Goal: Task Accomplishment & Management: Manage account settings

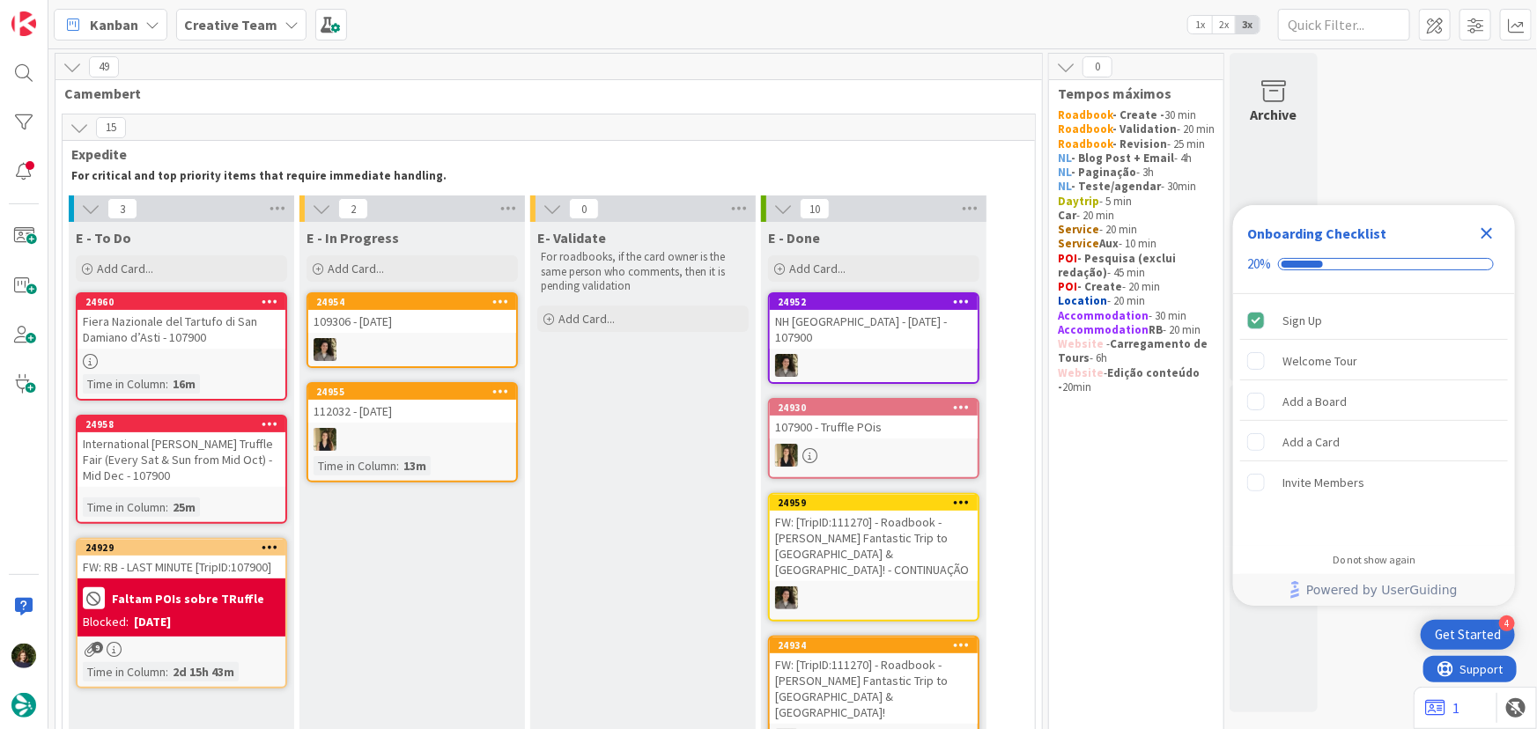
click at [1486, 231] on icon "Close Checklist" at bounding box center [1486, 233] width 11 height 11
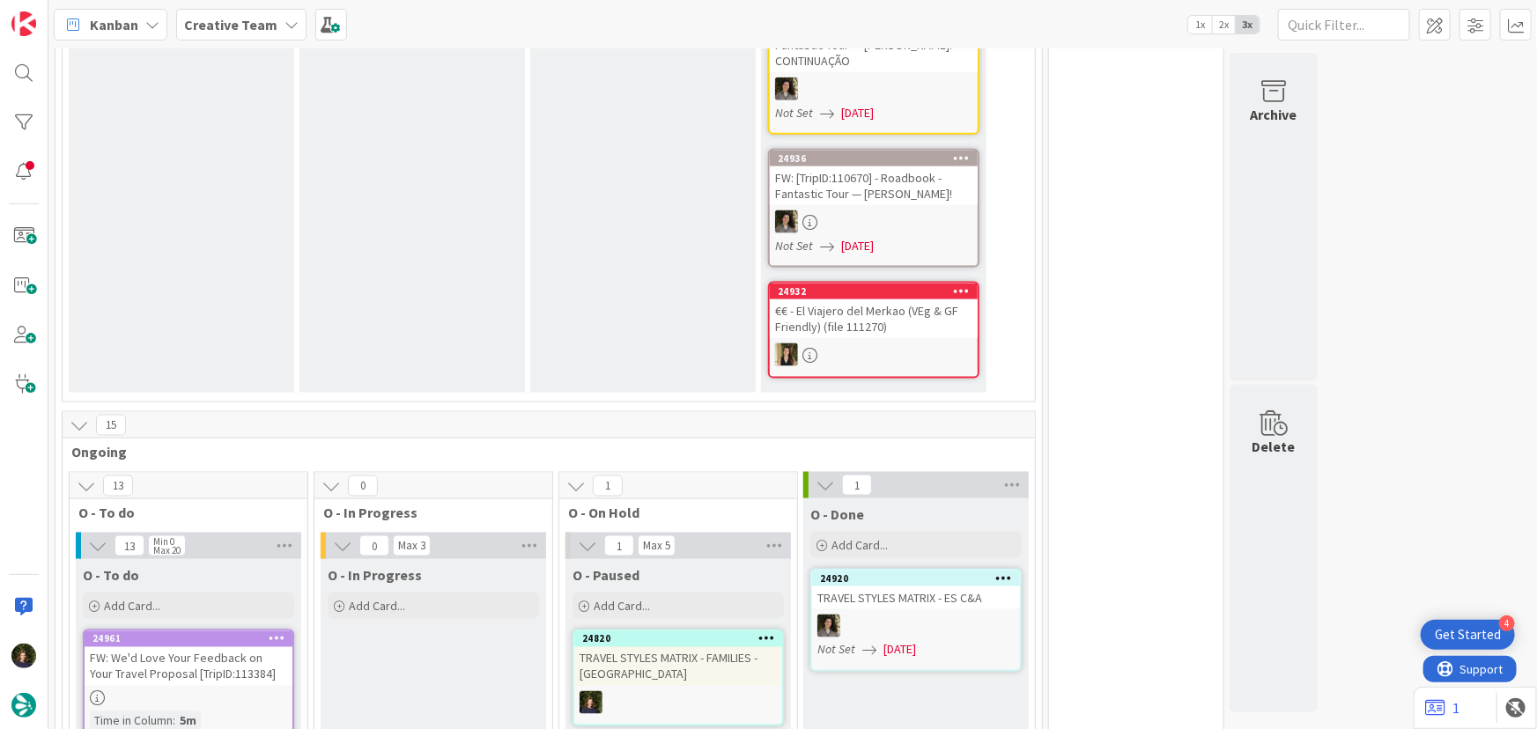
scroll to position [1280, 0]
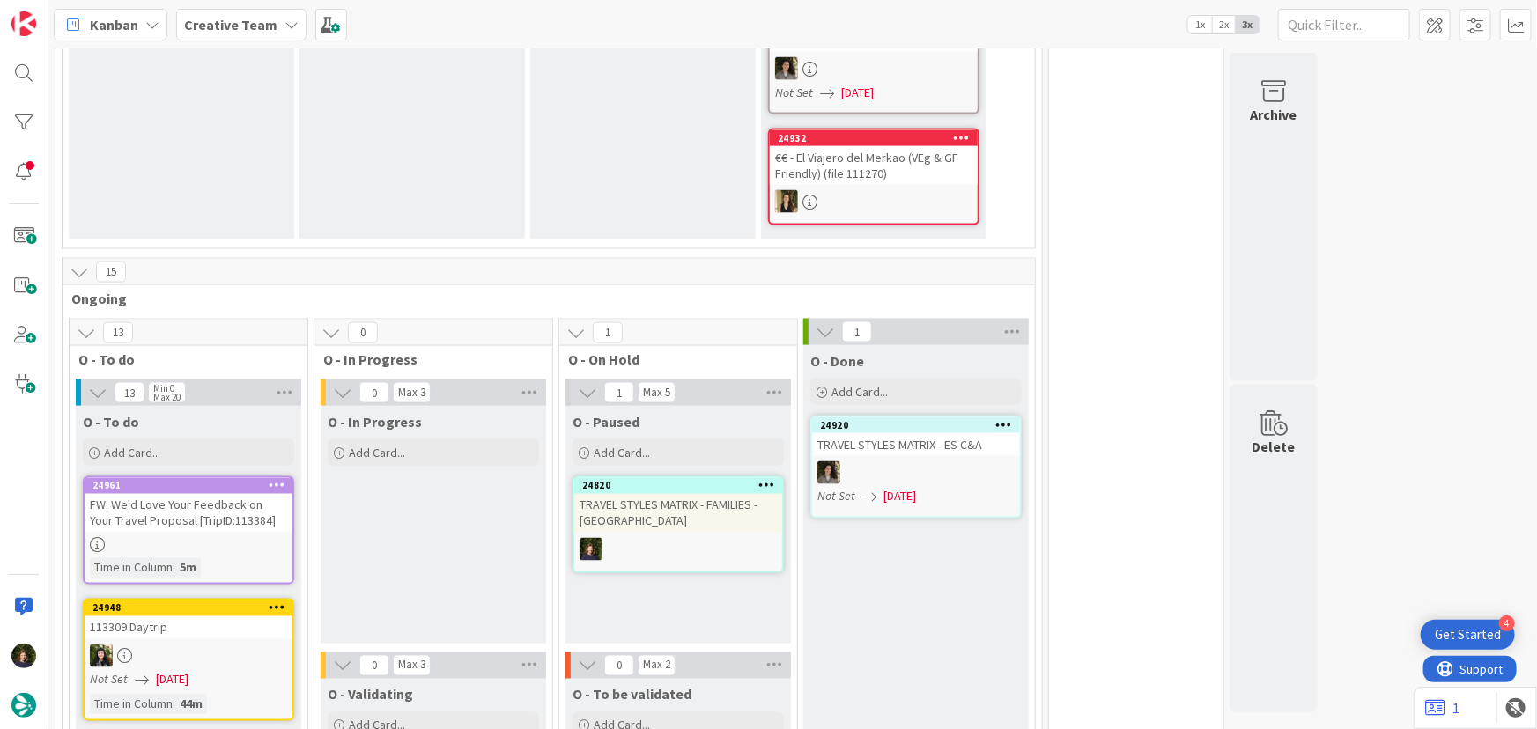
click at [203, 494] on div "FW: We'd Love Your Feedback on Your Travel Proposal [TripID:113384]" at bounding box center [189, 513] width 208 height 39
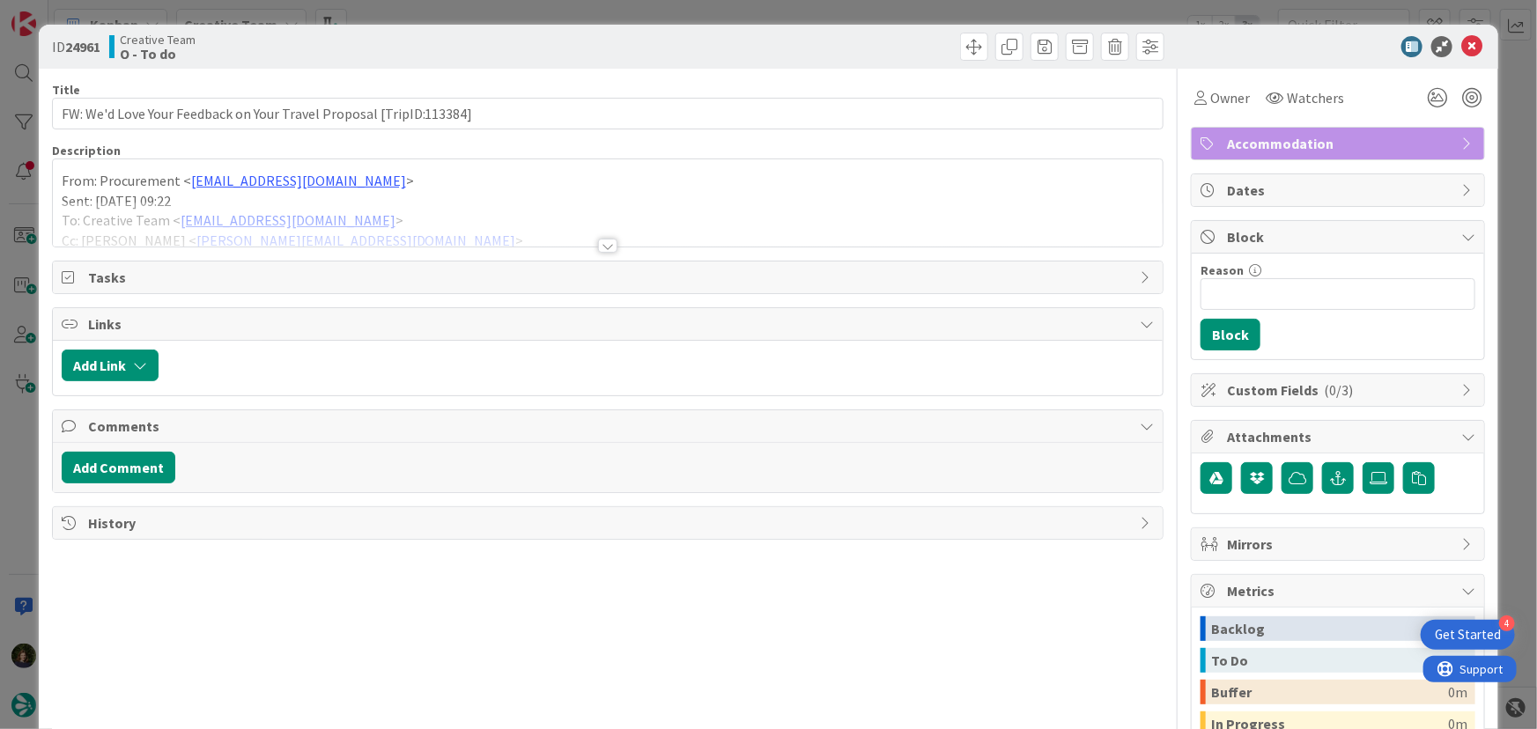
click at [605, 244] on div at bounding box center [607, 246] width 19 height 14
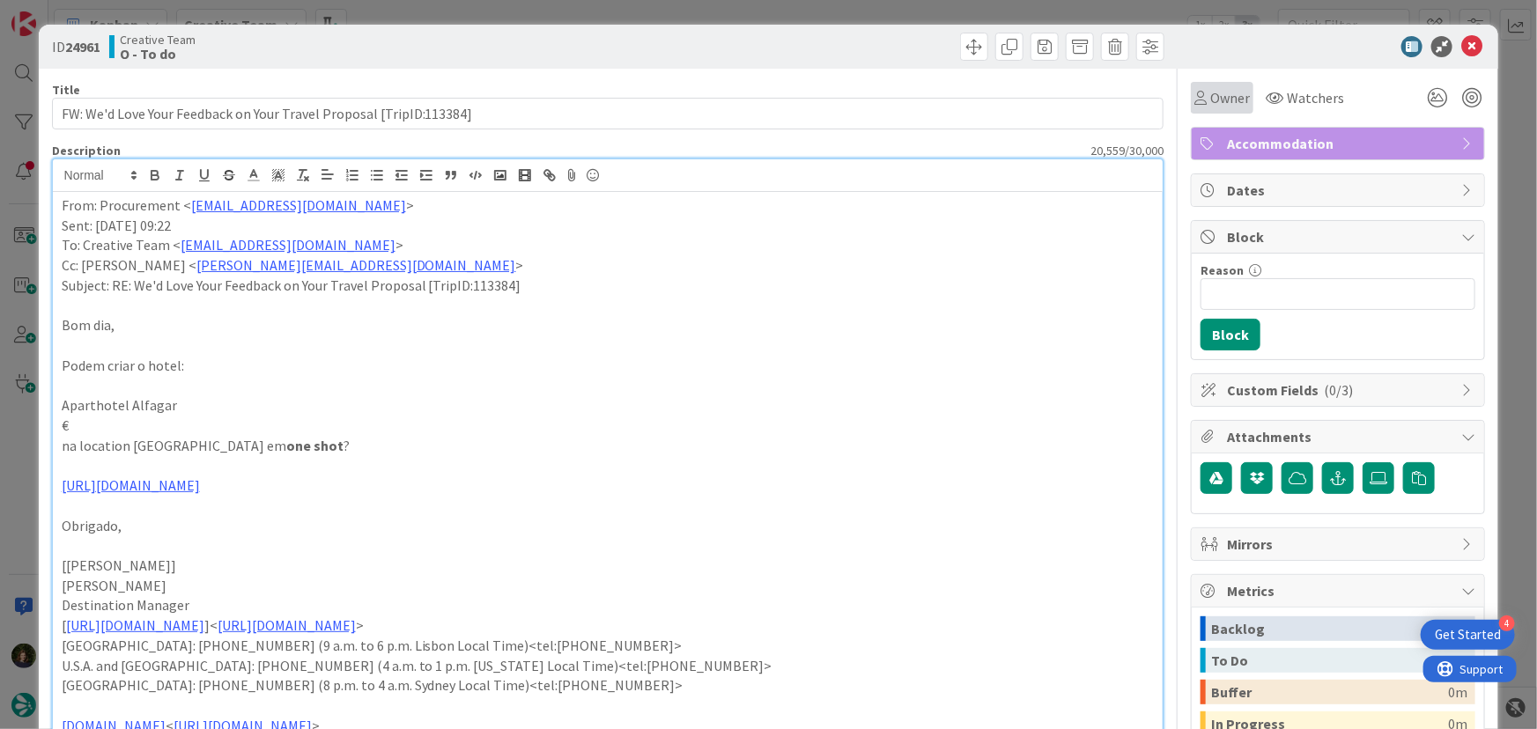
click at [1211, 100] on span "Owner" at bounding box center [1230, 97] width 40 height 21
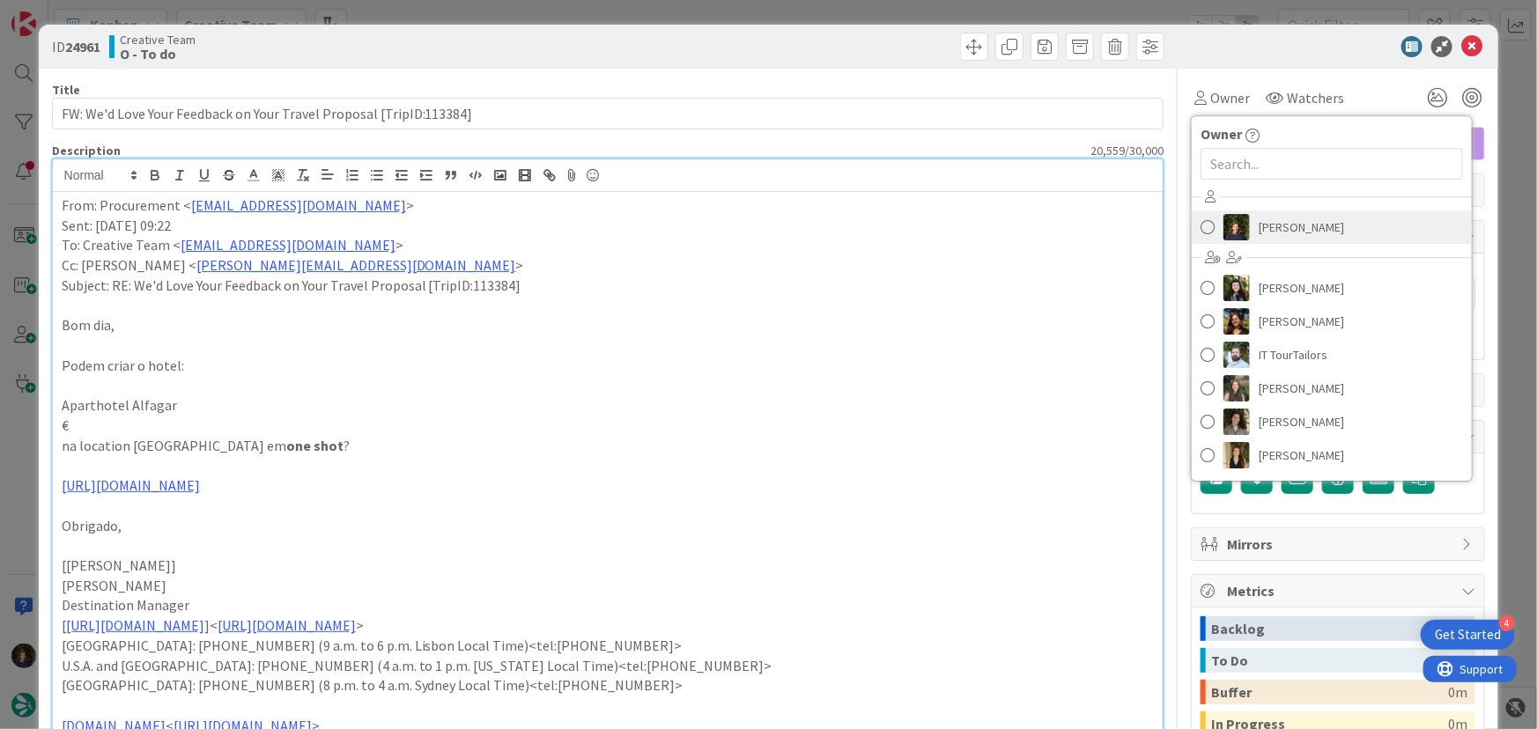
click at [1277, 228] on span "[PERSON_NAME]" at bounding box center [1300, 227] width 85 height 26
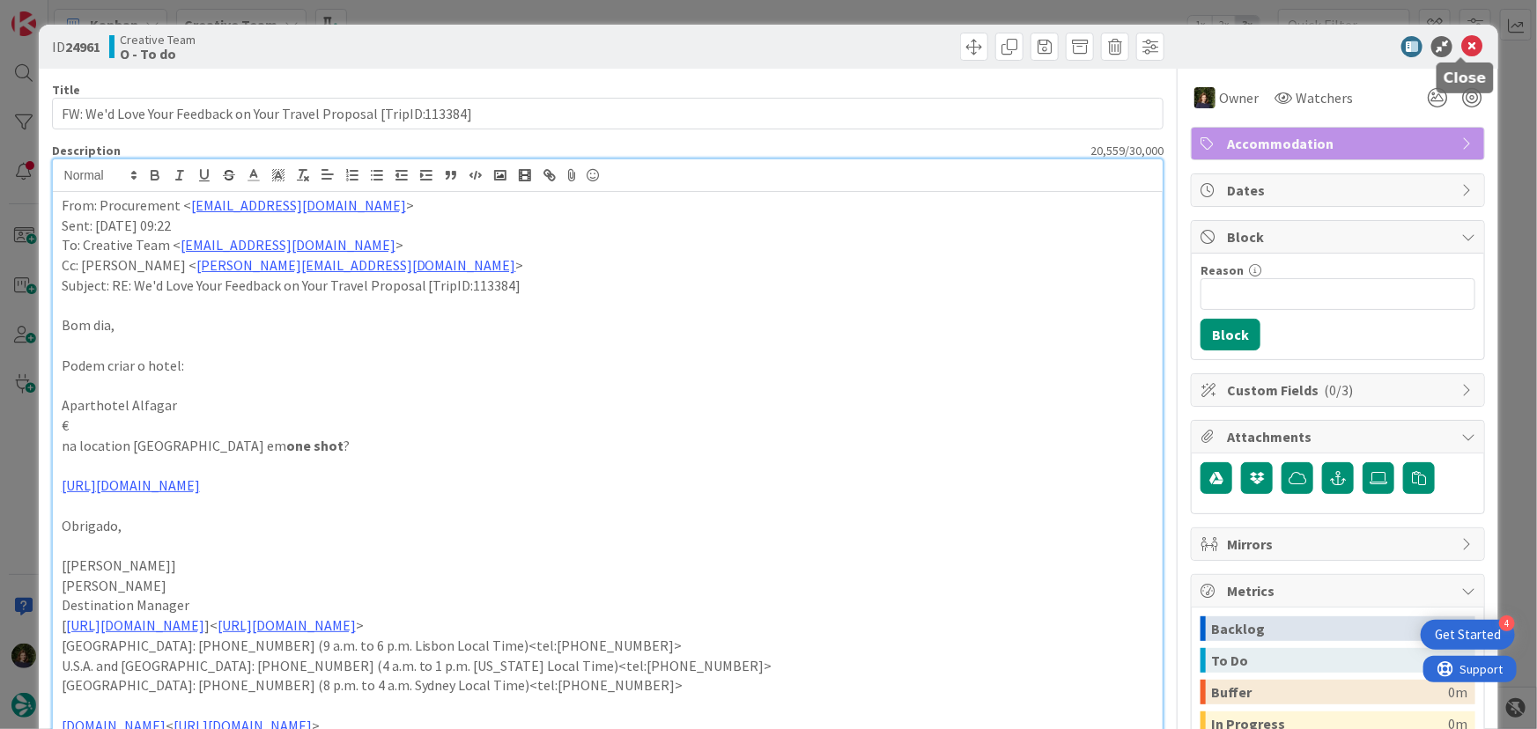
click at [1461, 52] on icon at bounding box center [1471, 46] width 21 height 21
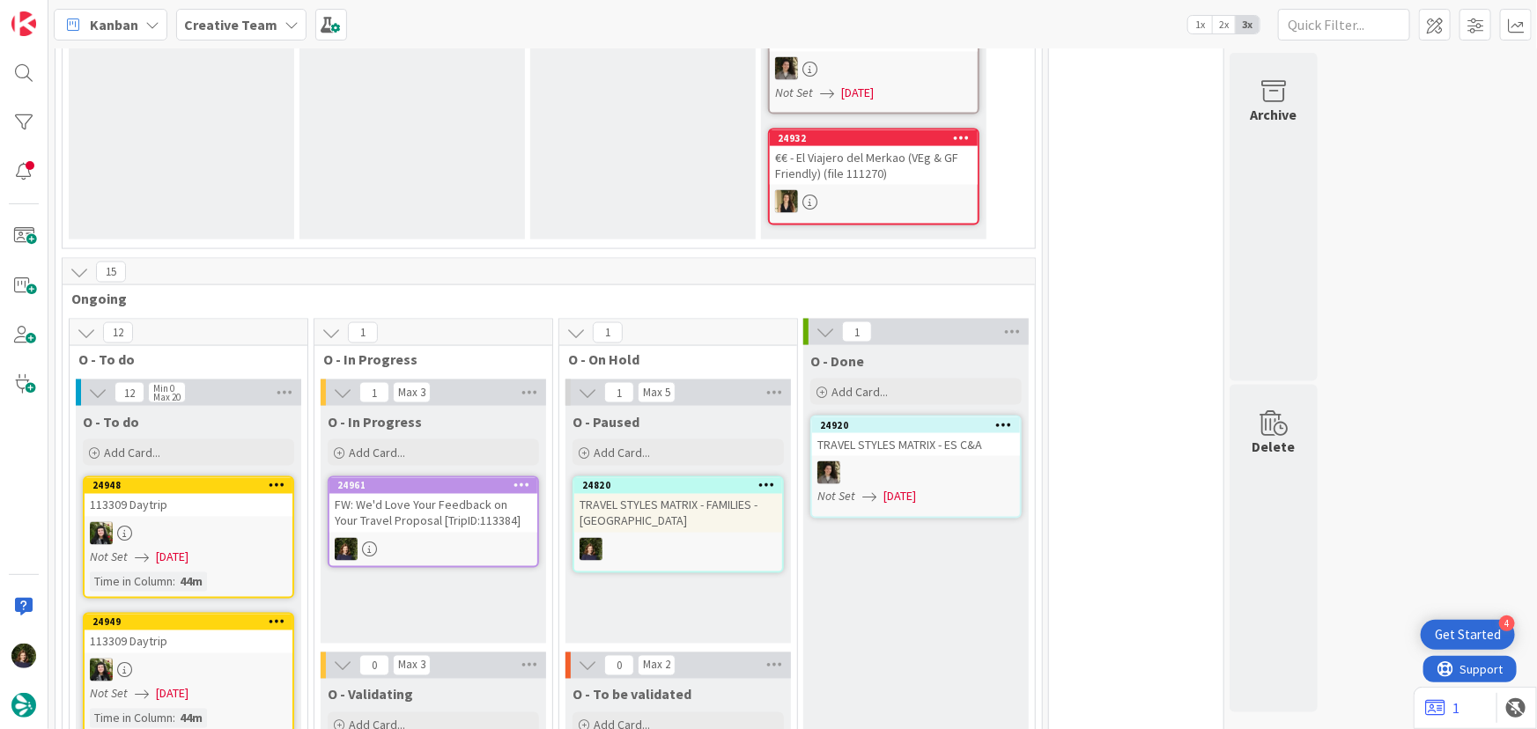
click at [441, 494] on div "FW: We'd Love Your Feedback on Your Travel Proposal [TripID:113384]" at bounding box center [433, 513] width 208 height 39
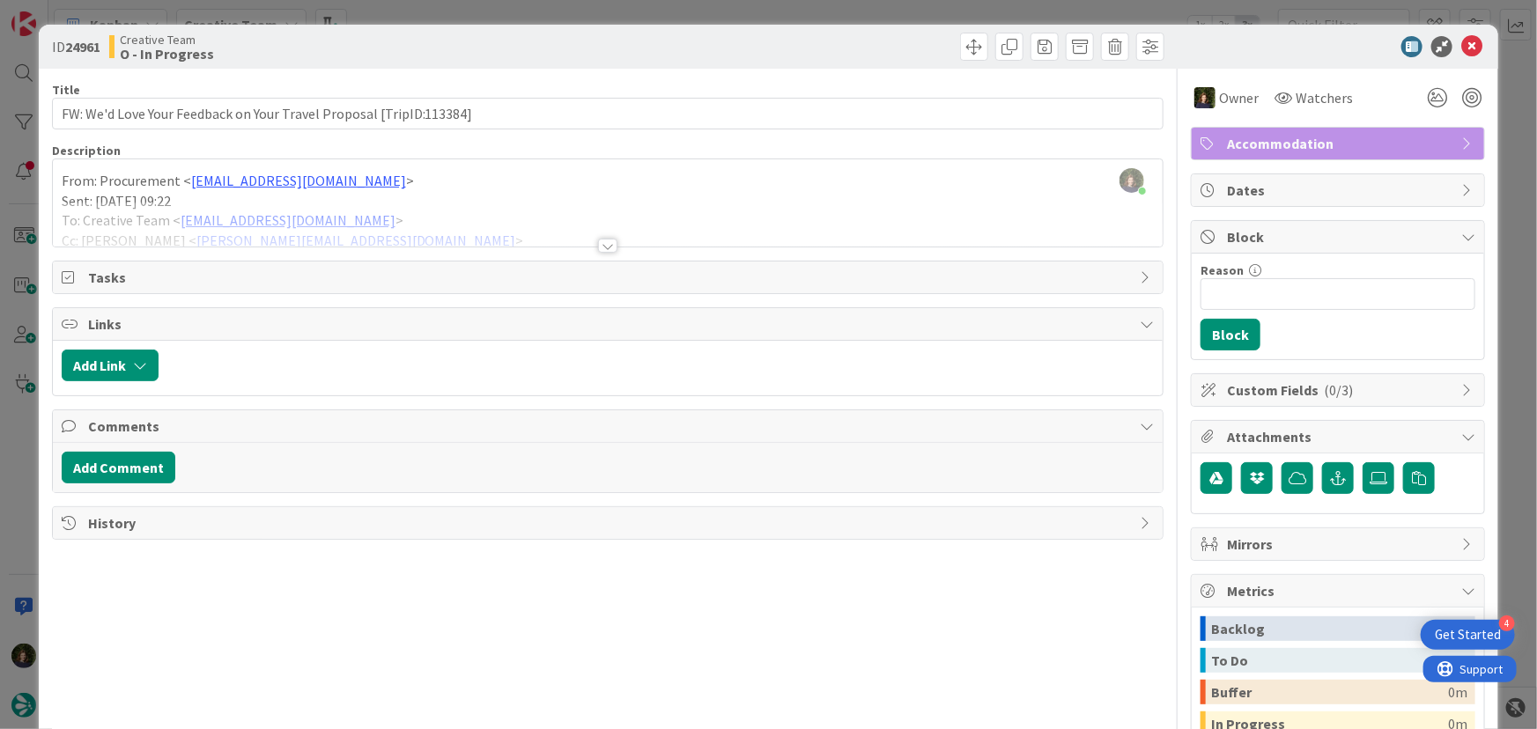
click at [605, 245] on div at bounding box center [607, 246] width 19 height 14
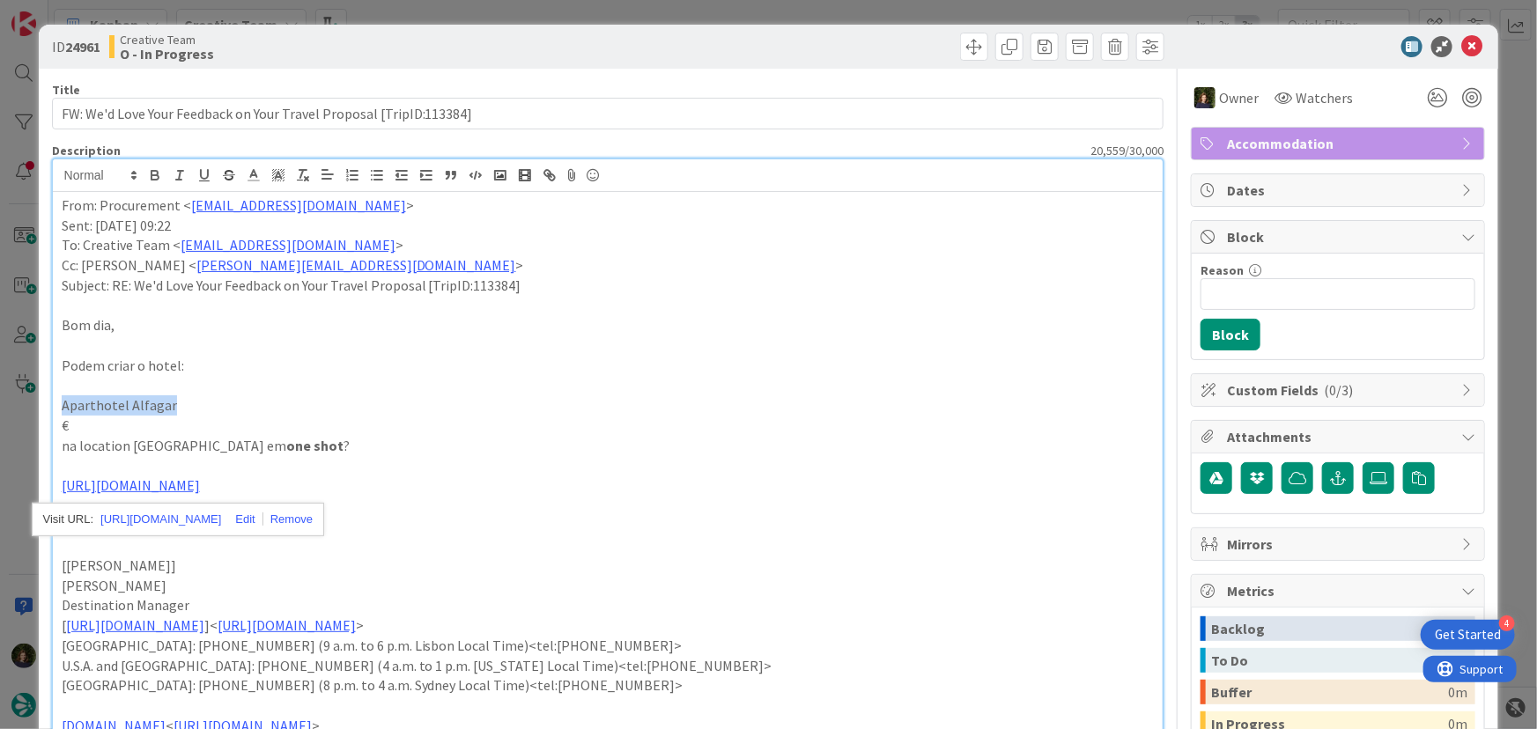
drag, startPoint x: 58, startPoint y: 400, endPoint x: 171, endPoint y: 400, distance: 112.7
copy p "Aparthotel Alfagar"
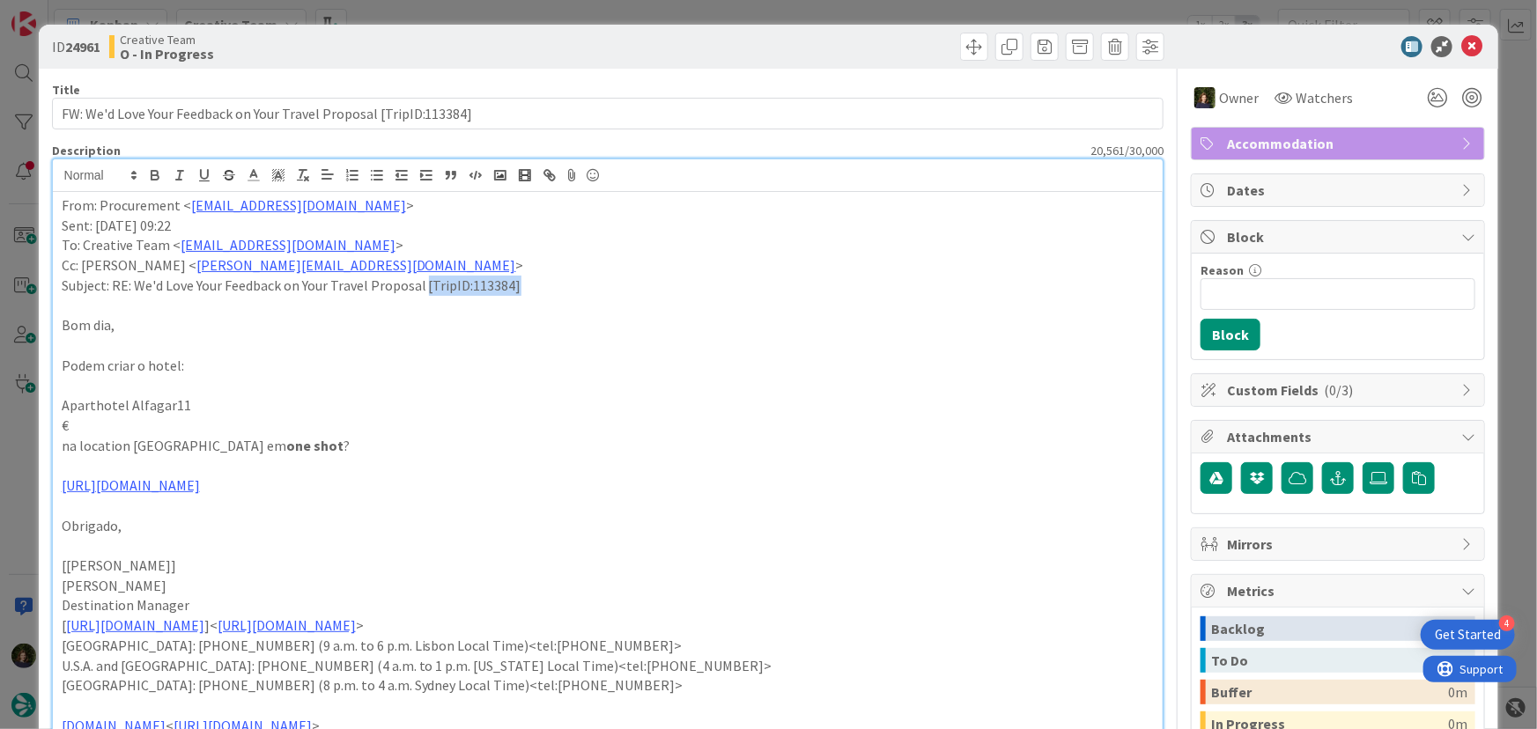
drag, startPoint x: 425, startPoint y: 283, endPoint x: 520, endPoint y: 291, distance: 95.4
click at [527, 283] on p "Subject: RE: We'd Love Your Feedback on Your Travel Proposal [TripID:113384]" at bounding box center [608, 286] width 1093 height 20
copy p "[TripID:113384]"
drag, startPoint x: 60, startPoint y: 404, endPoint x: 181, endPoint y: 410, distance: 120.8
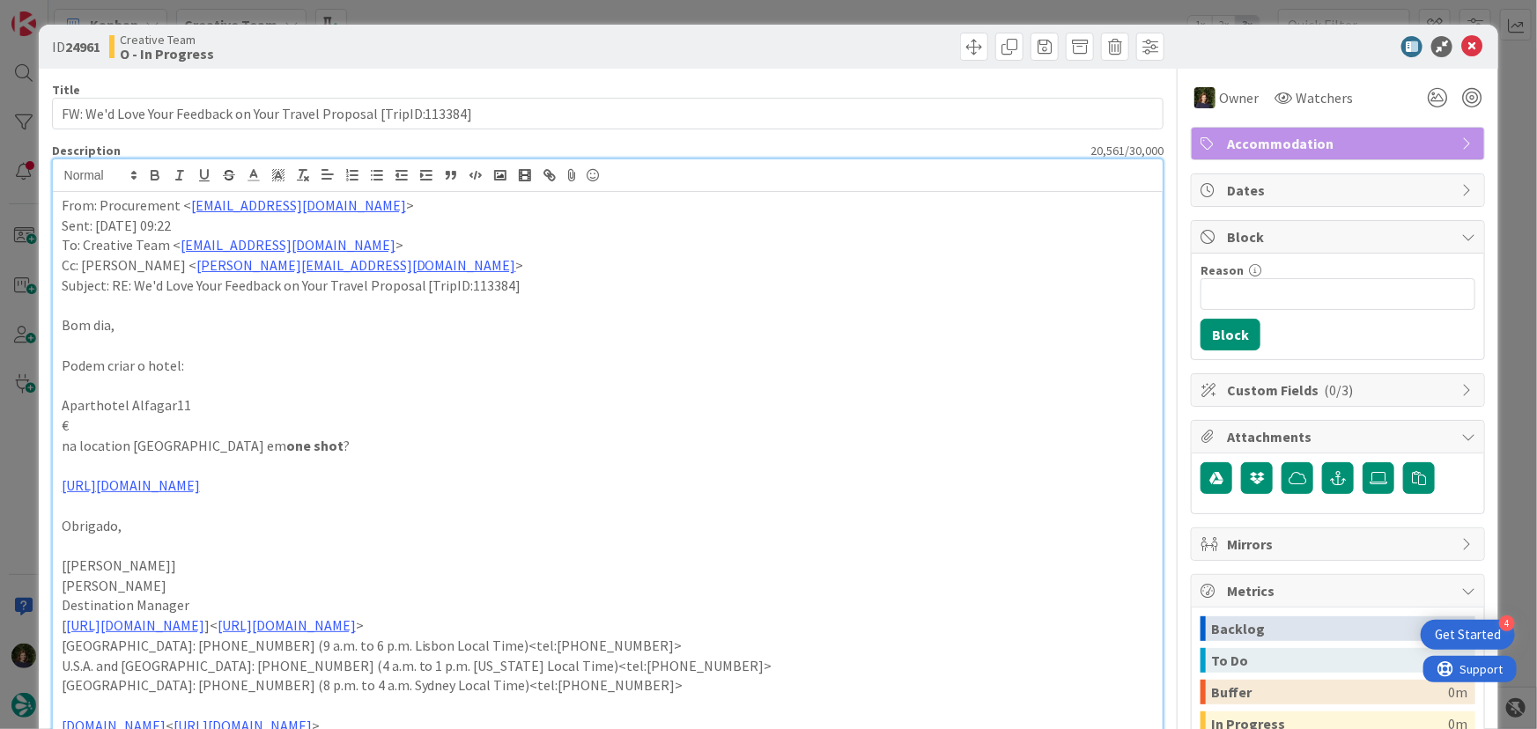
drag, startPoint x: 170, startPoint y: 405, endPoint x: 536, endPoint y: 466, distance: 371.3
click at [536, 466] on p at bounding box center [608, 465] width 1093 height 20
drag, startPoint x: 58, startPoint y: 406, endPoint x: 167, endPoint y: 404, distance: 109.2
copy p "Aparthotel Alfagar"
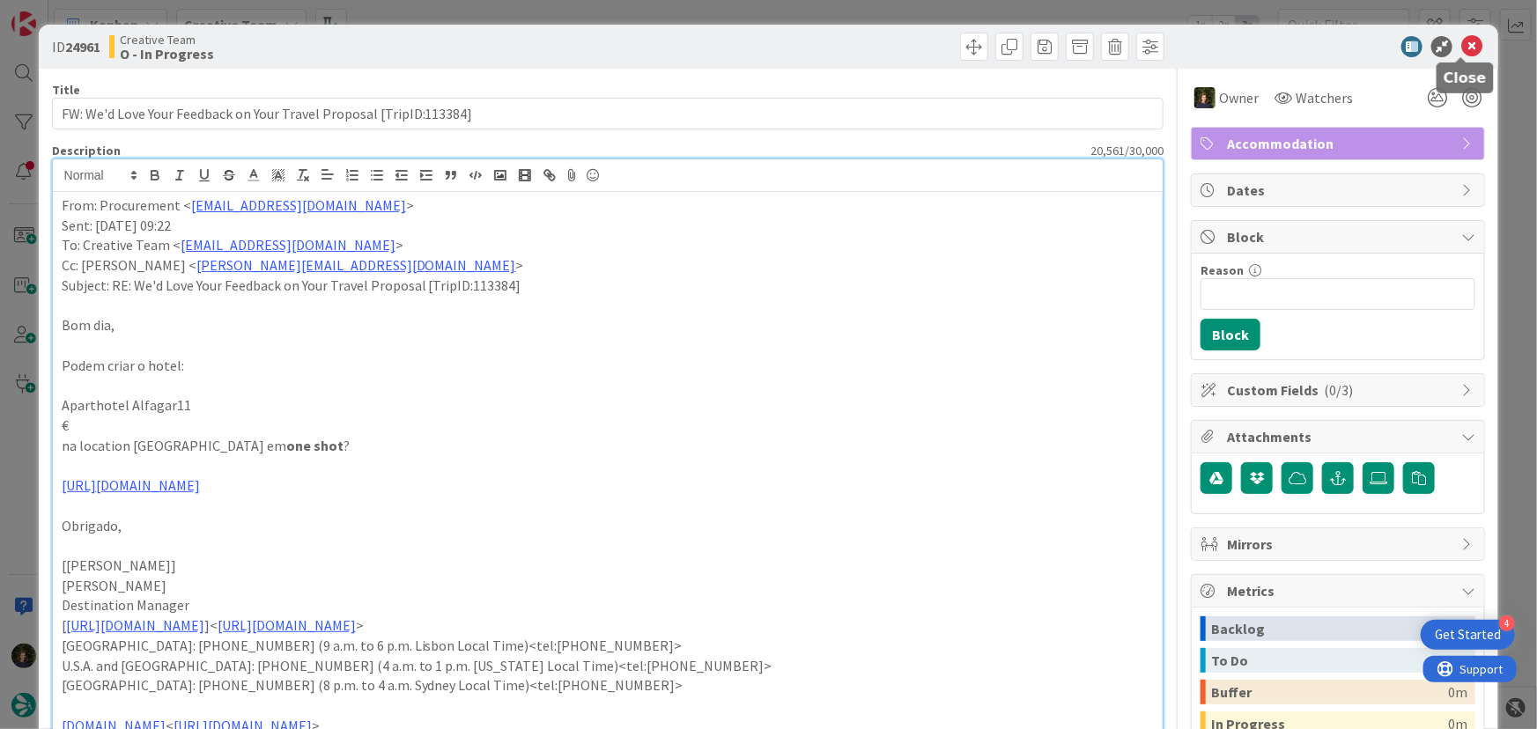
click at [1464, 46] on icon at bounding box center [1471, 46] width 21 height 21
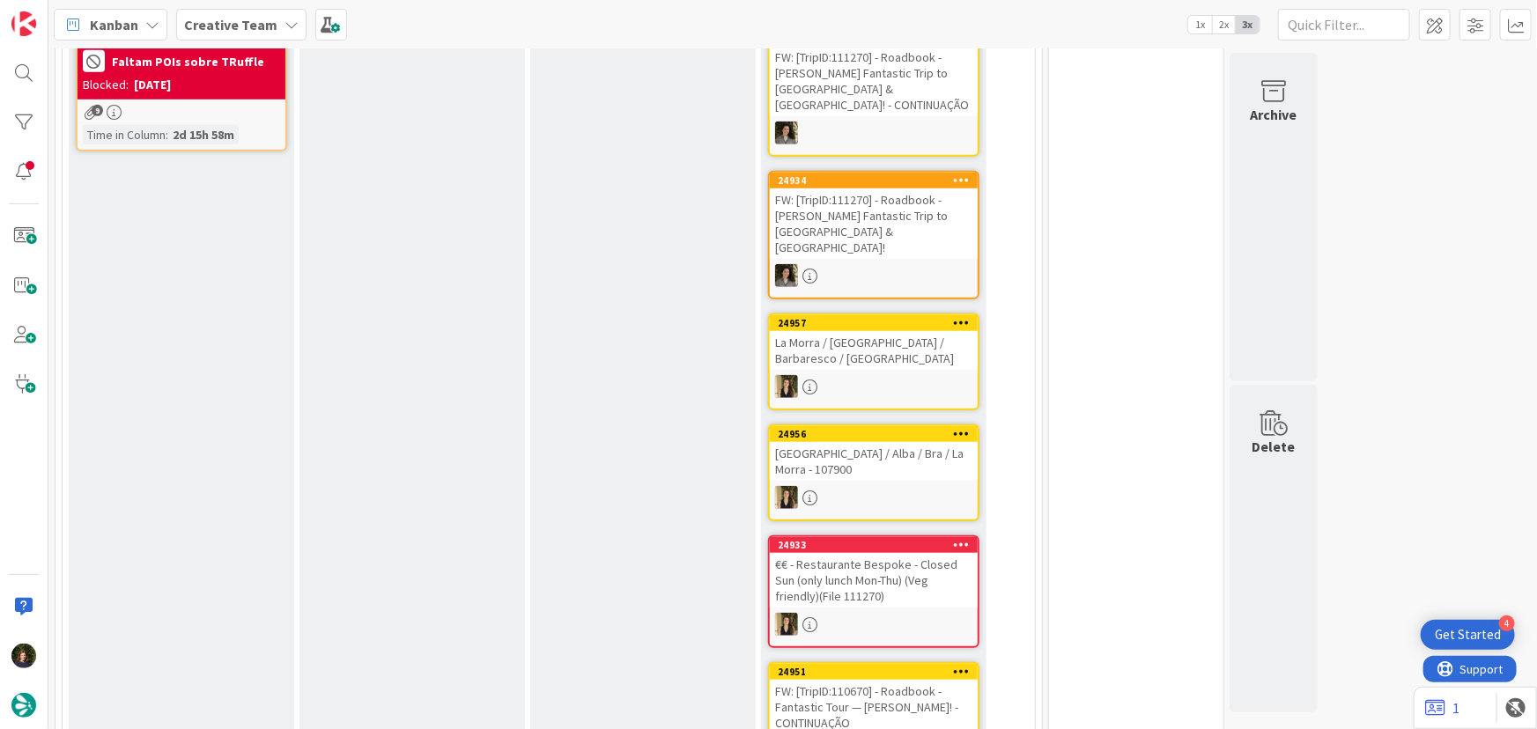
scroll to position [159, 0]
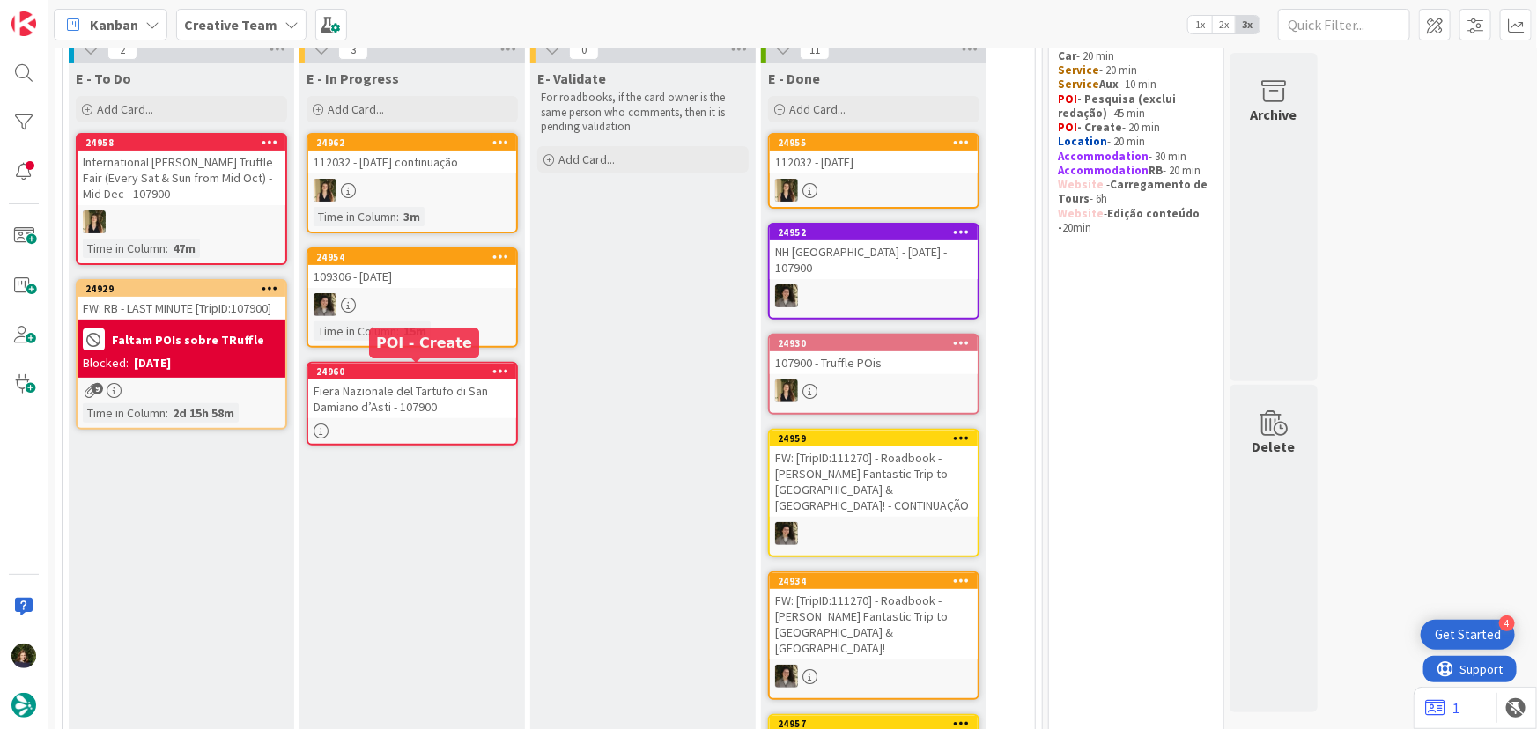
click at [381, 431] on div at bounding box center [412, 431] width 208 height 15
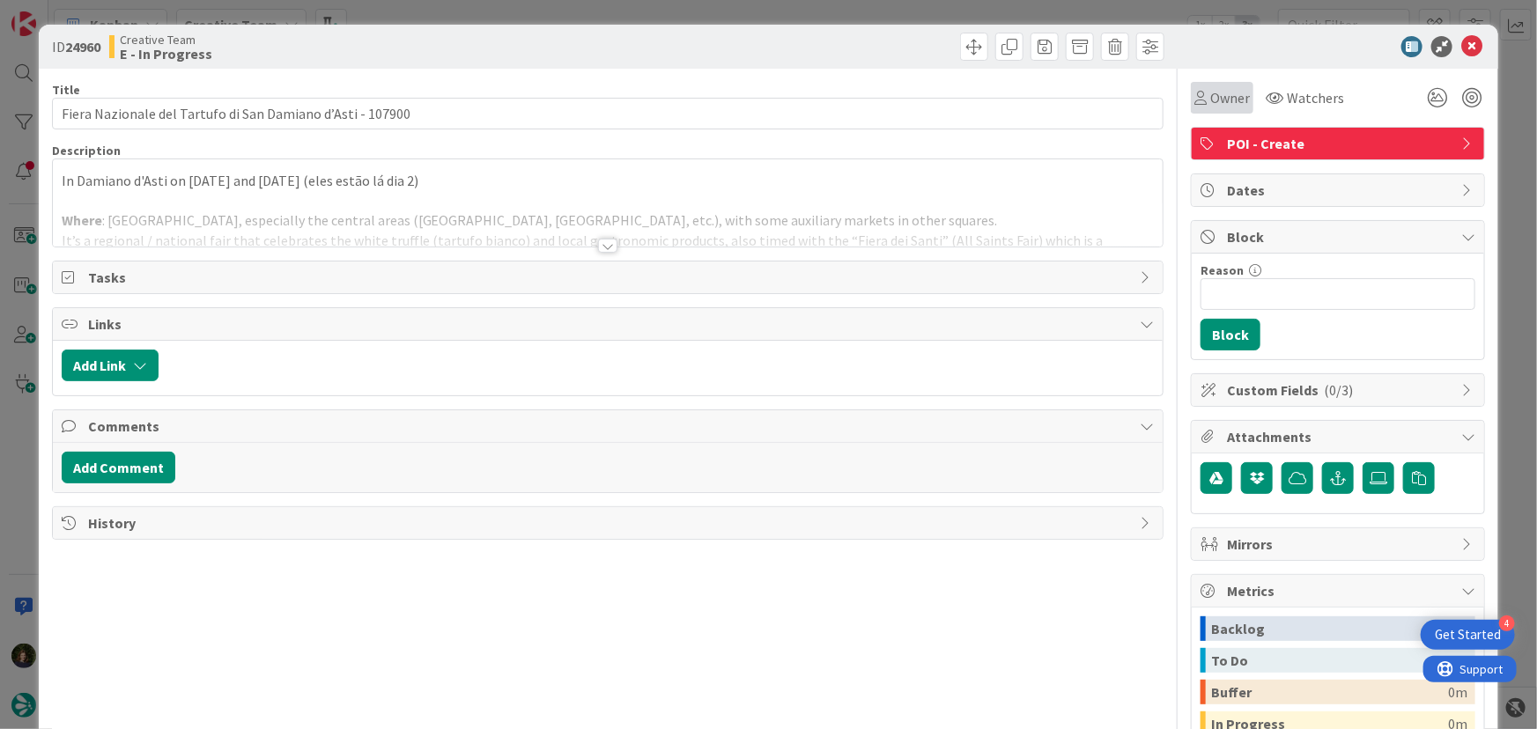
click at [1210, 95] on span "Owner" at bounding box center [1230, 97] width 40 height 21
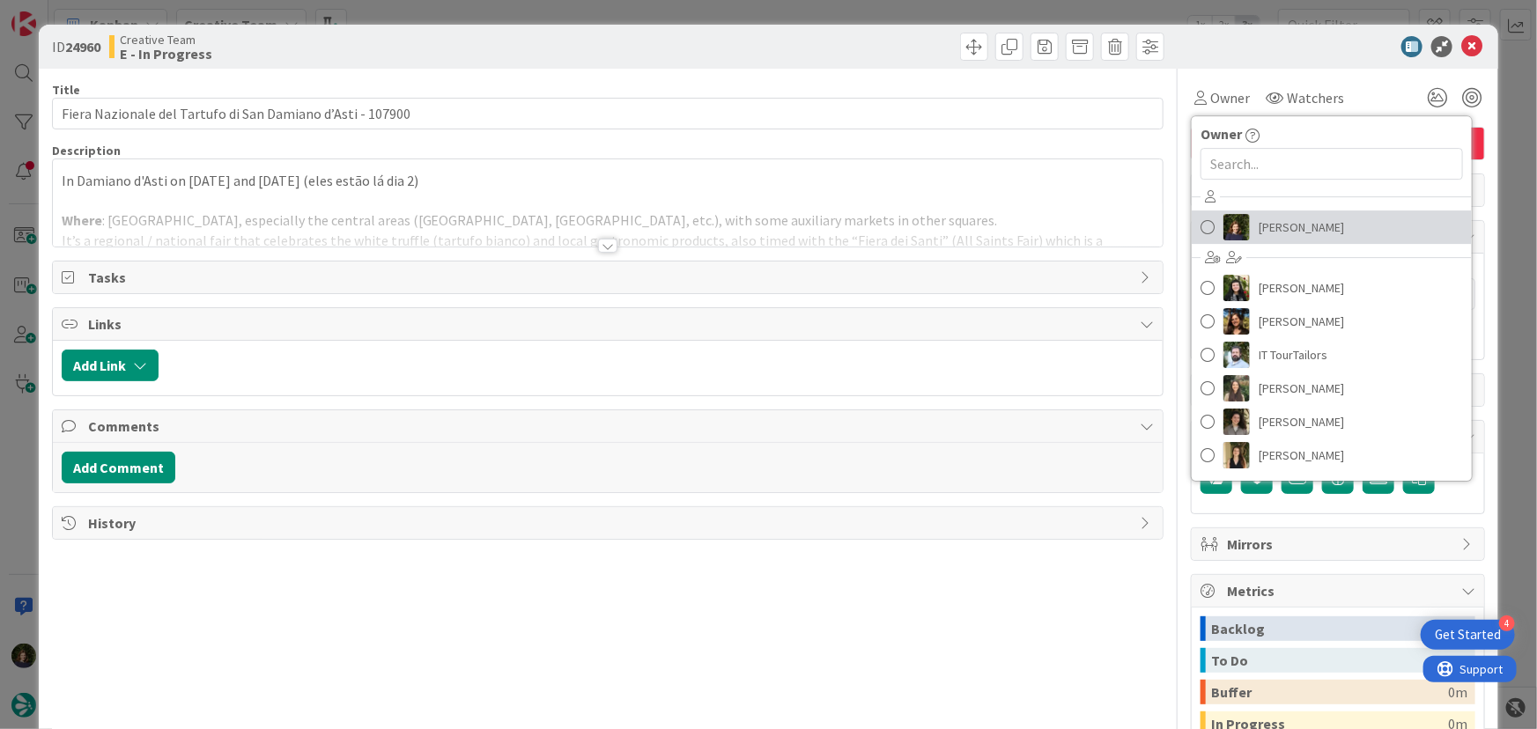
click at [1275, 225] on span "[PERSON_NAME]" at bounding box center [1300, 227] width 85 height 26
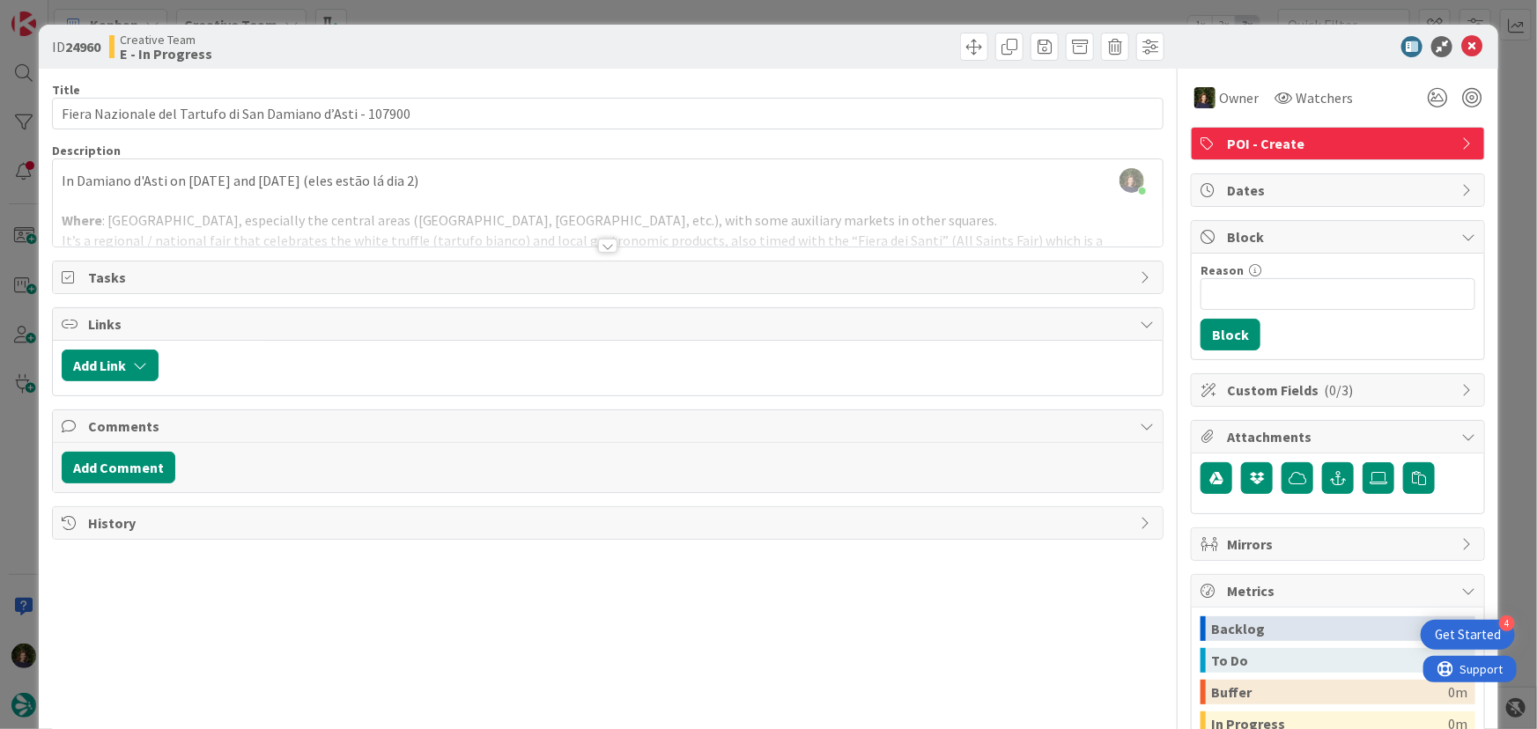
click at [599, 239] on div at bounding box center [607, 246] width 19 height 14
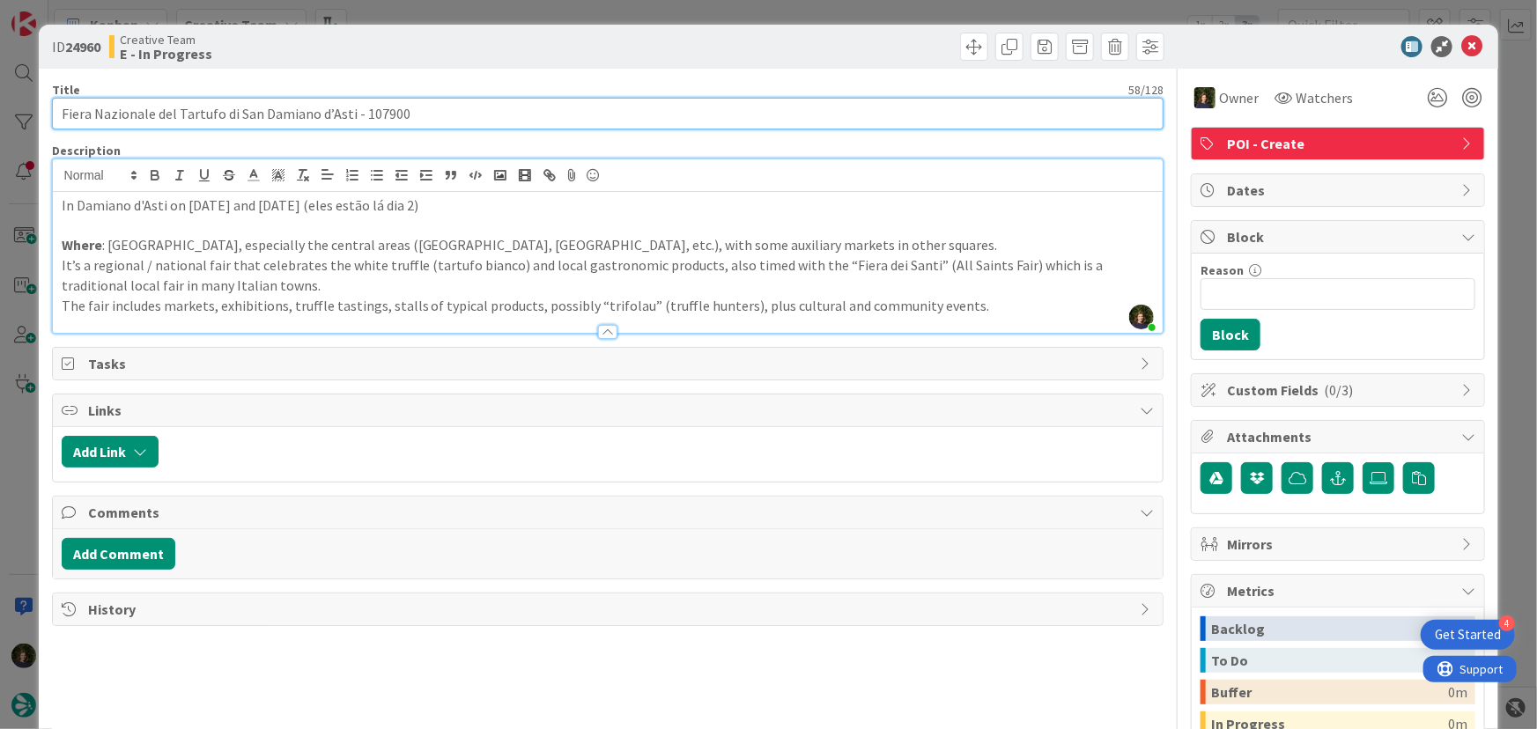
drag, startPoint x: 58, startPoint y: 118, endPoint x: 353, endPoint y: 114, distance: 295.0
click at [353, 114] on input "Fiera Nazionale del Tartufo di San Damiano d’Asti - 107900" at bounding box center [608, 114] width 1112 height 32
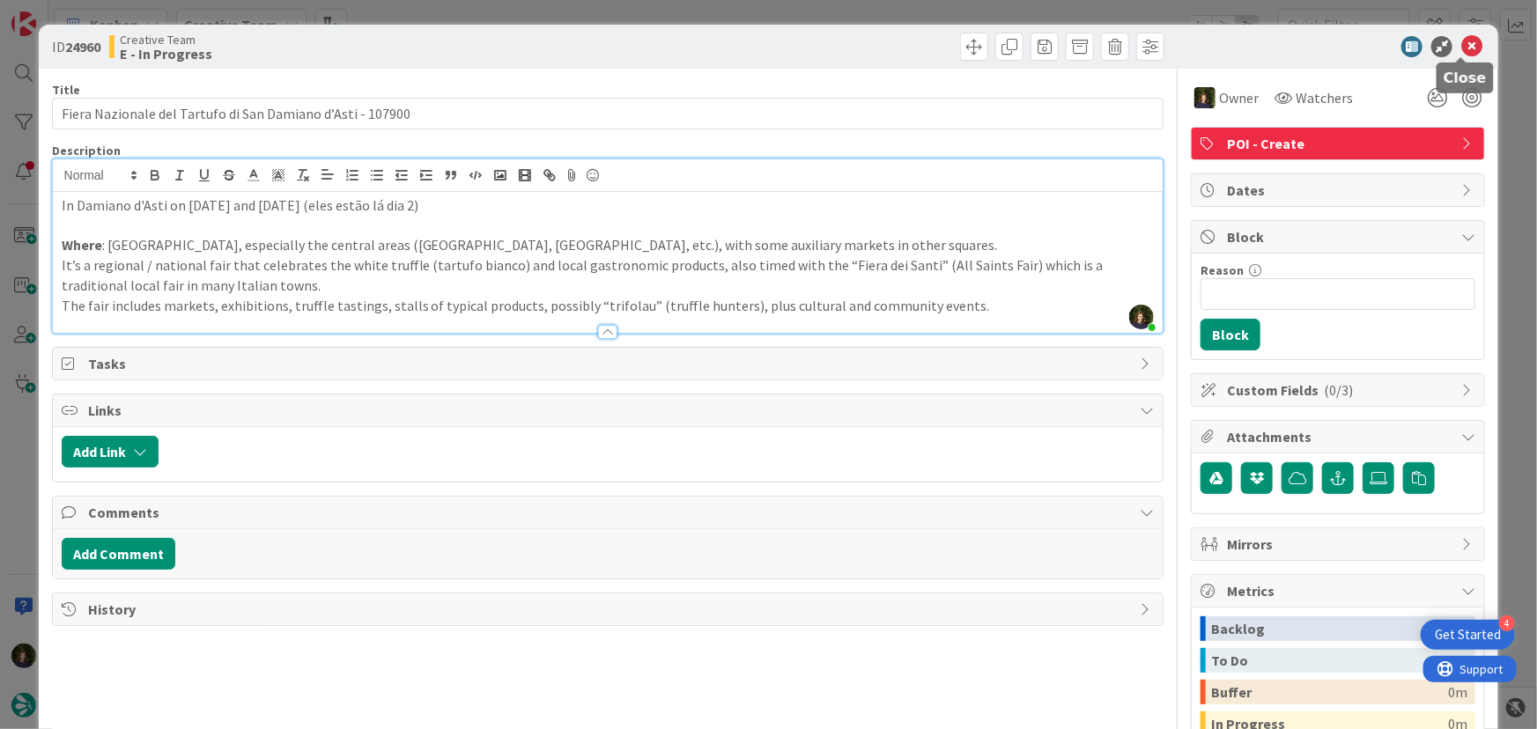
click at [1468, 50] on icon at bounding box center [1471, 46] width 21 height 21
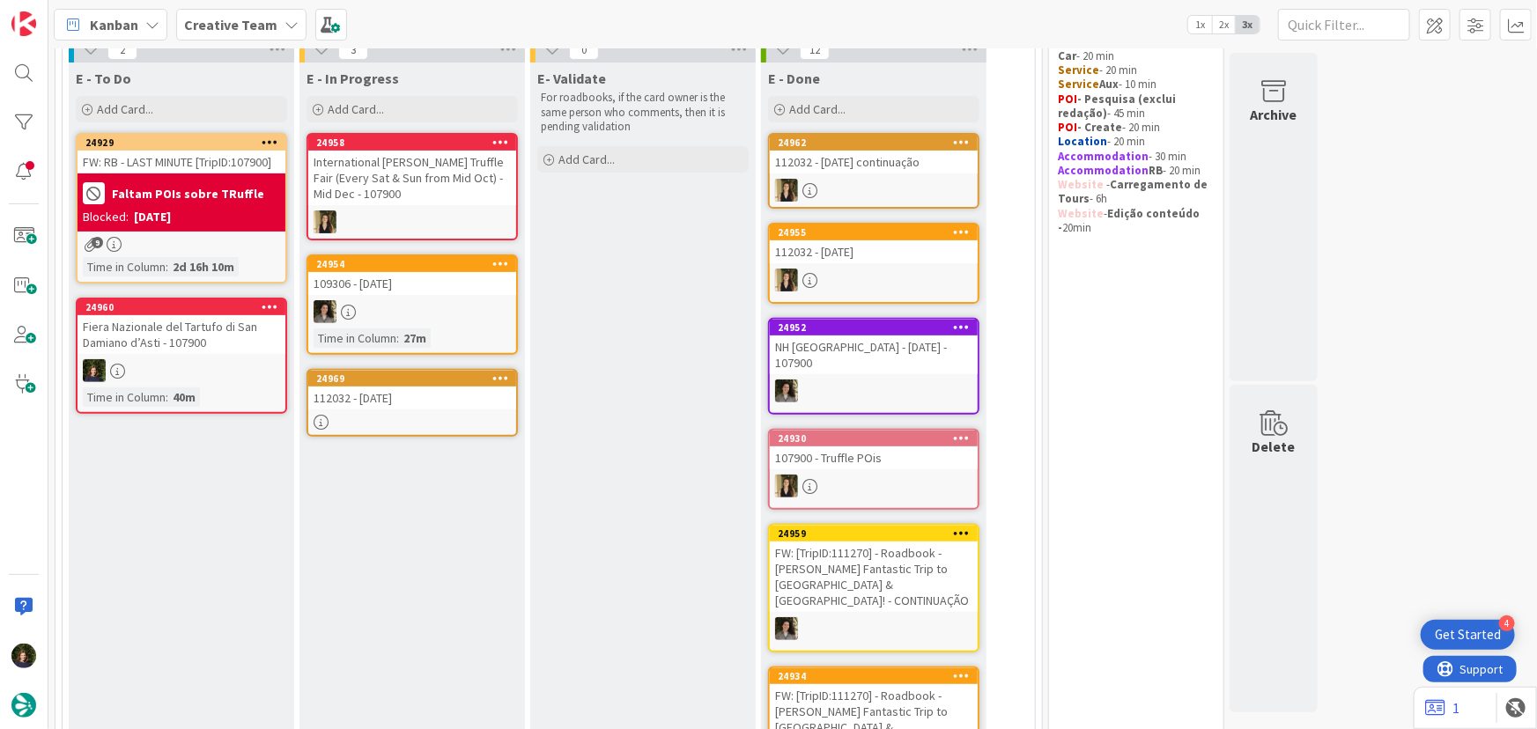
click at [428, 401] on div "112032 - [DATE]" at bounding box center [412, 398] width 208 height 23
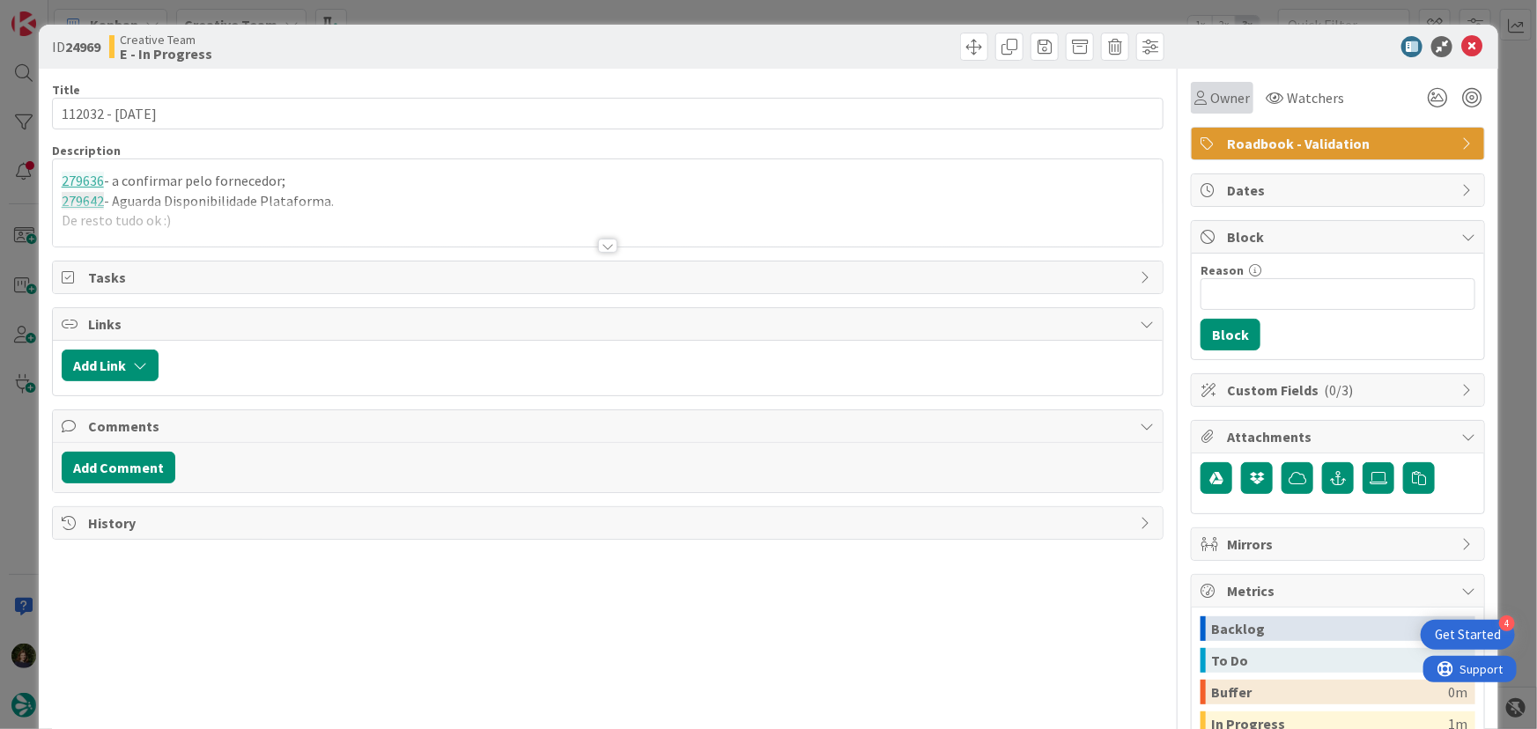
click at [1215, 107] on span "Owner" at bounding box center [1230, 97] width 40 height 21
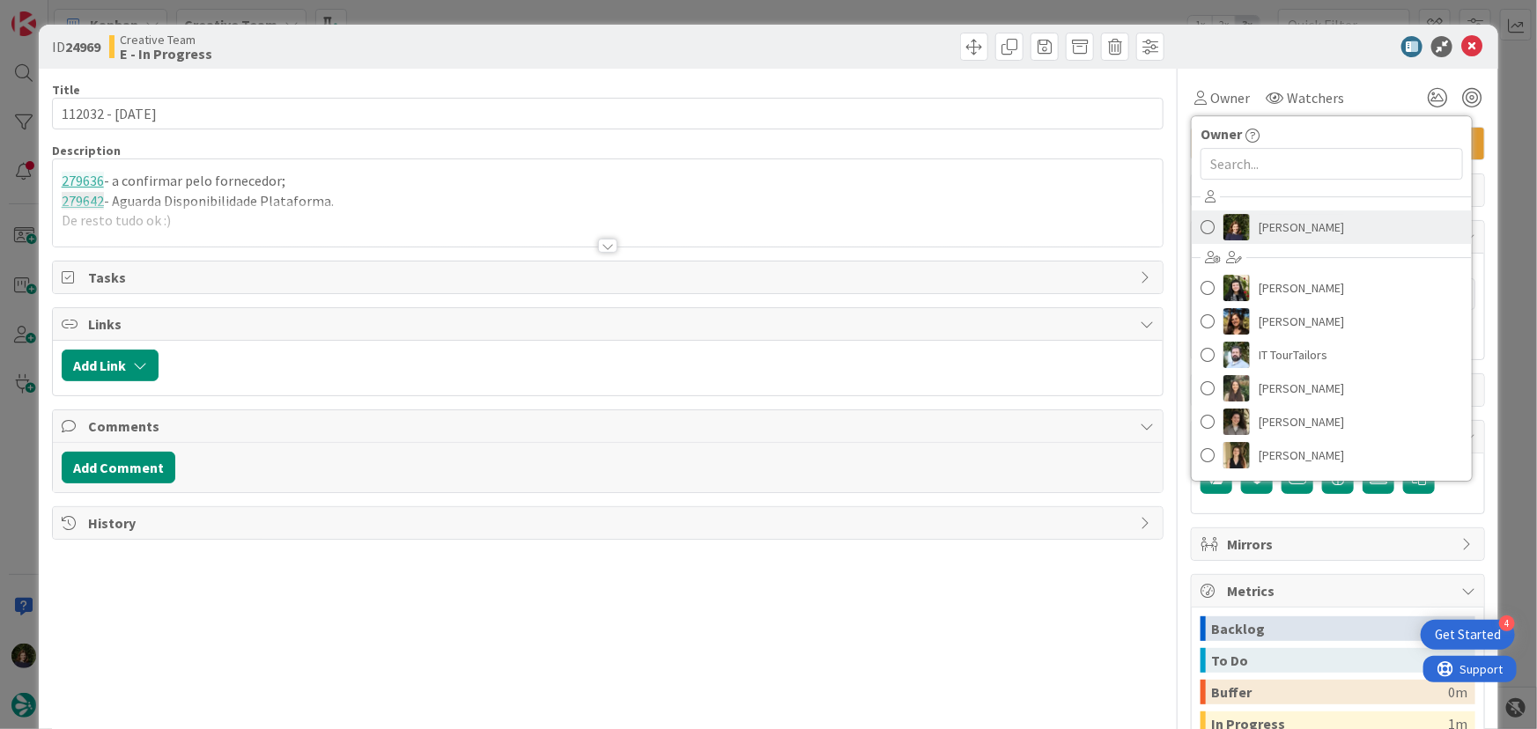
click at [1283, 229] on span "[PERSON_NAME]" at bounding box center [1300, 227] width 85 height 26
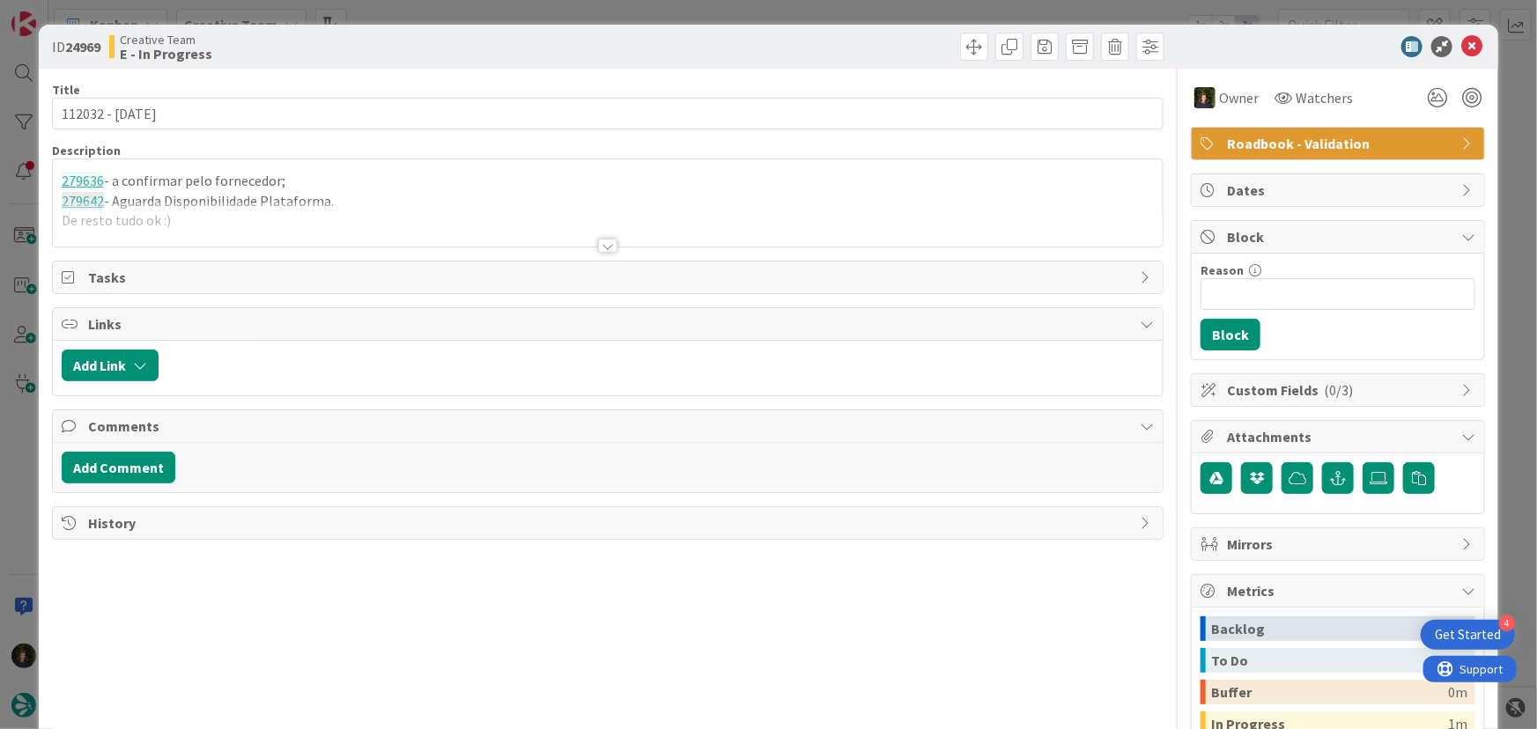
click at [605, 241] on div at bounding box center [607, 246] width 19 height 14
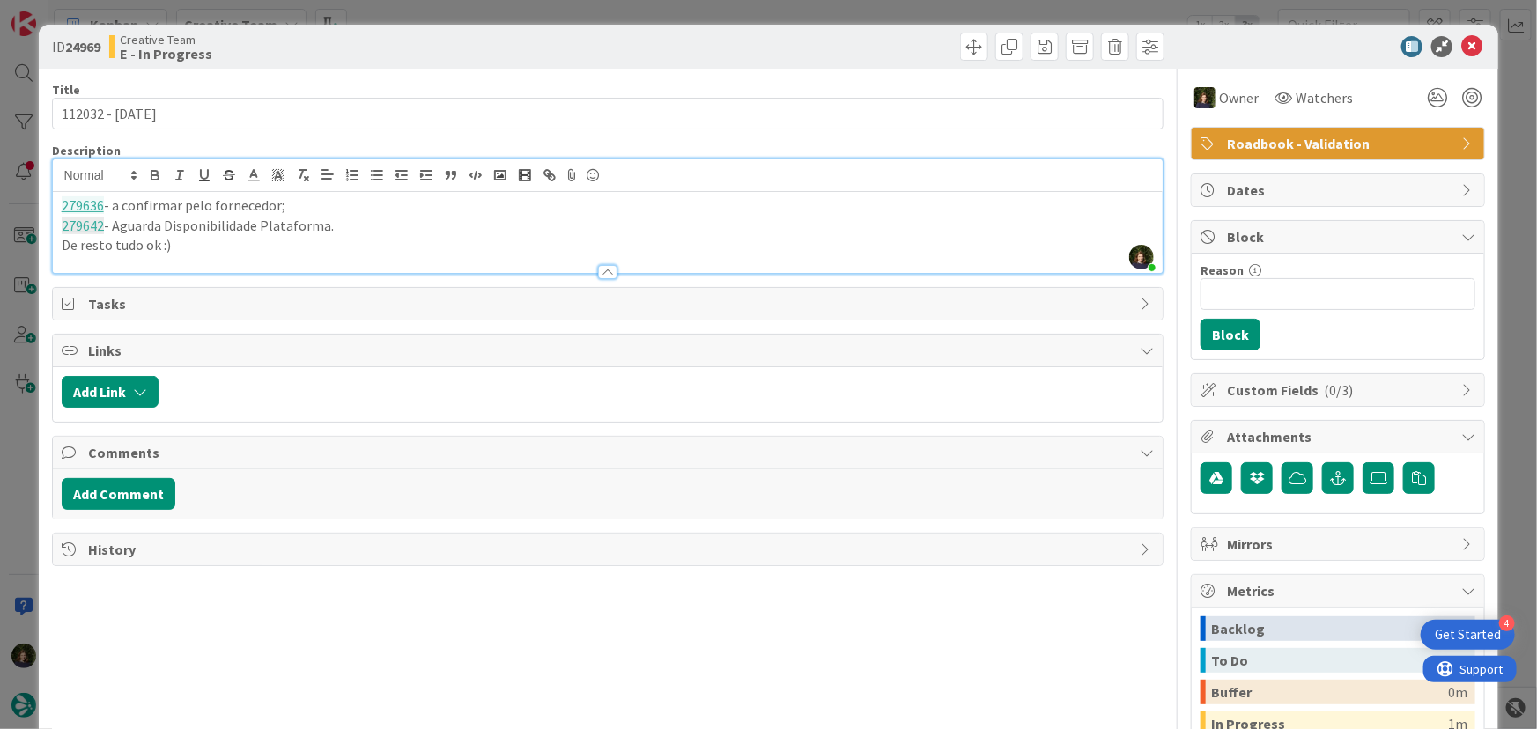
click at [195, 243] on p "De resto tudo ok :)" at bounding box center [608, 245] width 1093 height 20
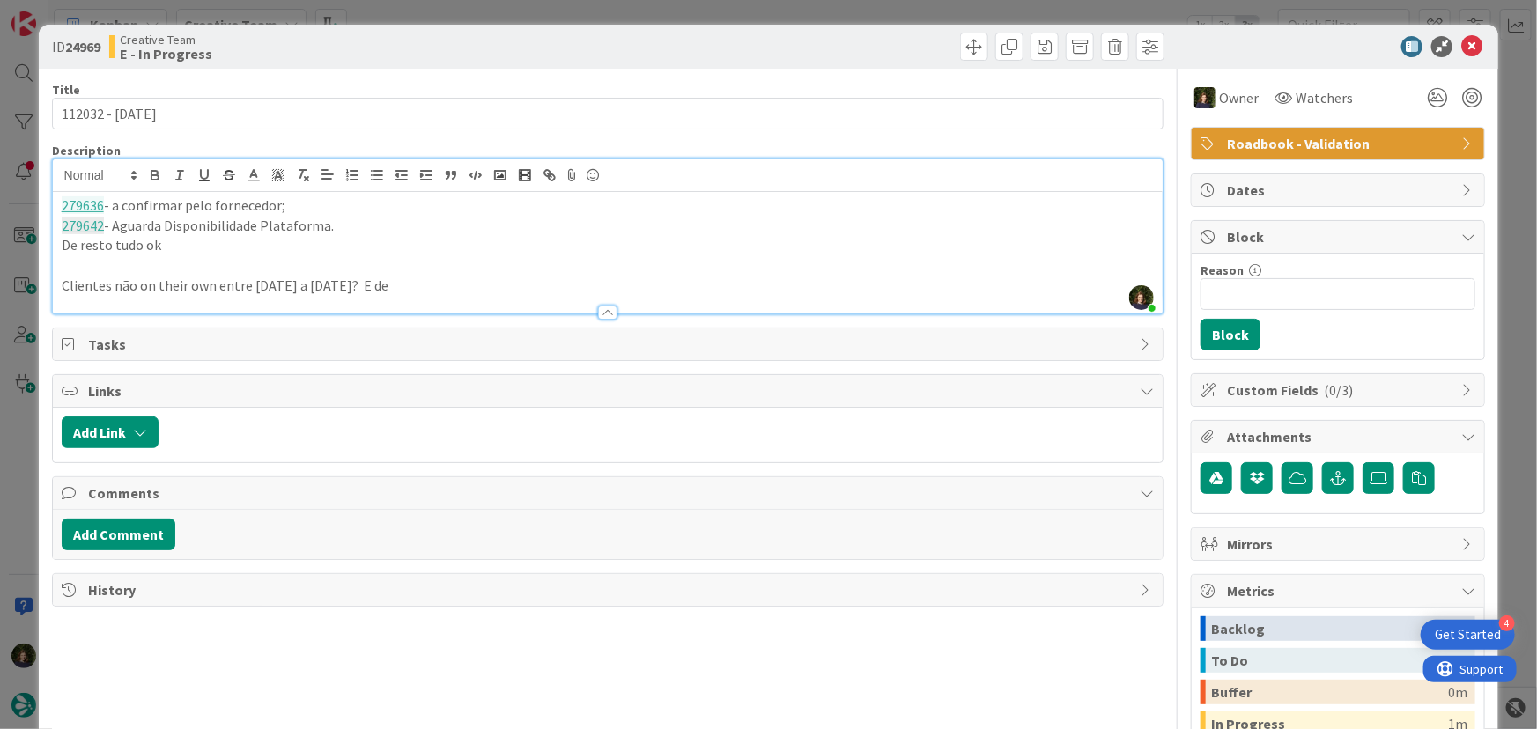
click at [438, 290] on p "Clientes não on their own entre [DATE] a [DATE]? E de" at bounding box center [608, 286] width 1093 height 20
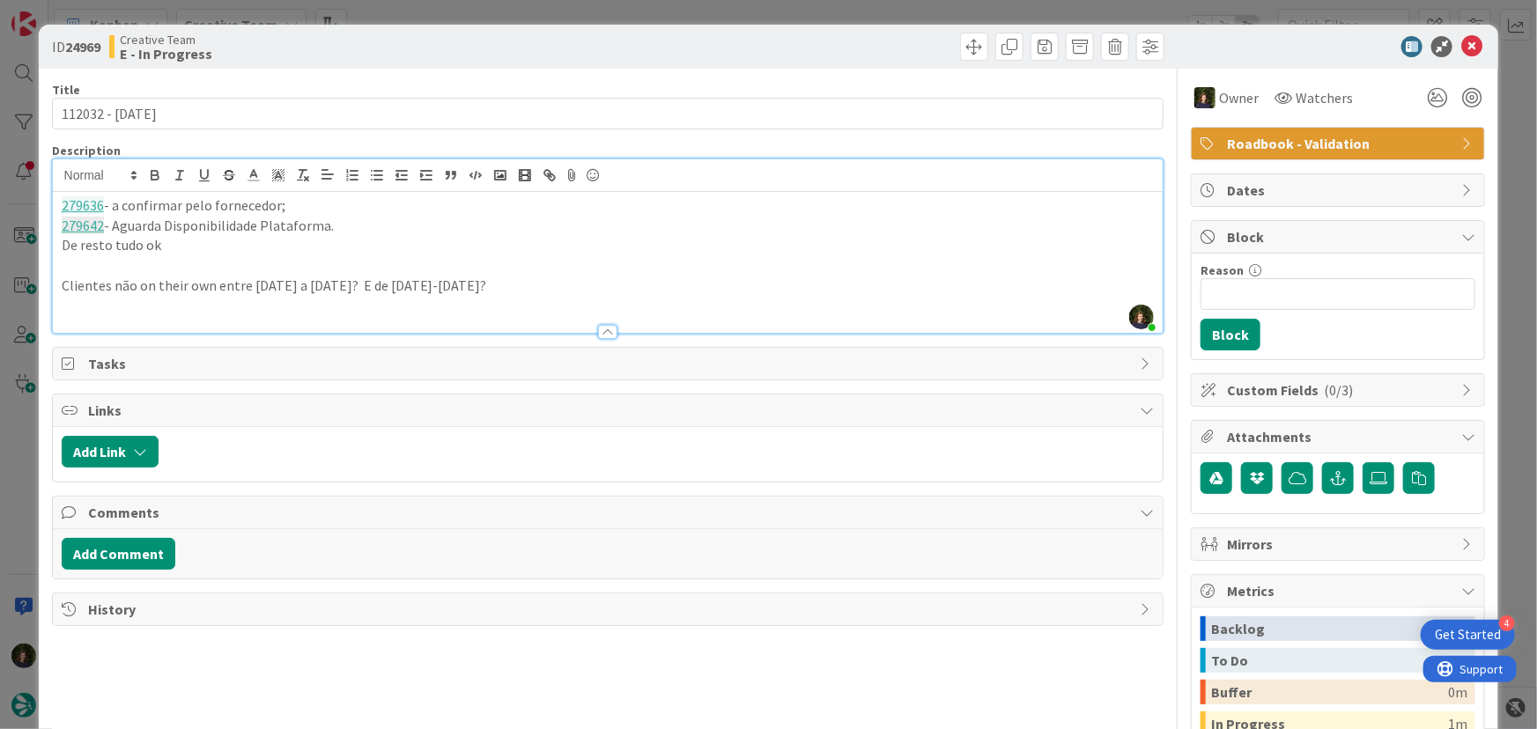
click at [225, 230] on p "279642 - Aguarda Disponibilidade Plataforma." at bounding box center [608, 226] width 1093 height 20
click at [226, 230] on p "279642 - Aguarda Disponibilidade Plataforma." at bounding box center [608, 226] width 1093 height 20
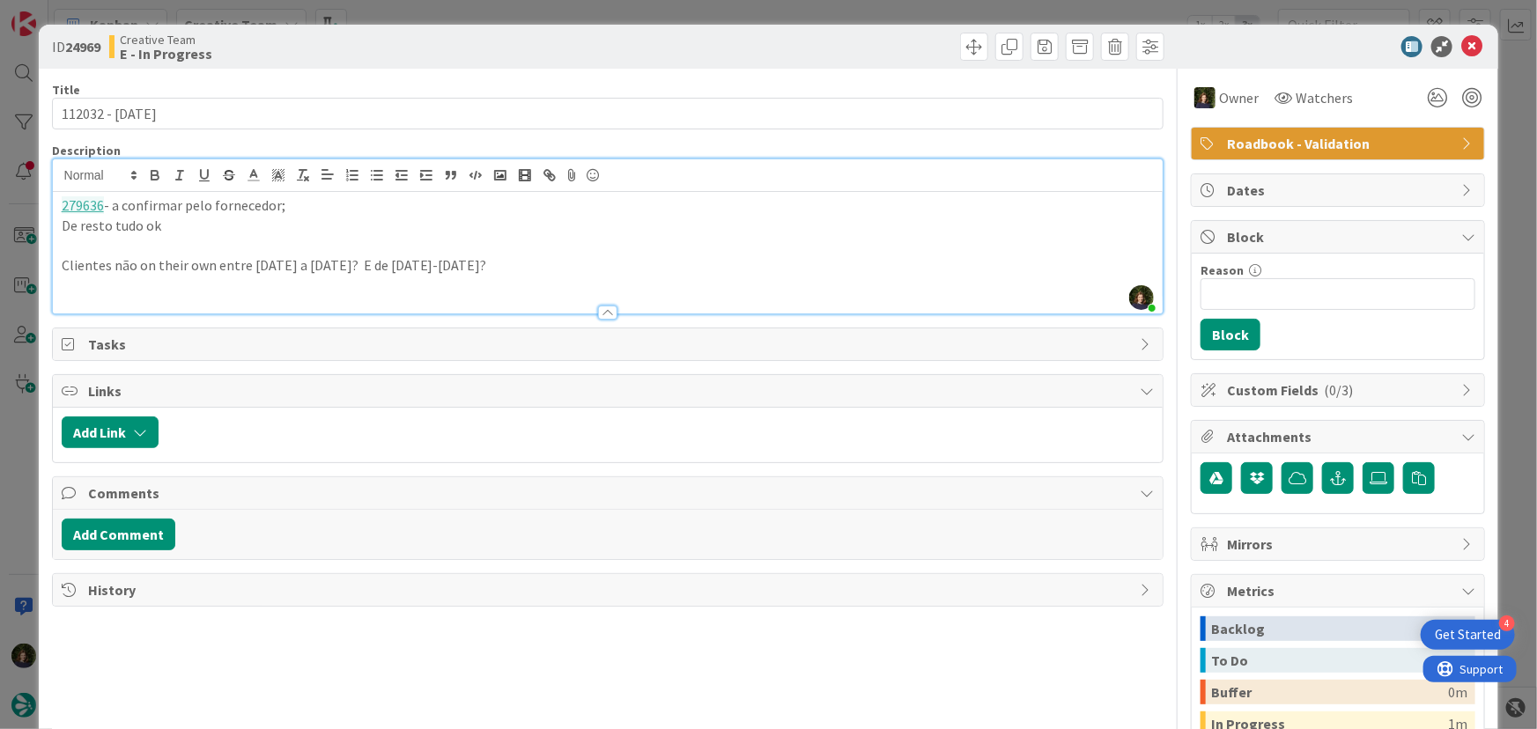
click at [170, 262] on p "Clientes não on their own entre [DATE] a [DATE]? E de [DATE]-[DATE]?" at bounding box center [608, 265] width 1093 height 20
copy p "Clientes não on their own entre [DATE] a [DATE]? E de [DATE]-[DATE]?"
click at [1467, 50] on icon at bounding box center [1471, 46] width 21 height 21
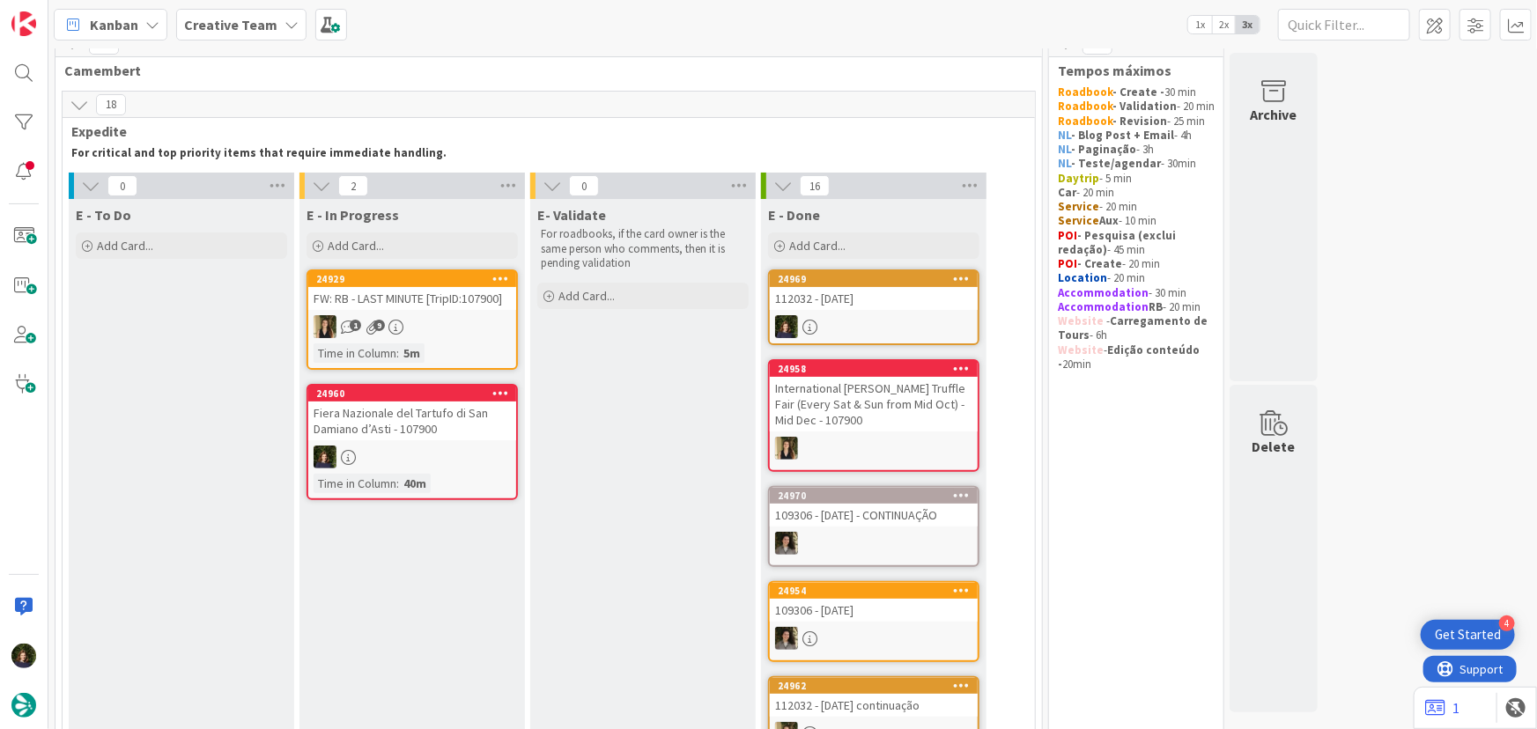
click at [380, 439] on div "Fiera Nazionale del Tartufo di San Damiano d’Asti - 107900" at bounding box center [412, 421] width 208 height 39
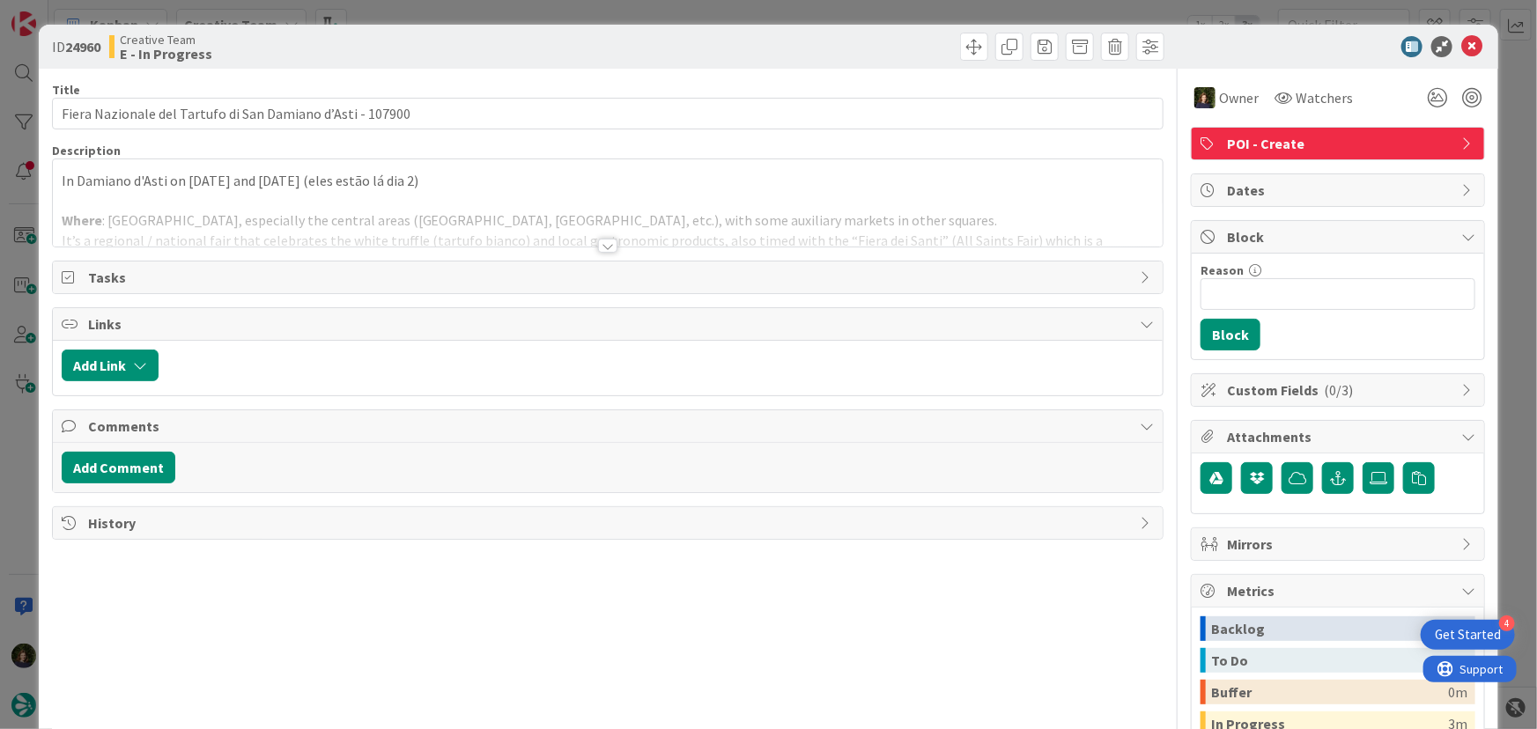
click at [599, 250] on div at bounding box center [607, 246] width 19 height 14
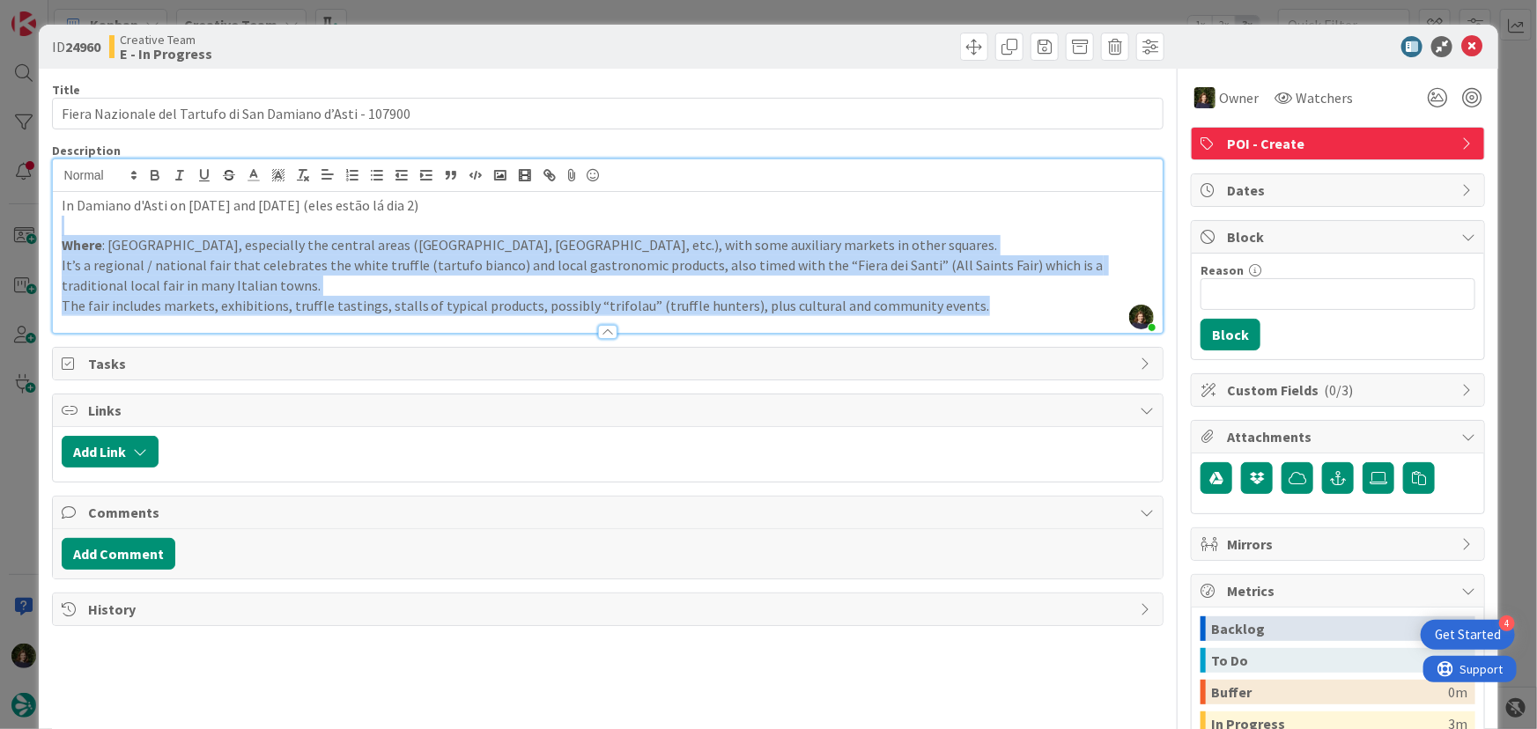
drag, startPoint x: 965, startPoint y: 308, endPoint x: 105, endPoint y: 229, distance: 864.0
click at [105, 229] on div "In Damiano d'Asti on [DATE] and [DATE] (eles estão lá dia 2) Where : [GEOGRAPHI…" at bounding box center [608, 262] width 1110 height 141
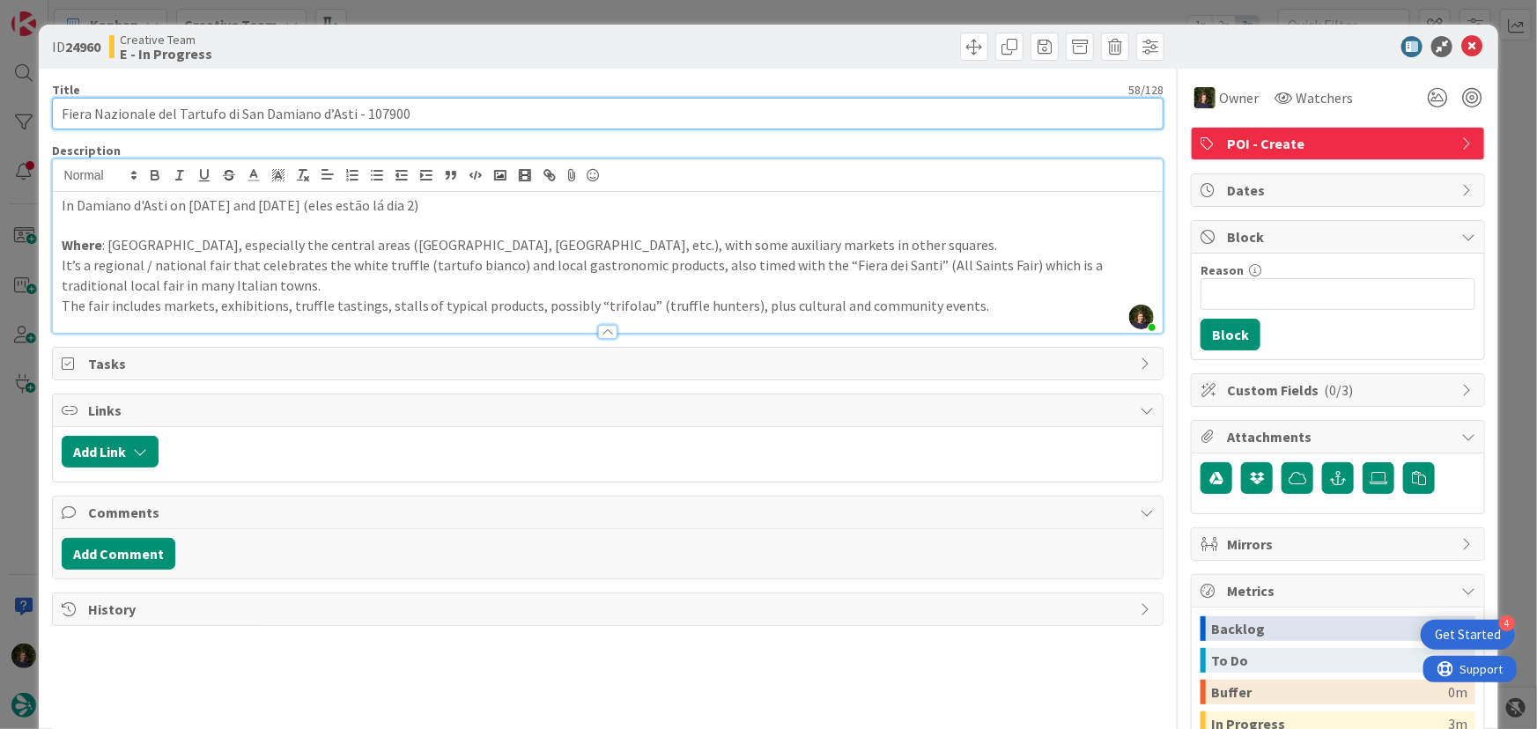
drag, startPoint x: 55, startPoint y: 114, endPoint x: 351, endPoint y: 114, distance: 295.9
click at [351, 114] on input "Fiera Nazionale del Tartufo di San Damiano d’Asti - 107900" at bounding box center [608, 114] width 1112 height 32
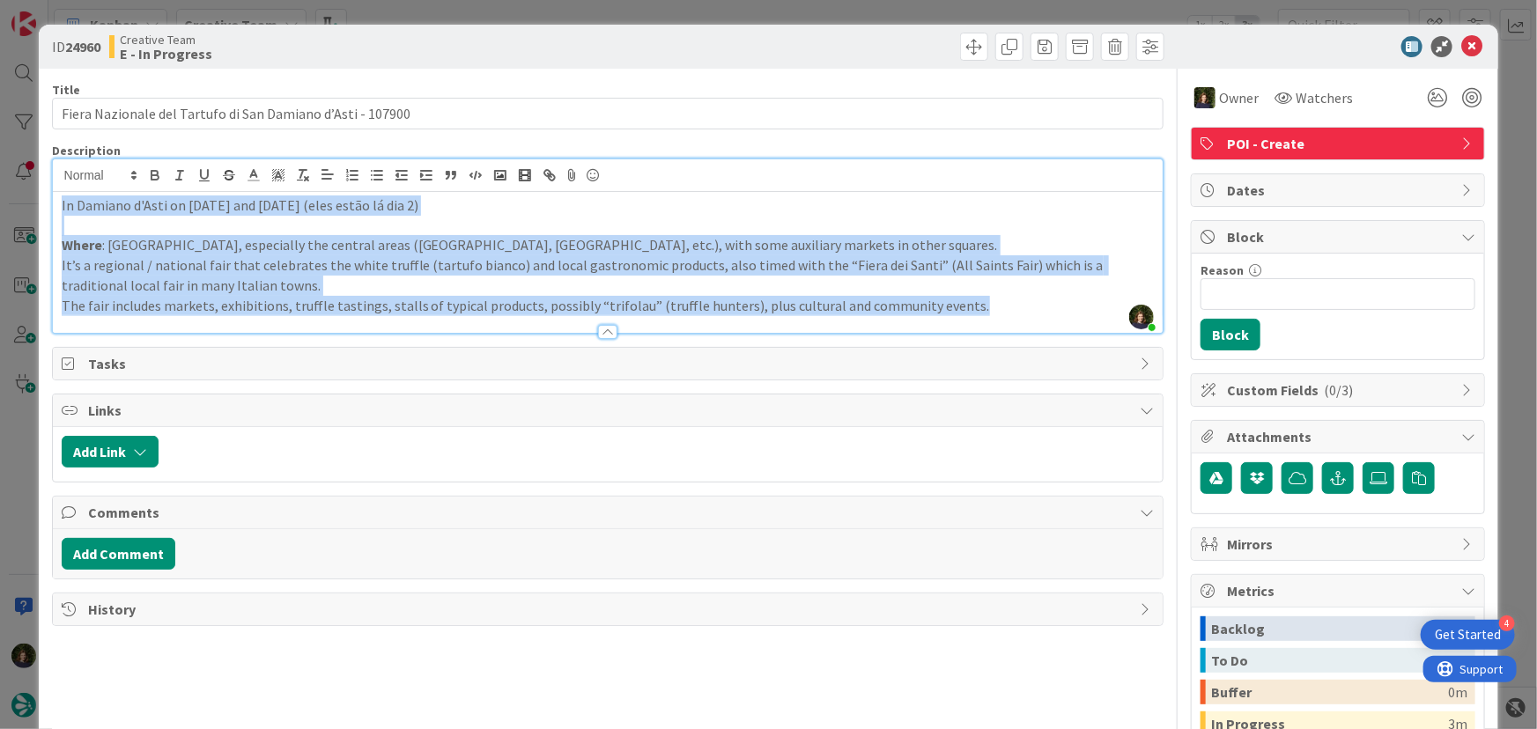
drag, startPoint x: 964, startPoint y: 307, endPoint x: 55, endPoint y: 204, distance: 915.5
click at [55, 204] on div "In Damiano d'Asti on [DATE] and [DATE] (eles estão lá dia 2) Where : [GEOGRAPHI…" at bounding box center [608, 262] width 1110 height 141
copy div "In Damiano d'Asti on [DATE] and [DATE] (eles estão lá dia 2) Where : [GEOGRAPHI…"
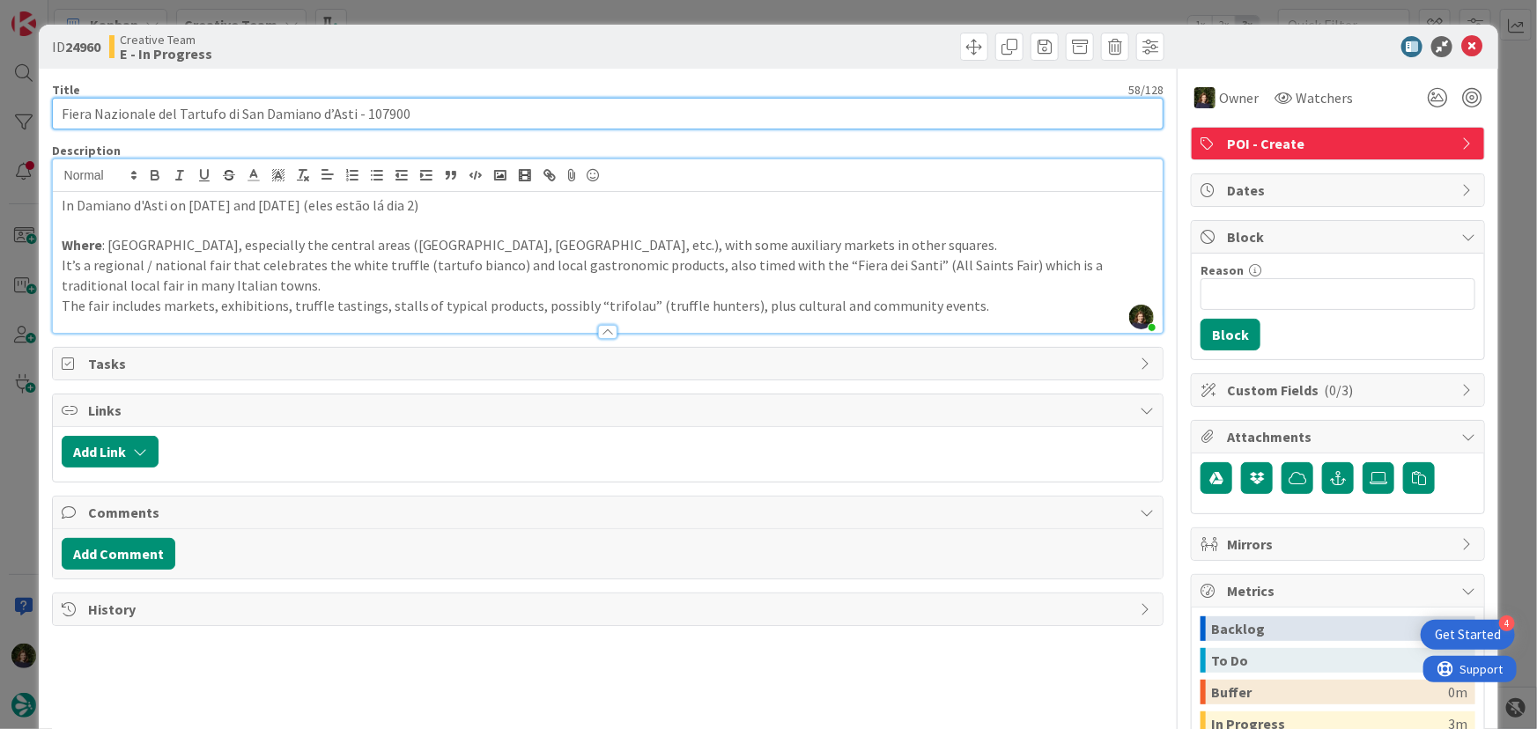
drag, startPoint x: 61, startPoint y: 117, endPoint x: 350, endPoint y: 115, distance: 289.7
click at [350, 115] on input "Fiera Nazionale del Tartufo di San Damiano d’Asti - 107900" at bounding box center [608, 114] width 1112 height 32
drag, startPoint x: 55, startPoint y: 121, endPoint x: 350, endPoint y: 115, distance: 295.1
click at [350, 115] on input "Fiera Nazionale del Tartufo di San Damiano d’Asti - 107900" at bounding box center [608, 114] width 1112 height 32
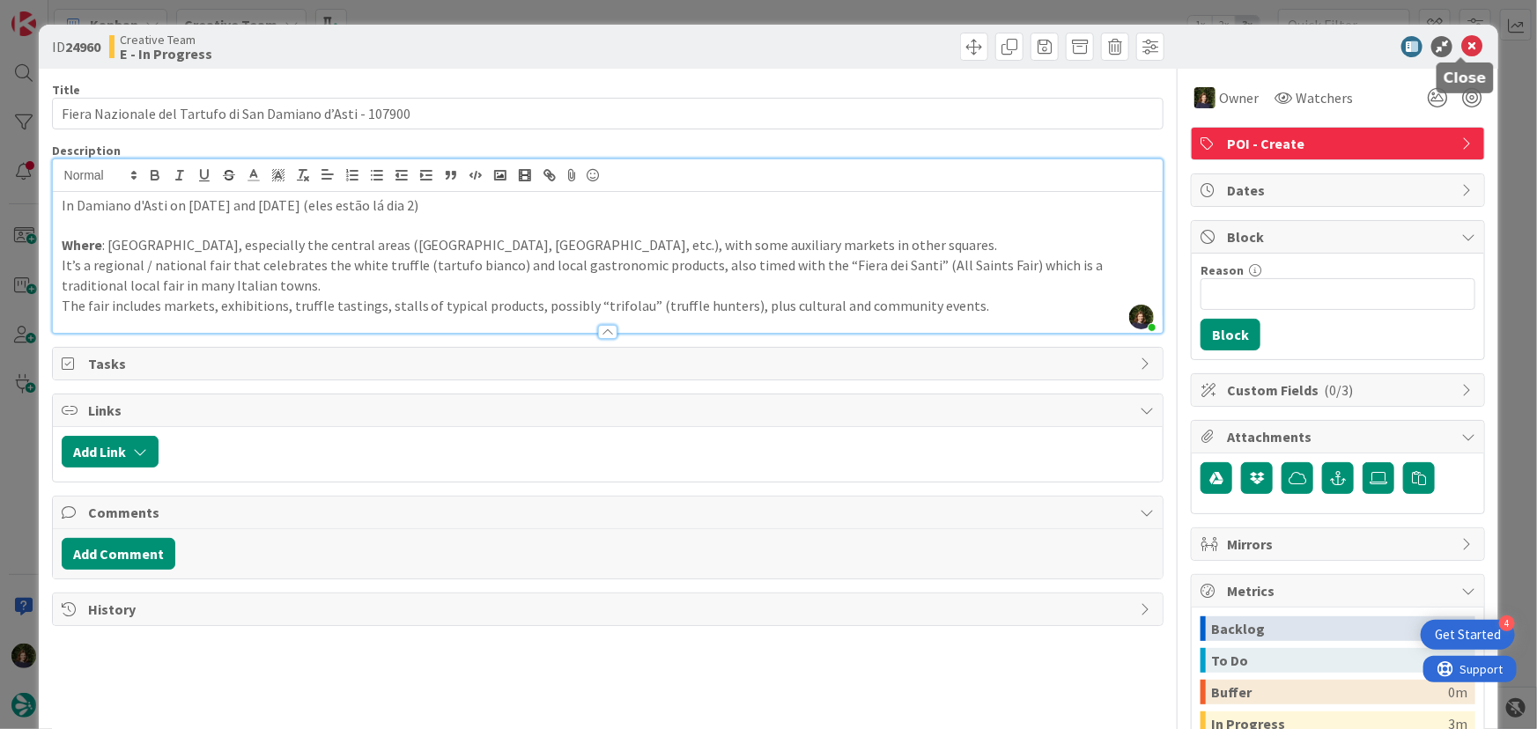
click at [1462, 50] on icon at bounding box center [1471, 46] width 21 height 21
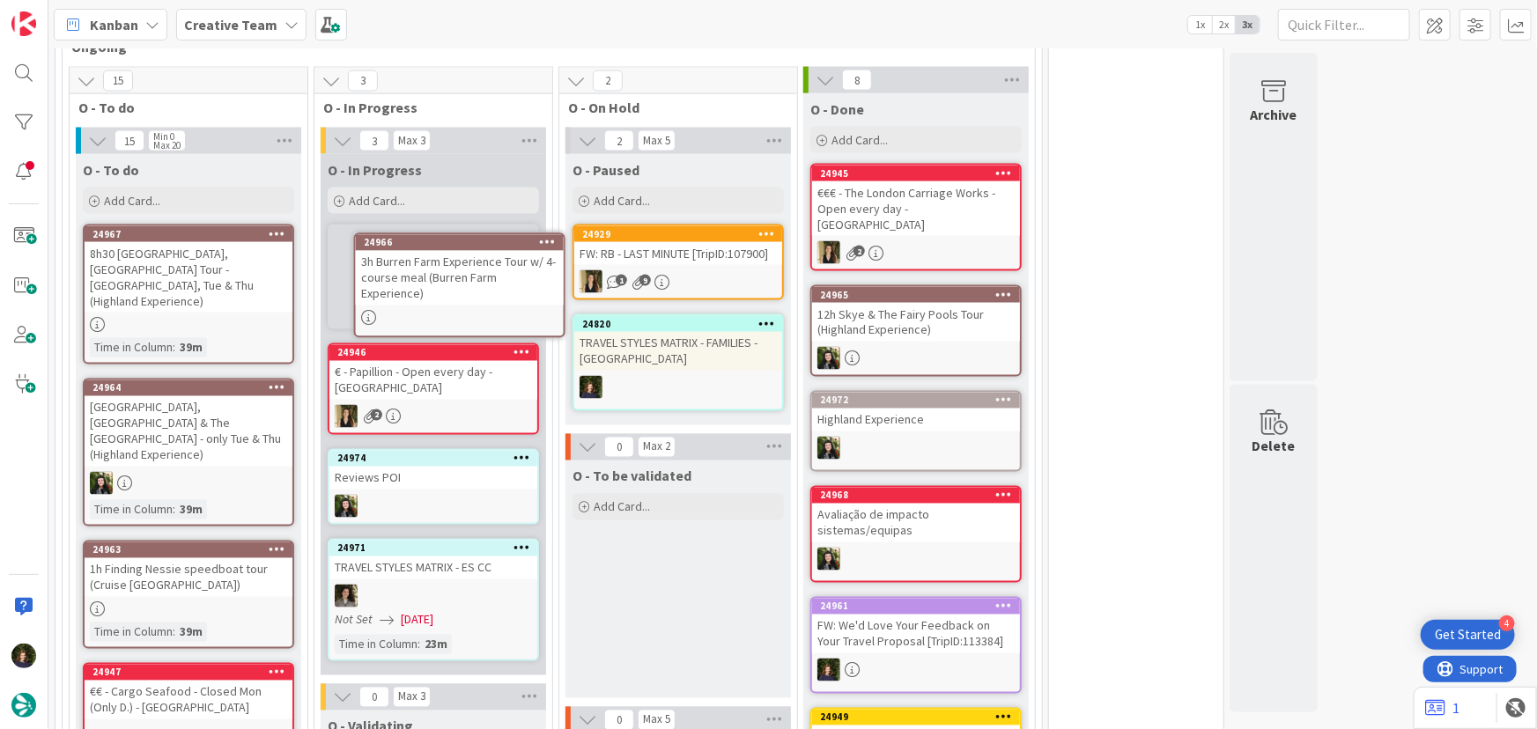
scroll to position [1393, 0]
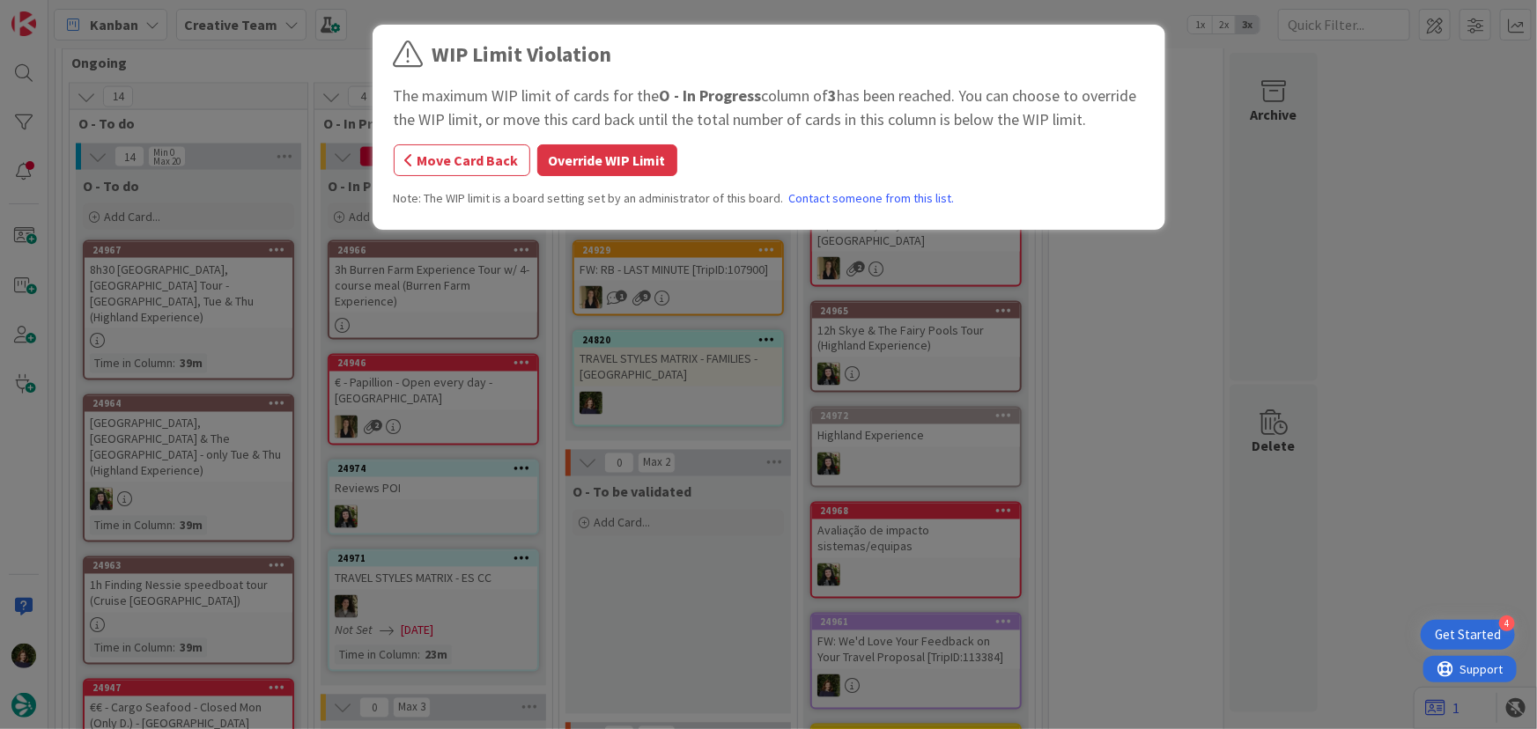
click at [573, 166] on button "Override WIP Limit" at bounding box center [607, 160] width 140 height 32
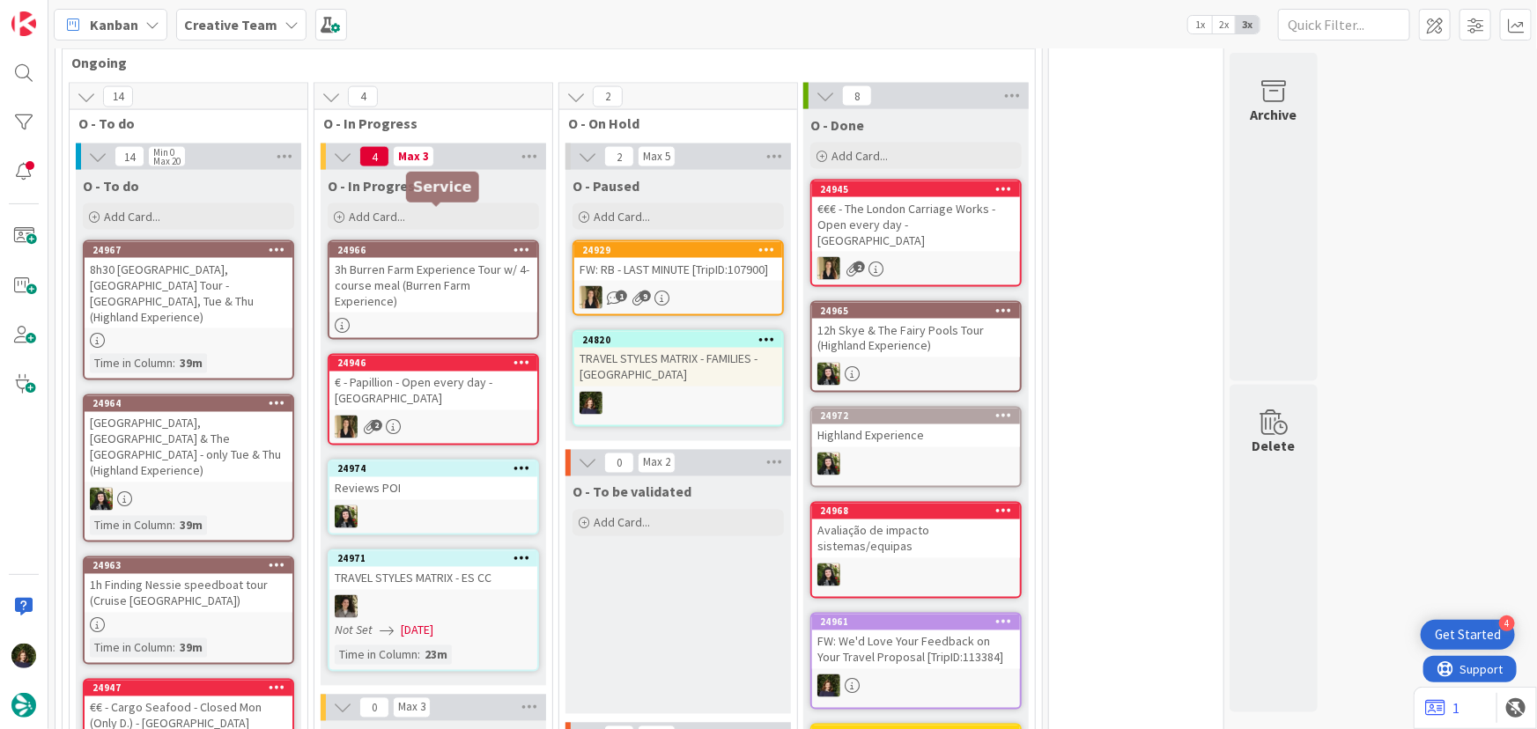
click at [415, 258] on div "3h Burren Farm Experience Tour w/ 4-course meal (Burren Farm Experience)" at bounding box center [433, 285] width 208 height 55
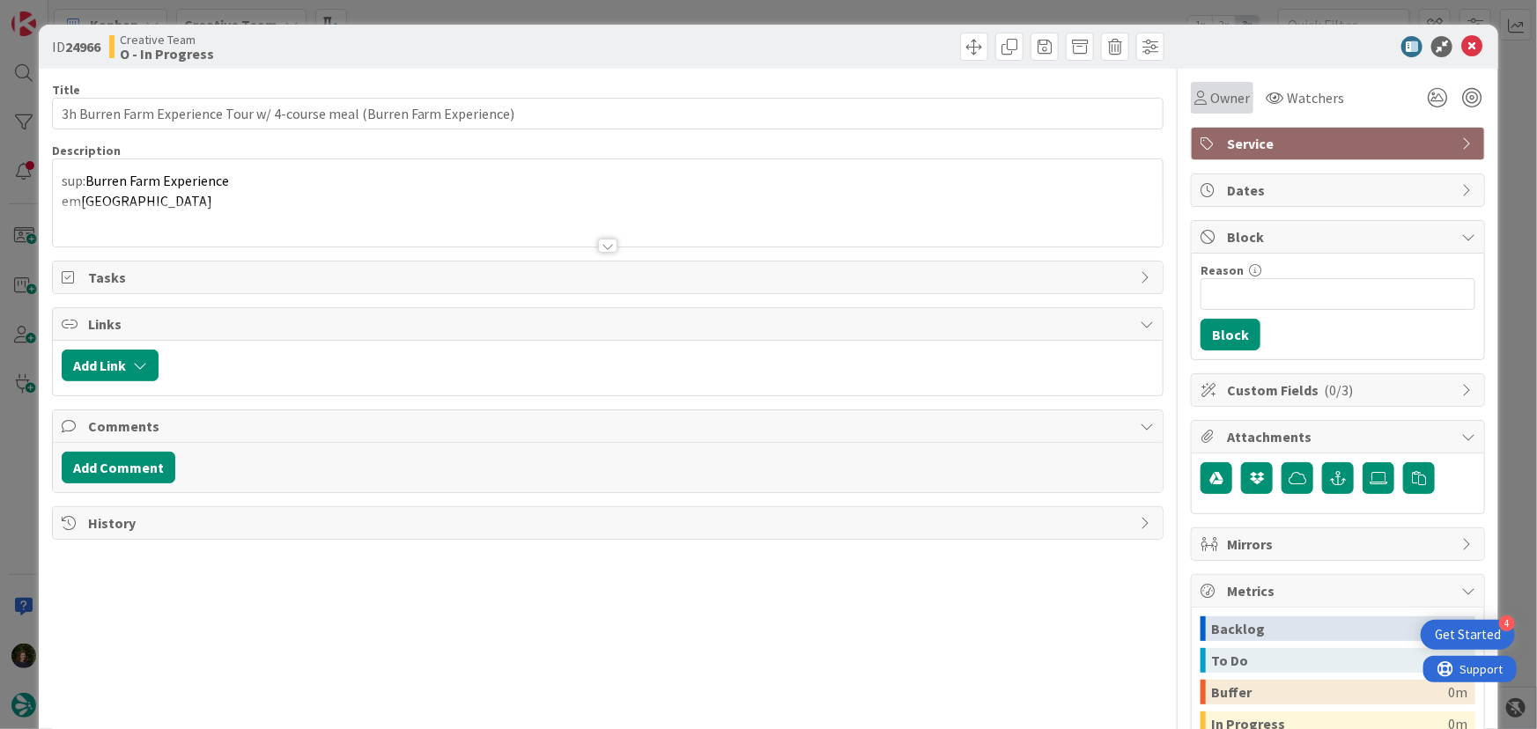
click at [1221, 100] on span "Owner" at bounding box center [1230, 97] width 40 height 21
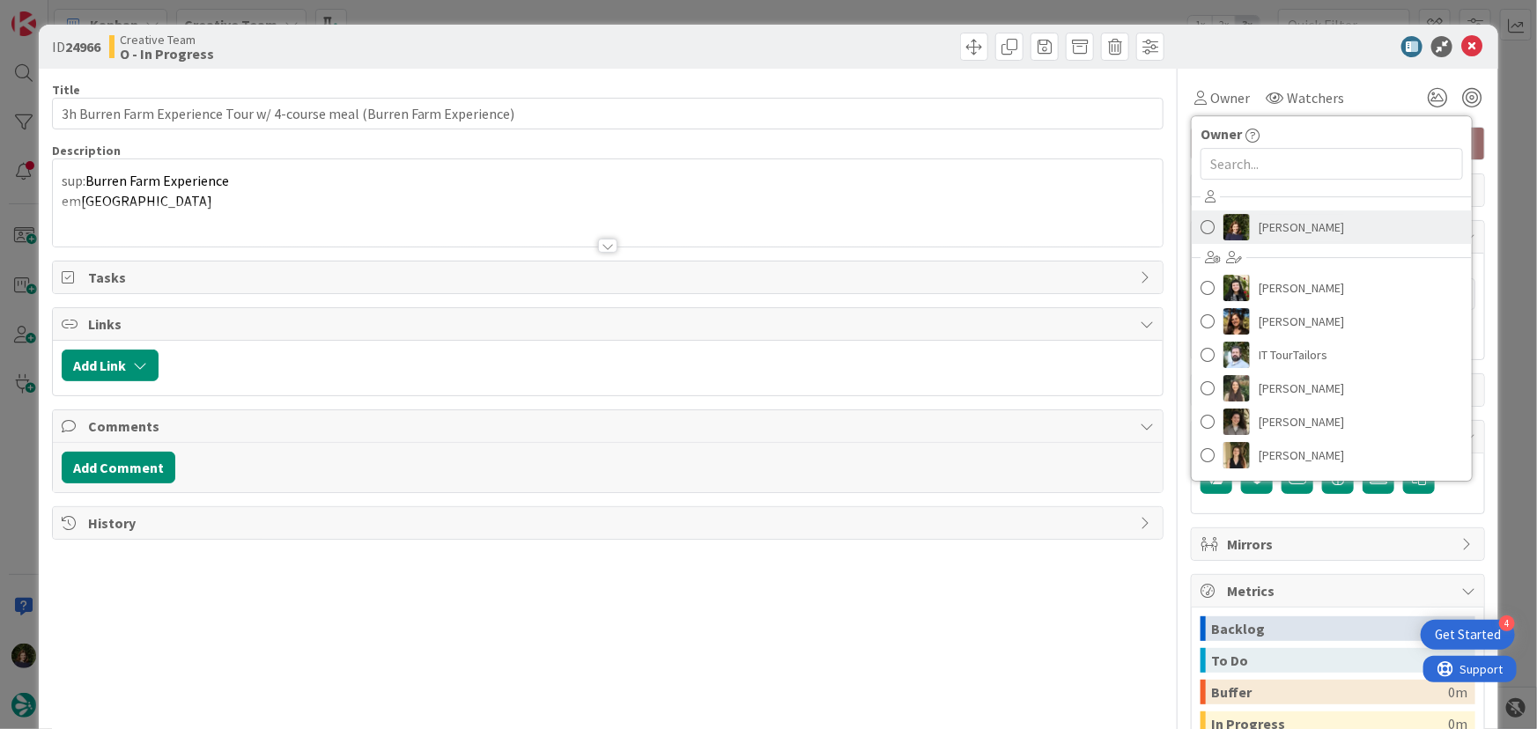
click at [1283, 234] on span "[PERSON_NAME]" at bounding box center [1300, 227] width 85 height 26
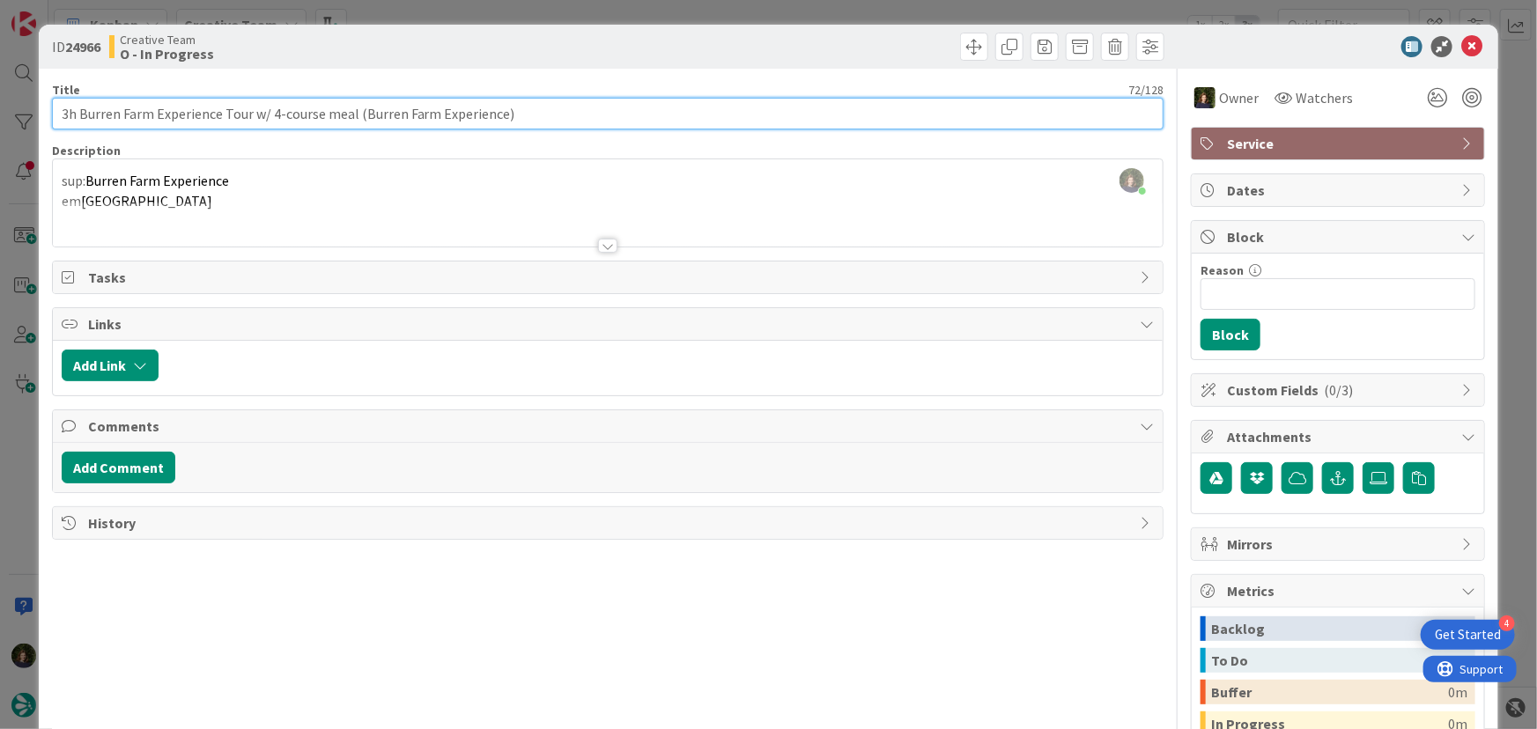
drag, startPoint x: 60, startPoint y: 112, endPoint x: 358, endPoint y: 106, distance: 297.7
click at [358, 106] on input "3h Burren Farm Experience Tour w/ 4-course meal (Burren Farm Experience)" at bounding box center [608, 114] width 1112 height 32
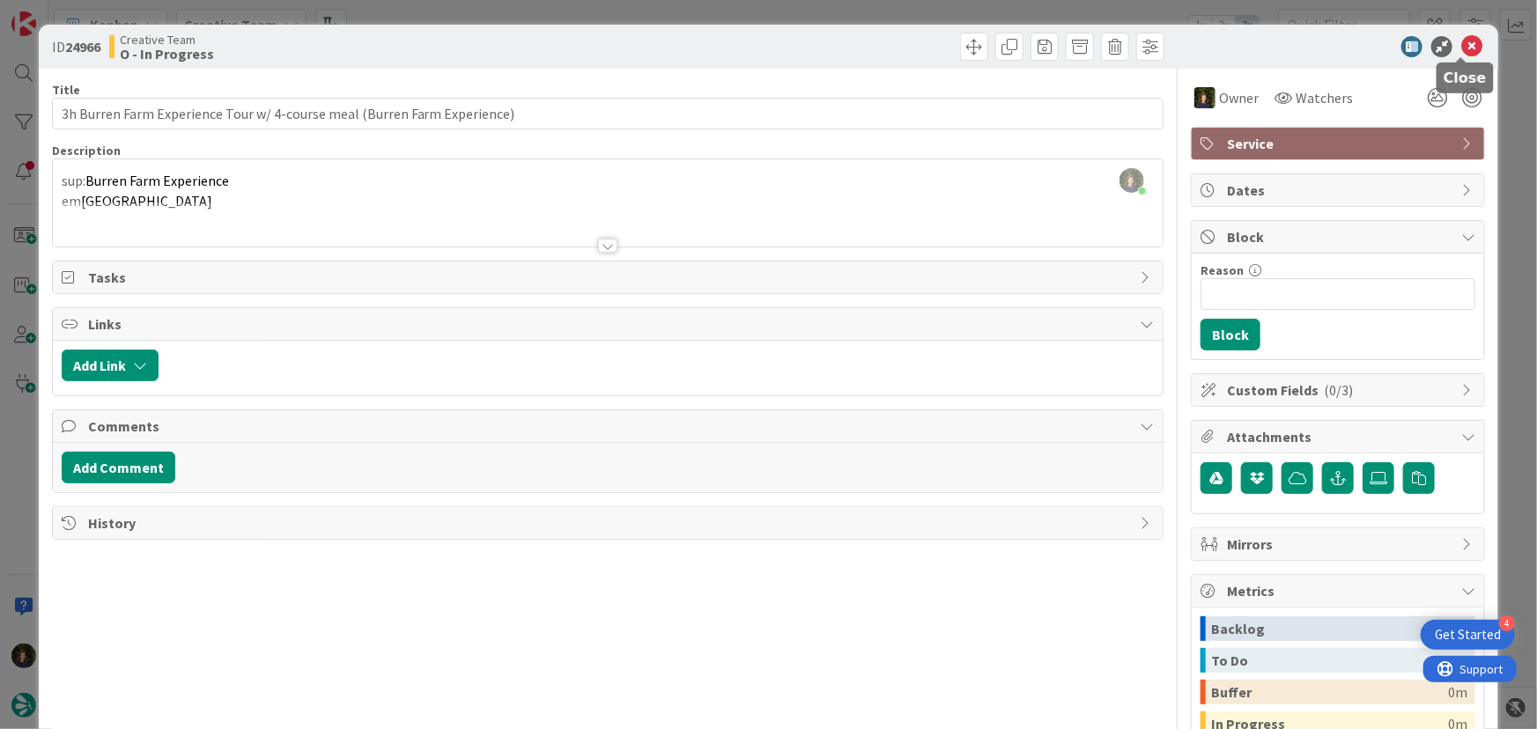
drag, startPoint x: 1460, startPoint y: 54, endPoint x: 966, endPoint y: 254, distance: 532.9
click at [1461, 54] on icon at bounding box center [1471, 46] width 21 height 21
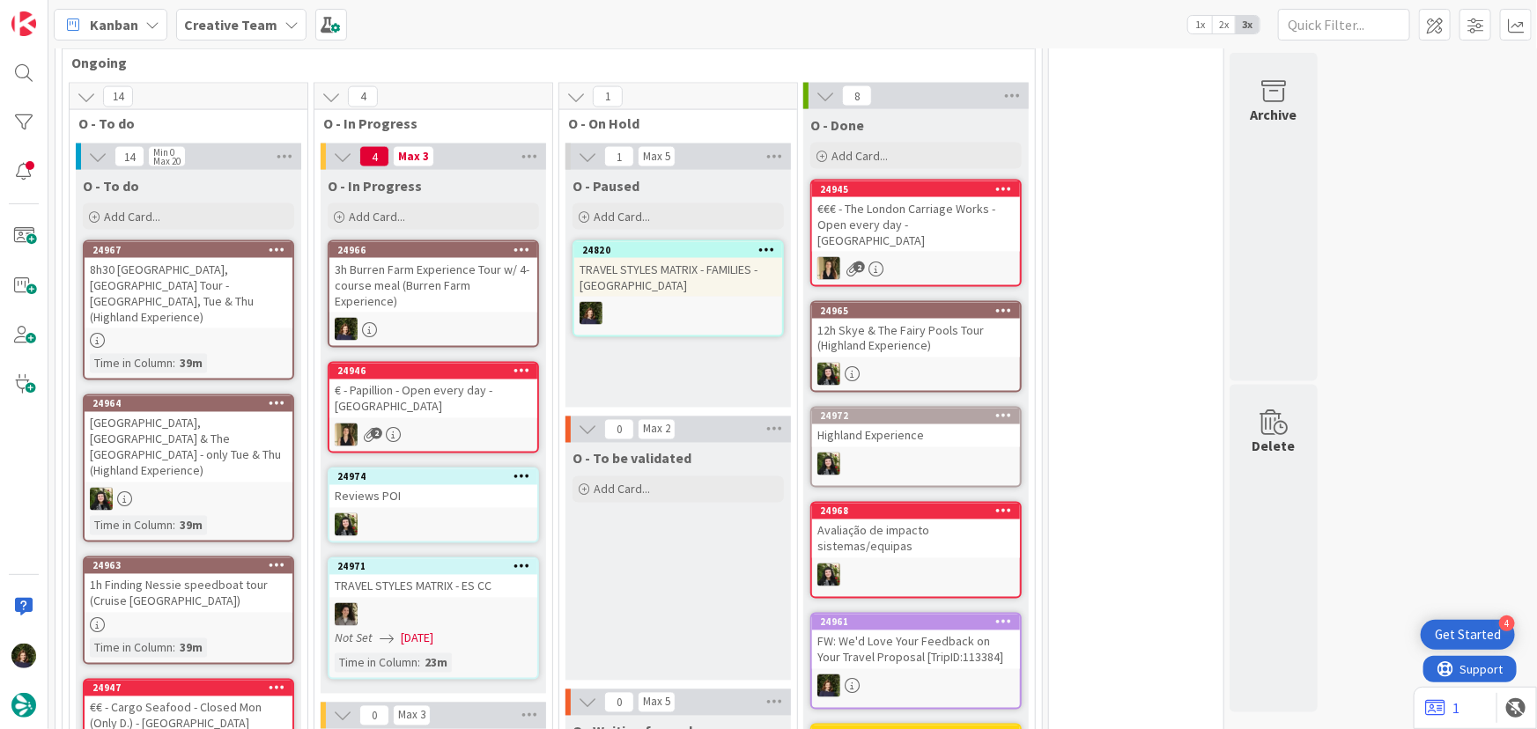
click at [527, 243] on icon at bounding box center [521, 249] width 17 height 12
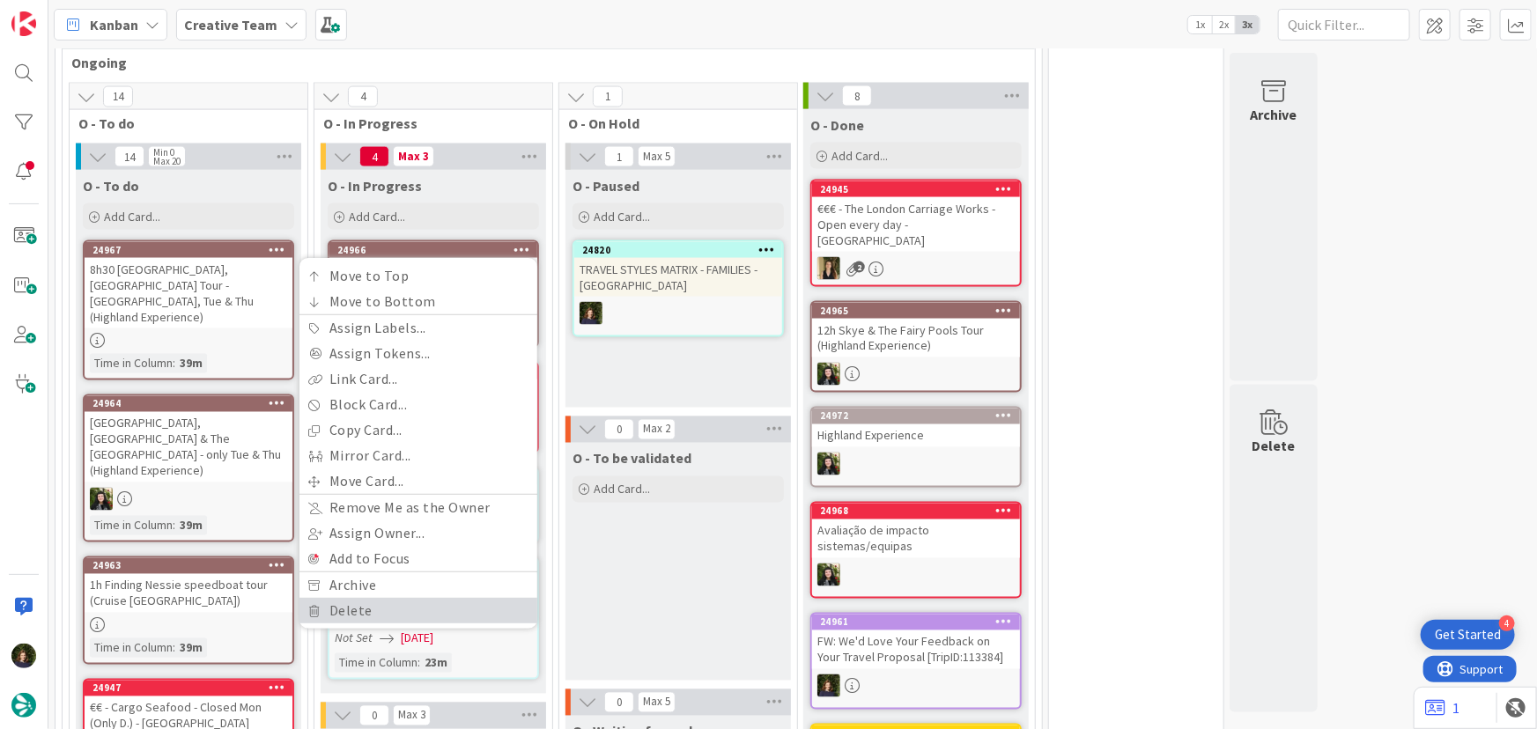
click at [377, 599] on link "Delete" at bounding box center [418, 612] width 238 height 26
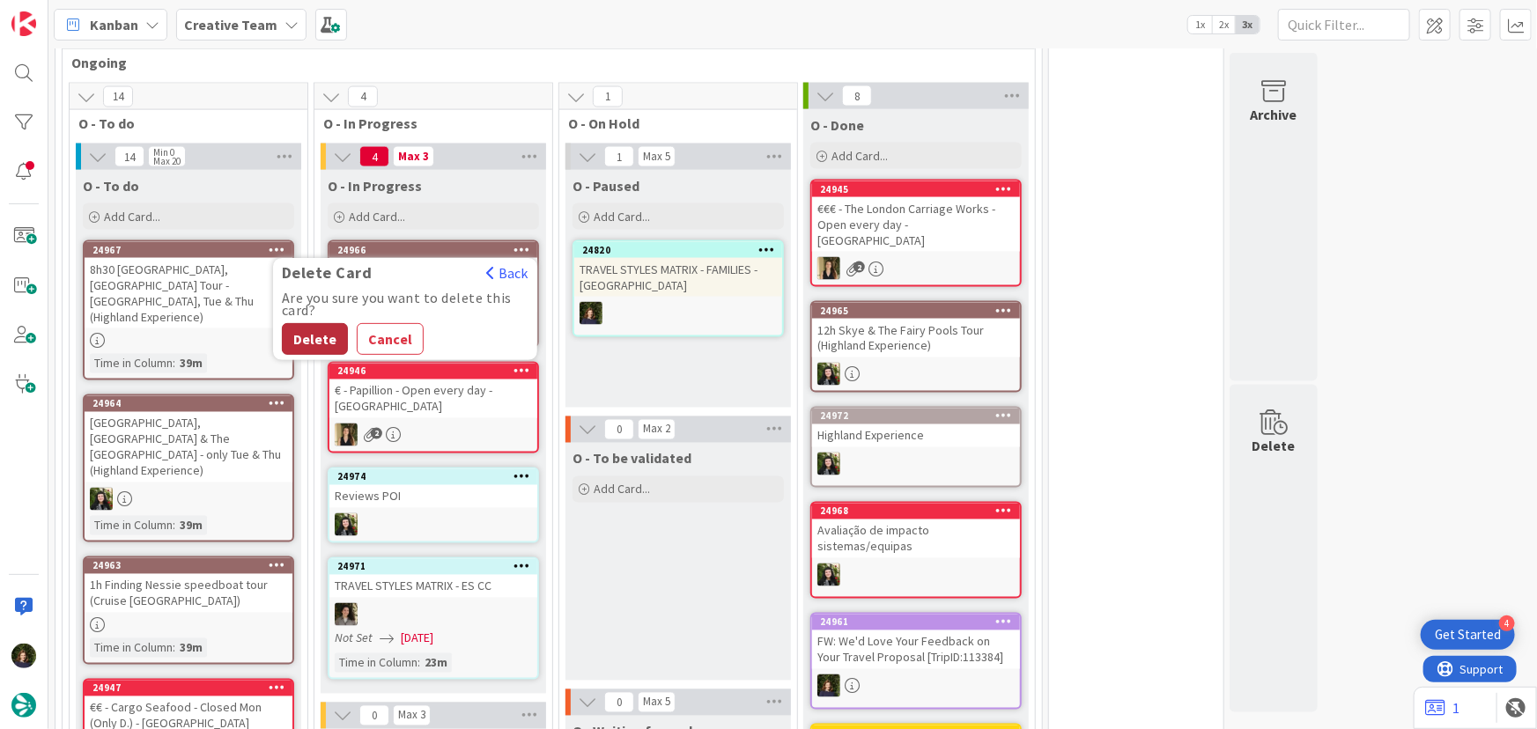
click at [323, 324] on button "Delete" at bounding box center [315, 340] width 66 height 32
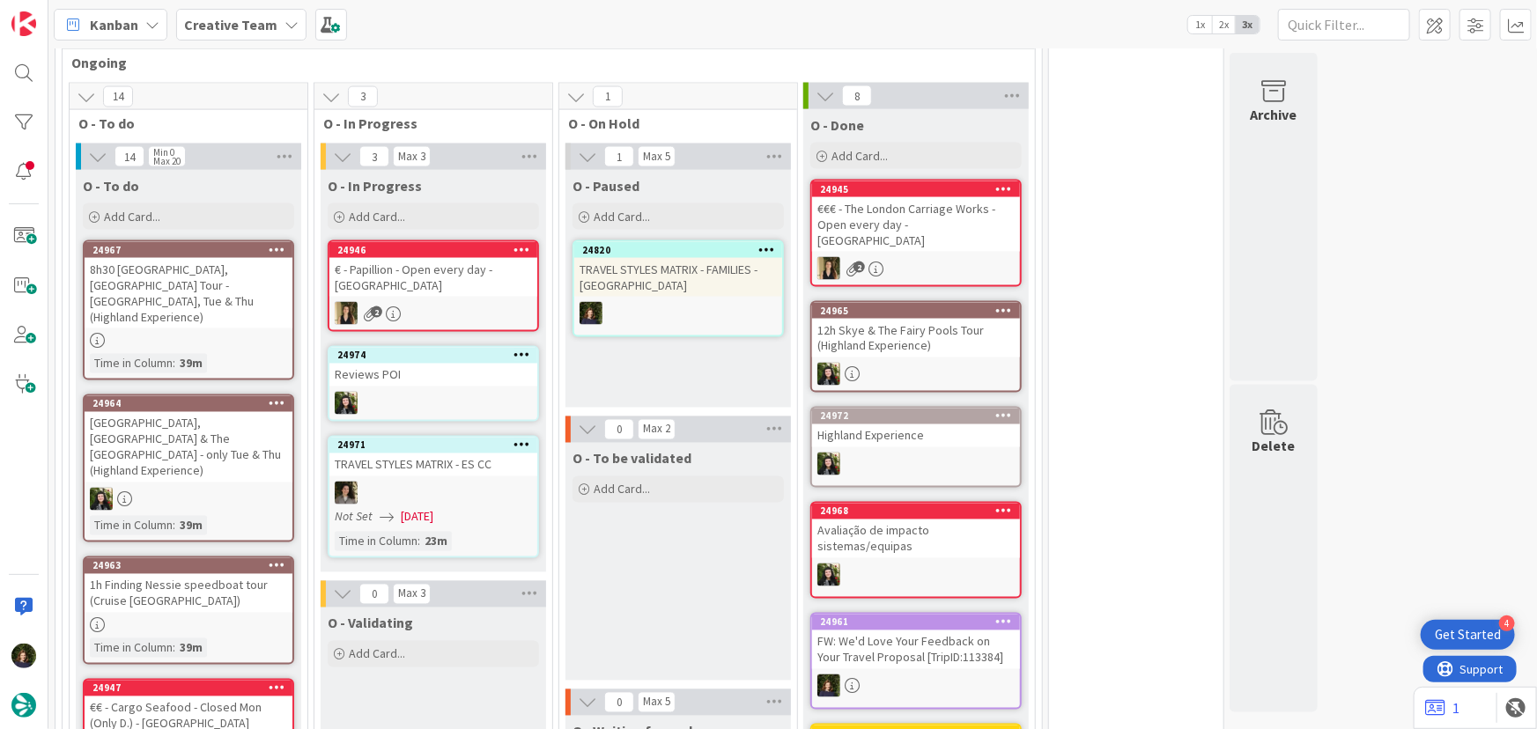
click at [211, 574] on div "1h Finding Nessie speedboat tour (Cruise [GEOGRAPHIC_DATA])" at bounding box center [189, 593] width 208 height 39
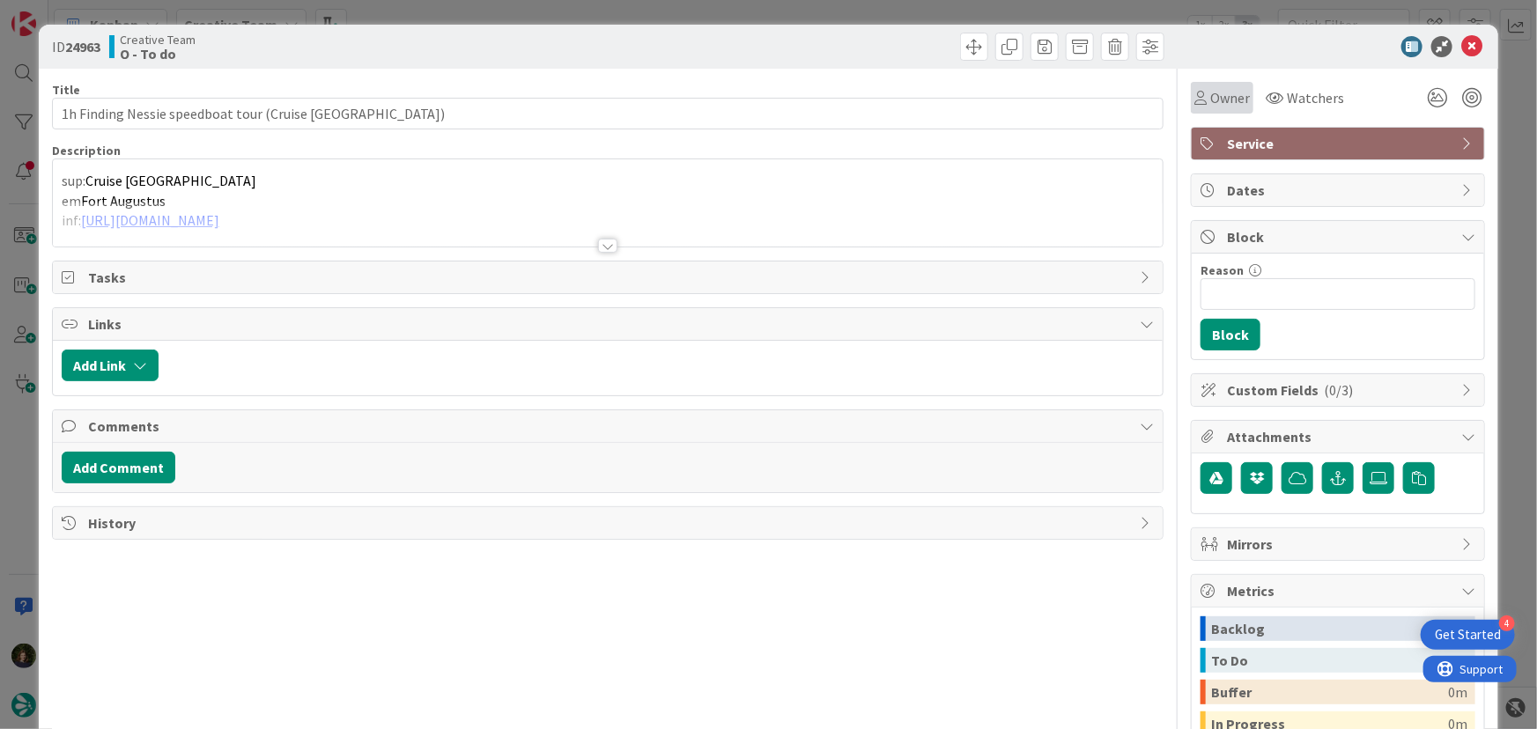
click at [1206, 110] on div "Owner" at bounding box center [1222, 98] width 63 height 32
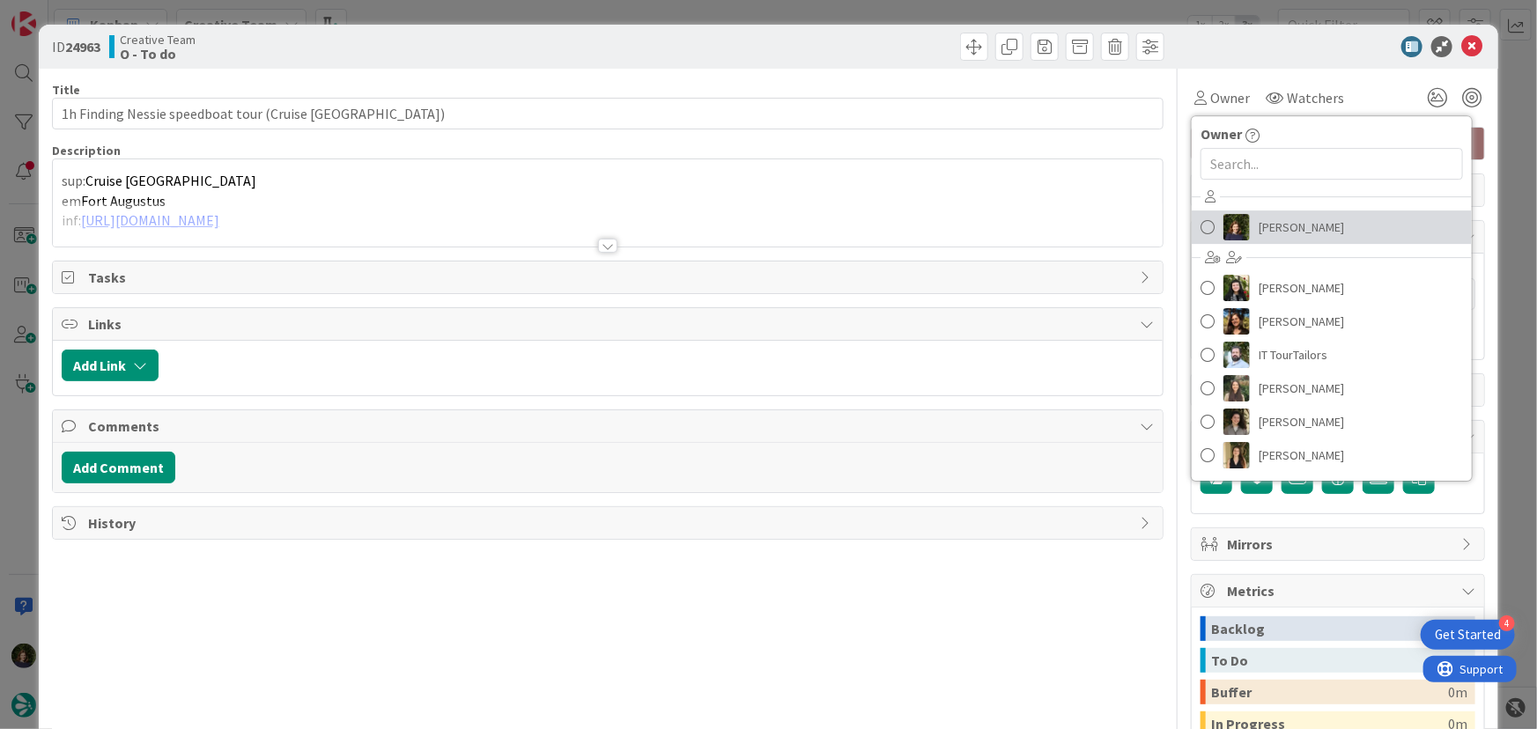
click at [1261, 226] on span "[PERSON_NAME]" at bounding box center [1300, 227] width 85 height 26
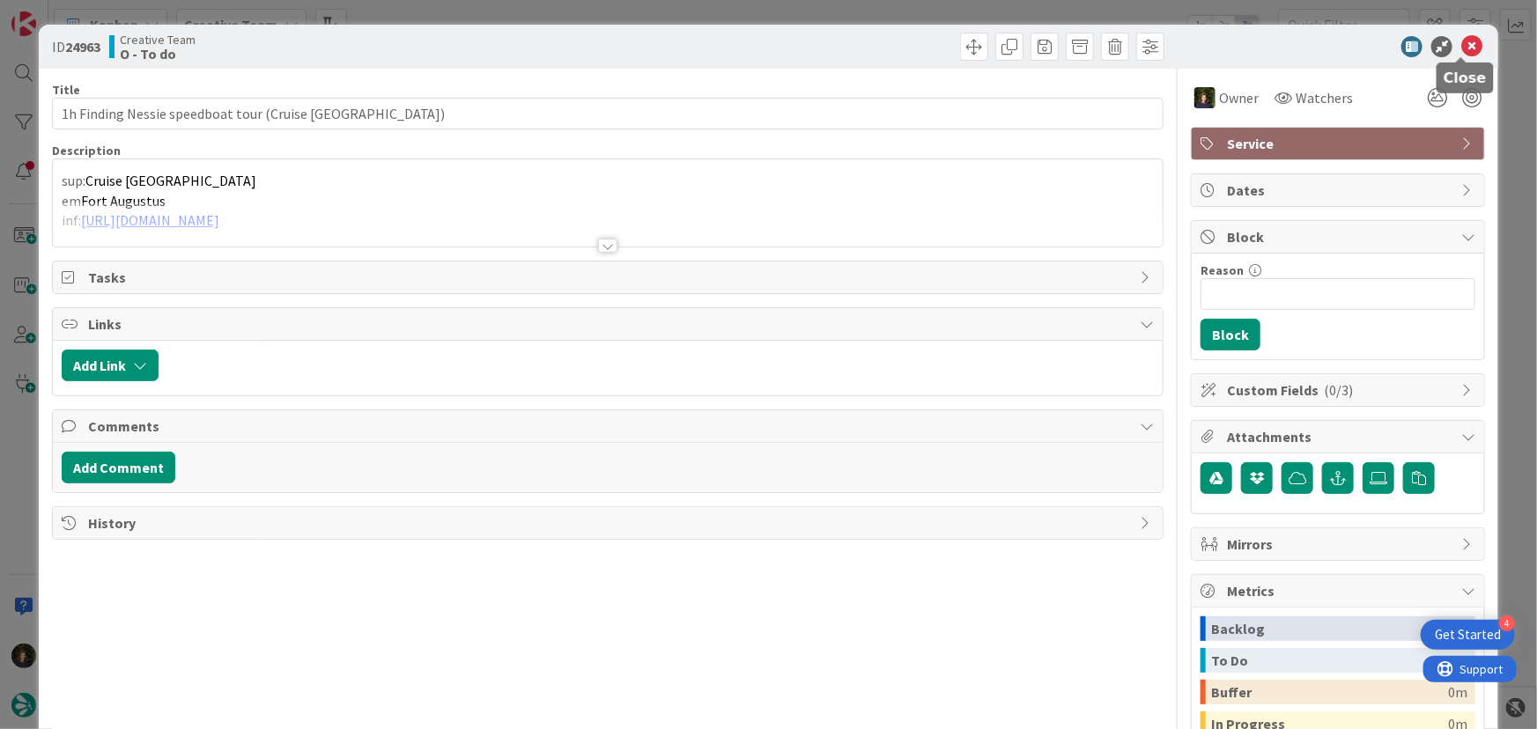
click at [1463, 45] on icon at bounding box center [1471, 46] width 21 height 21
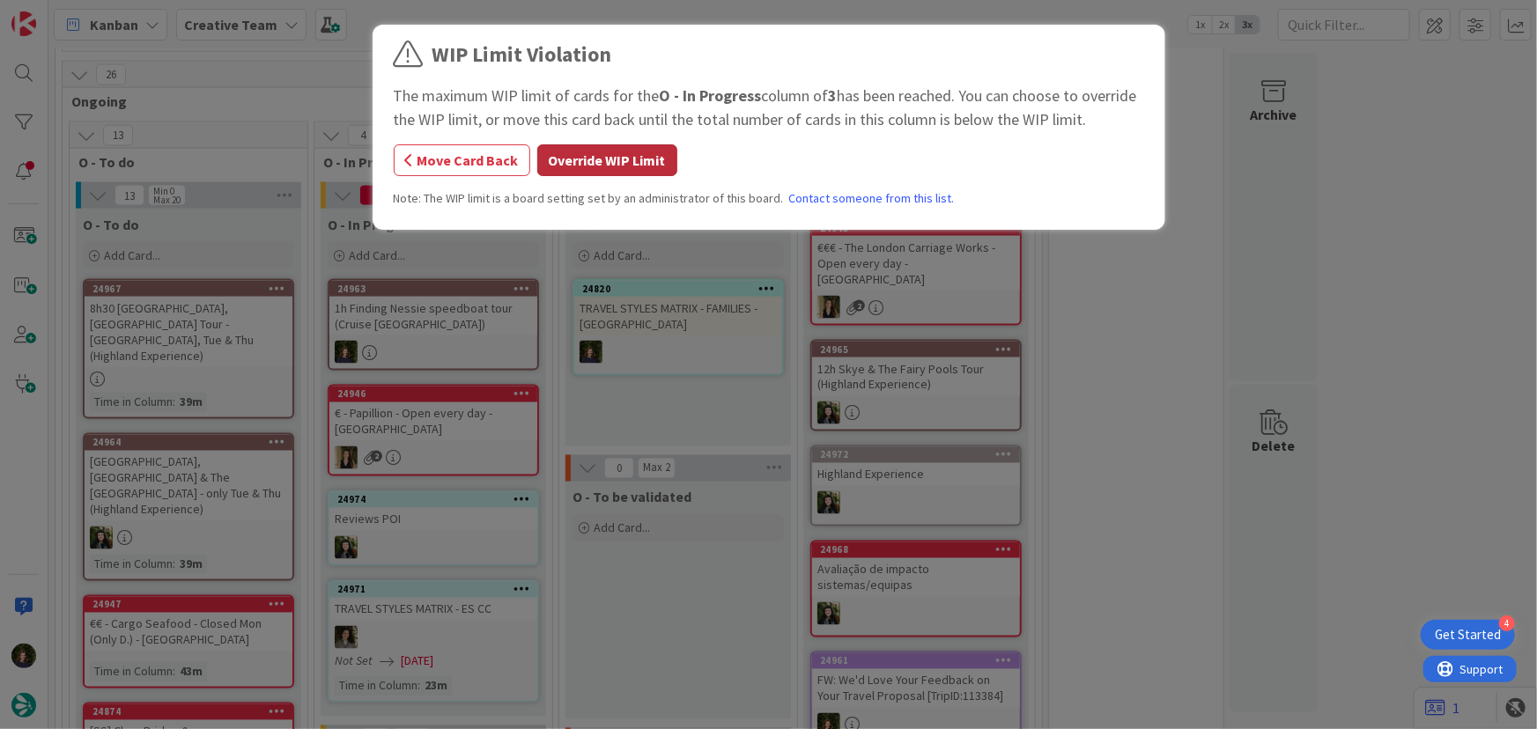
click at [600, 166] on button "Override WIP Limit" at bounding box center [607, 160] width 140 height 32
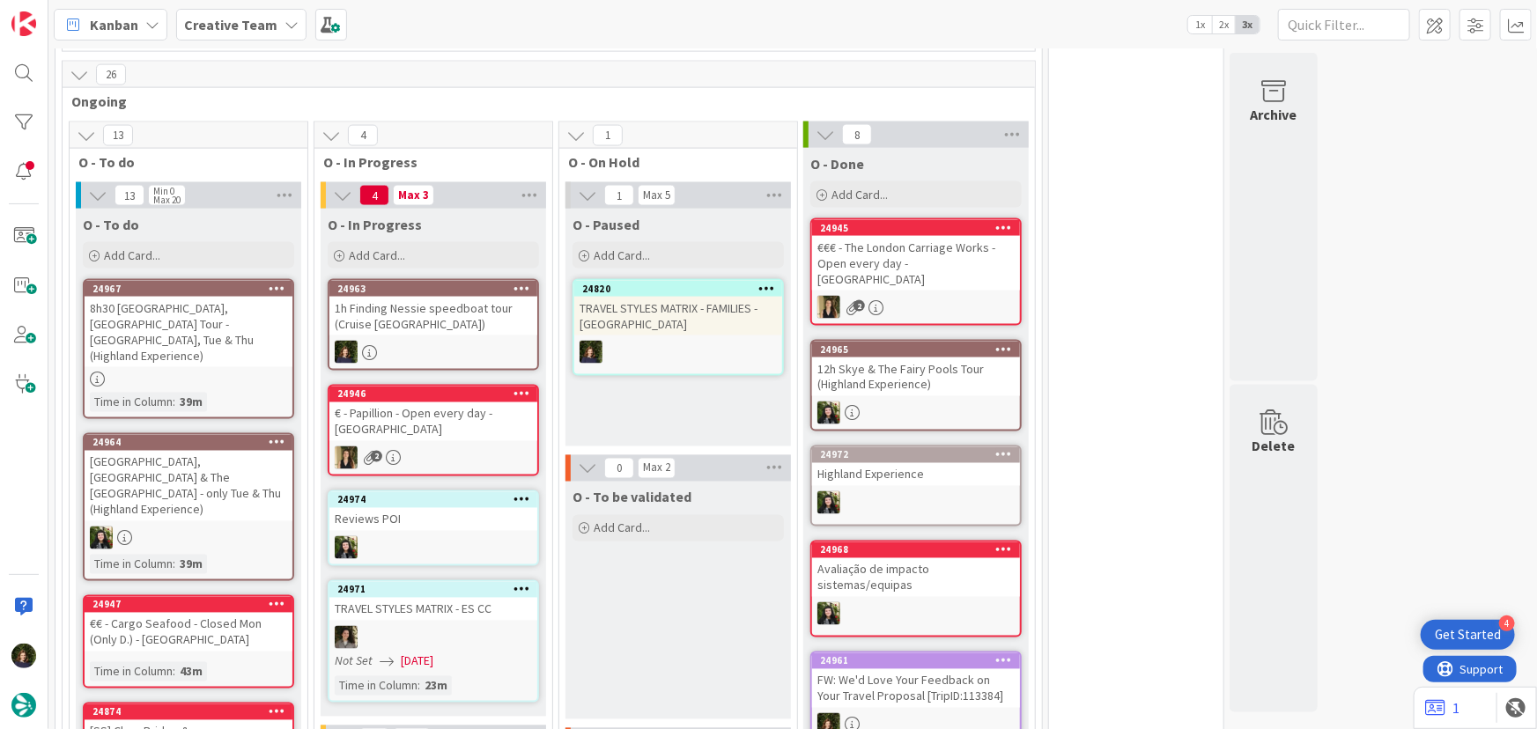
click at [418, 297] on div "1h Finding Nessie speedboat tour (Cruise [GEOGRAPHIC_DATA])" at bounding box center [433, 316] width 208 height 39
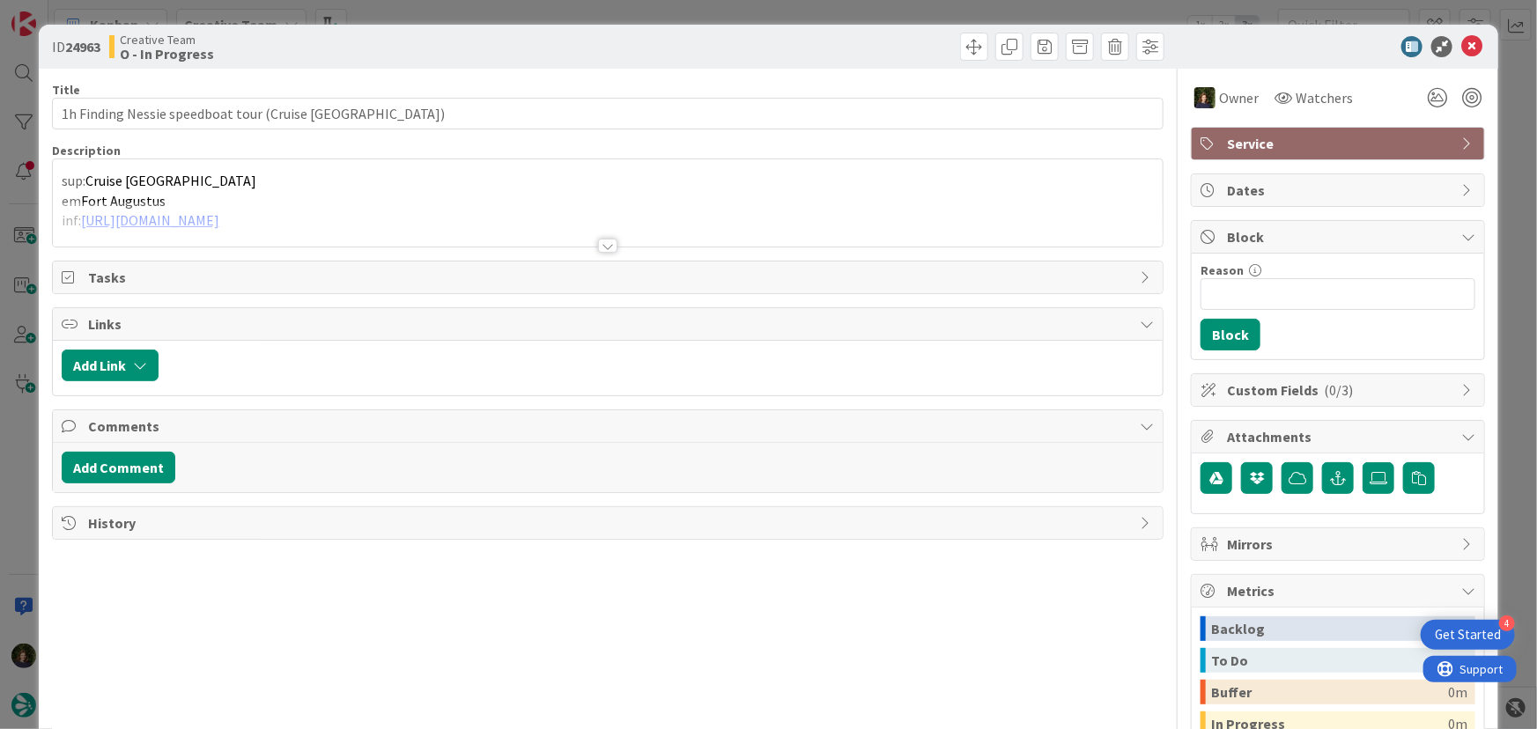
drag, startPoint x: 605, startPoint y: 249, endPoint x: 547, endPoint y: 520, distance: 276.5
click at [603, 249] on div at bounding box center [607, 246] width 19 height 14
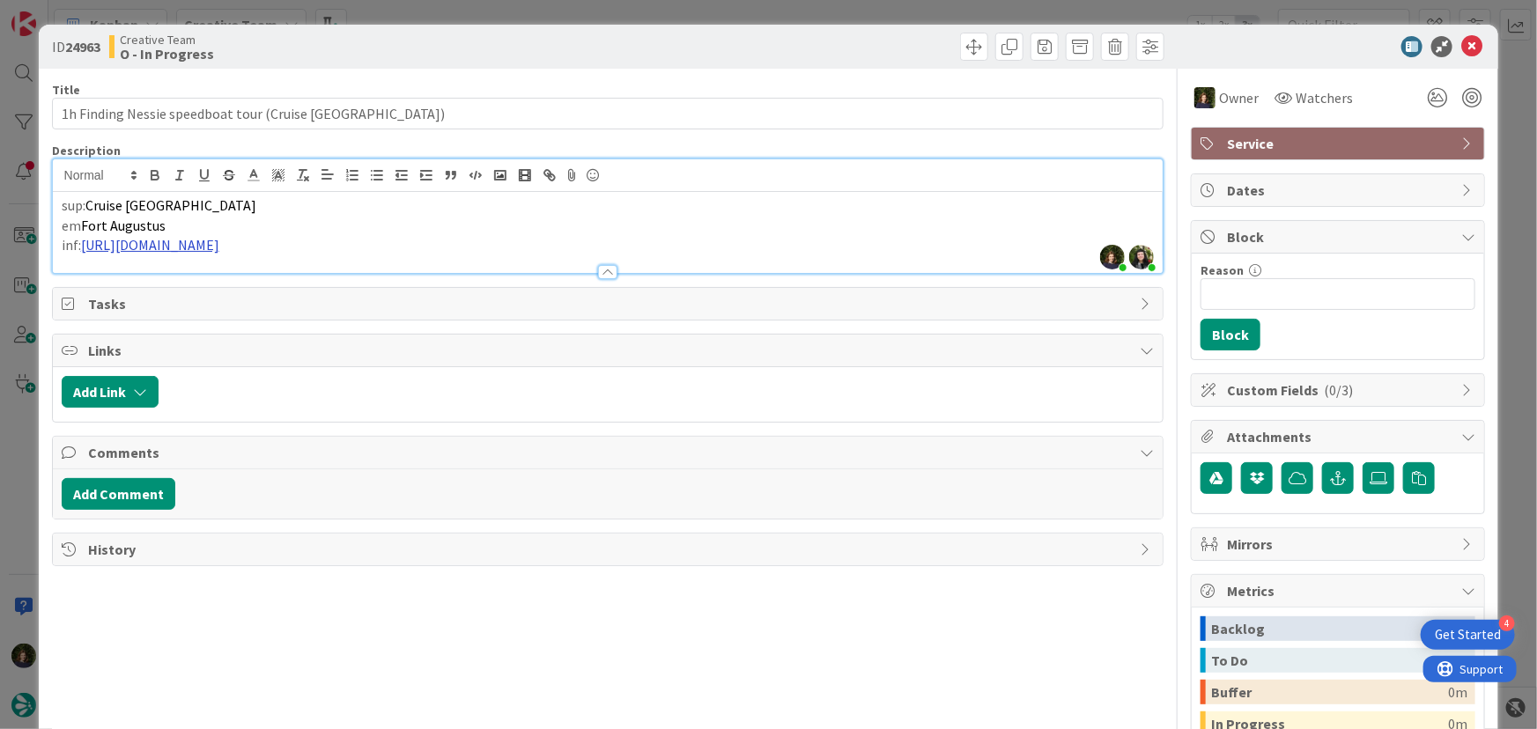
click at [219, 237] on link "[URL][DOMAIN_NAME]" at bounding box center [150, 245] width 138 height 18
click at [255, 277] on link "[URL][DOMAIN_NAME]" at bounding box center [195, 279] width 121 height 23
click at [550, 237] on p "inf: [URL][DOMAIN_NAME]" at bounding box center [608, 245] width 1093 height 20
click at [1465, 37] on icon at bounding box center [1471, 46] width 21 height 21
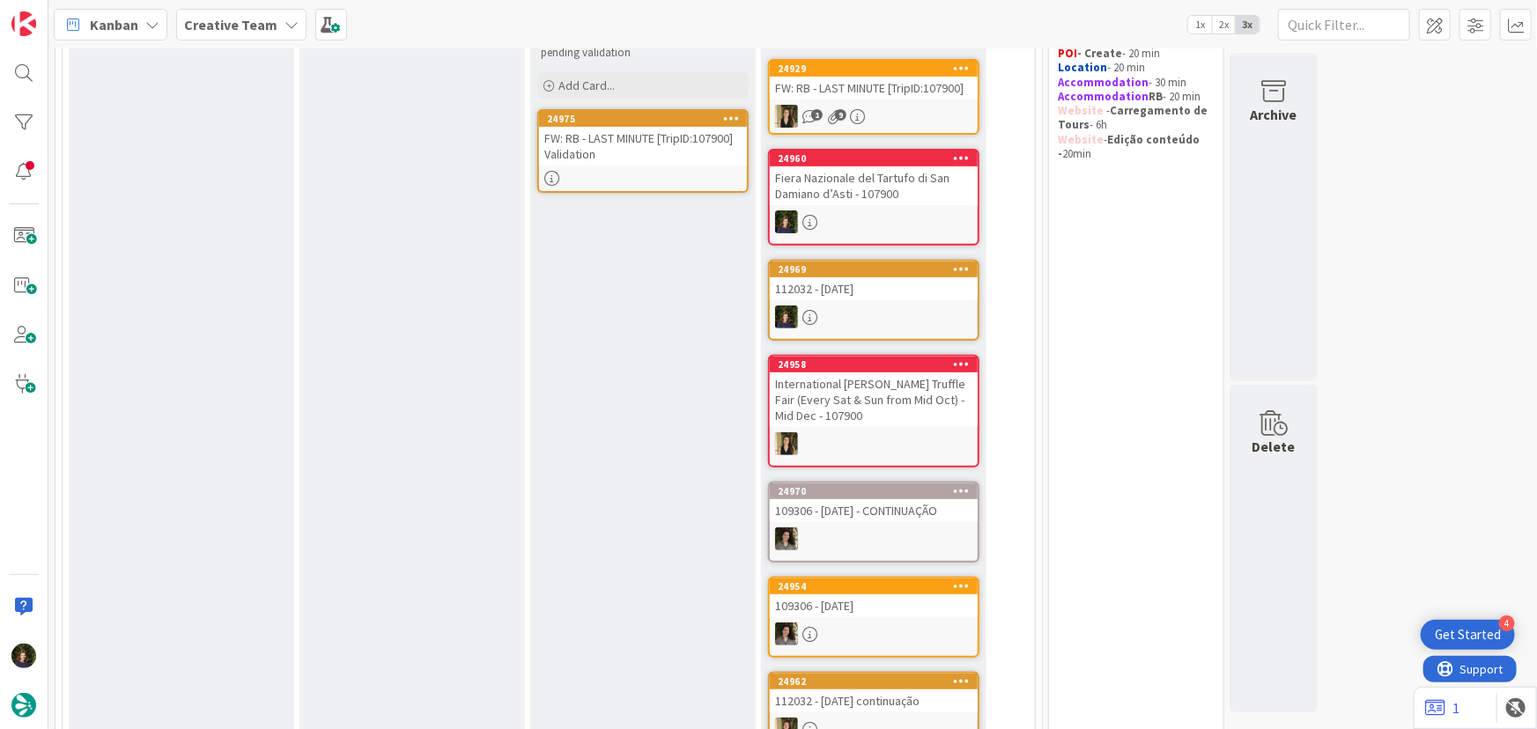
scroll to position [159, 0]
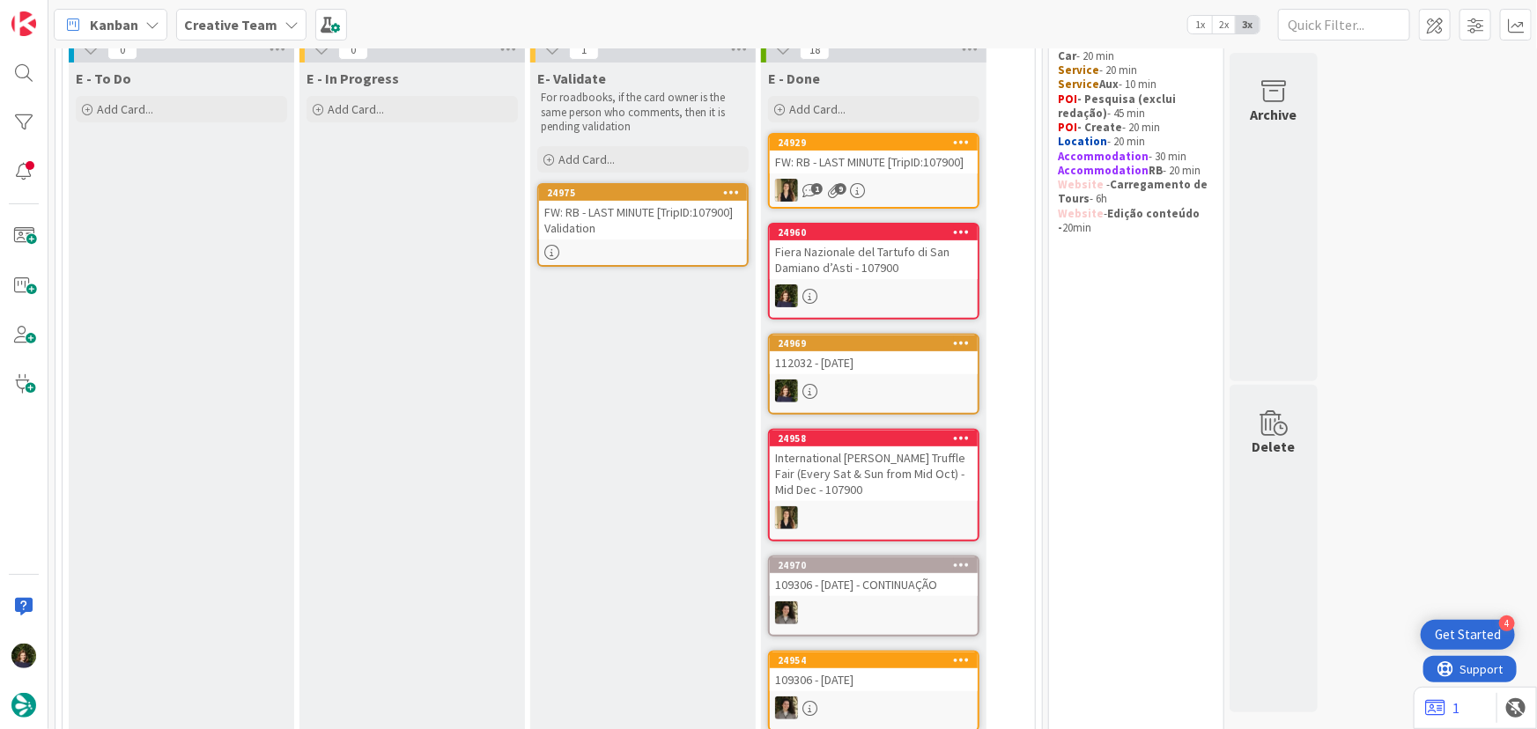
click at [648, 230] on div "FW: RB - LAST MINUTE [TripID:107900] Validation" at bounding box center [643, 220] width 208 height 39
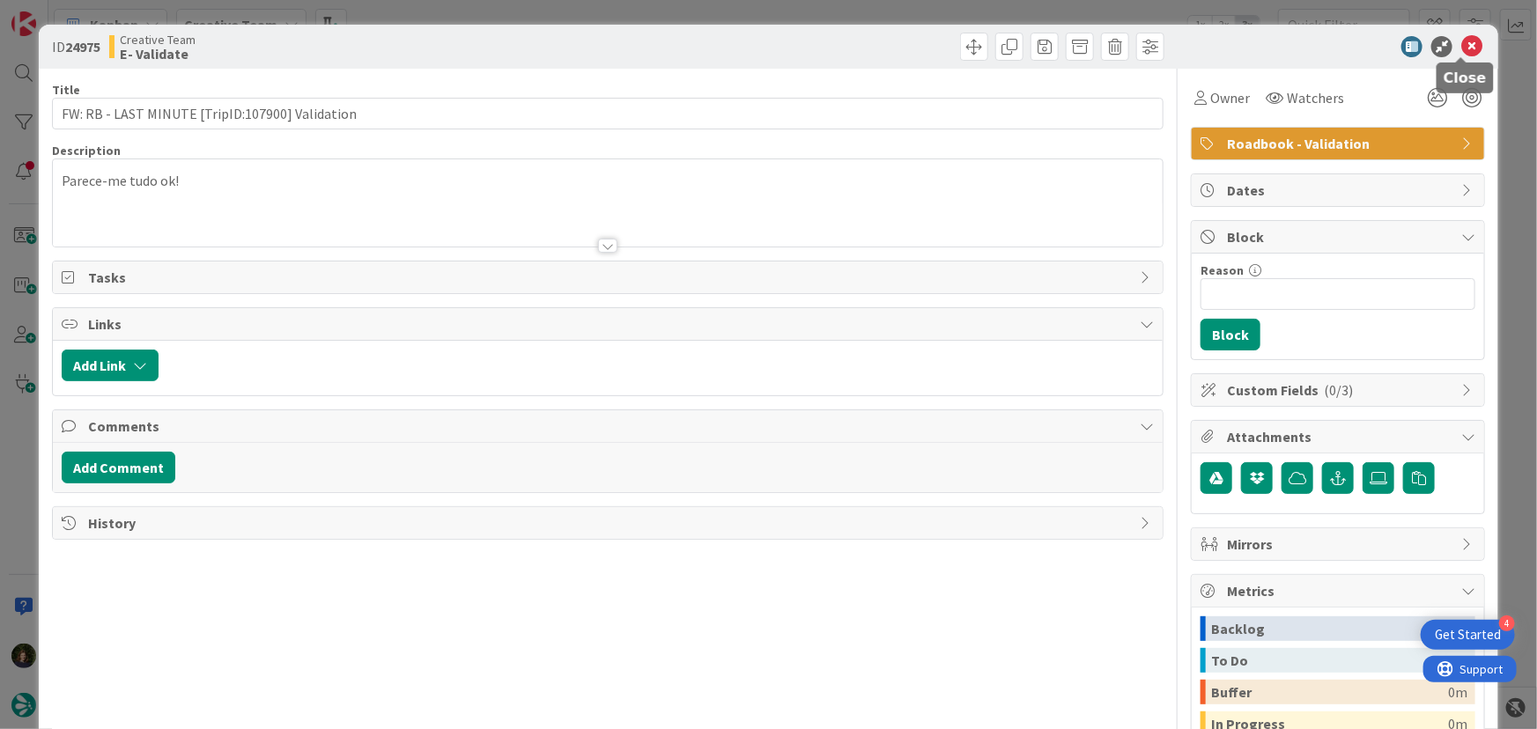
click at [1461, 49] on icon at bounding box center [1471, 46] width 21 height 21
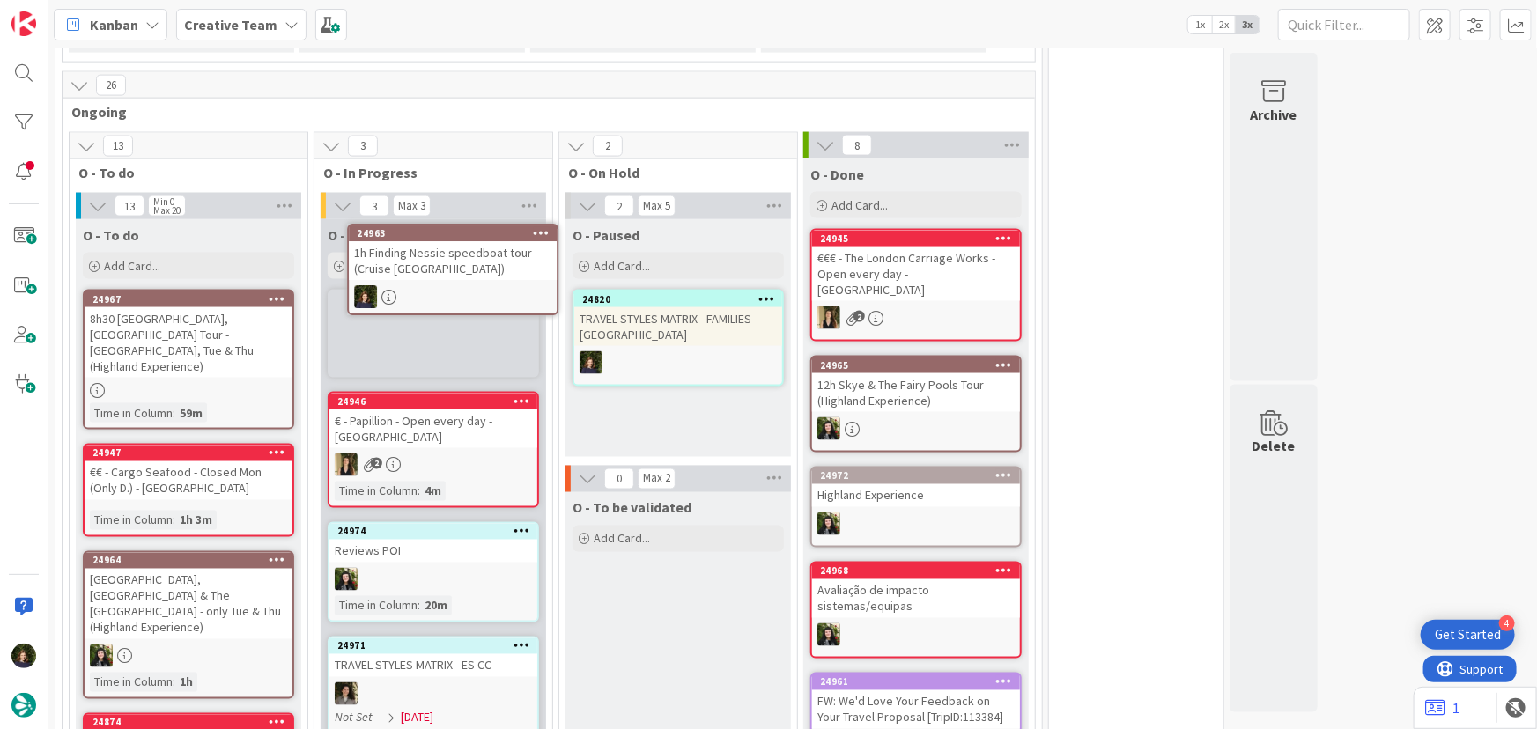
scroll to position [1270, 0]
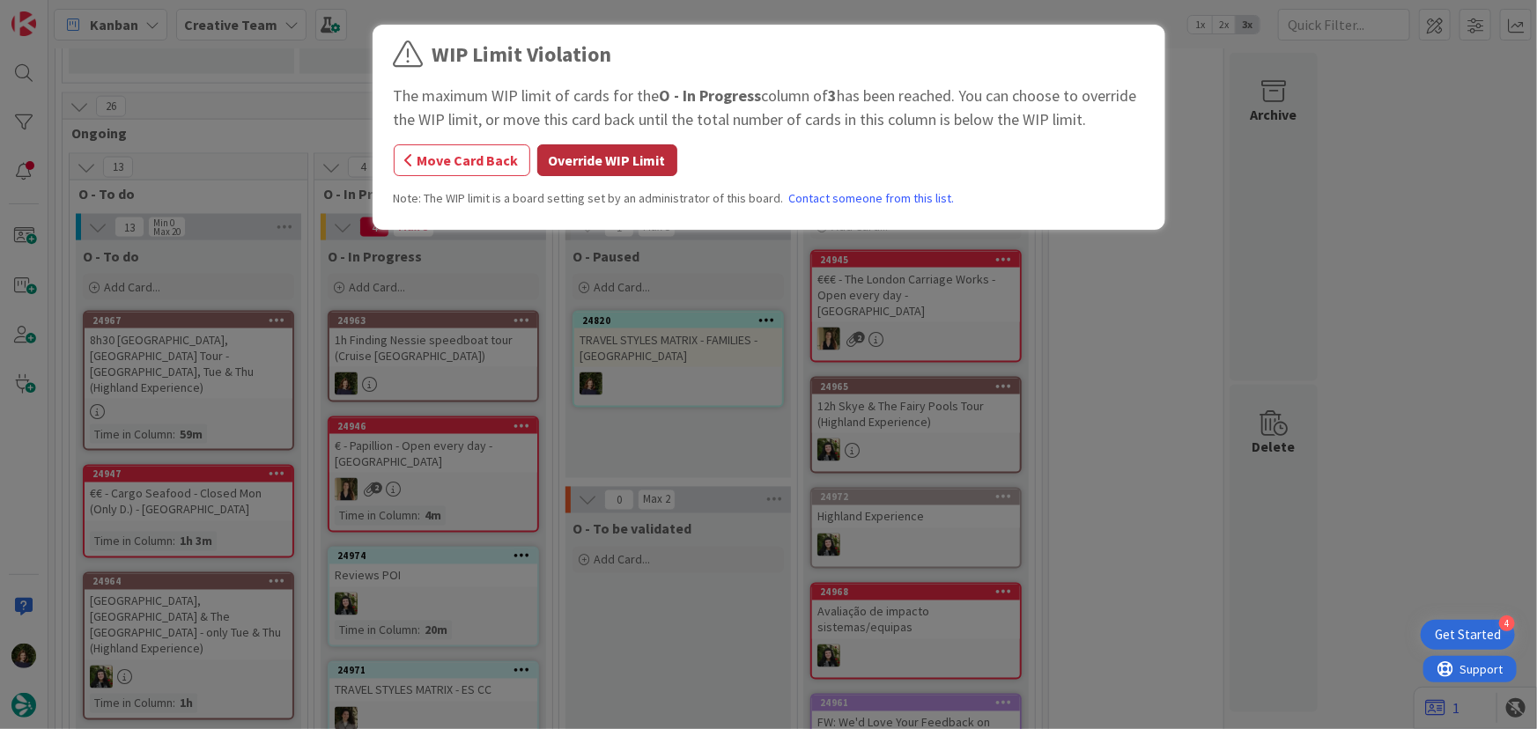
click at [577, 161] on button "Override WIP Limit" at bounding box center [607, 160] width 140 height 32
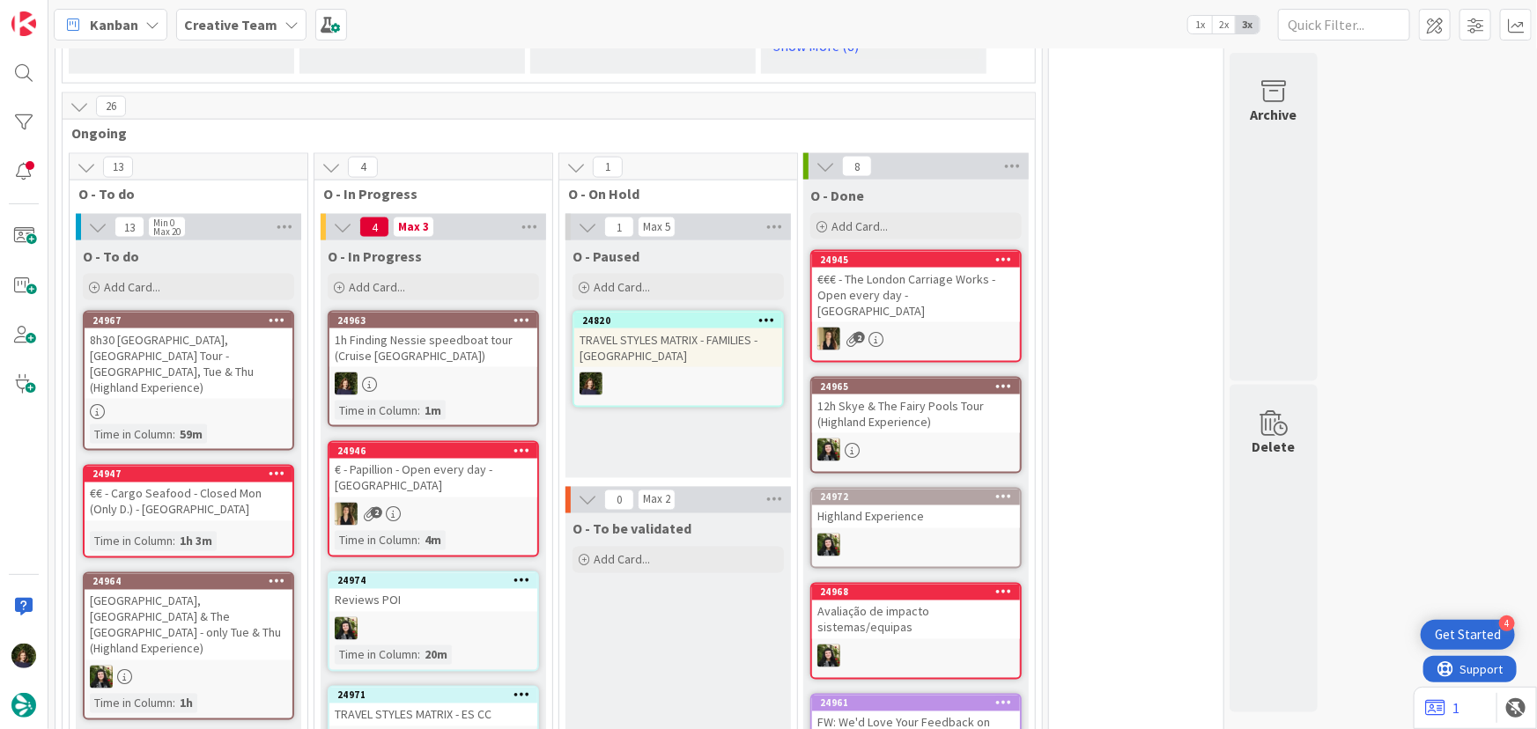
click at [429, 339] on div "1h Finding Nessie speedboat tour (Cruise [GEOGRAPHIC_DATA])" at bounding box center [433, 347] width 208 height 39
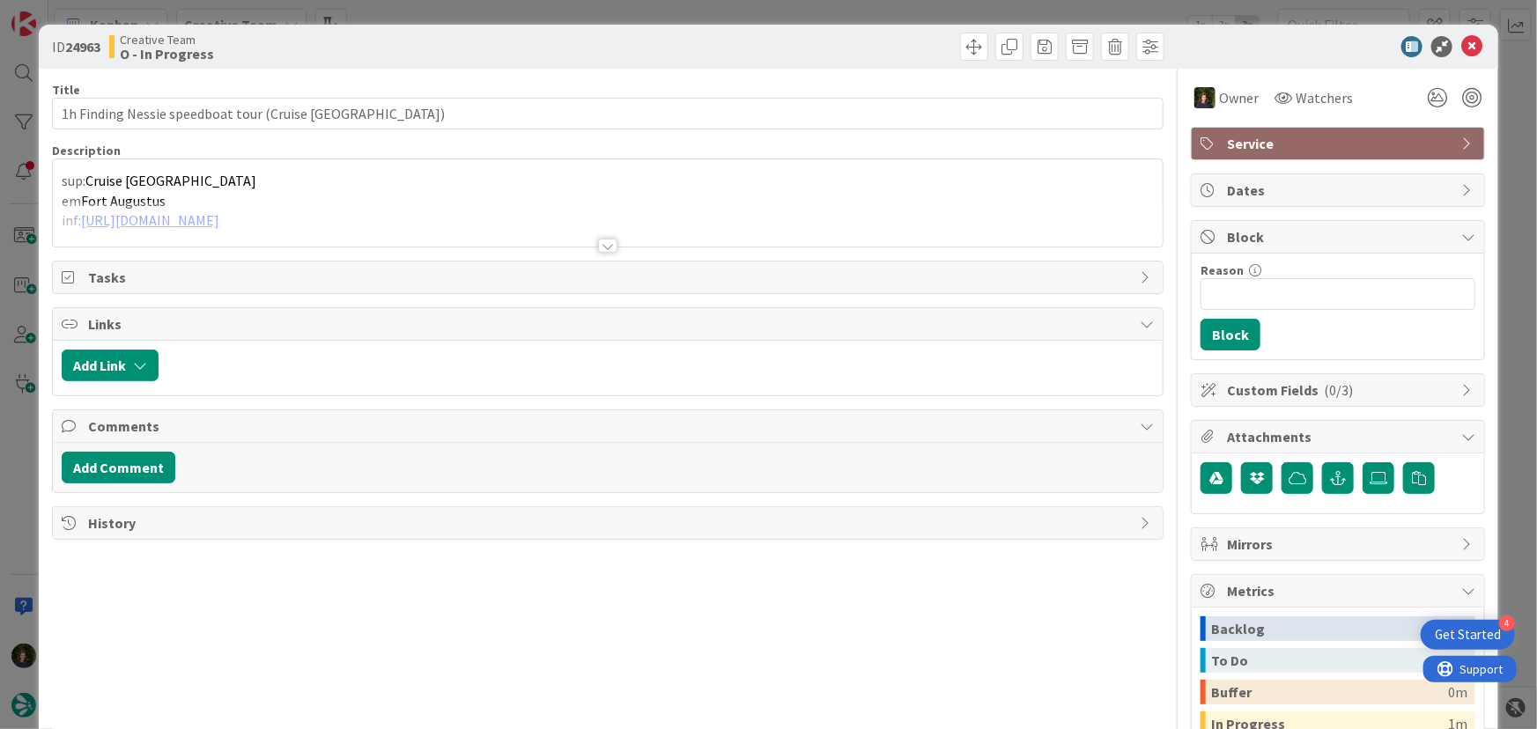
click at [606, 240] on div at bounding box center [607, 246] width 19 height 14
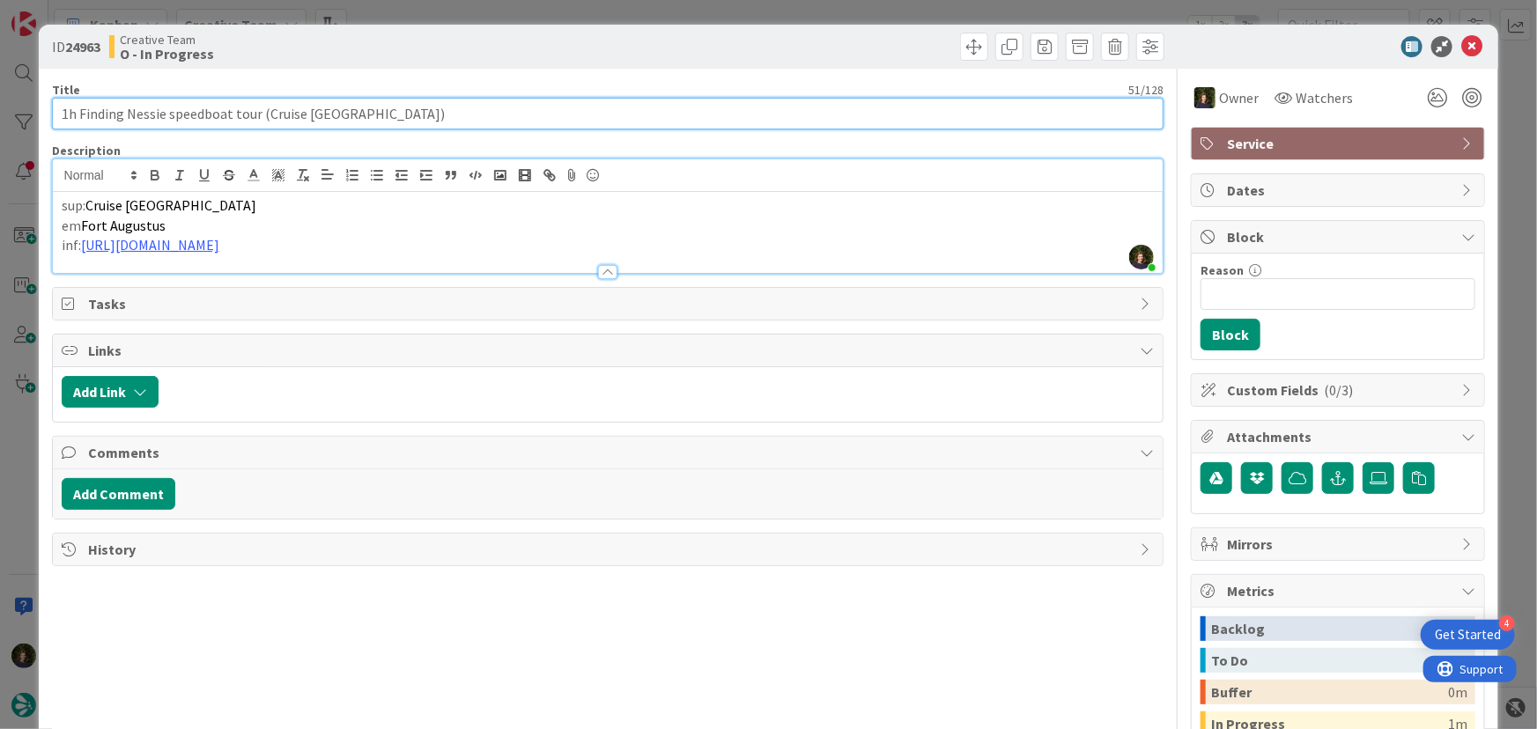
drag, startPoint x: 62, startPoint y: 113, endPoint x: 384, endPoint y: 115, distance: 322.3
click at [383, 115] on input "1h Finding Nessie speedboat tour (Cruise [GEOGRAPHIC_DATA])" at bounding box center [608, 114] width 1112 height 32
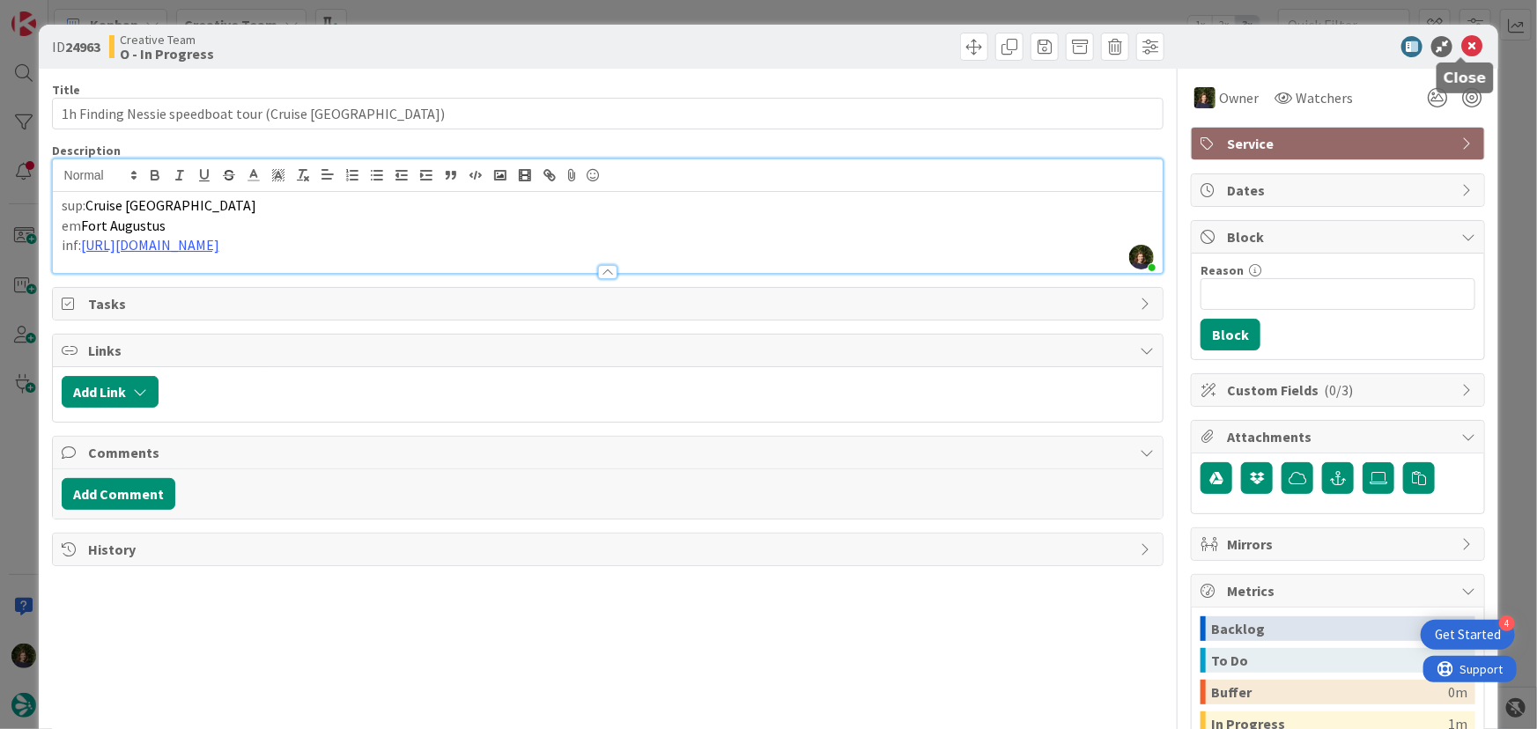
click at [1463, 48] on icon at bounding box center [1471, 46] width 21 height 21
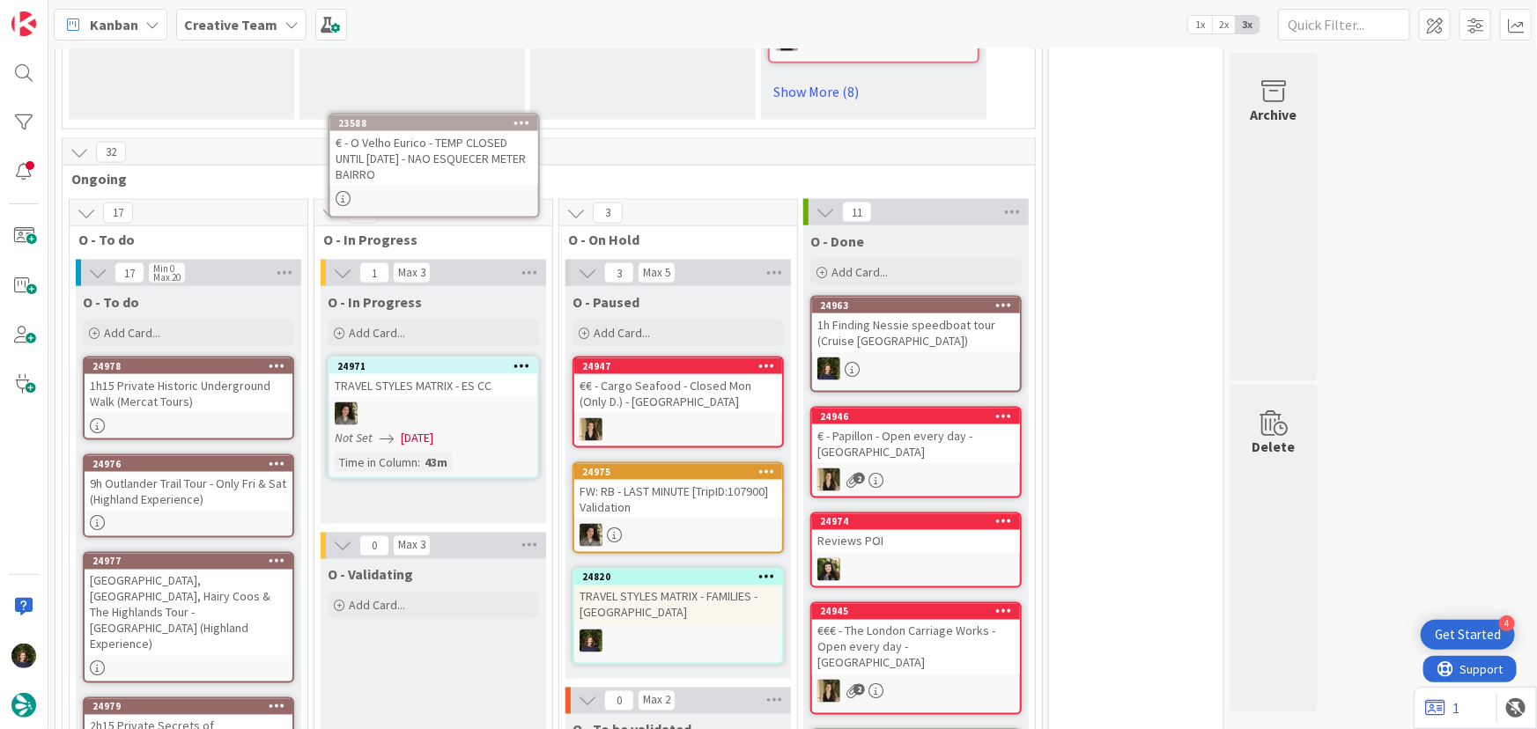
scroll to position [1206, 0]
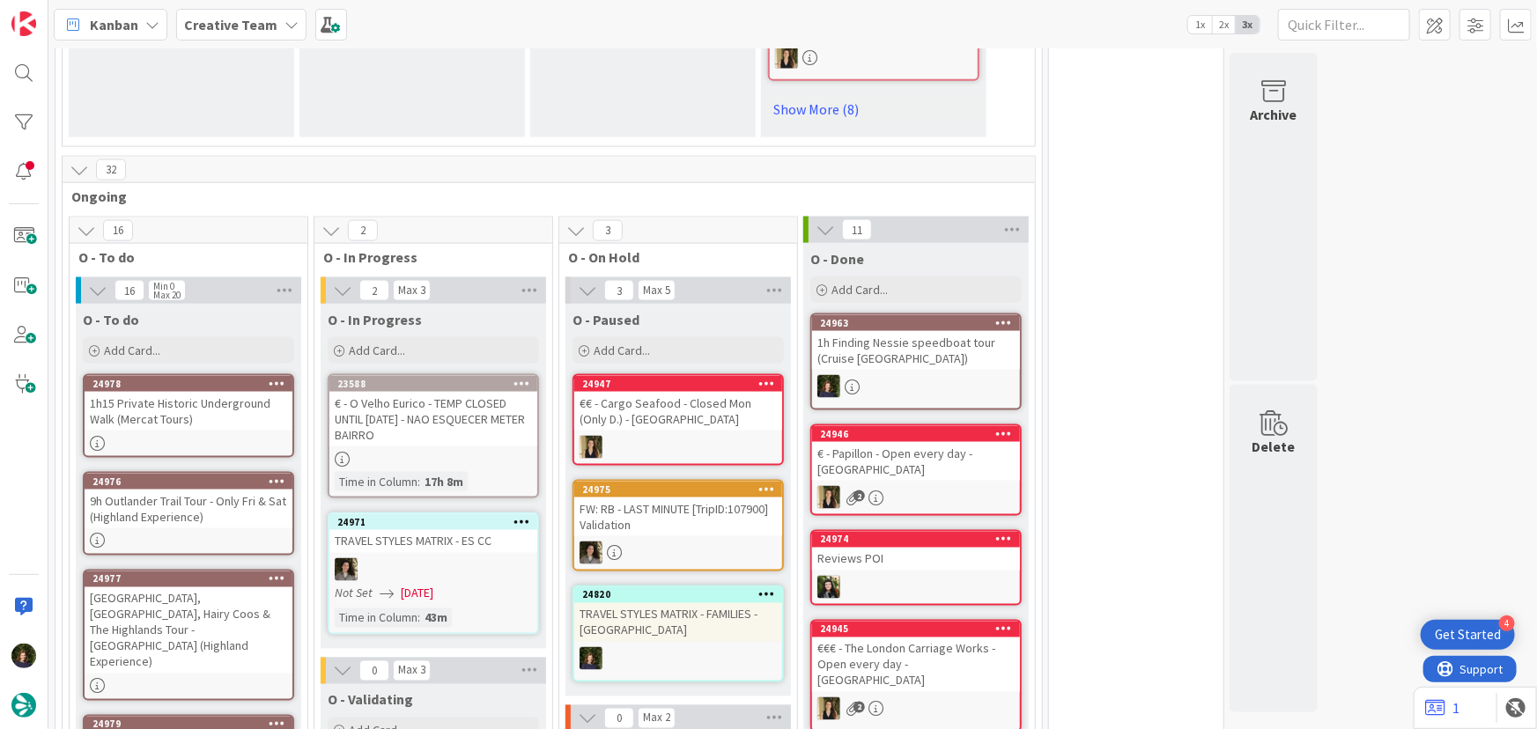
click at [457, 394] on div "€ - O Velho Eurico - TEMP CLOSED UNTIL [DATE] - NAO ESQUECER METER BAIRRO" at bounding box center [433, 419] width 208 height 55
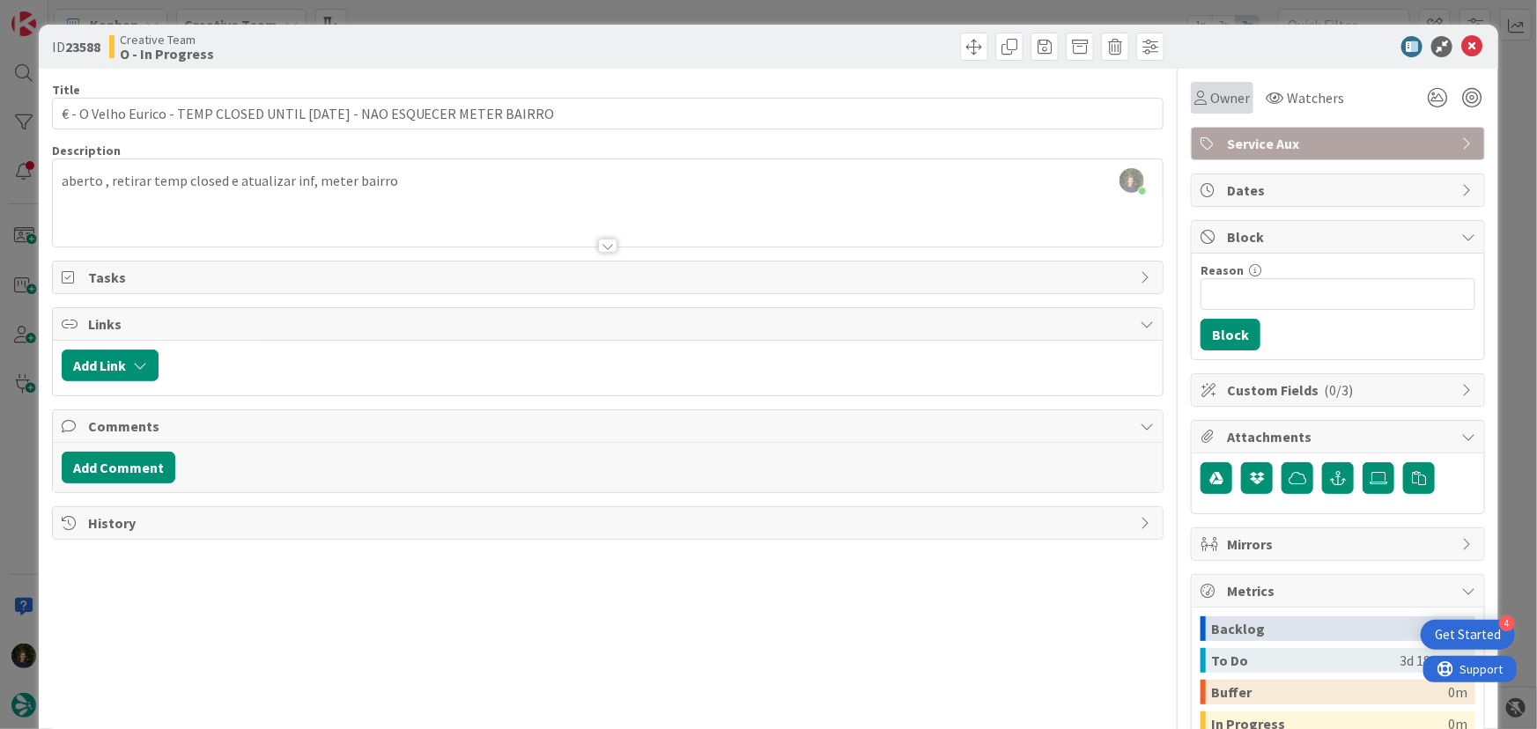
click at [1223, 101] on span "Owner" at bounding box center [1230, 97] width 40 height 21
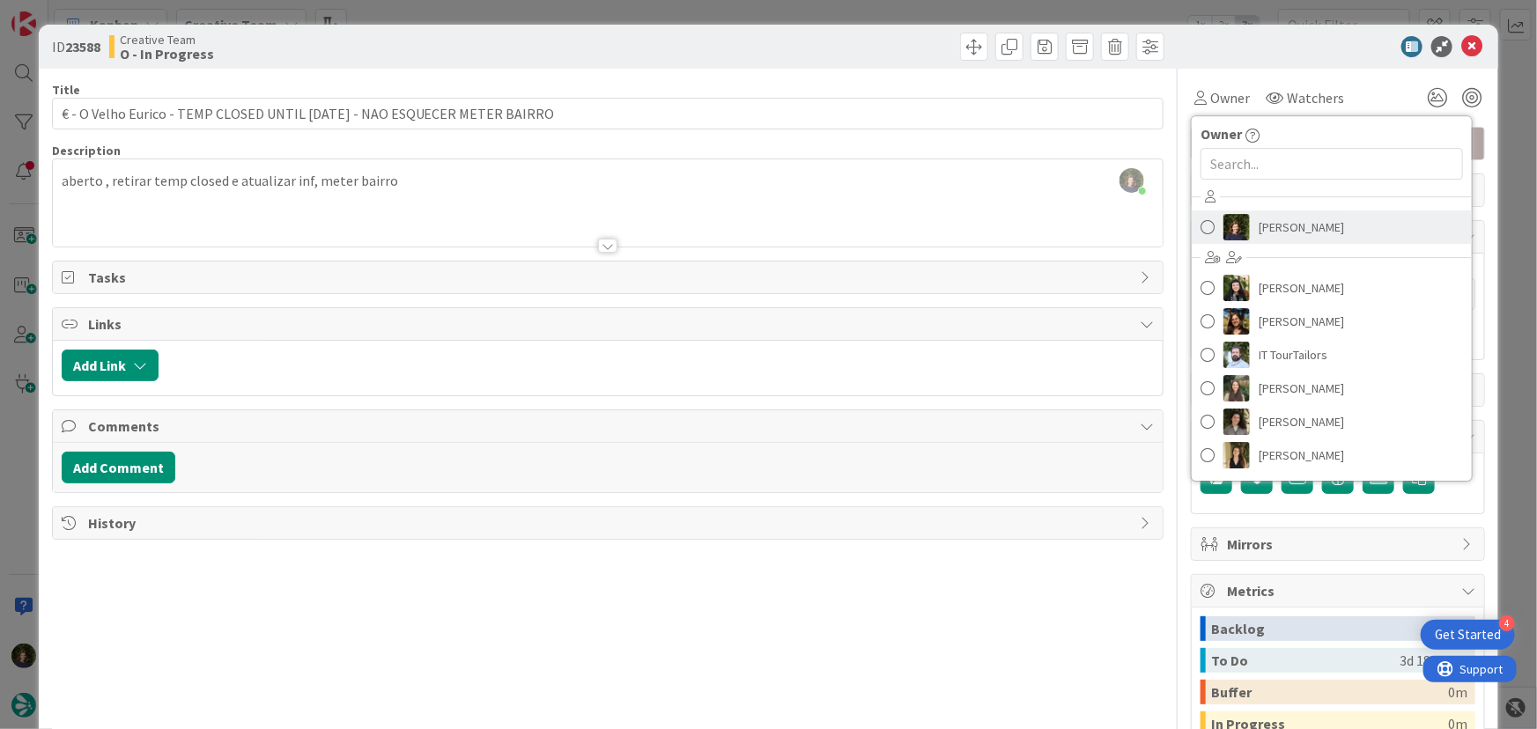
click at [1268, 225] on span "[PERSON_NAME]" at bounding box center [1300, 227] width 85 height 26
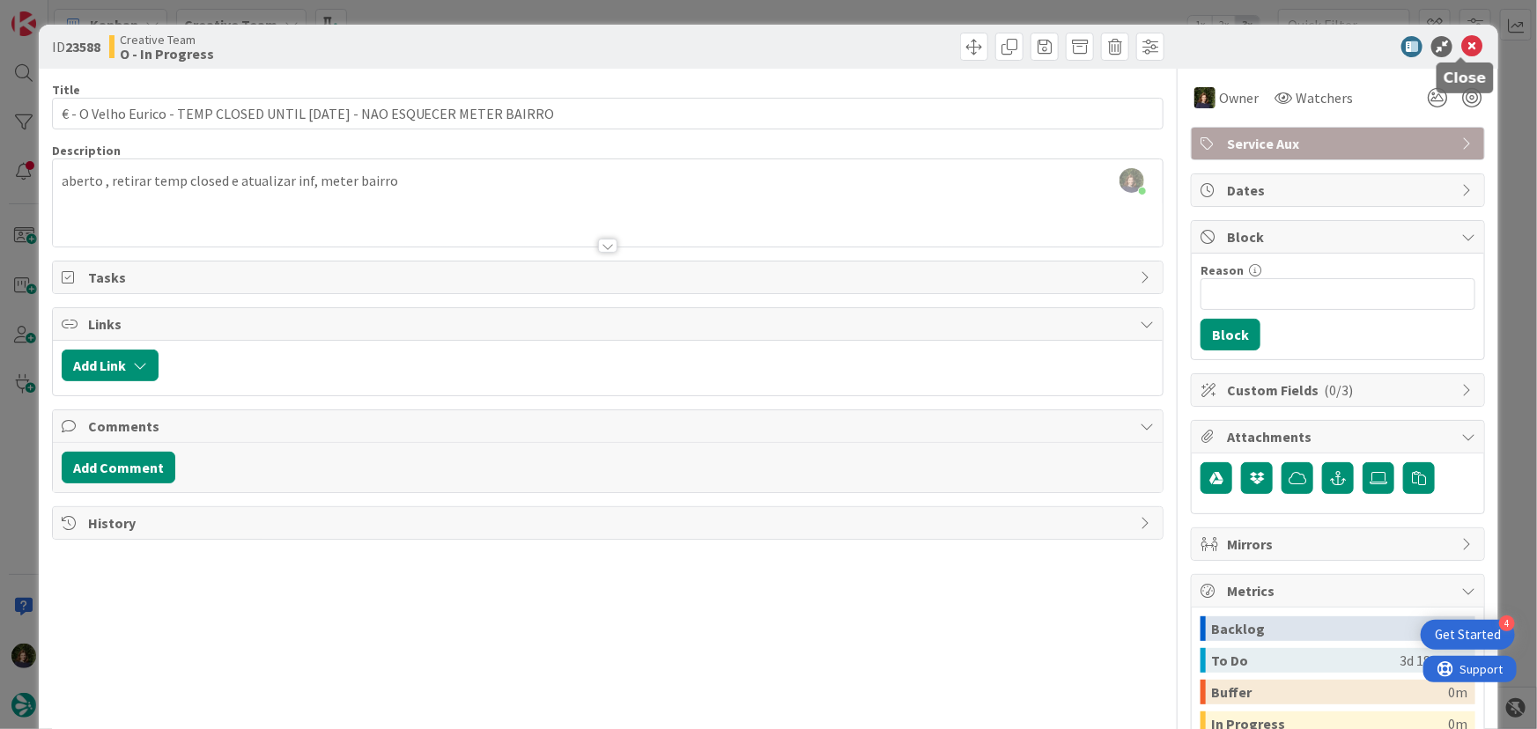
click at [1461, 37] on icon at bounding box center [1471, 46] width 21 height 21
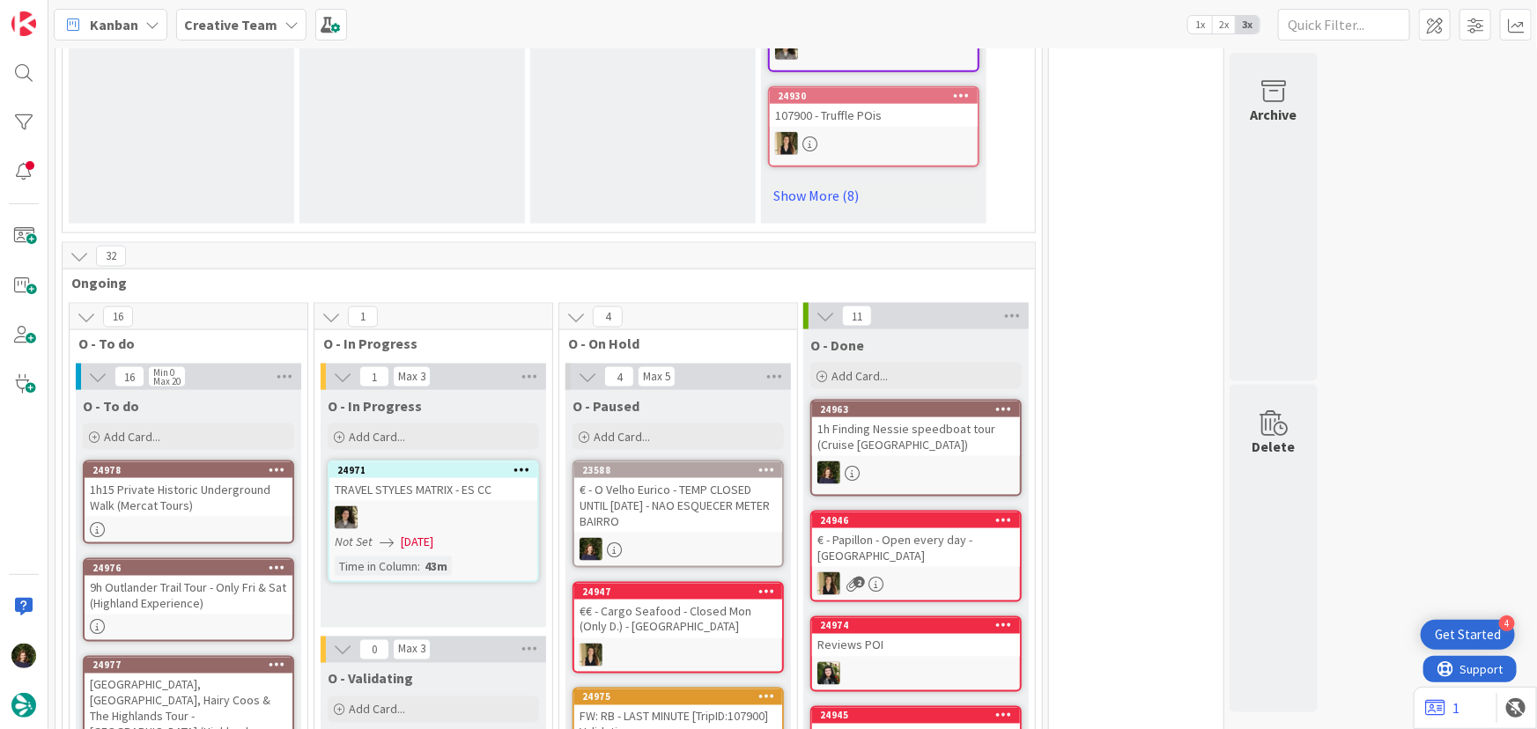
scroll to position [1280, 0]
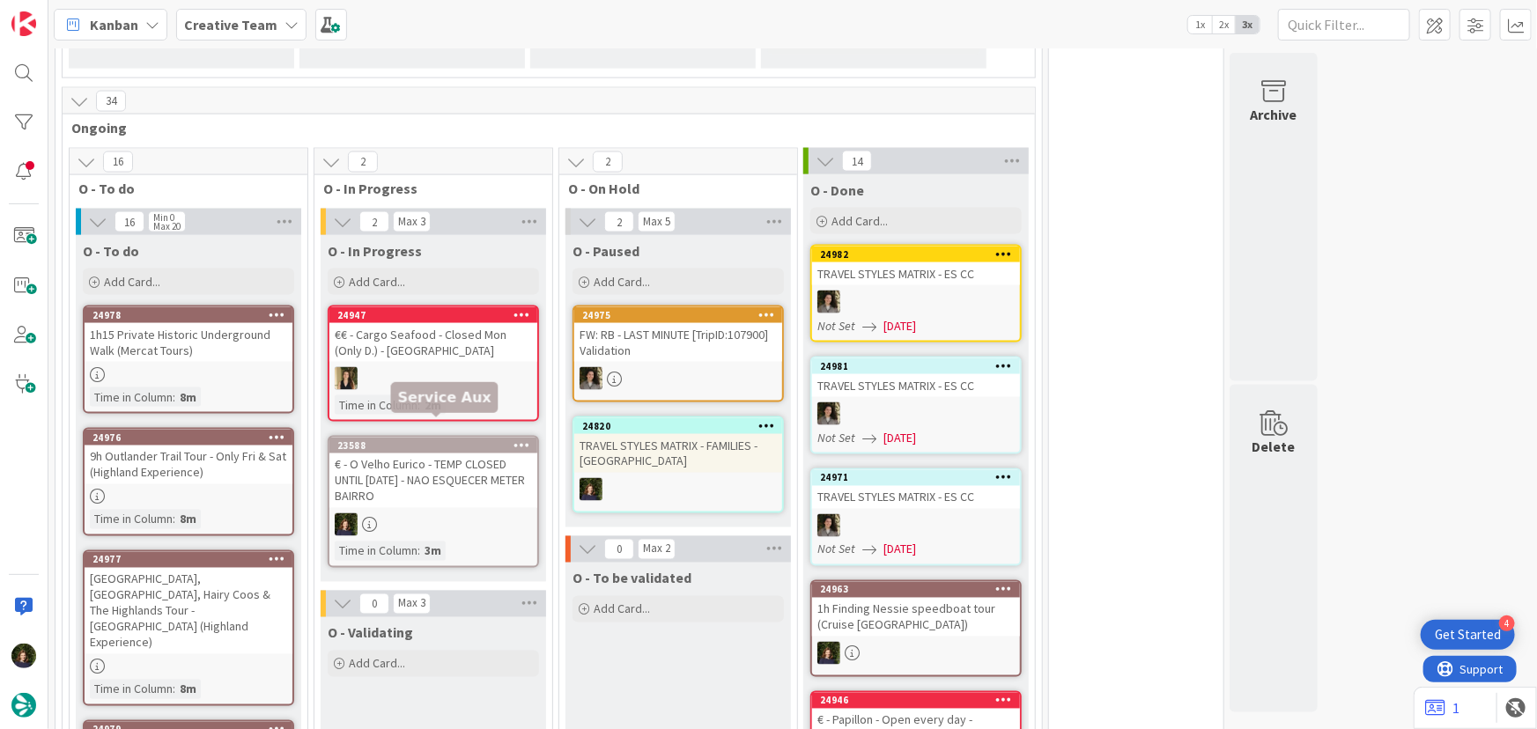
click at [411, 476] on div "€ - O Velho Eurico - TEMP CLOSED UNTIL [DATE] - NAO ESQUECER METER BAIRRO" at bounding box center [433, 481] width 208 height 55
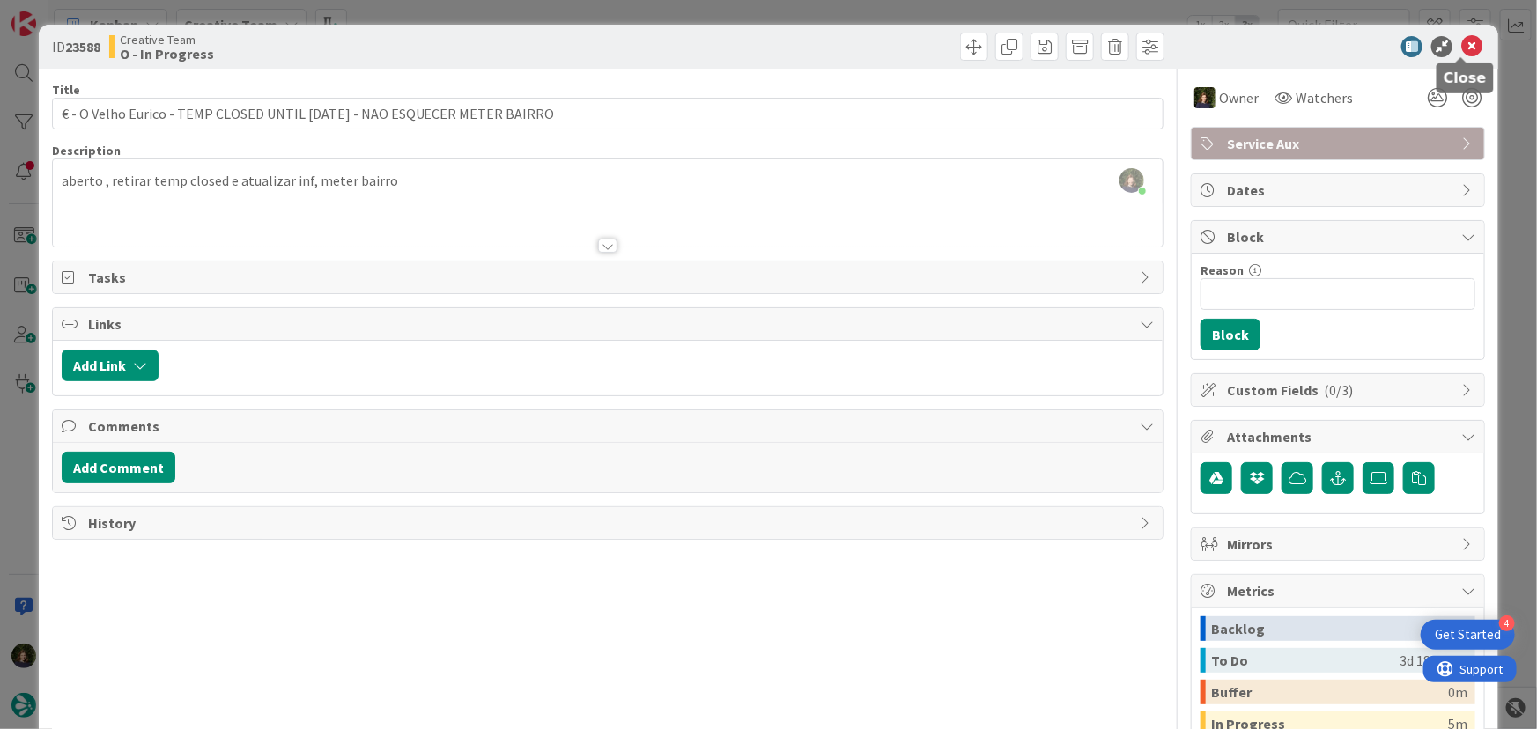
drag, startPoint x: 1462, startPoint y: 45, endPoint x: 1443, endPoint y: 64, distance: 26.8
click at [1462, 45] on icon at bounding box center [1471, 46] width 21 height 21
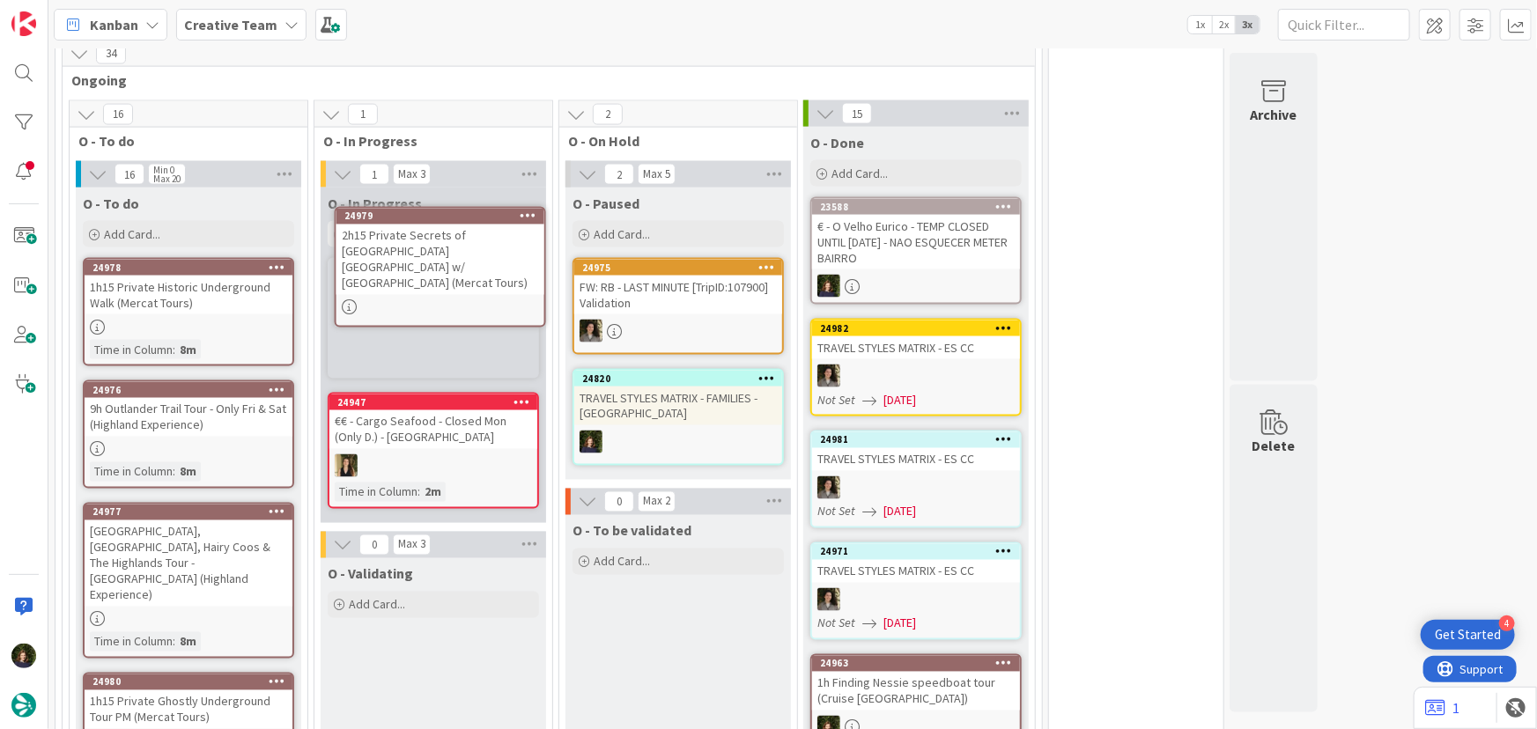
scroll to position [1323, 0]
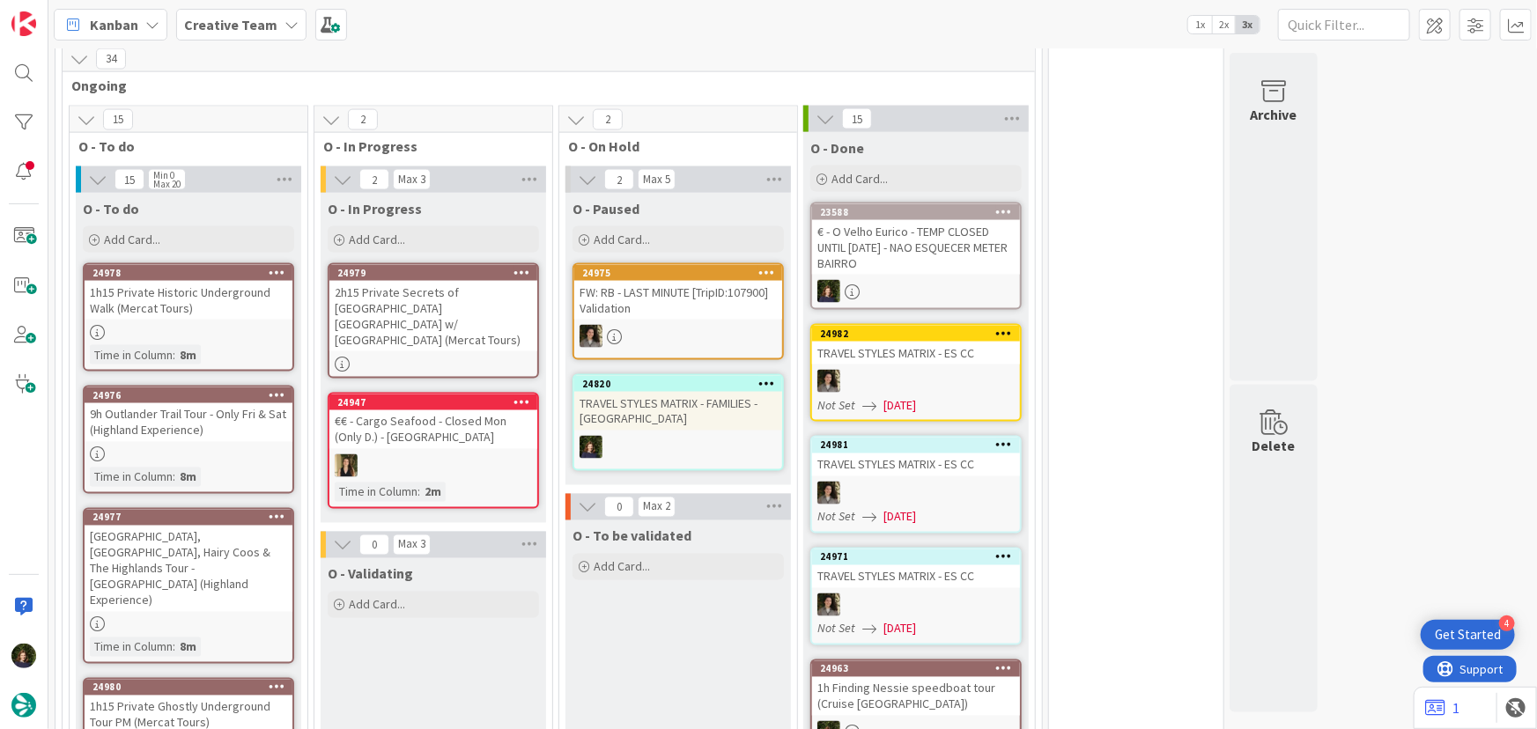
click at [404, 291] on div "2h15 Private Secrets of [GEOGRAPHIC_DATA] [GEOGRAPHIC_DATA] w/ [GEOGRAPHIC_DATA…" at bounding box center [433, 316] width 208 height 70
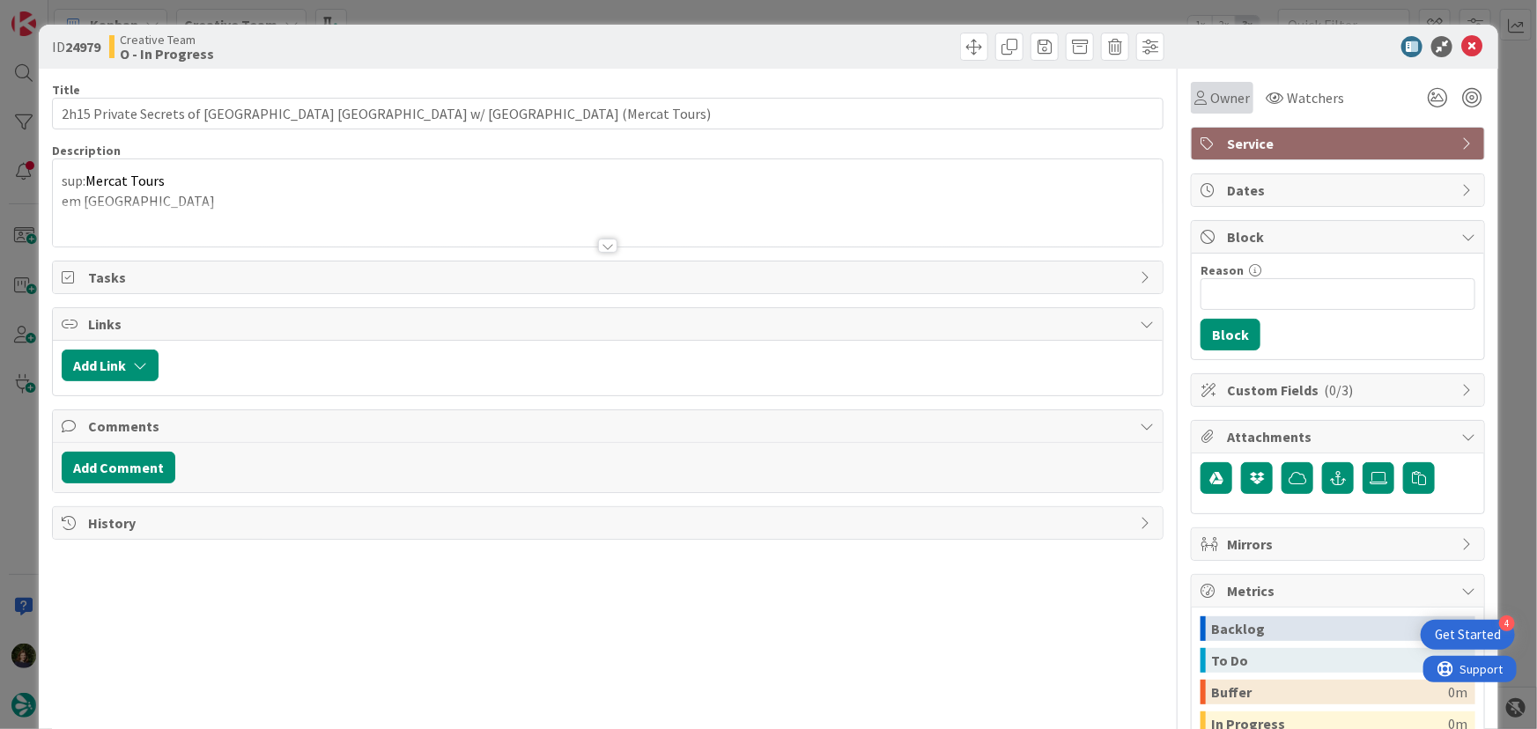
click at [1222, 101] on span "Owner" at bounding box center [1230, 97] width 40 height 21
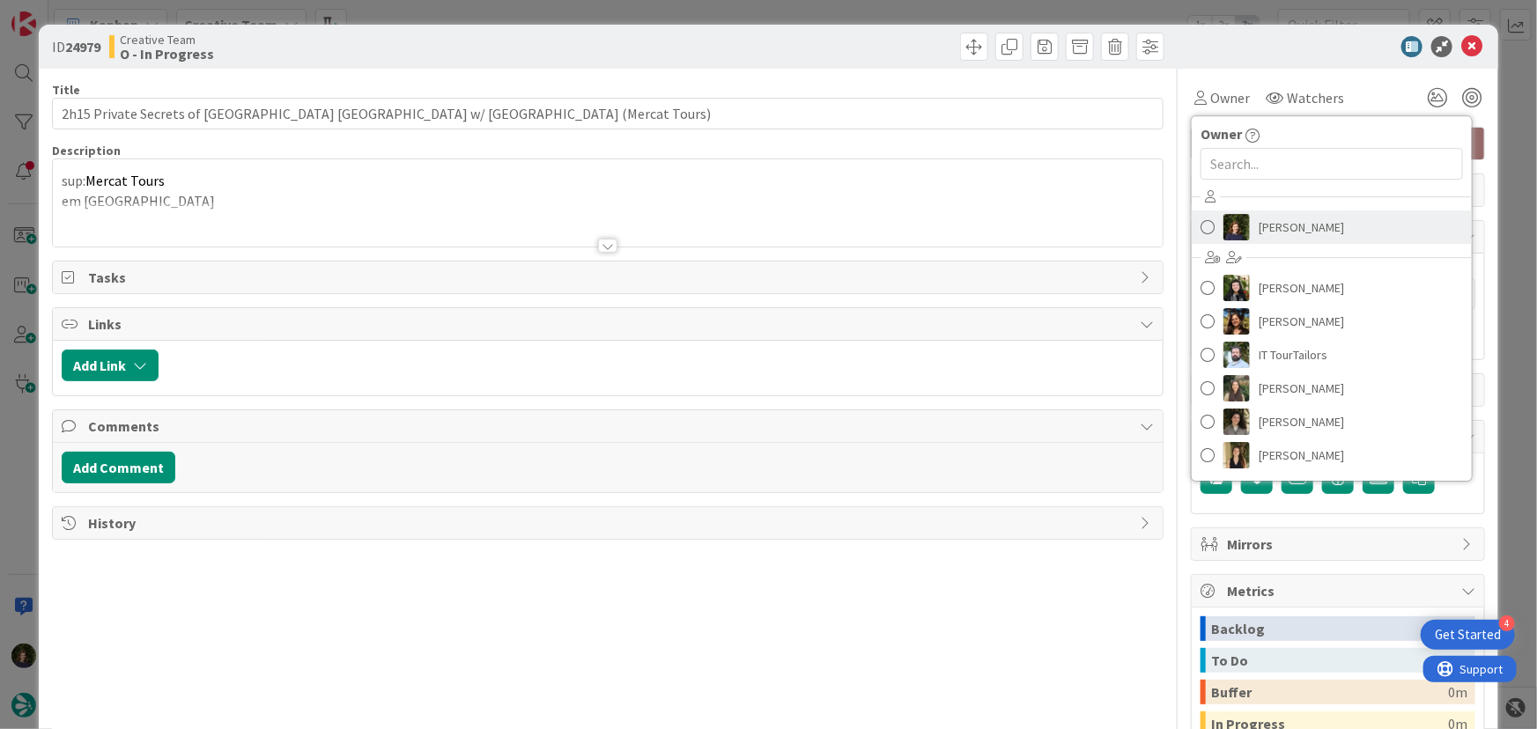
click at [1273, 219] on span "[PERSON_NAME]" at bounding box center [1300, 227] width 85 height 26
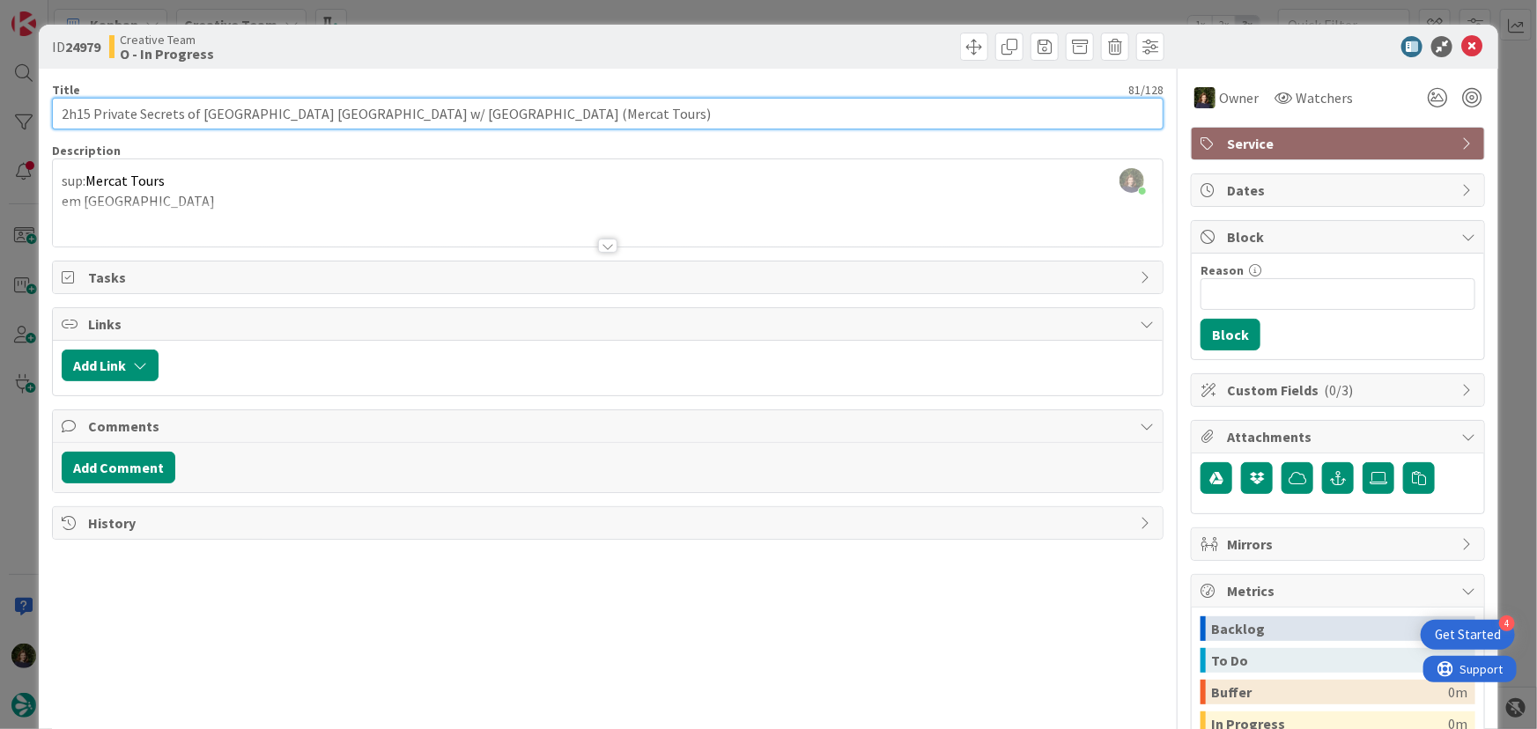
click at [105, 125] on input "2h15 Private Secrets of [GEOGRAPHIC_DATA] [GEOGRAPHIC_DATA] w/ [GEOGRAPHIC_DATA…" at bounding box center [608, 114] width 1112 height 32
drag, startPoint x: 55, startPoint y: 118, endPoint x: 328, endPoint y: 106, distance: 272.4
click at [328, 106] on input "2h15 Private Secrets of [GEOGRAPHIC_DATA] [GEOGRAPHIC_DATA] w/ [GEOGRAPHIC_DATA…" at bounding box center [608, 114] width 1112 height 32
click at [406, 112] on input "2h15 Private Secrets of [GEOGRAPHIC_DATA] [GEOGRAPHIC_DATA] w/ [GEOGRAPHIC_DATA…" at bounding box center [608, 114] width 1112 height 32
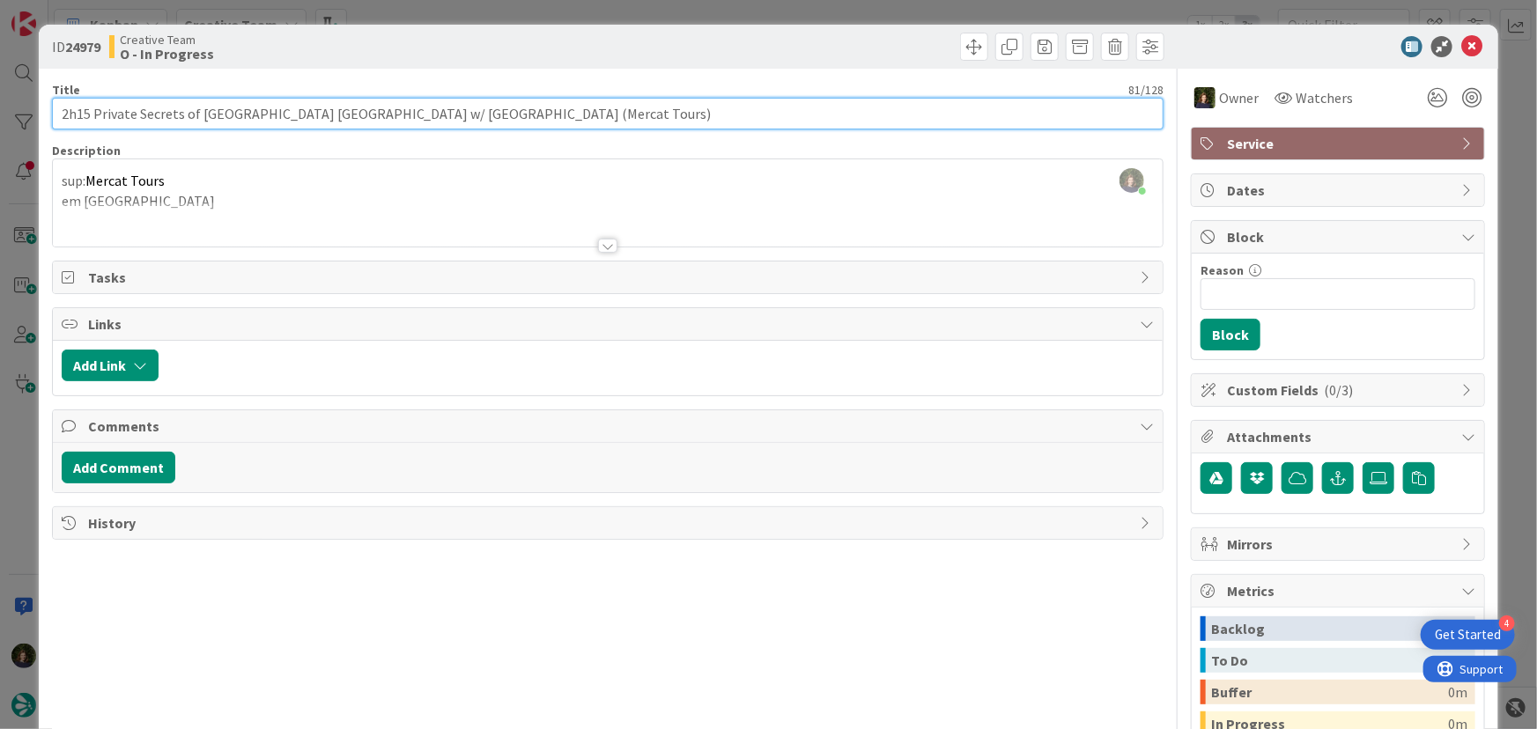
click at [406, 112] on input "2h15 Private Secrets of [GEOGRAPHIC_DATA] [GEOGRAPHIC_DATA] w/ [GEOGRAPHIC_DATA…" at bounding box center [608, 114] width 1112 height 32
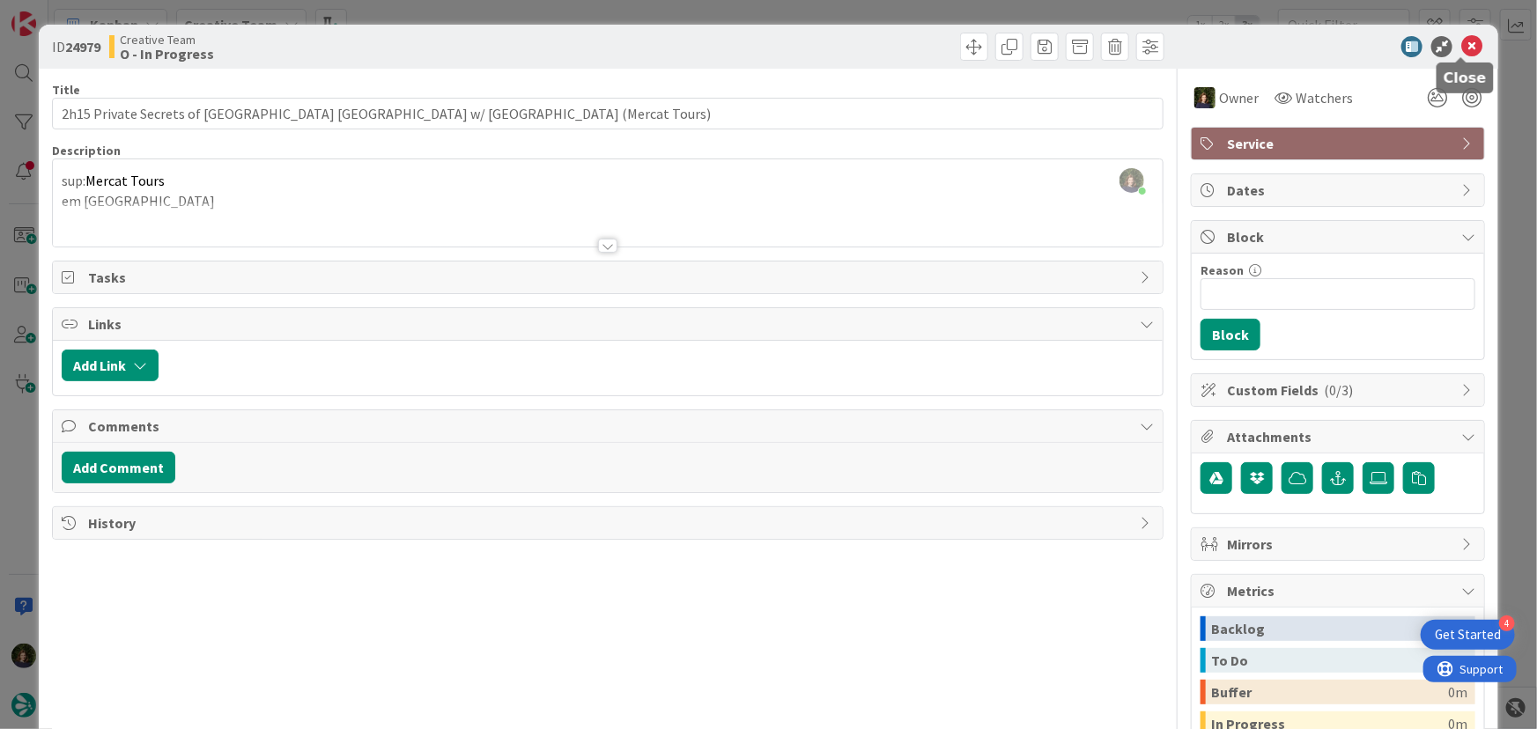
drag, startPoint x: 1465, startPoint y: 47, endPoint x: 1305, endPoint y: 134, distance: 182.4
click at [1464, 47] on icon at bounding box center [1471, 46] width 21 height 21
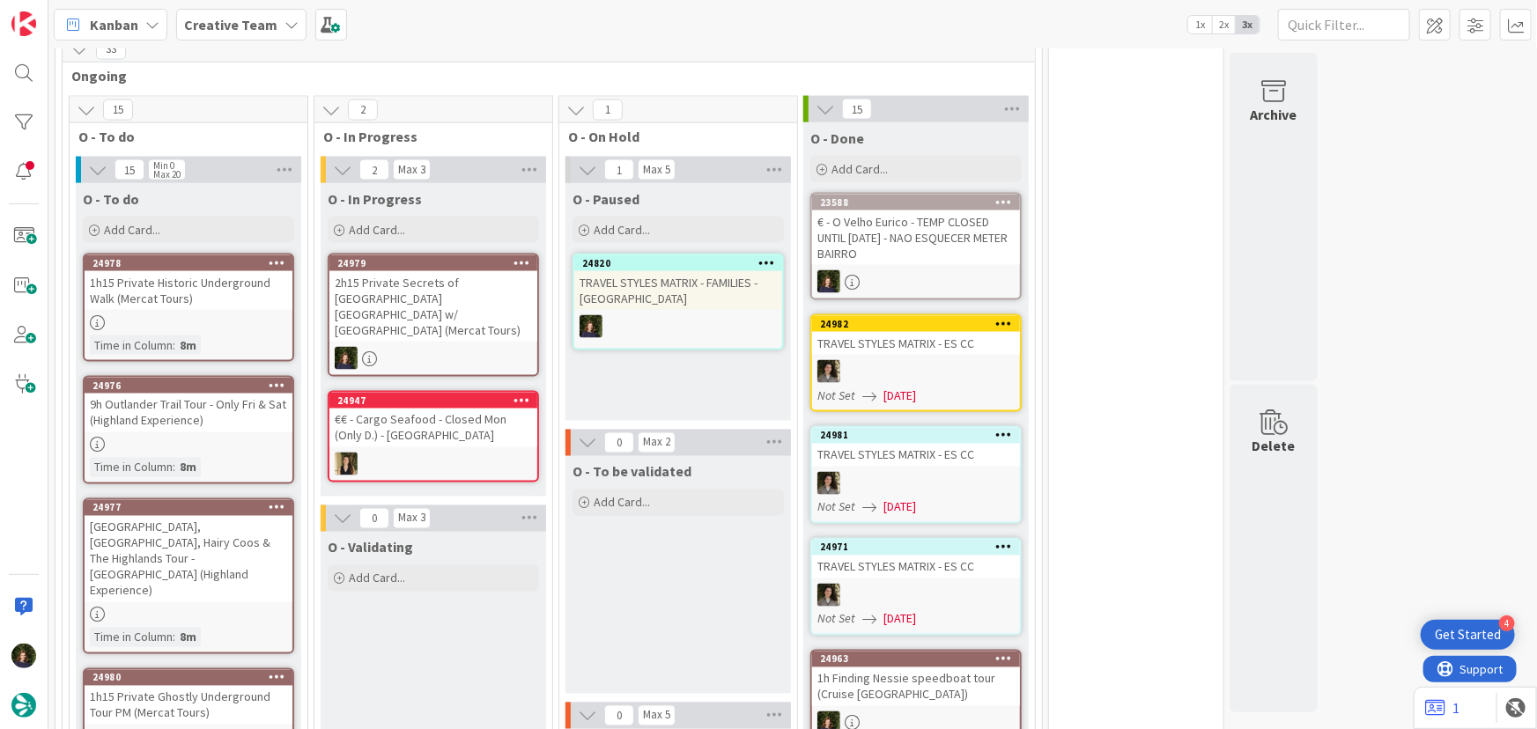
scroll to position [1243, 0]
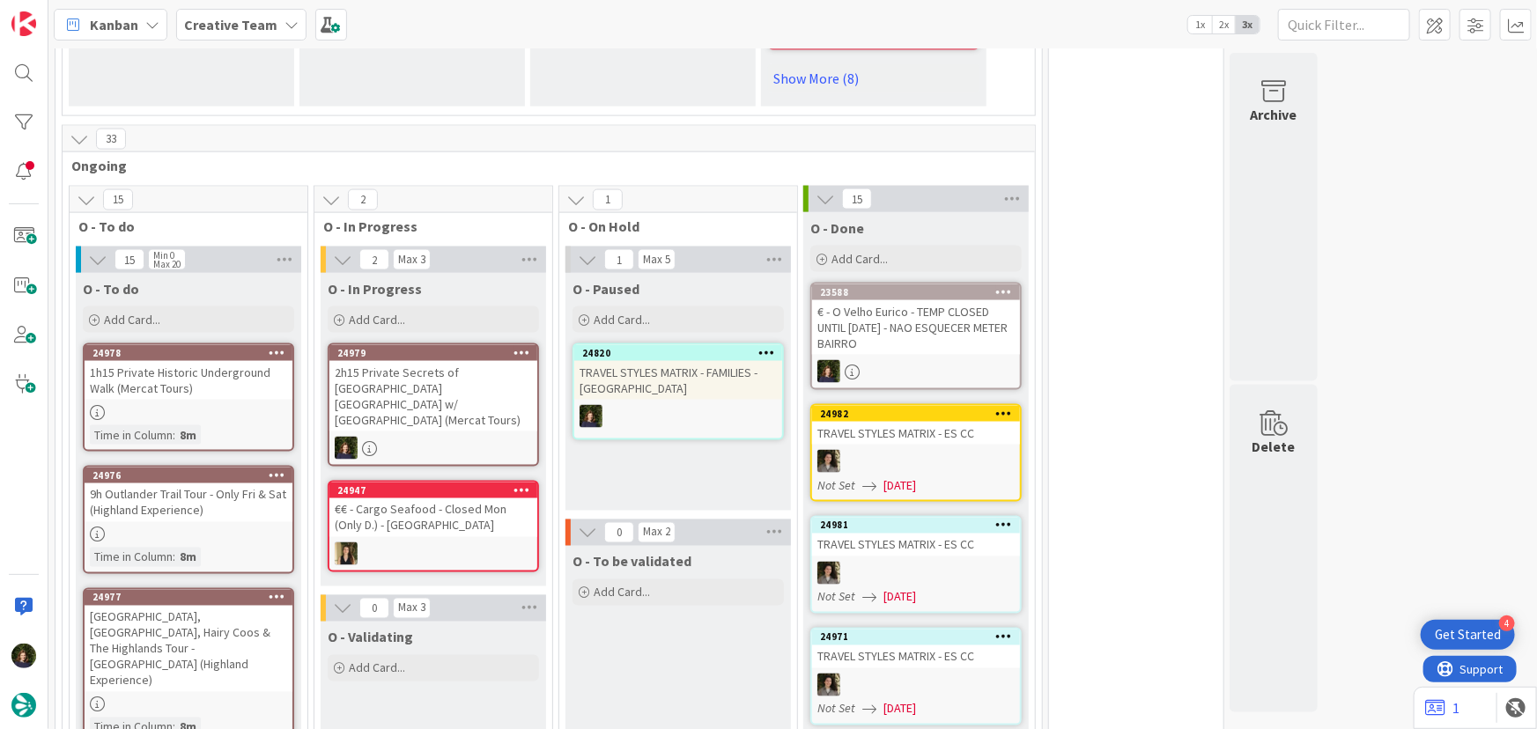
click at [394, 374] on div "2h15 Private Secrets of [GEOGRAPHIC_DATA] [GEOGRAPHIC_DATA] w/ [GEOGRAPHIC_DATA…" at bounding box center [433, 396] width 208 height 70
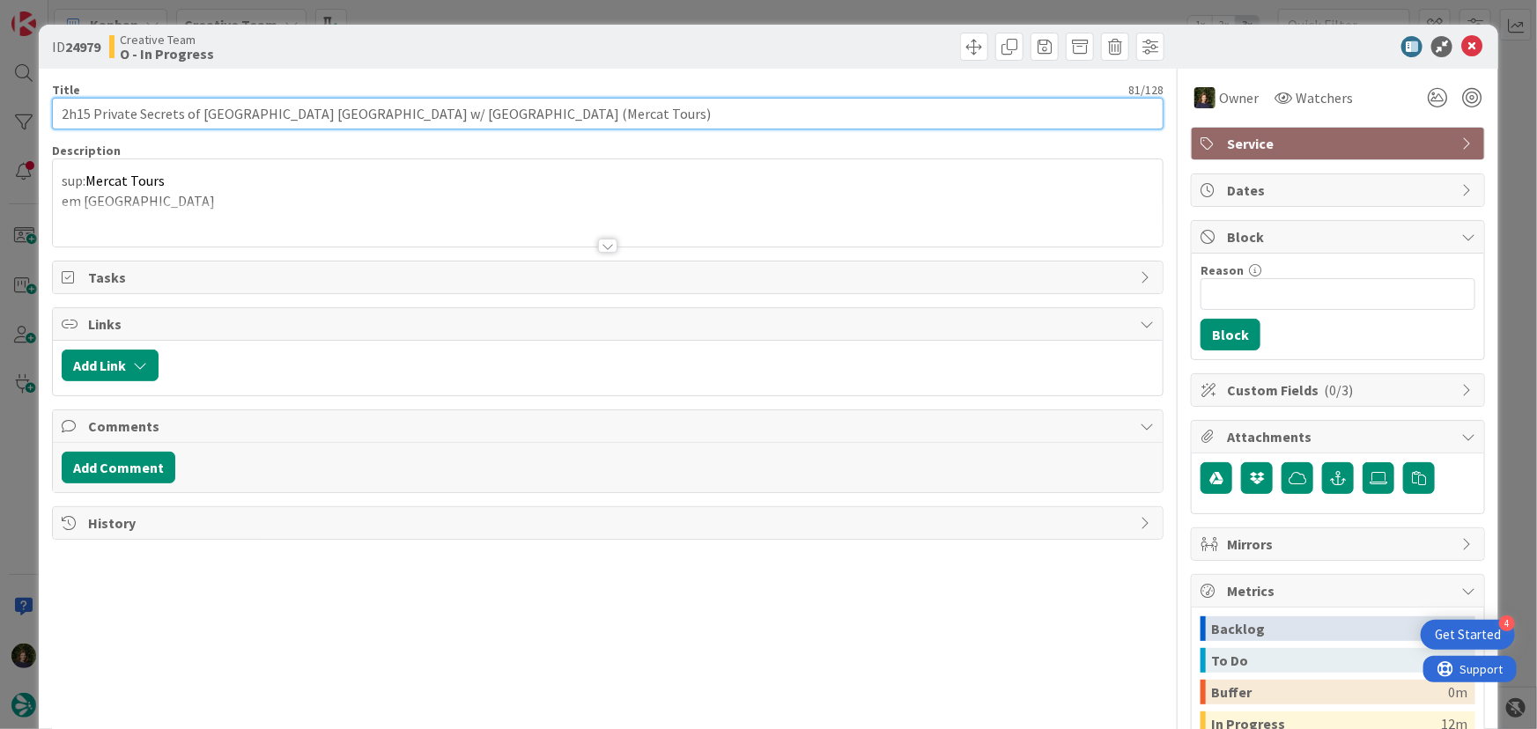
drag, startPoint x: 55, startPoint y: 113, endPoint x: 453, endPoint y: 115, distance: 398.0
click at [453, 115] on input "2h15 Private Secrets of [GEOGRAPHIC_DATA] [GEOGRAPHIC_DATA] w/ [GEOGRAPHIC_DATA…" at bounding box center [608, 114] width 1112 height 32
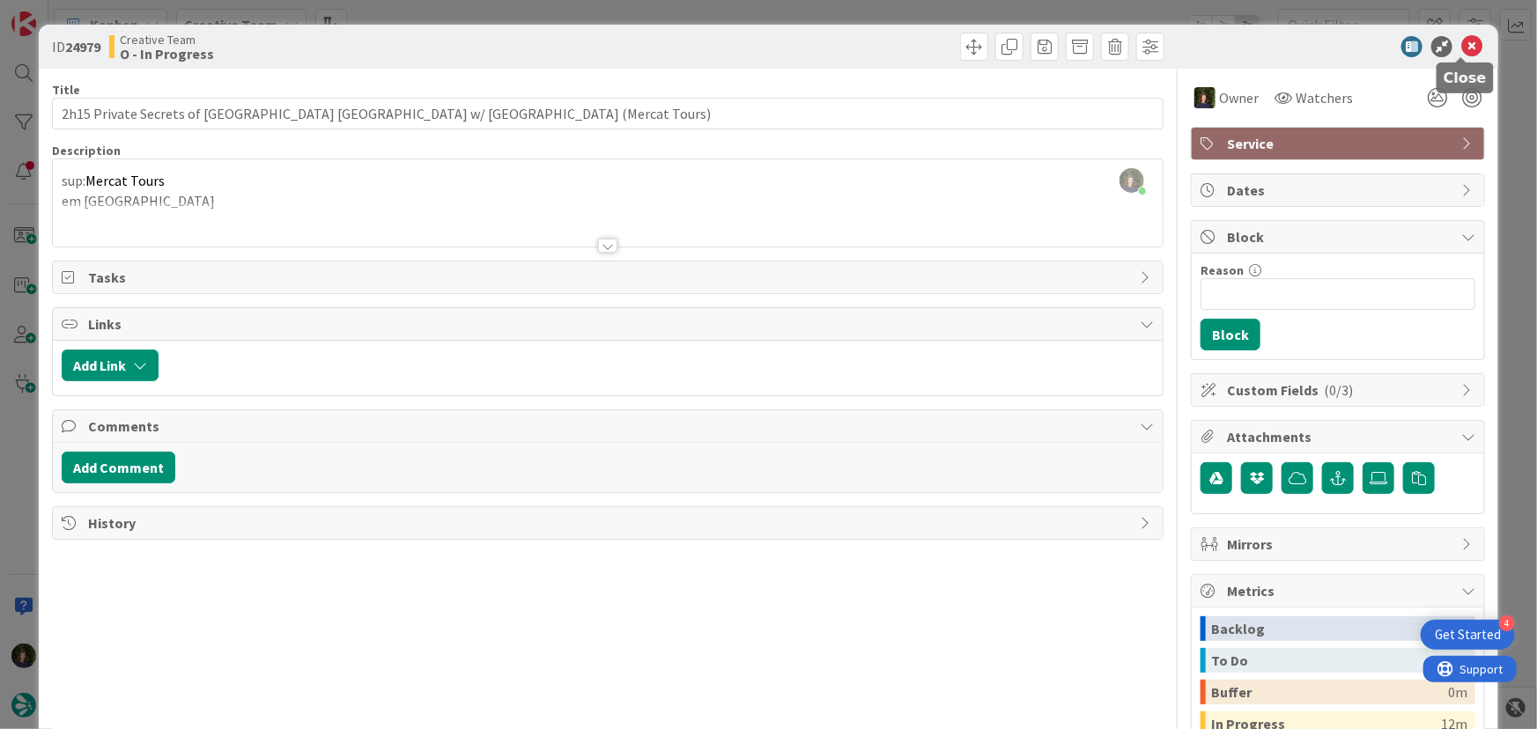
click at [1462, 47] on icon at bounding box center [1471, 46] width 21 height 21
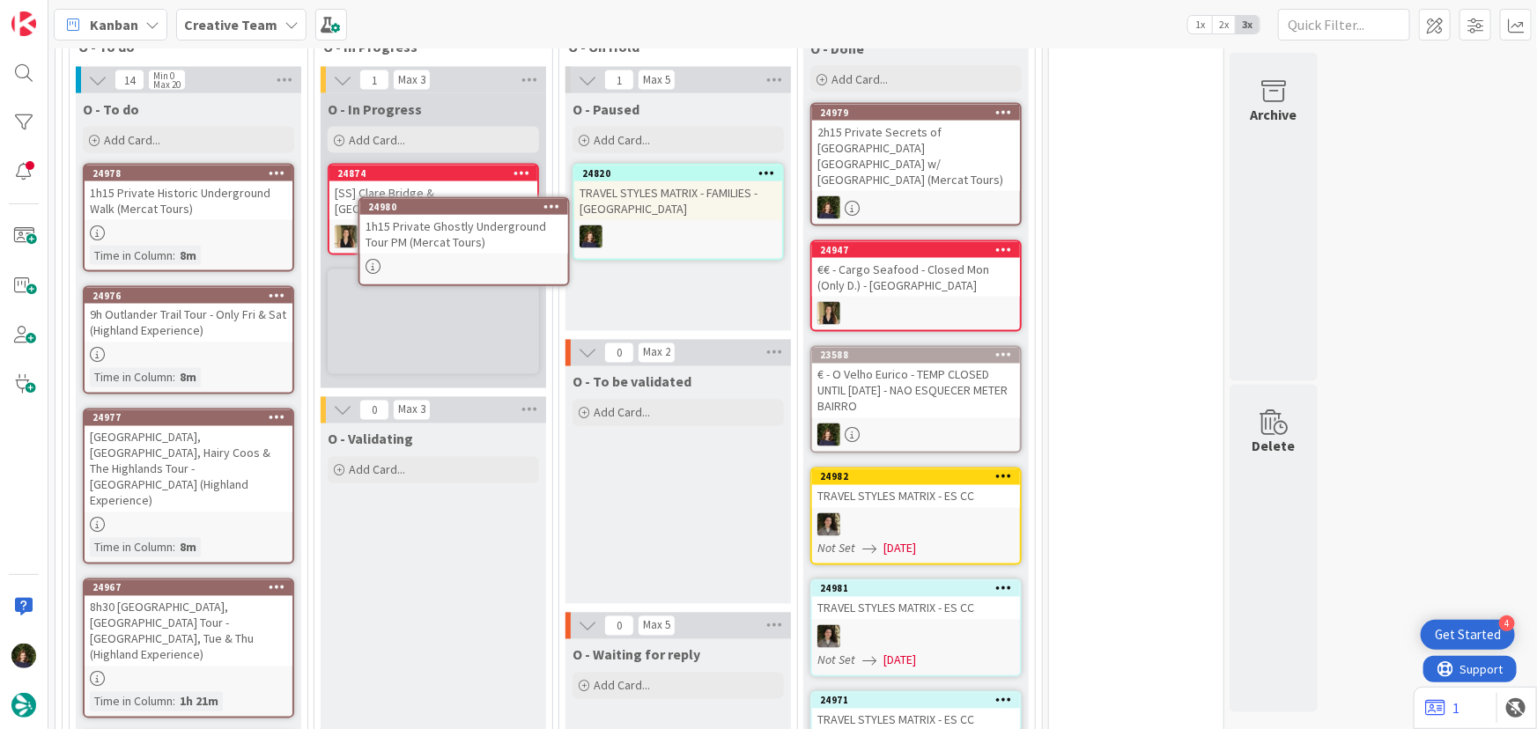
scroll to position [1420, 0]
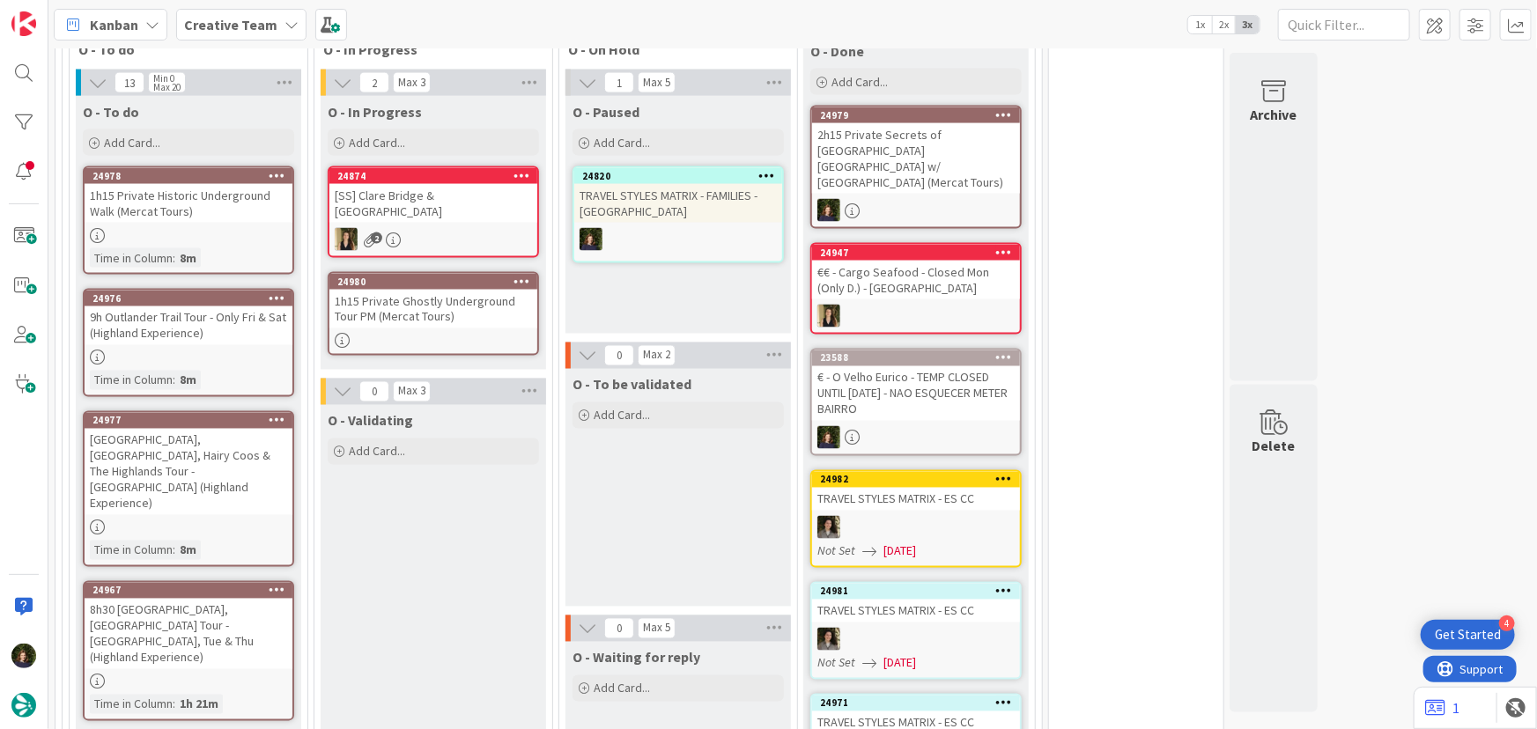
click at [414, 308] on div "24980 1h15 Private Ghostly Underground Tour PM (Mercat Tours)" at bounding box center [433, 314] width 211 height 84
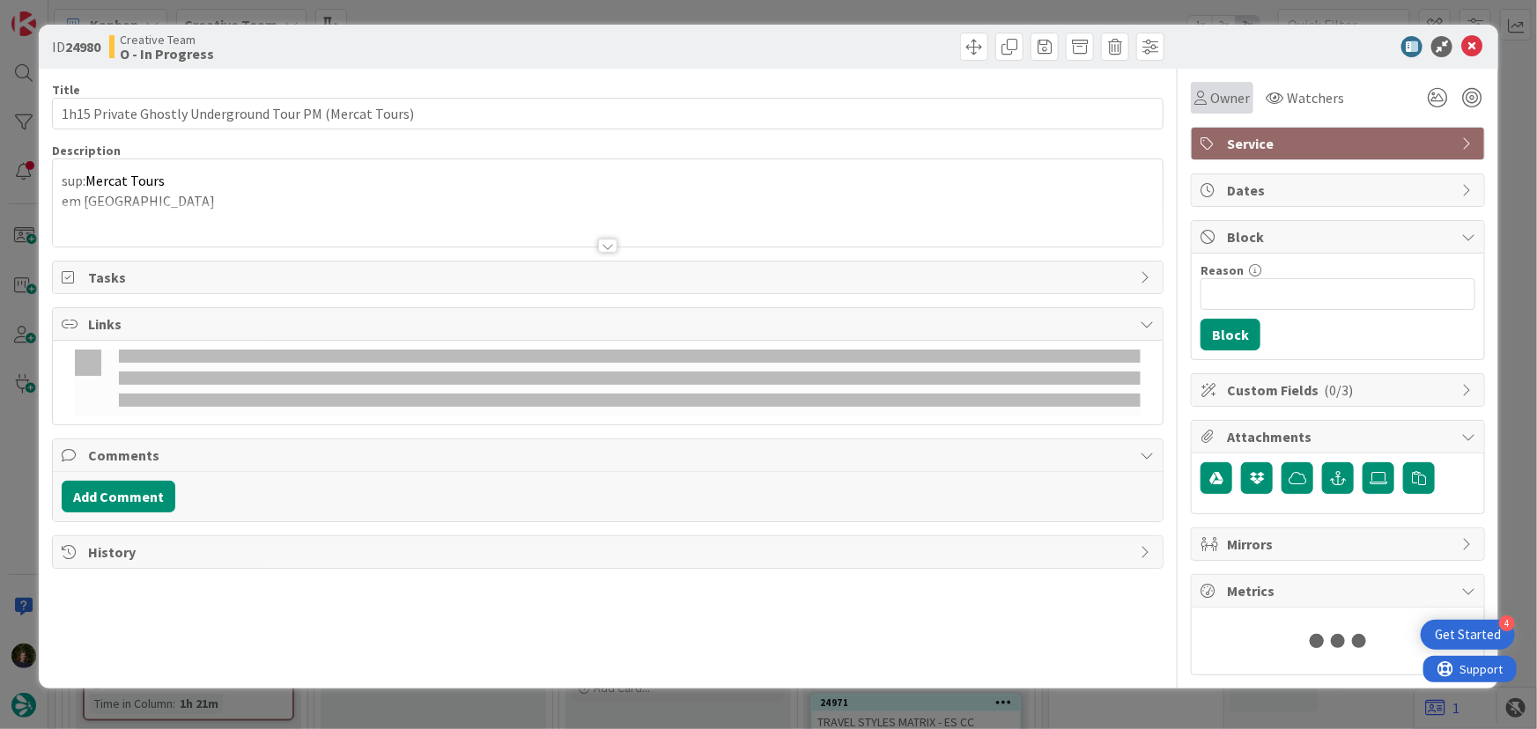
drag, startPoint x: 1226, startPoint y: 95, endPoint x: 1229, endPoint y: 104, distance: 9.5
click at [1226, 94] on span "Owner" at bounding box center [1230, 97] width 40 height 21
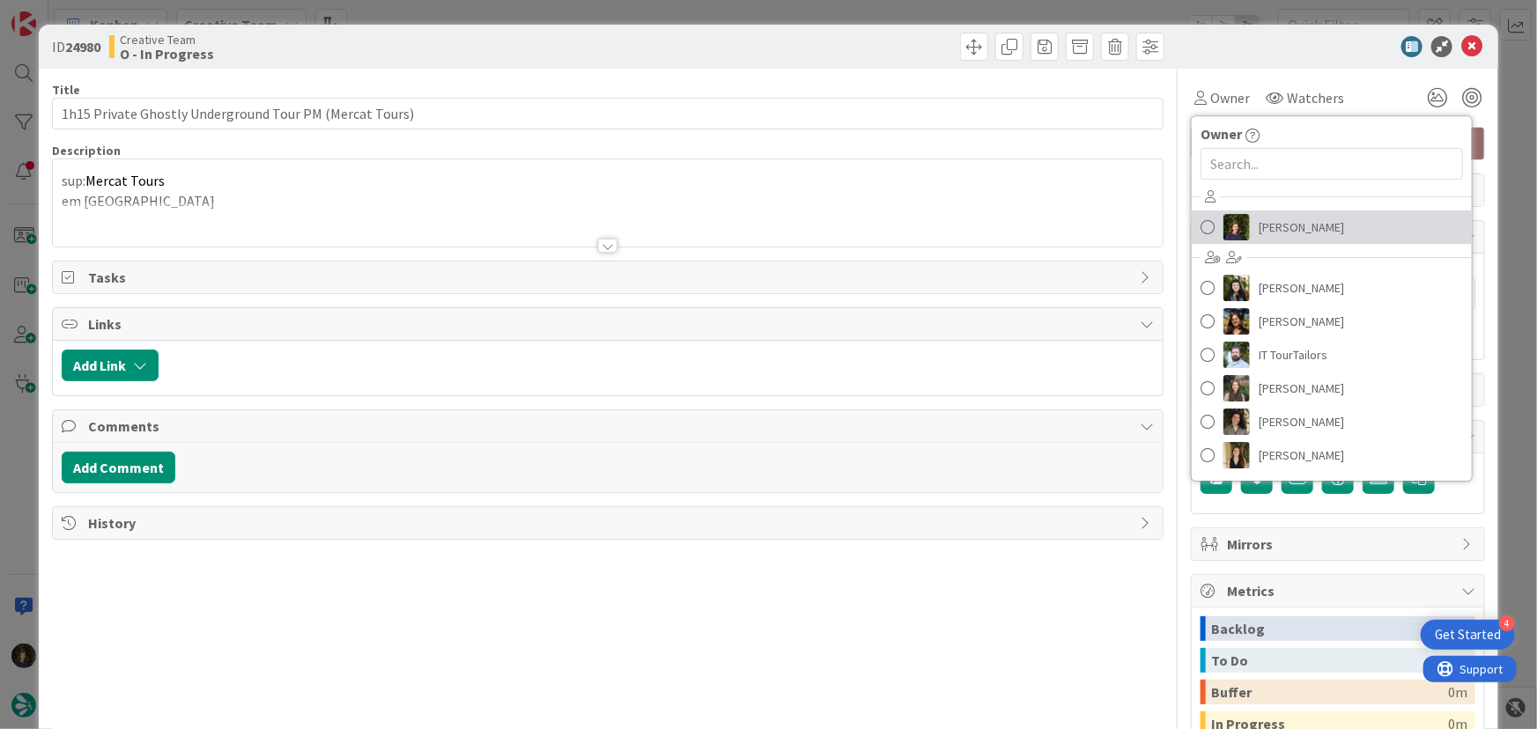
drag, startPoint x: 1229, startPoint y: 104, endPoint x: 1293, endPoint y: 227, distance: 138.6
click at [1293, 227] on span "[PERSON_NAME]" at bounding box center [1300, 227] width 85 height 26
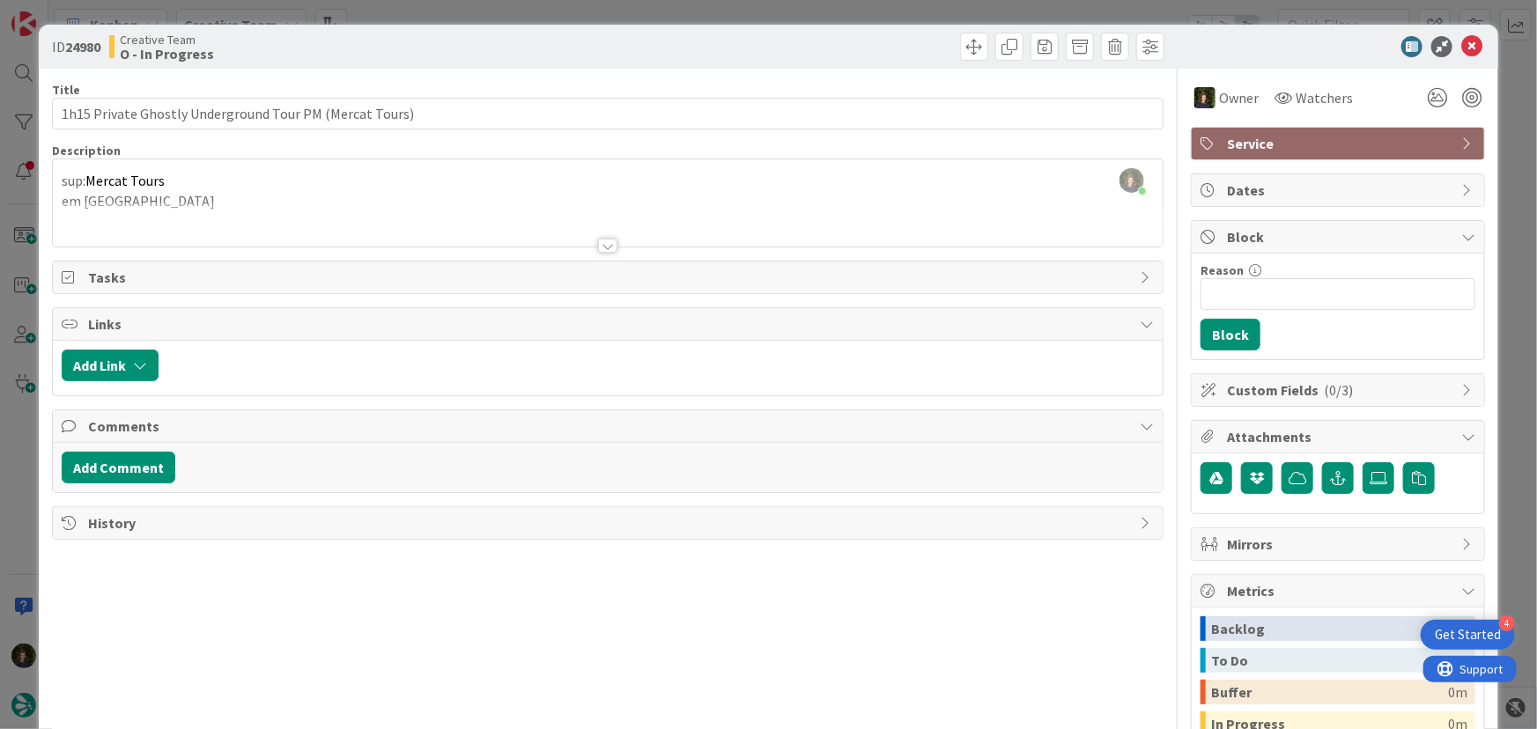
click at [180, 139] on div "Title 55 / 128 1h15 Private Ghostly Underground Tour PM (Mercat Tours) Descript…" at bounding box center [608, 488] width 1112 height 839
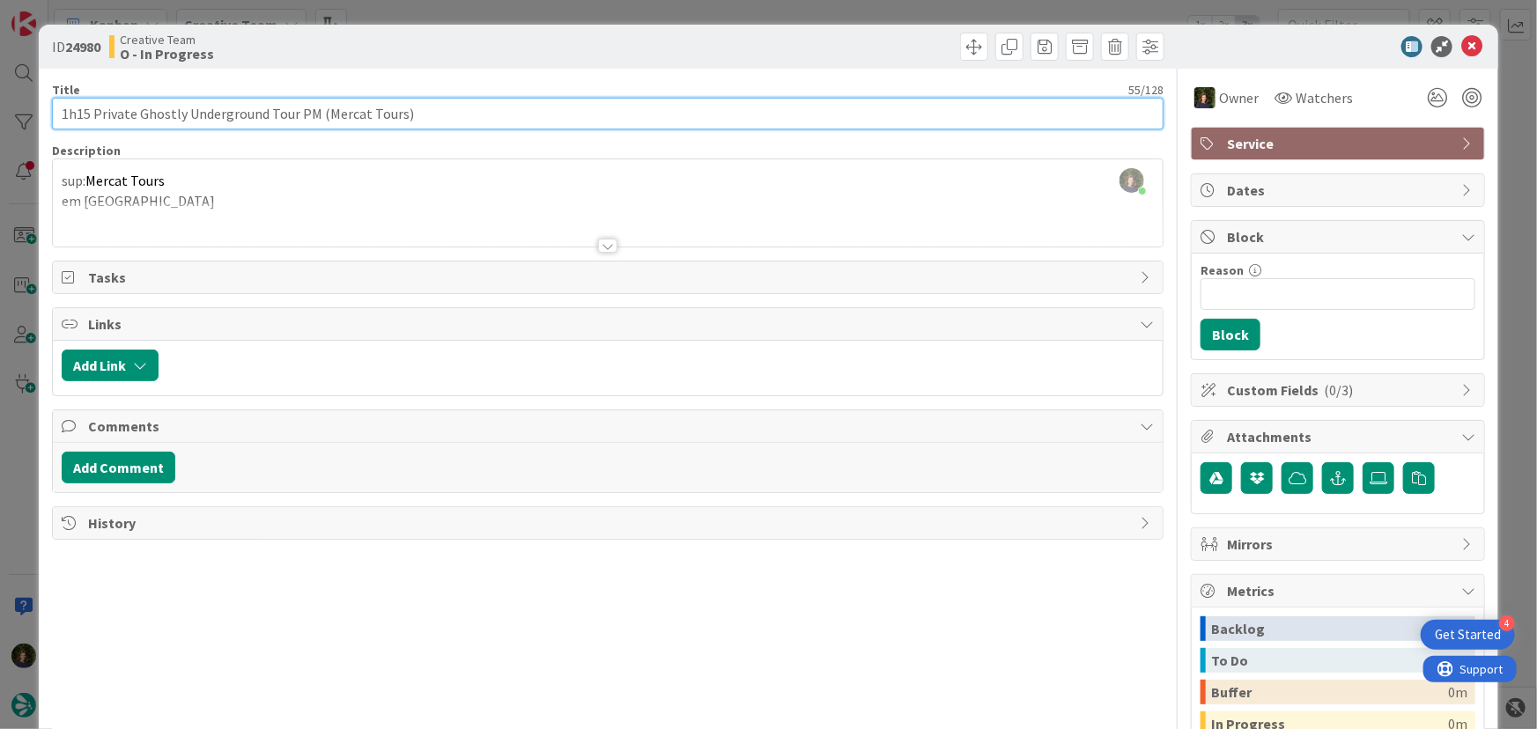
drag, startPoint x: 137, startPoint y: 113, endPoint x: 313, endPoint y: 114, distance: 175.3
click at [313, 114] on input "1h15 Private Ghostly Underground Tour PM (Mercat Tours)" at bounding box center [608, 114] width 1112 height 32
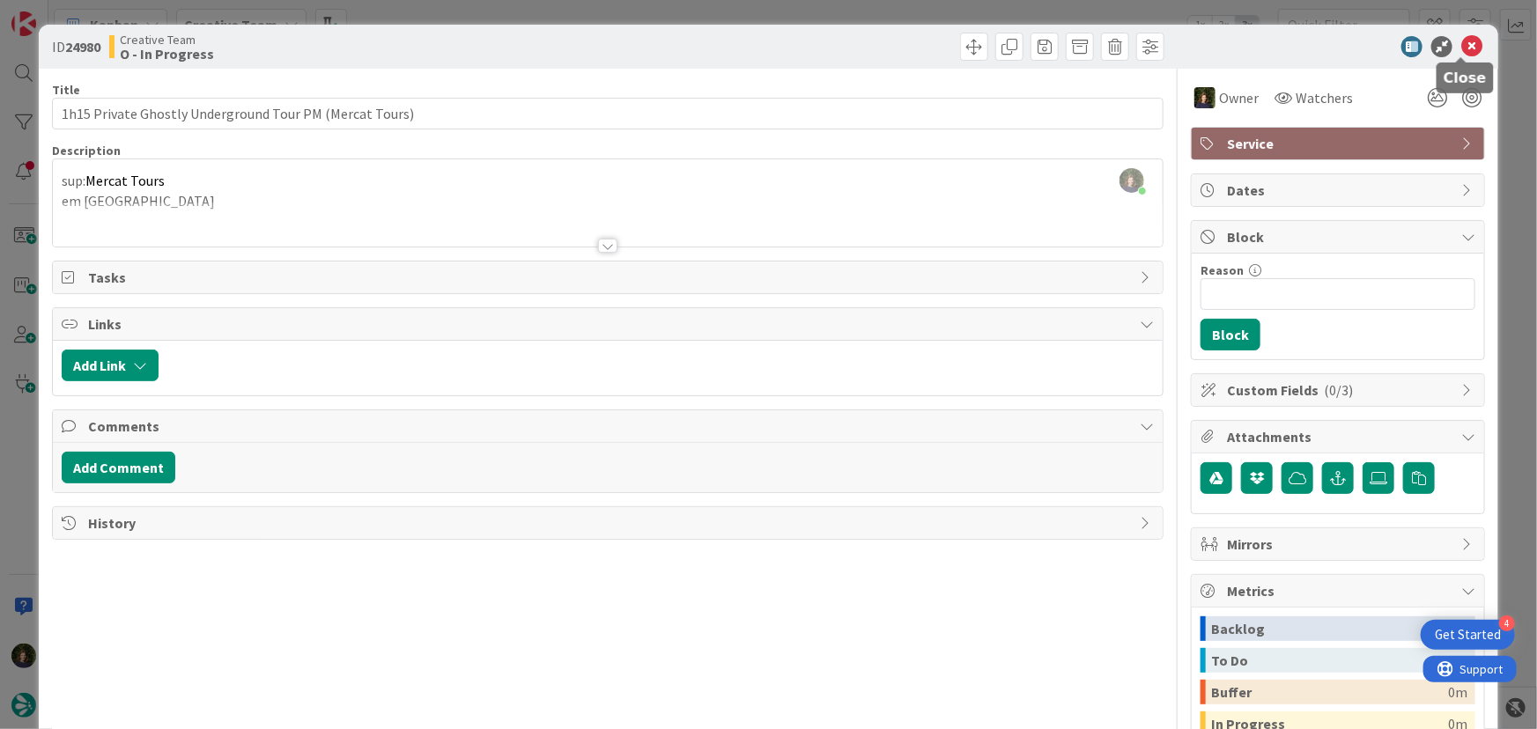
click at [1465, 47] on icon at bounding box center [1471, 46] width 21 height 21
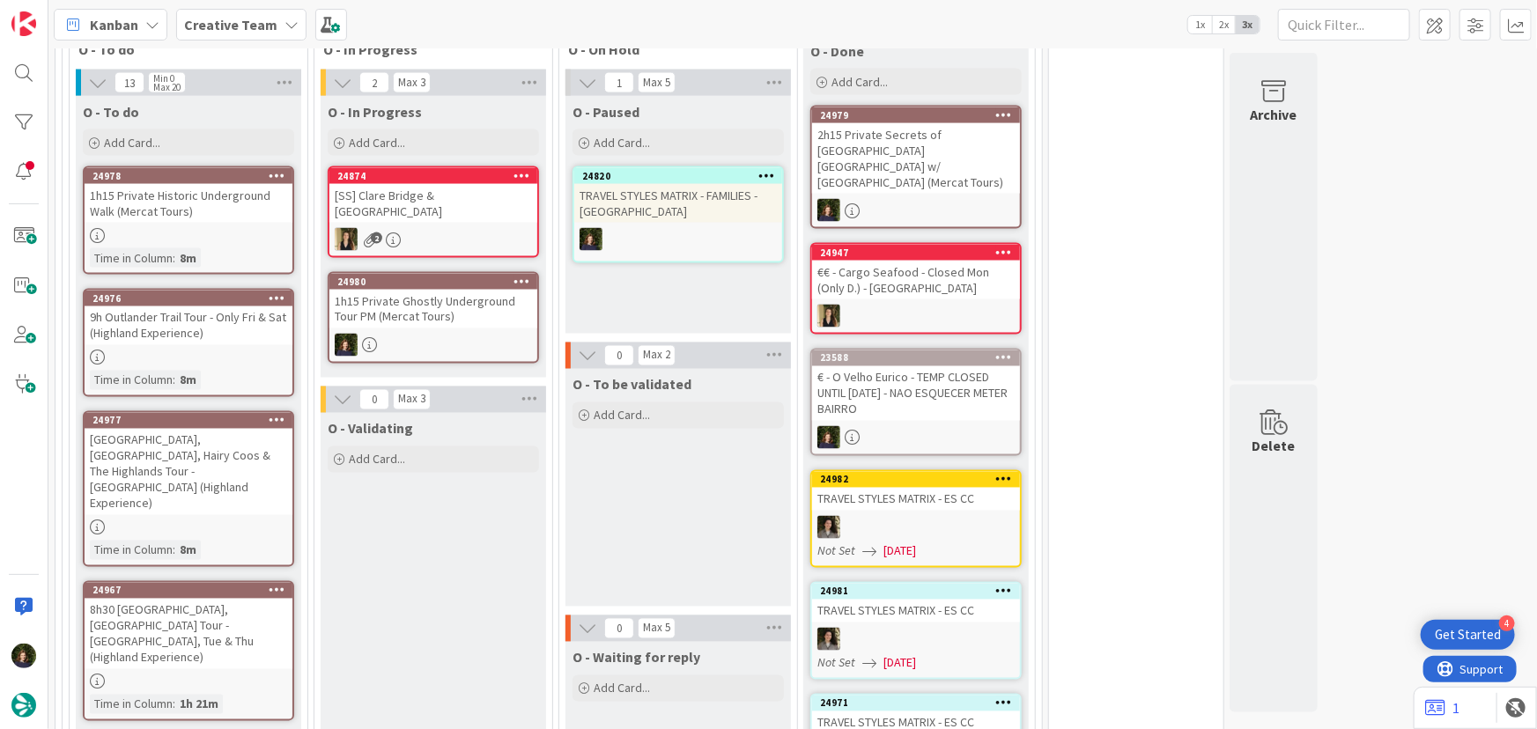
click at [250, 26] on b "Creative Team" at bounding box center [230, 25] width 93 height 18
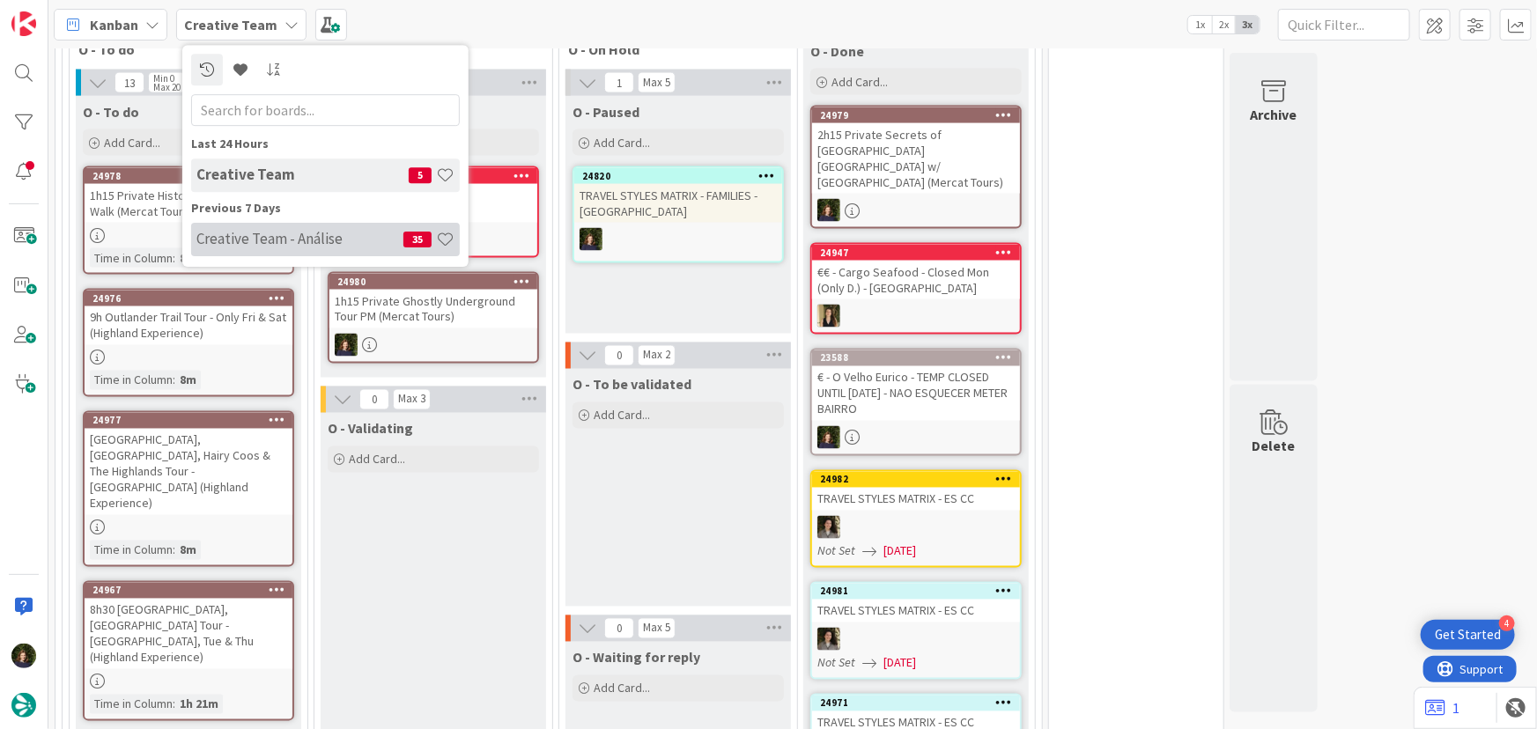
click at [239, 243] on h4 "Creative Team - Análise" at bounding box center [299, 239] width 207 height 18
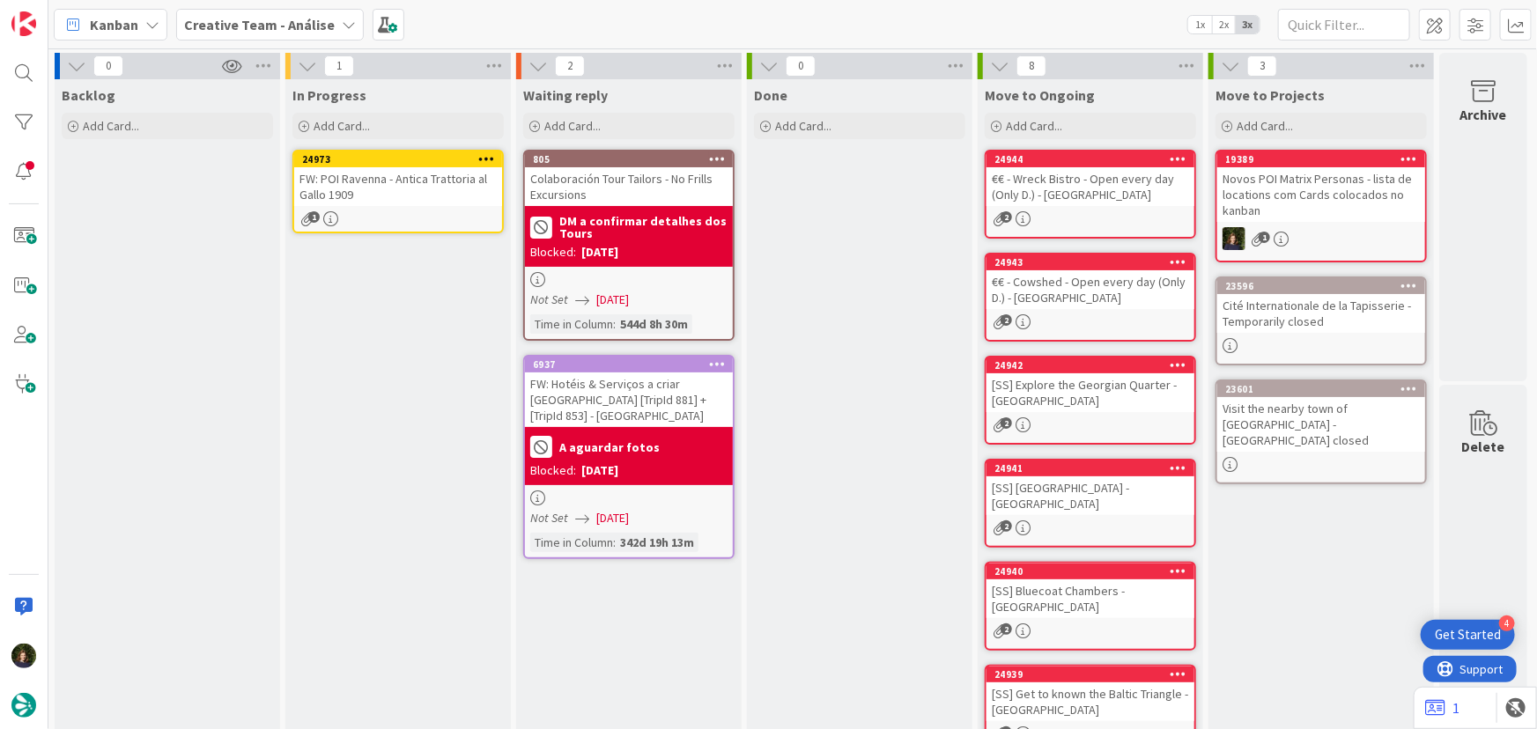
click at [397, 196] on div "FW: POI Ravenna - Antica Trattoria al Gallo 1909" at bounding box center [398, 186] width 208 height 39
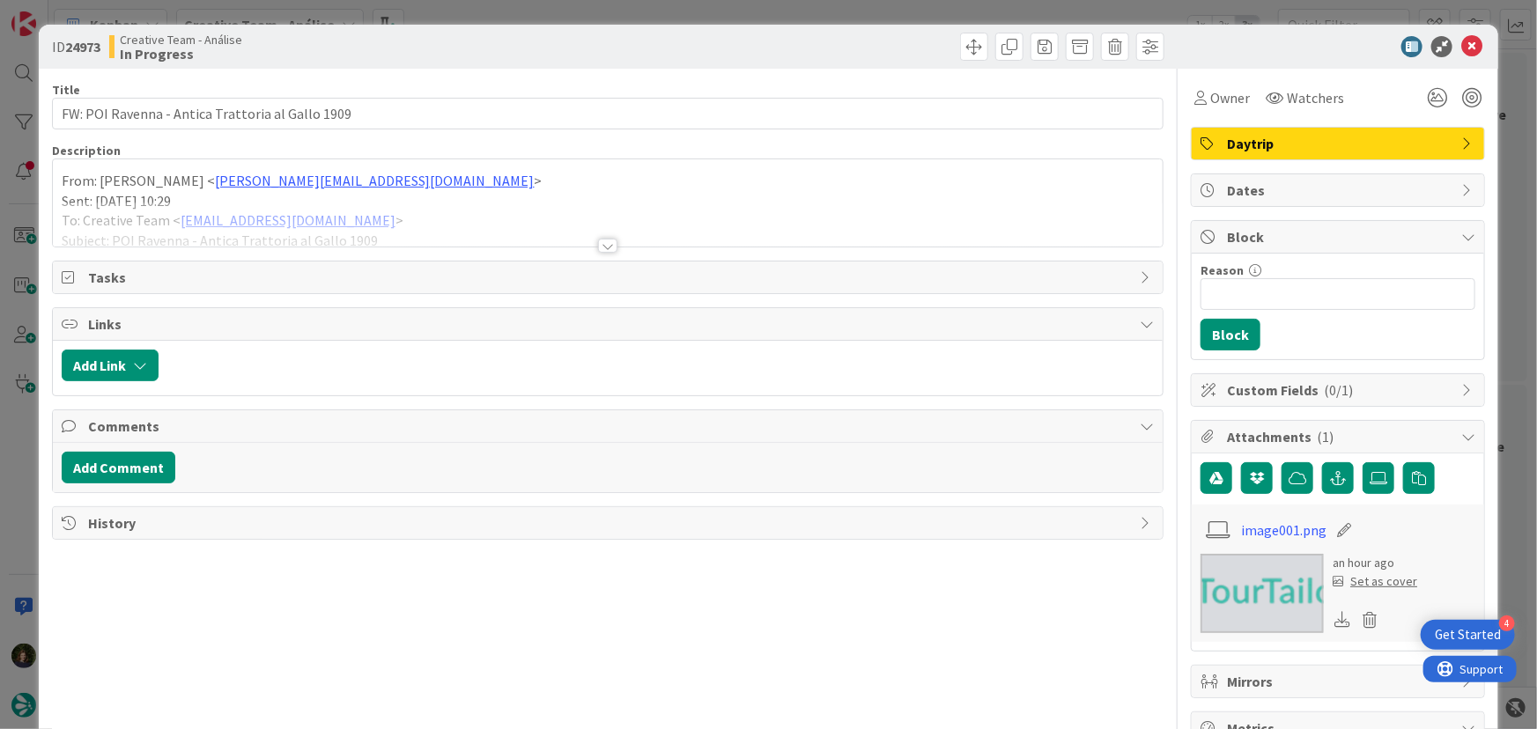
click at [601, 247] on div at bounding box center [607, 246] width 19 height 14
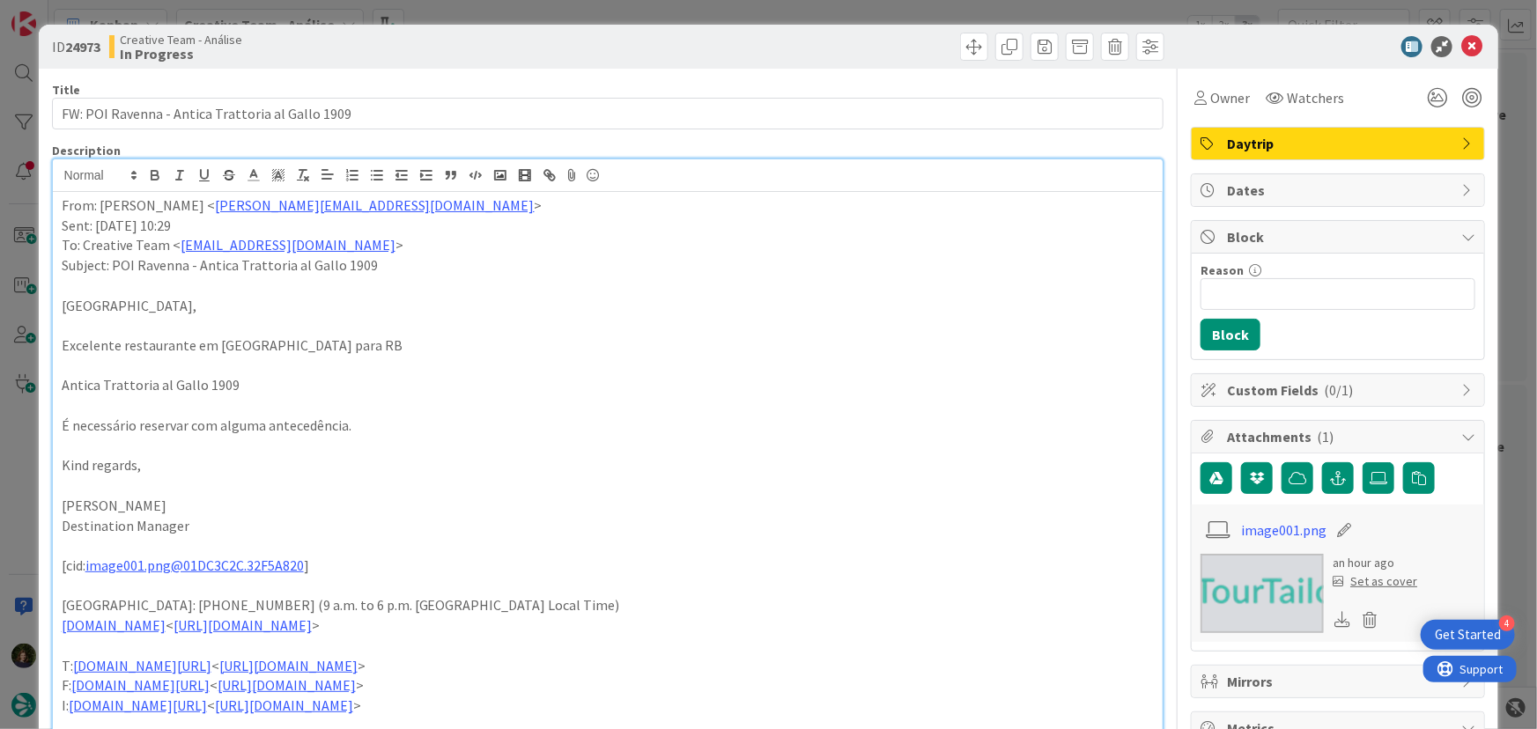
click at [1322, 137] on span "Daytrip" at bounding box center [1339, 143] width 225 height 21
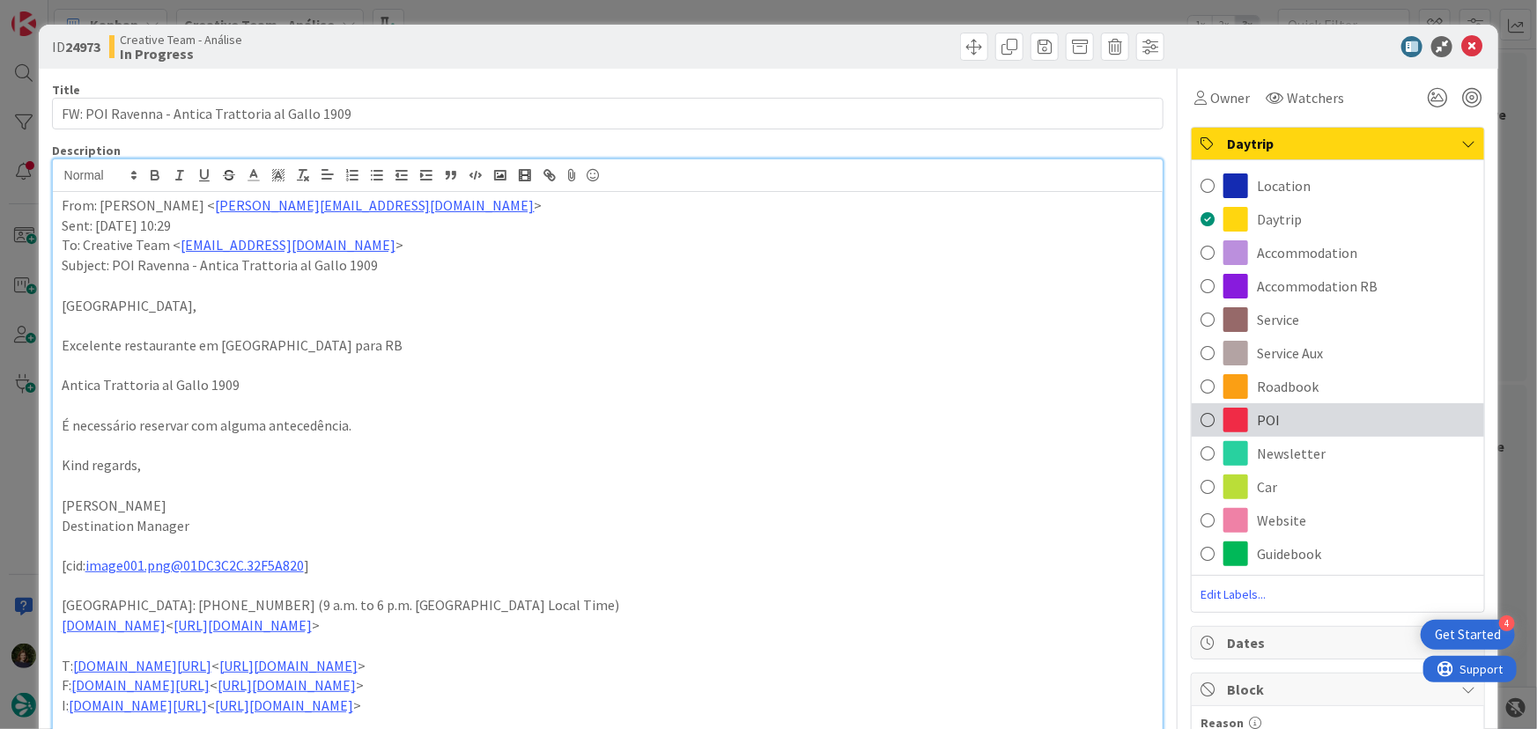
click at [1289, 419] on div "POI" at bounding box center [1337, 419] width 292 height 33
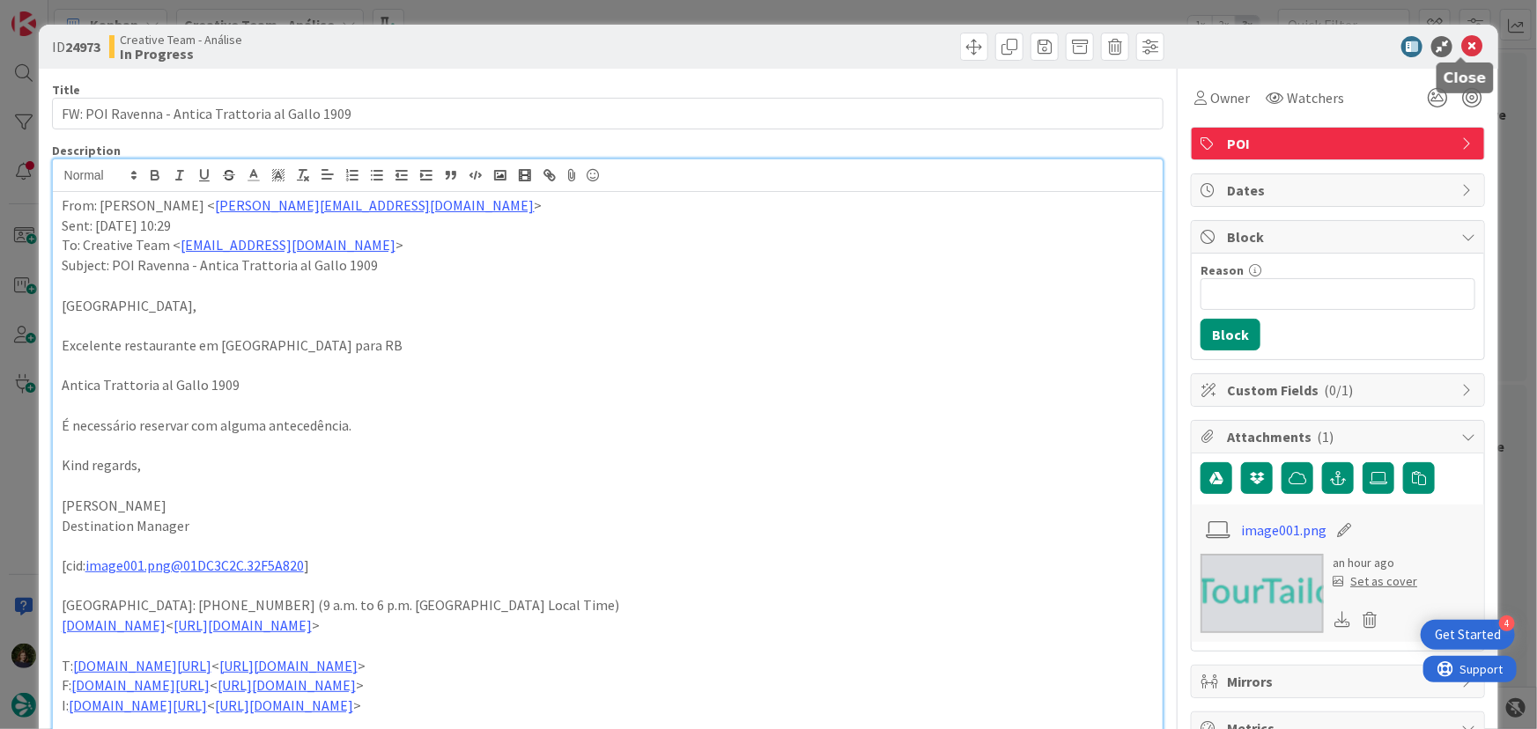
click at [1462, 48] on icon at bounding box center [1471, 46] width 21 height 21
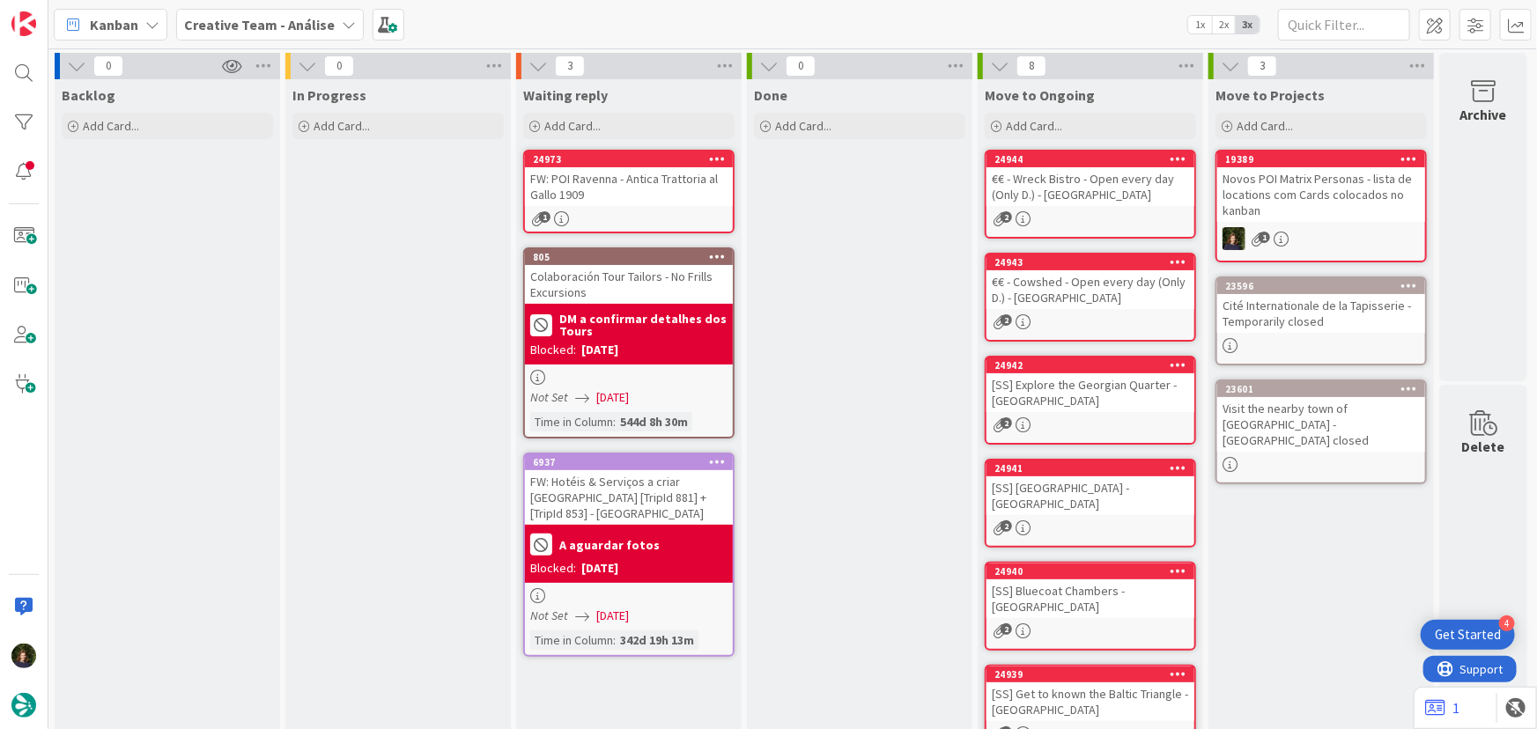
click at [628, 203] on div "FW: POI Ravenna - Antica Trattoria al Gallo 1909" at bounding box center [629, 186] width 208 height 39
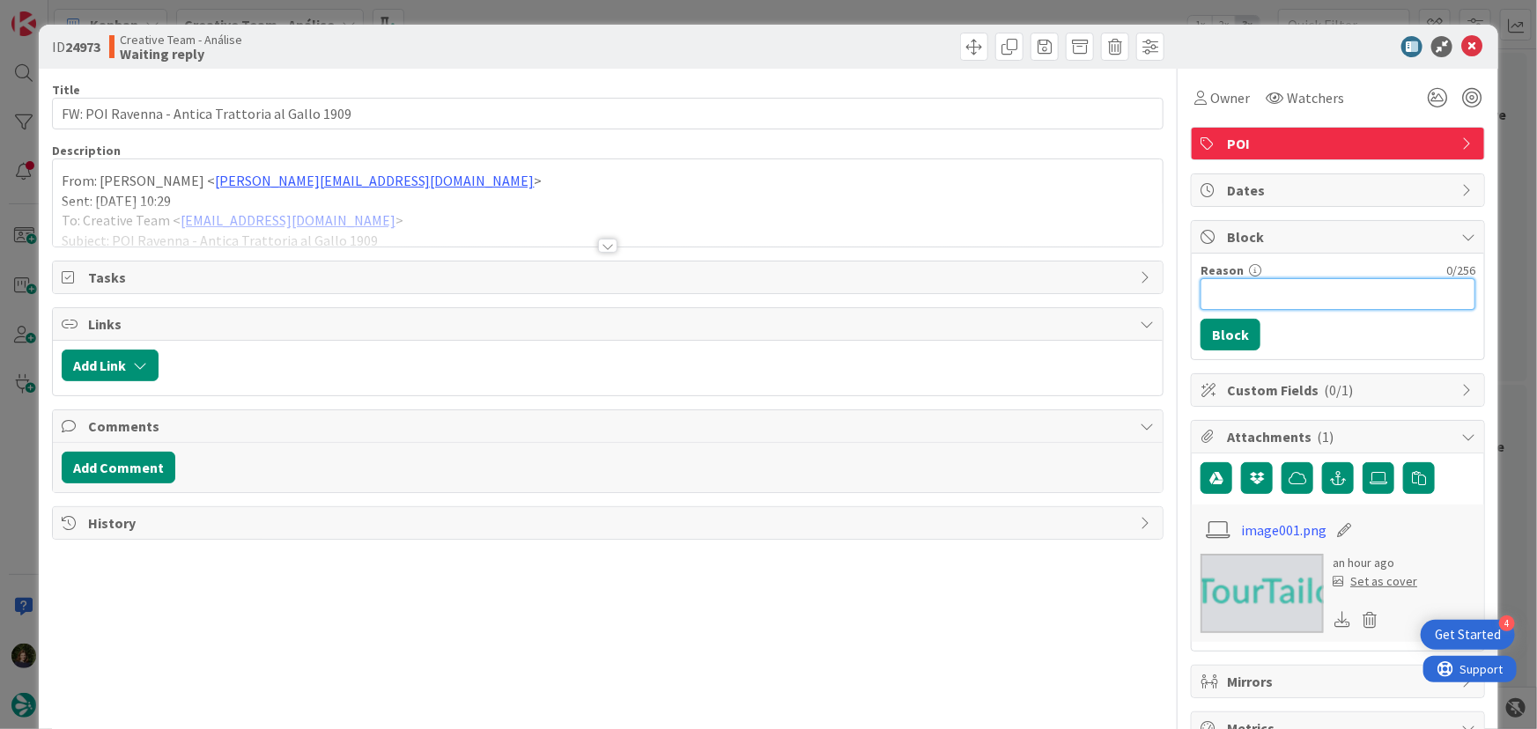
click at [1222, 296] on input "Reason" at bounding box center [1337, 294] width 275 height 32
type input "POI E sugerido pelo Fred, mas diz que necessita reserva com antecedência...."
click at [1212, 332] on button "Block" at bounding box center [1230, 335] width 60 height 32
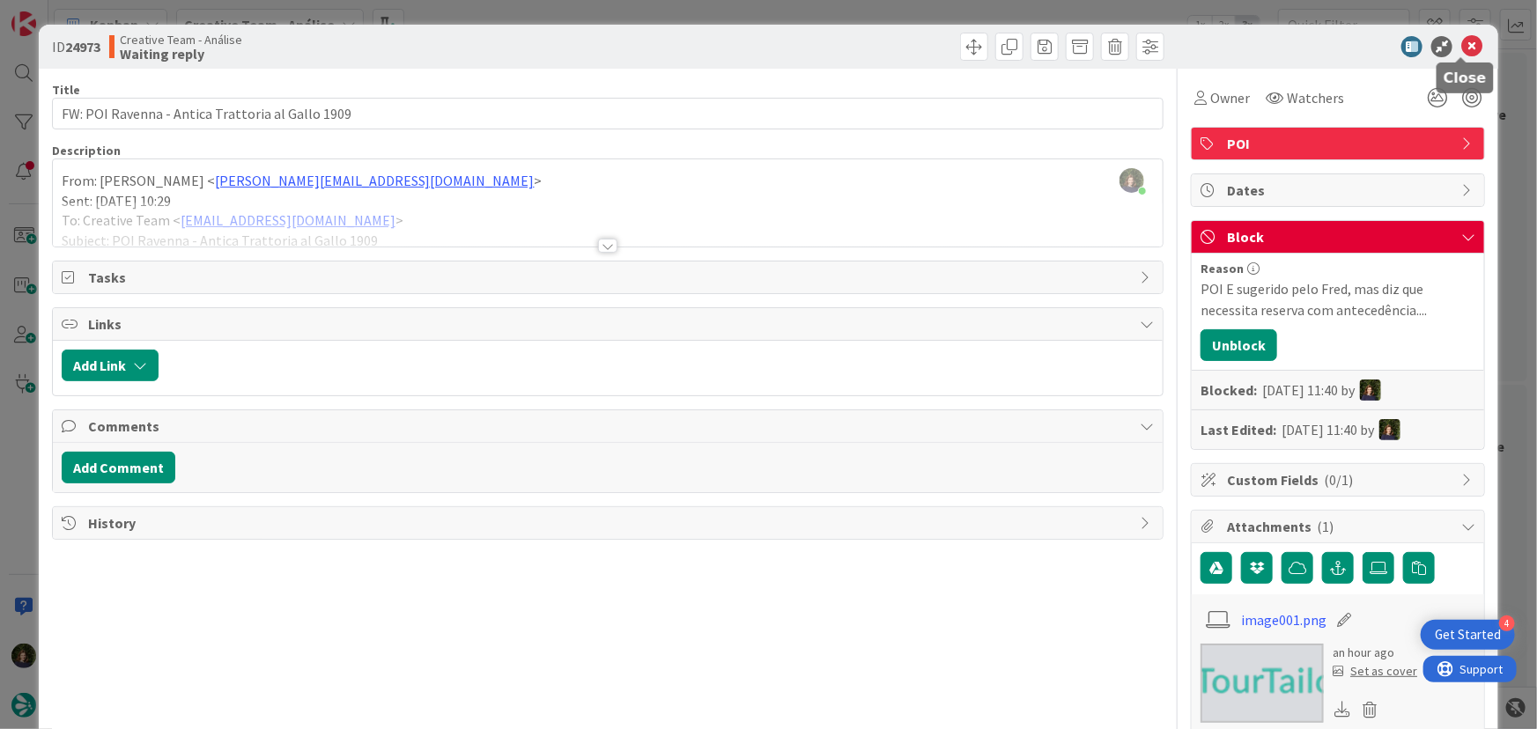
click at [1466, 41] on icon at bounding box center [1471, 46] width 21 height 21
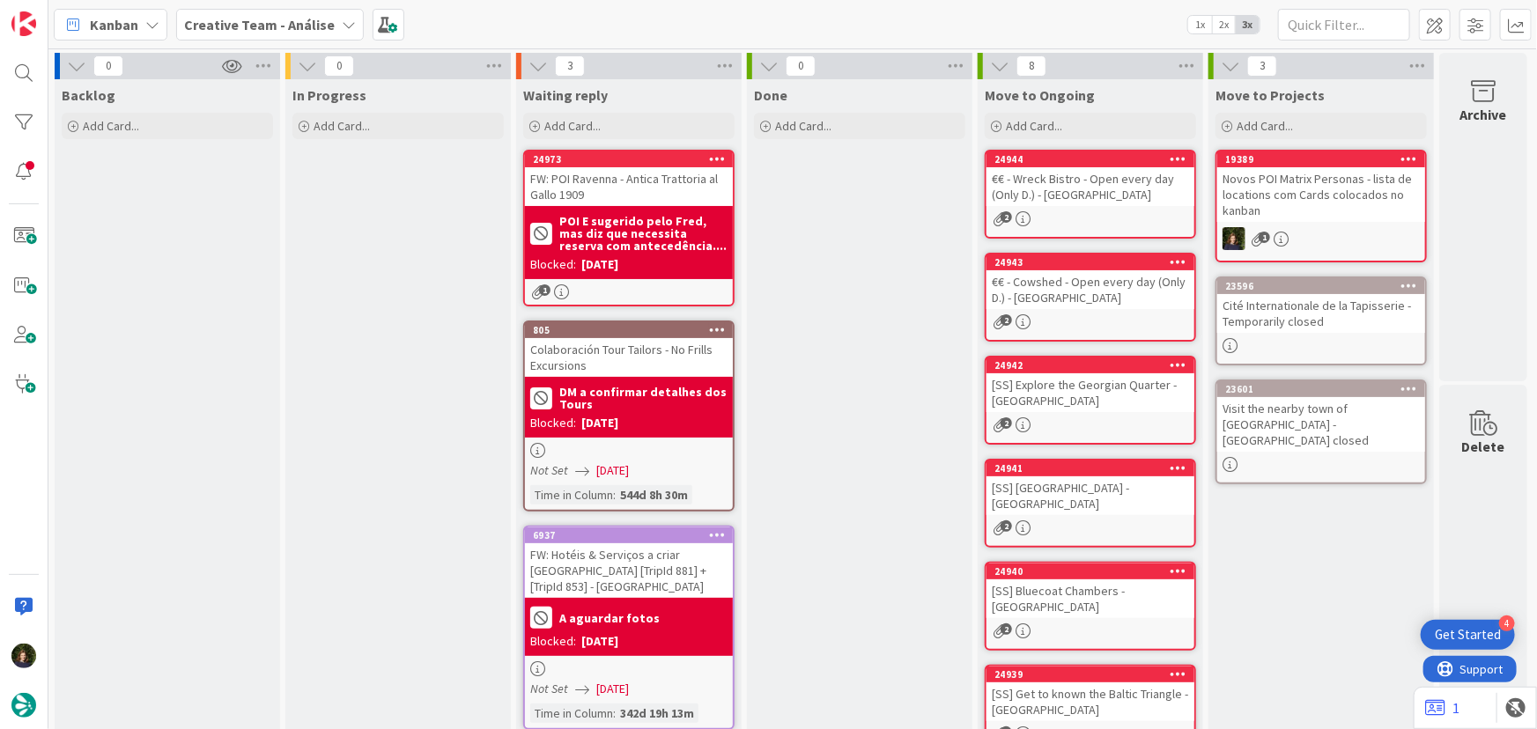
click at [573, 231] on b "POI E sugerido pelo Fred, mas diz que necessita reserva com antecedência...." at bounding box center [643, 233] width 168 height 37
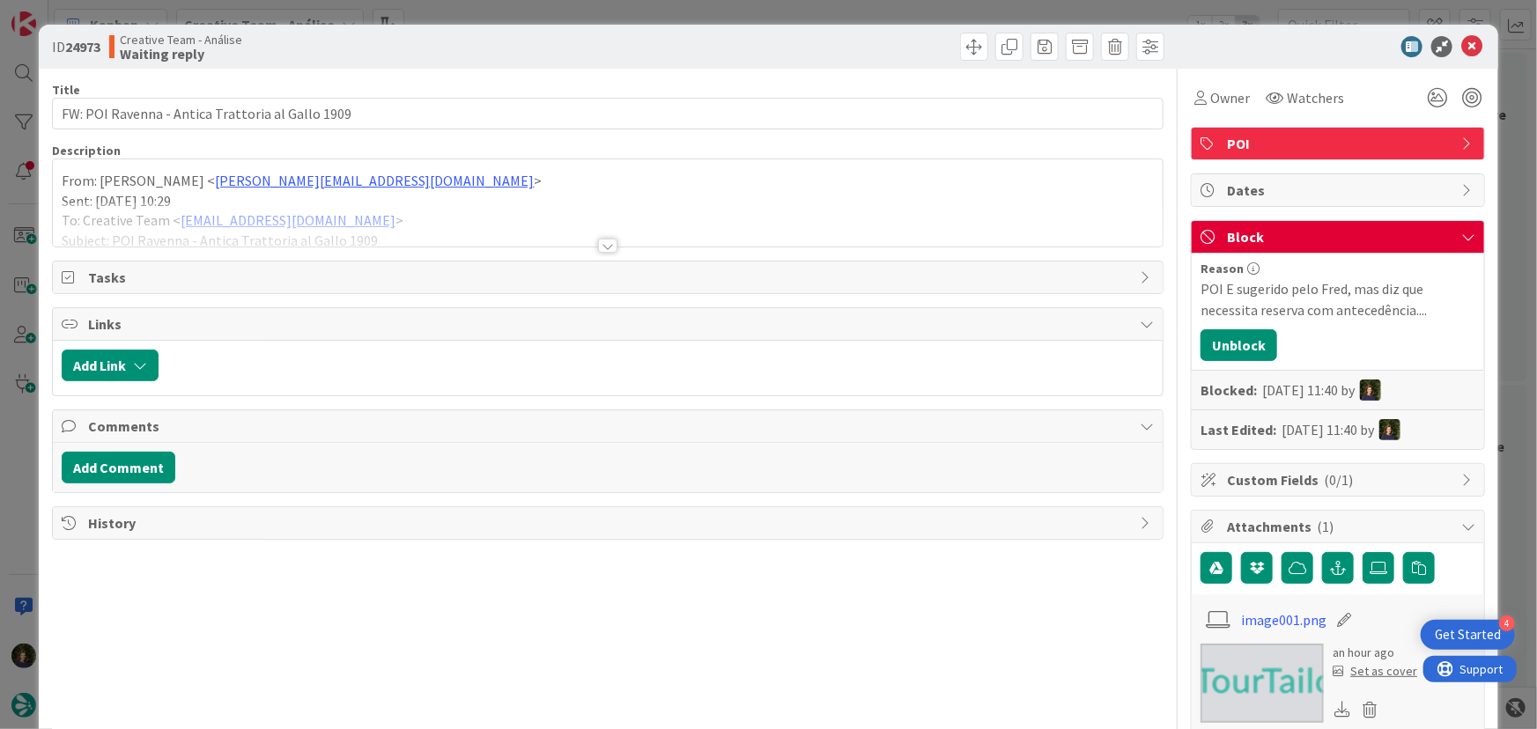
click at [1200, 290] on div "POI E sugerido pelo Fred, mas diz que necessita reserva com antecedência...." at bounding box center [1337, 299] width 275 height 42
click at [1423, 309] on div "POI E sugerido pelo Fred, mas diz que necessita reserva com antecedência...." at bounding box center [1337, 299] width 275 height 42
click at [1462, 52] on icon at bounding box center [1471, 46] width 21 height 21
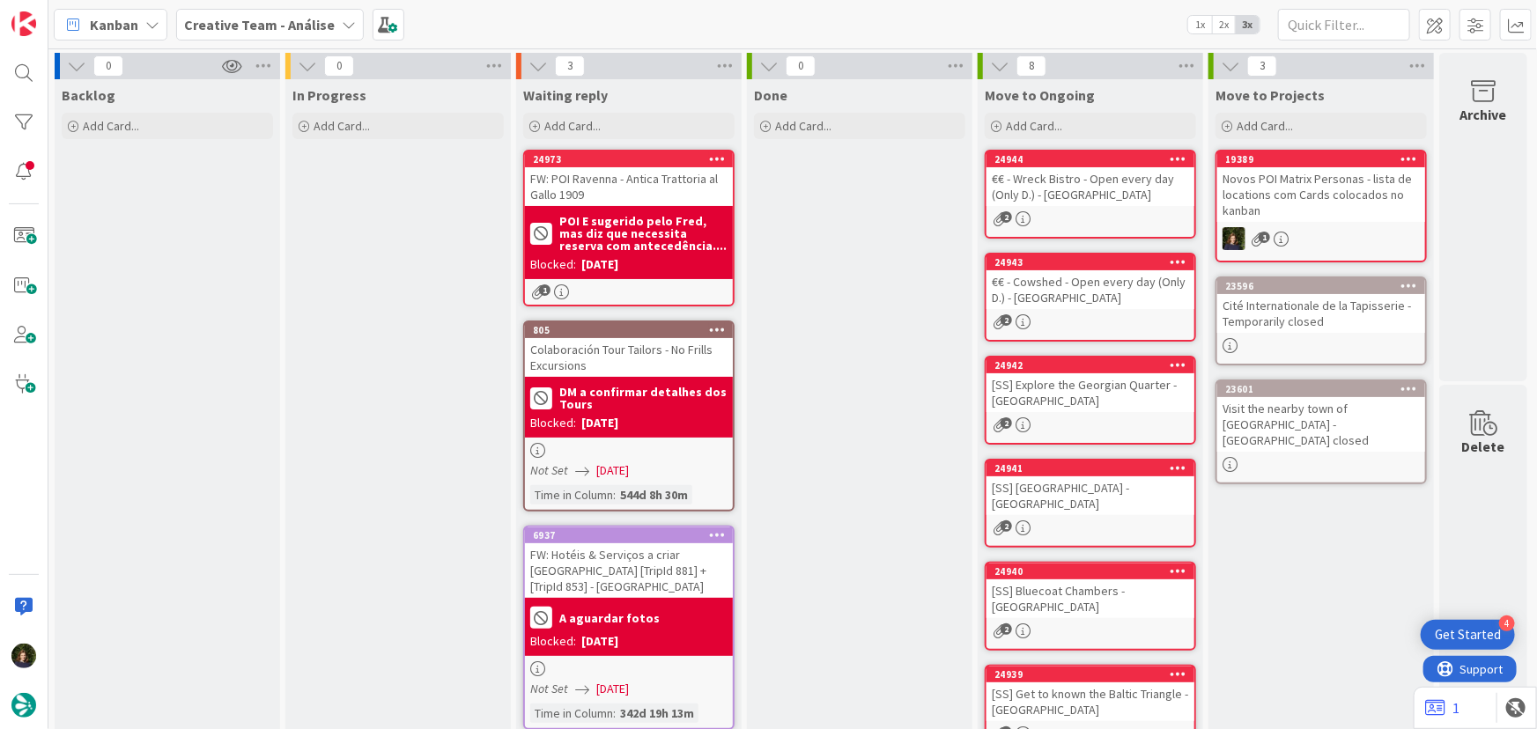
click at [278, 26] on b "Creative Team - Análise" at bounding box center [259, 25] width 151 height 18
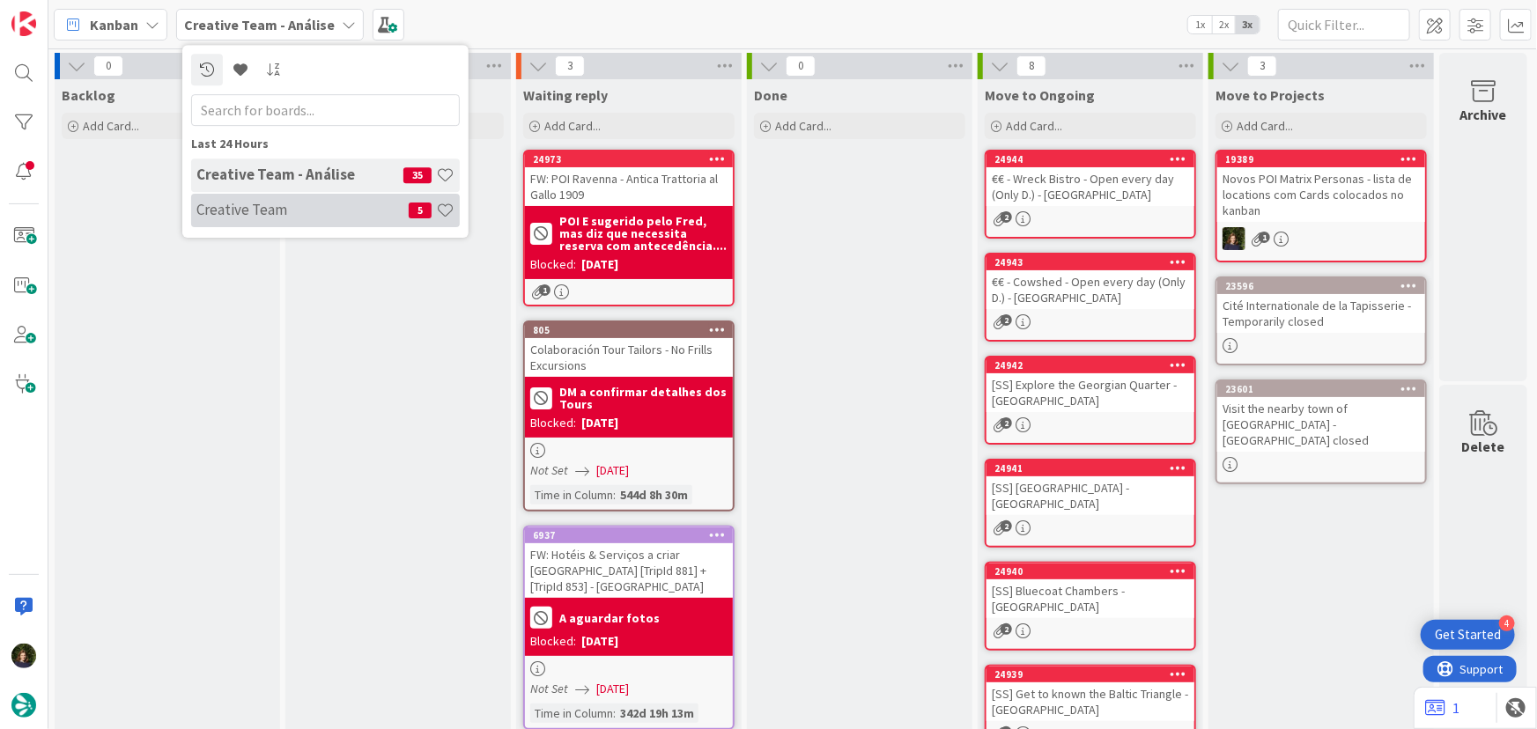
click at [273, 204] on h4 "Creative Team" at bounding box center [302, 210] width 212 height 18
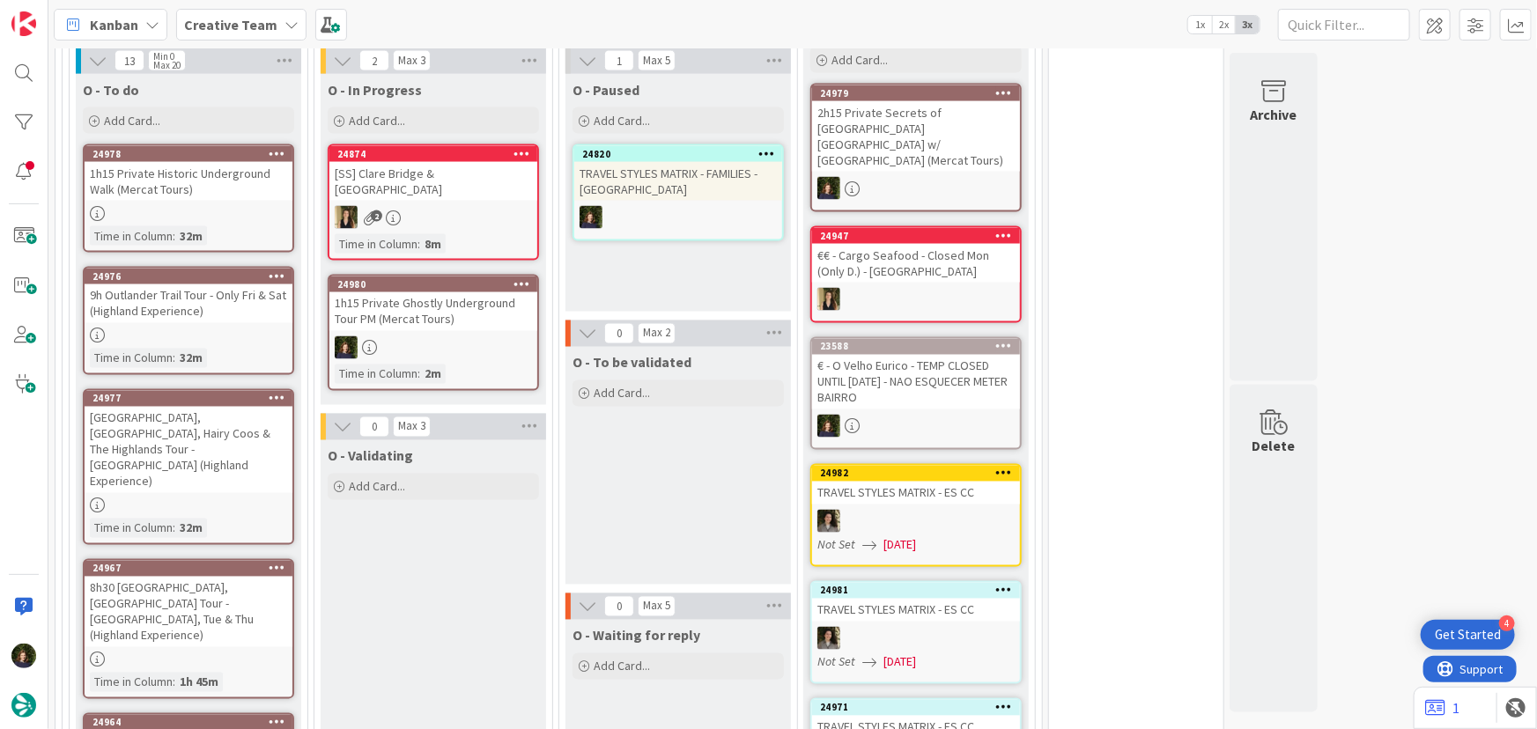
scroll to position [1441, 0]
click at [429, 337] on div at bounding box center [433, 348] width 208 height 23
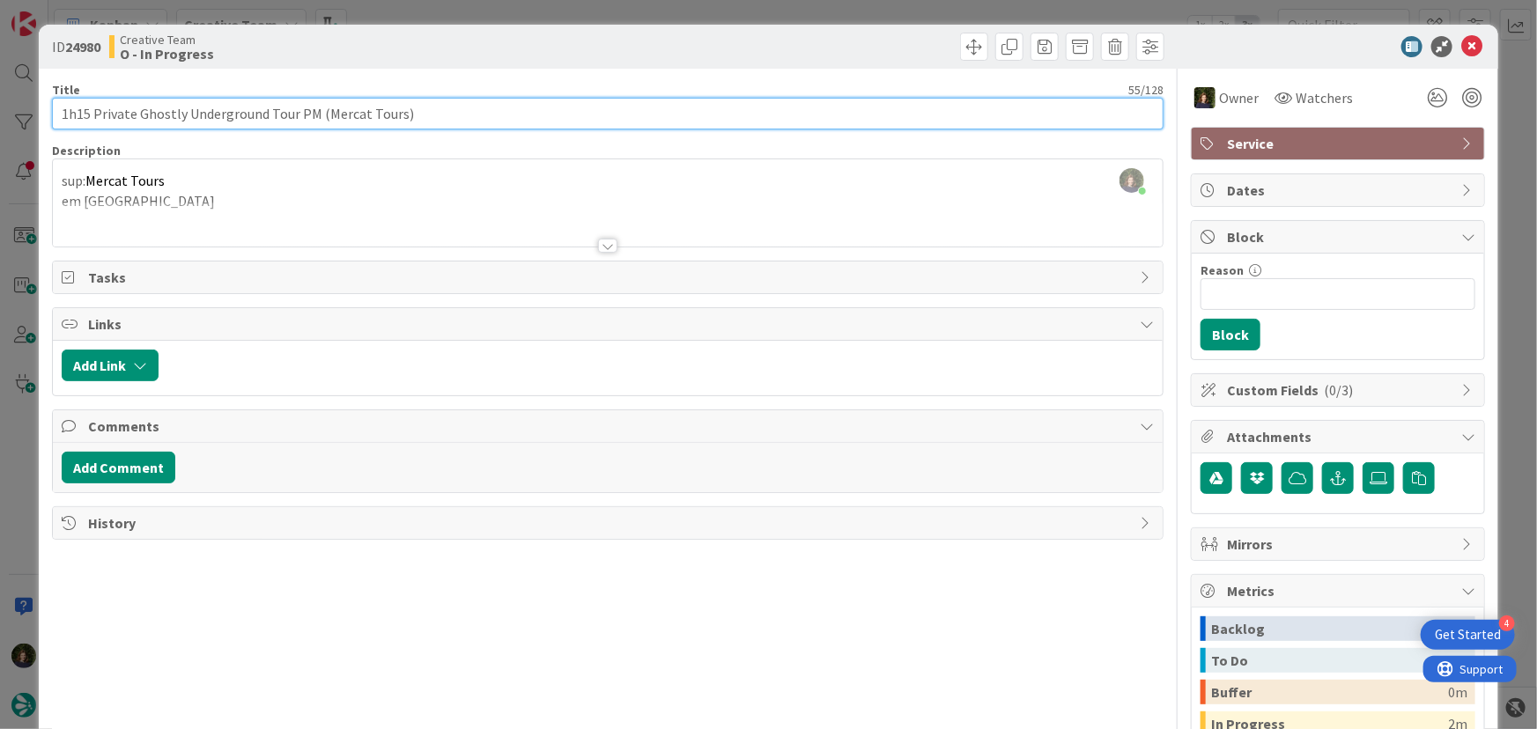
click at [280, 111] on input "1h15 Private Ghostly Underground Tour PM (Mercat Tours)" at bounding box center [608, 114] width 1112 height 32
drag, startPoint x: 56, startPoint y: 113, endPoint x: 432, endPoint y: 122, distance: 375.3
click at [432, 122] on input "1h15 Private Ghostly Underground Tour PM (Mercat Tours)" at bounding box center [608, 114] width 1112 height 32
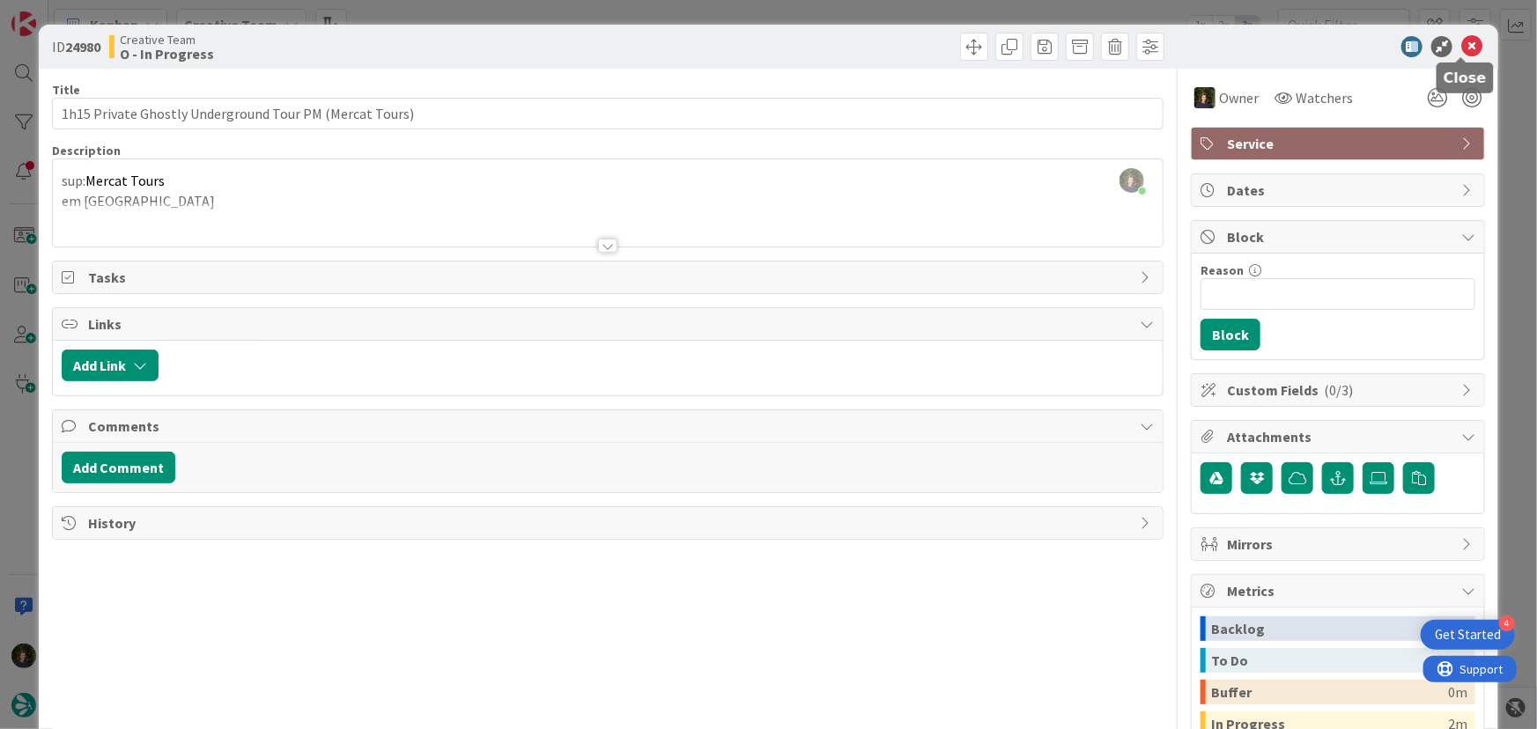
click at [1461, 48] on icon at bounding box center [1471, 46] width 21 height 21
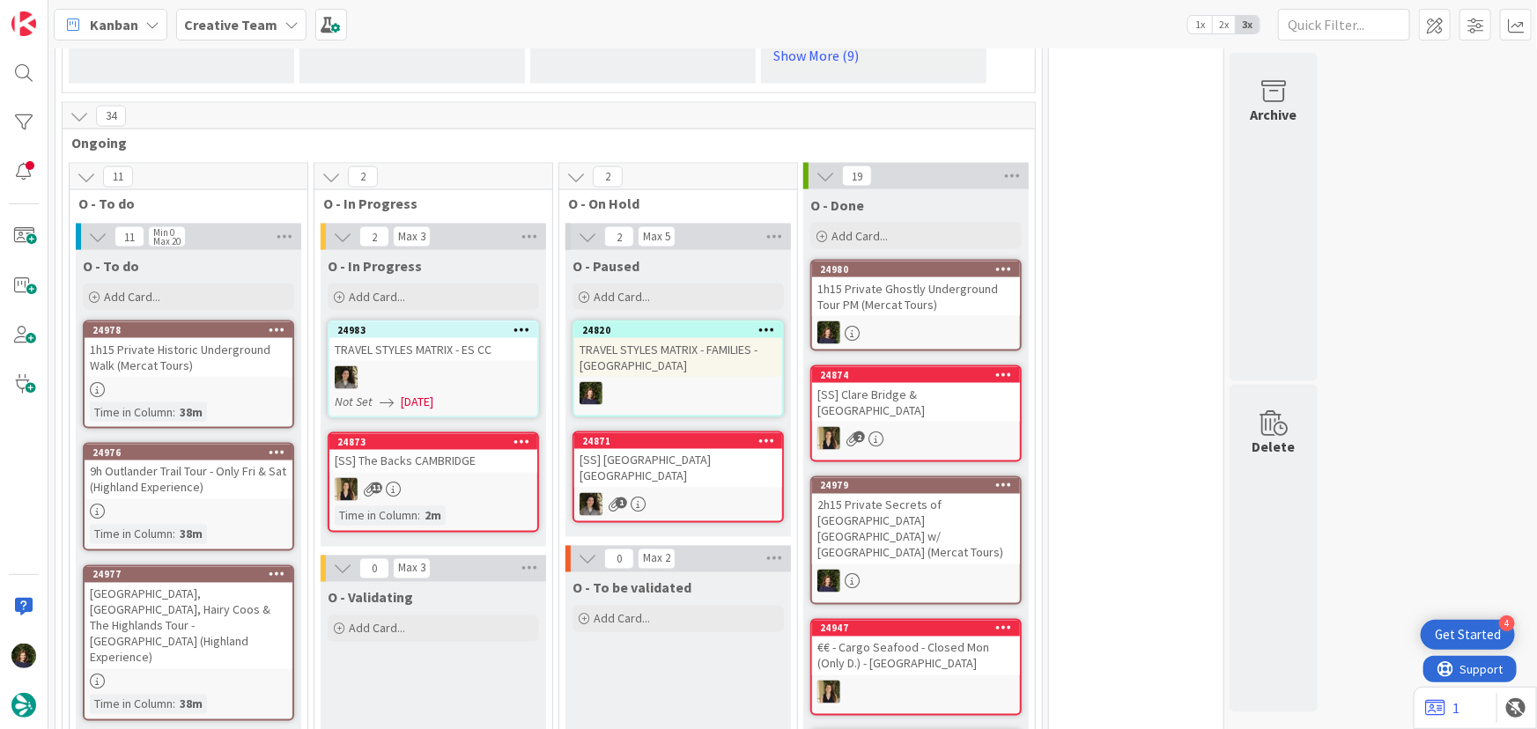
click at [218, 352] on div "1h15 Private Historic Underground Walk (Mercat Tours)" at bounding box center [189, 357] width 208 height 39
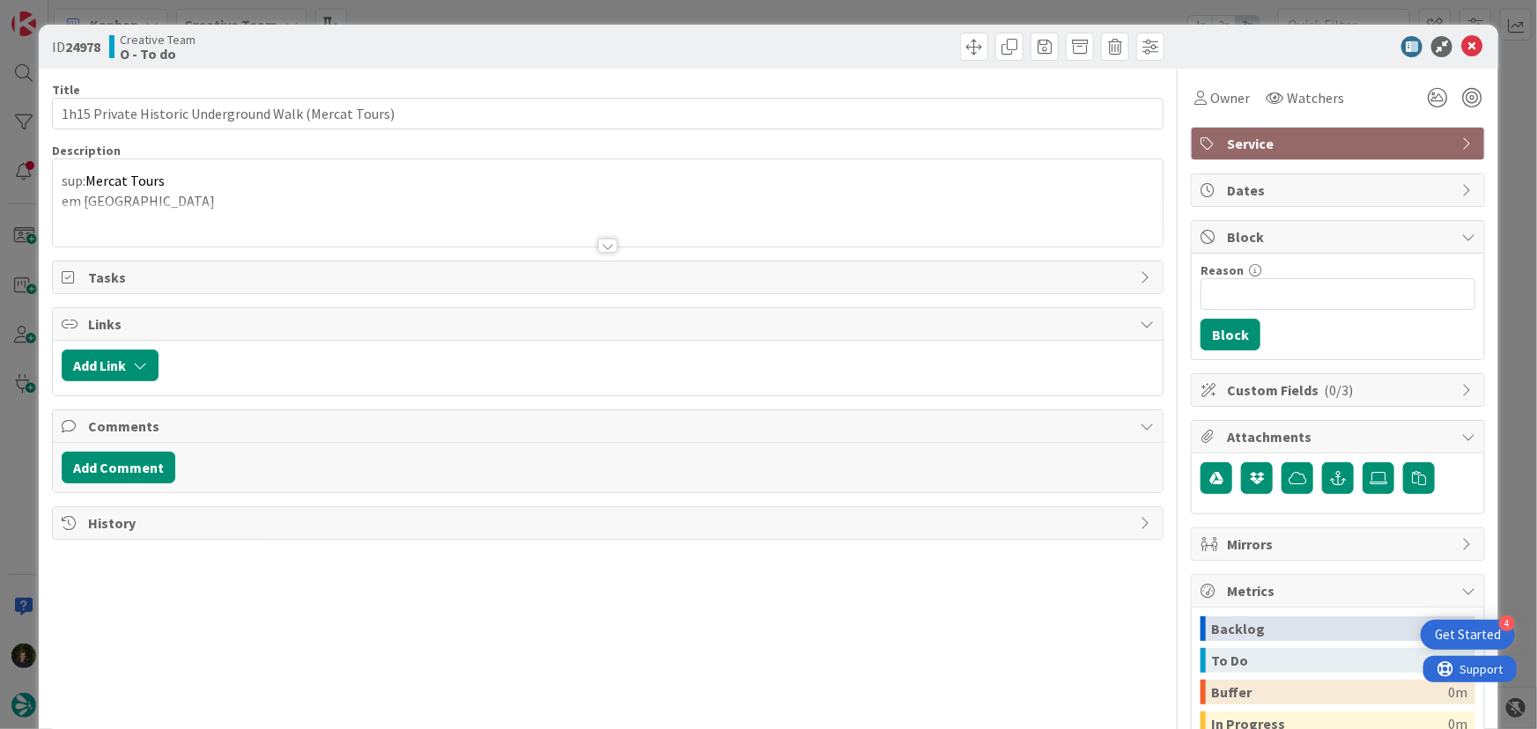
click at [1177, 106] on div "Title 53 / 128 1h15 Private Historic Underground Walk (Mercat Tours) Descriptio…" at bounding box center [769, 488] width 1434 height 839
click at [1213, 105] on span "Owner" at bounding box center [1230, 97] width 40 height 21
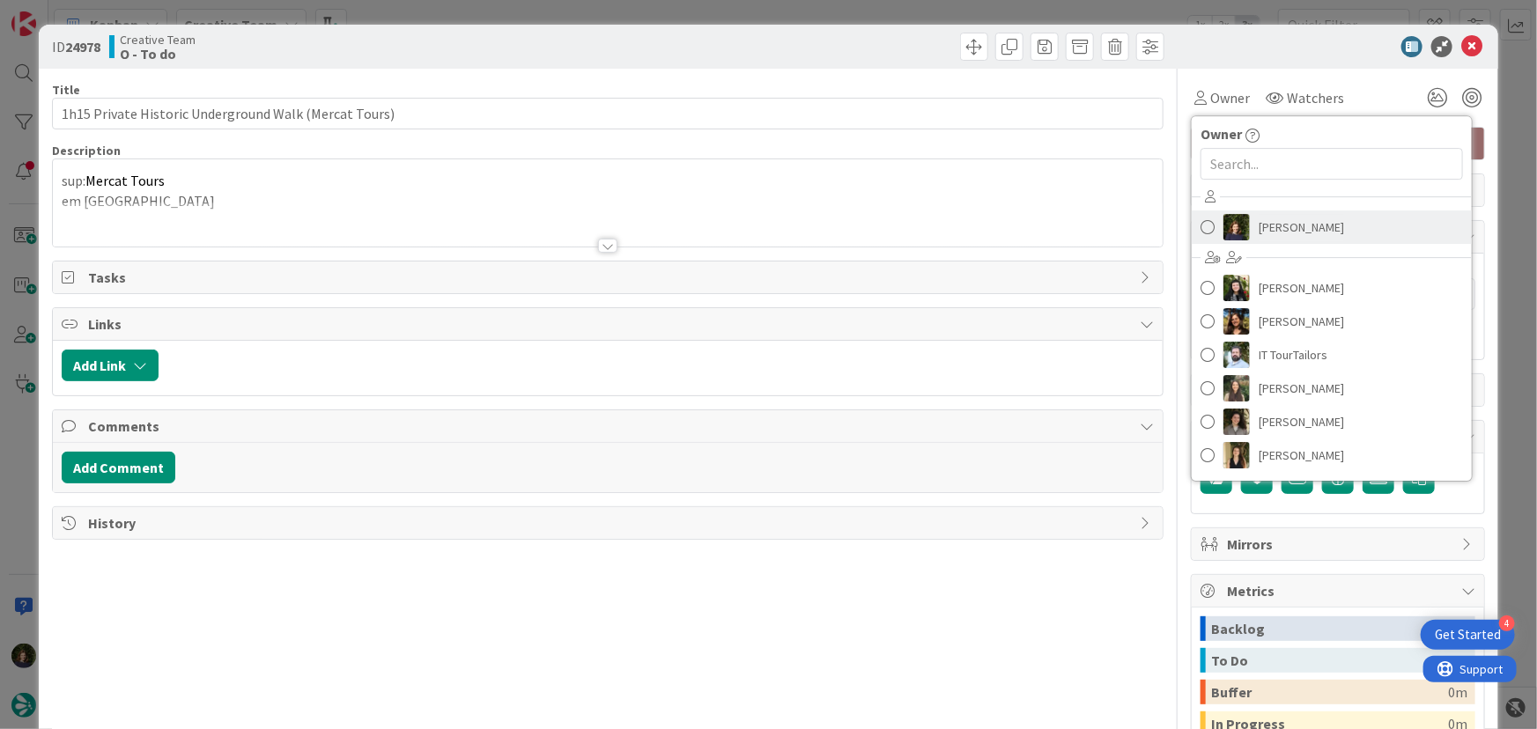
click at [1284, 231] on span "[PERSON_NAME]" at bounding box center [1300, 227] width 85 height 26
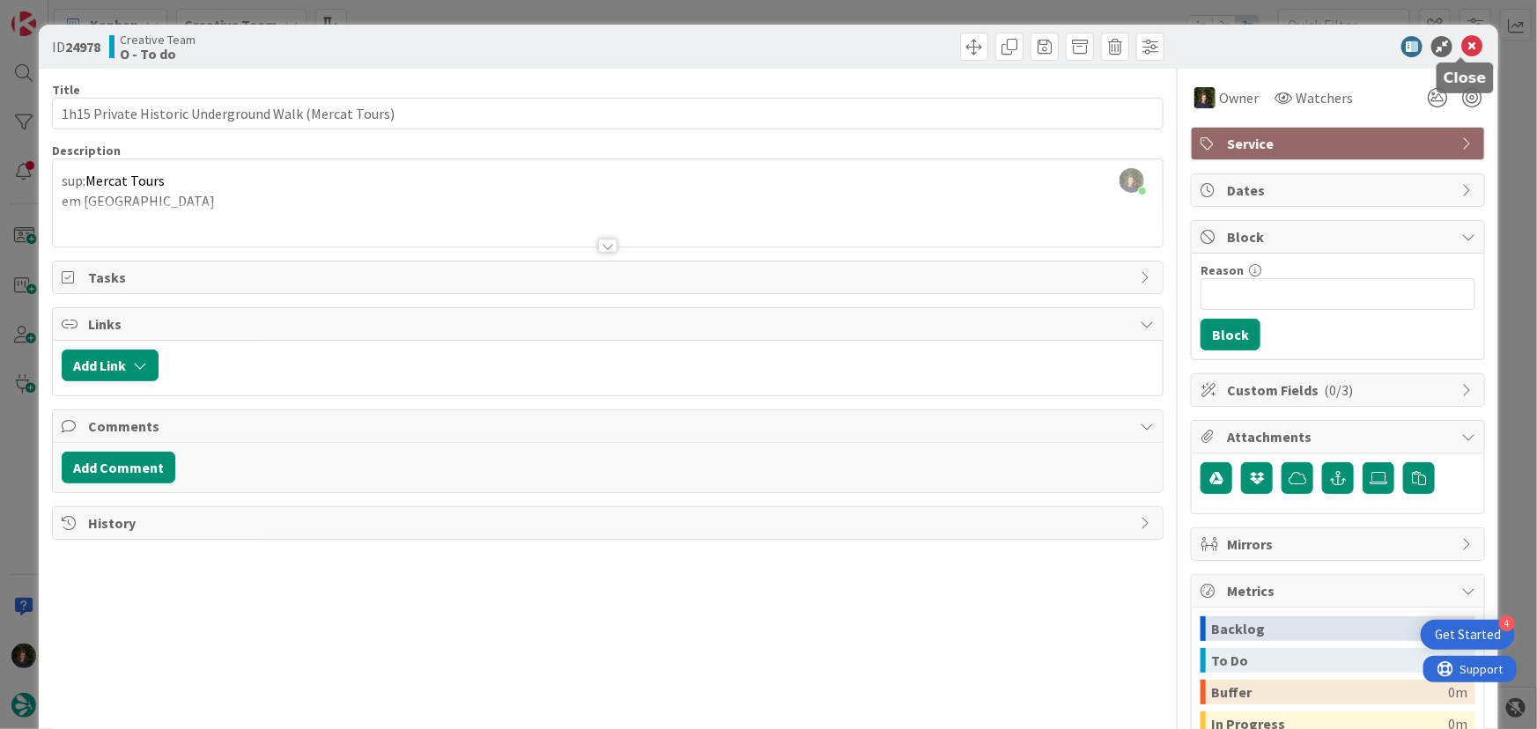
click at [1462, 41] on icon at bounding box center [1471, 46] width 21 height 21
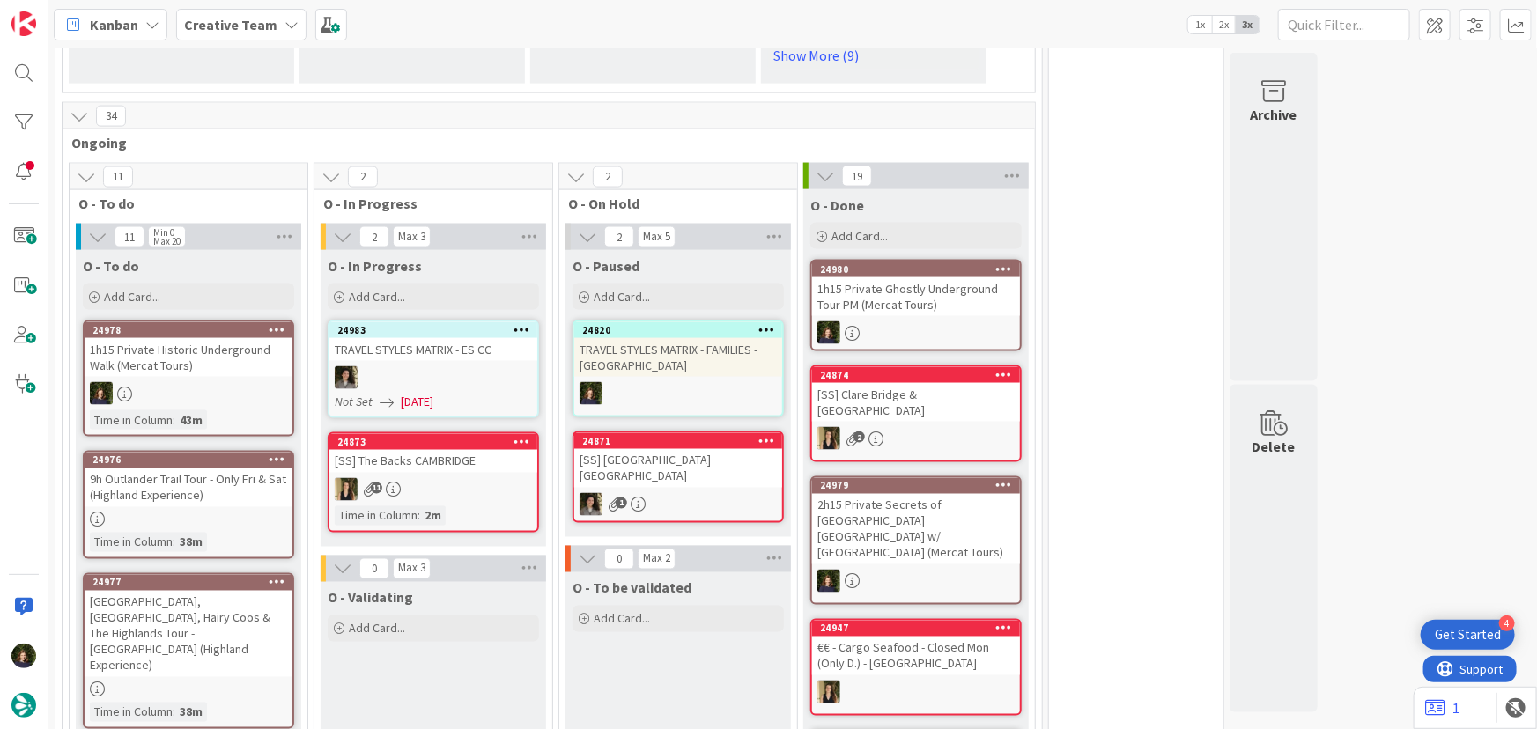
click at [245, 18] on b "Creative Team" at bounding box center [230, 25] width 93 height 18
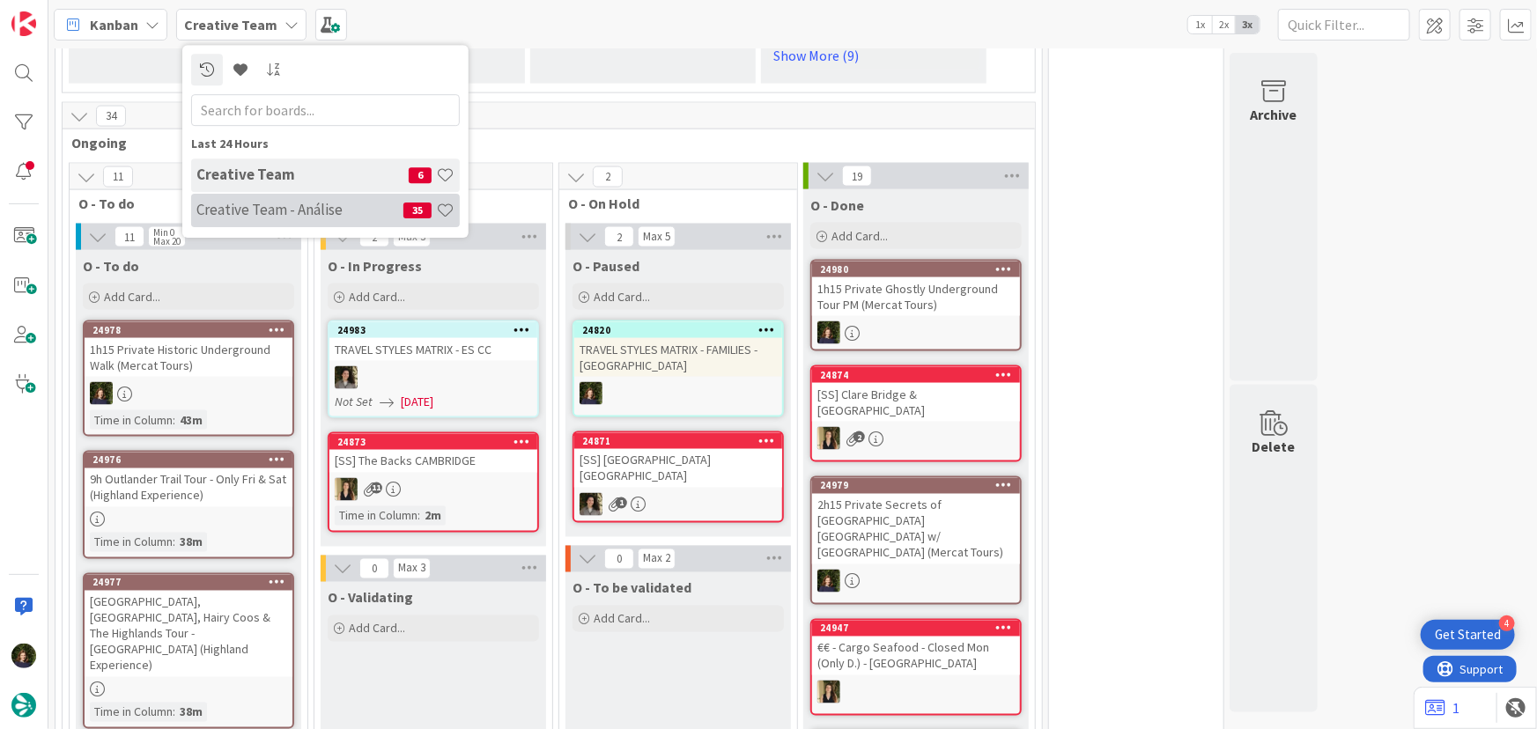
click at [273, 205] on h4 "Creative Team - Análise" at bounding box center [299, 210] width 207 height 18
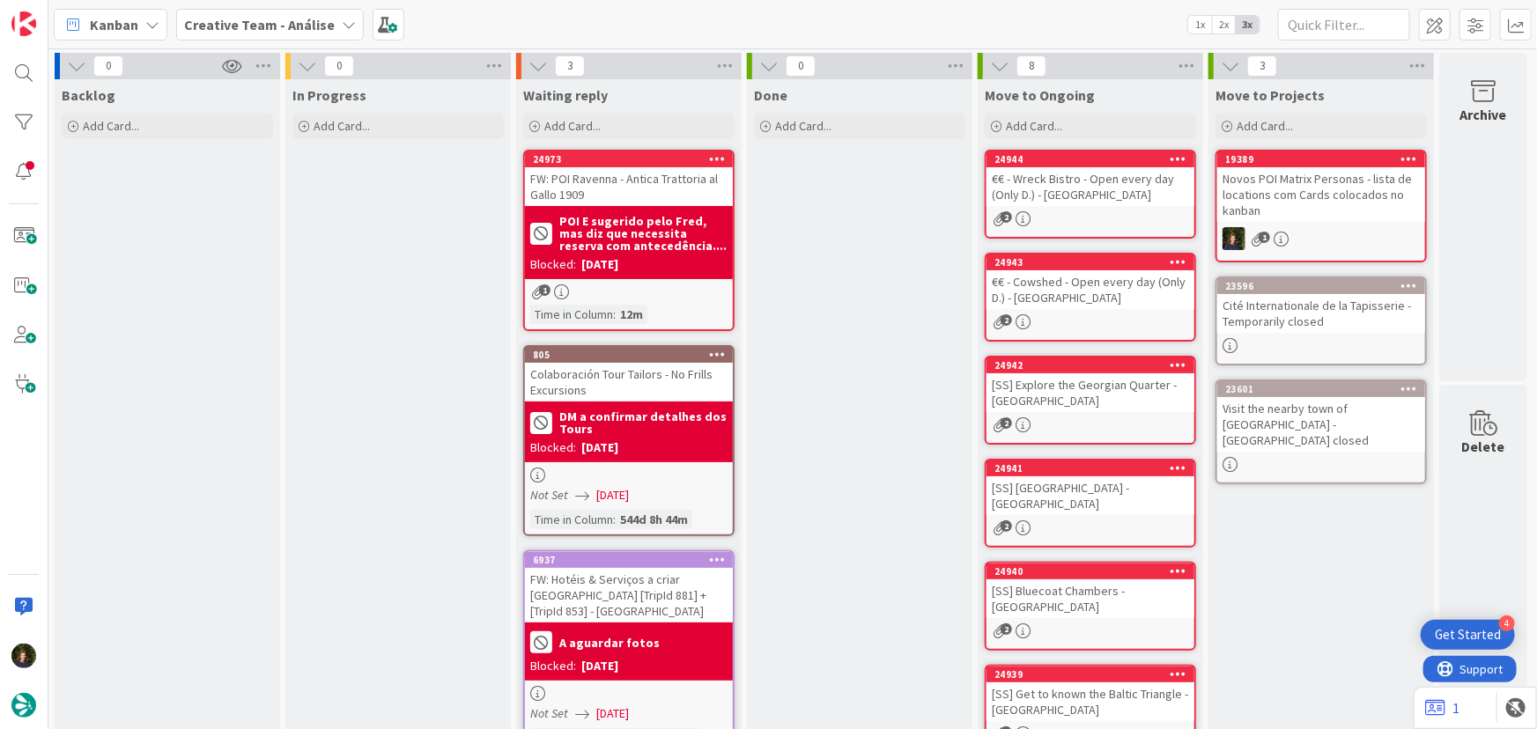
drag, startPoint x: 222, startPoint y: 23, endPoint x: 222, endPoint y: 44, distance: 21.1
click at [222, 22] on b "Creative Team - Análise" at bounding box center [259, 25] width 151 height 18
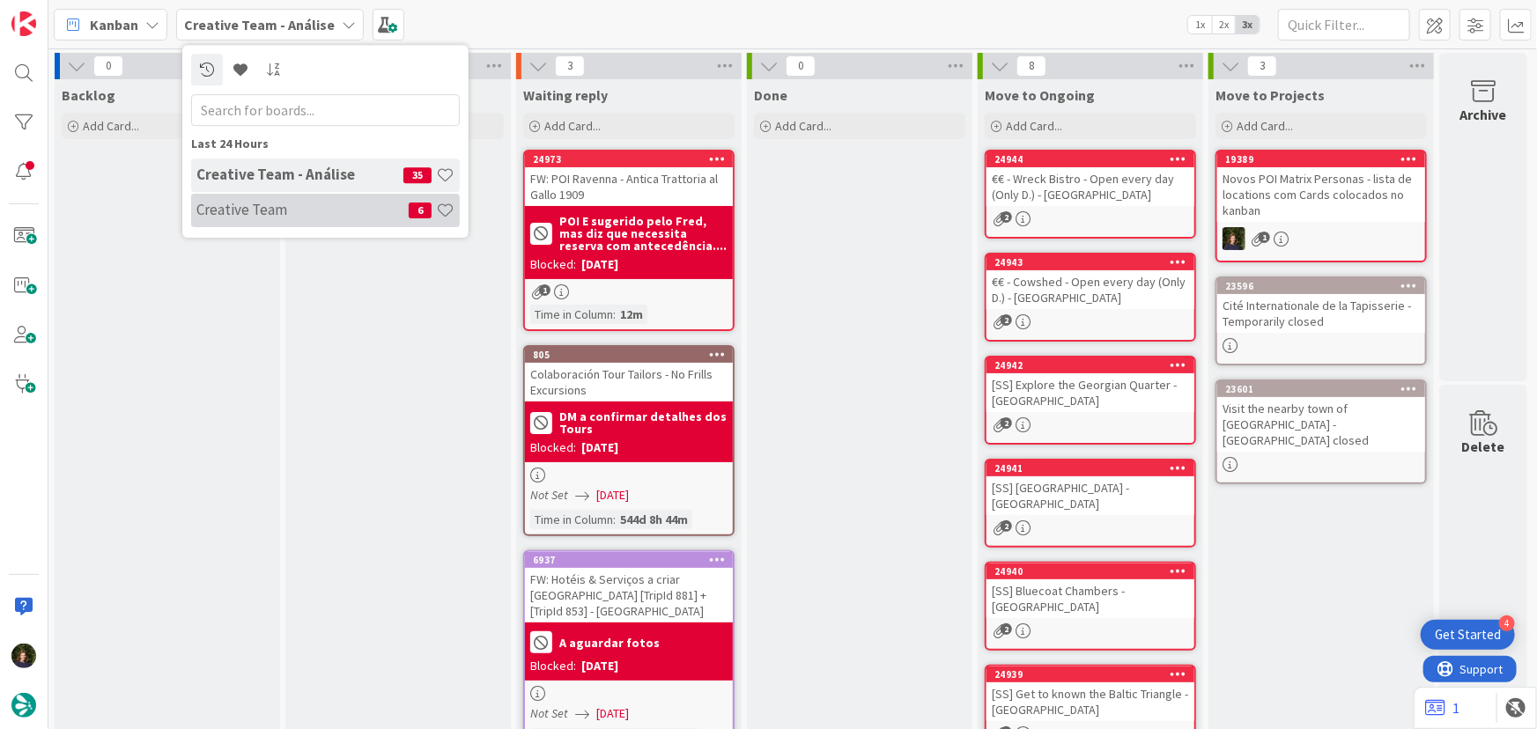
click at [229, 216] on h4 "Creative Team" at bounding box center [302, 210] width 212 height 18
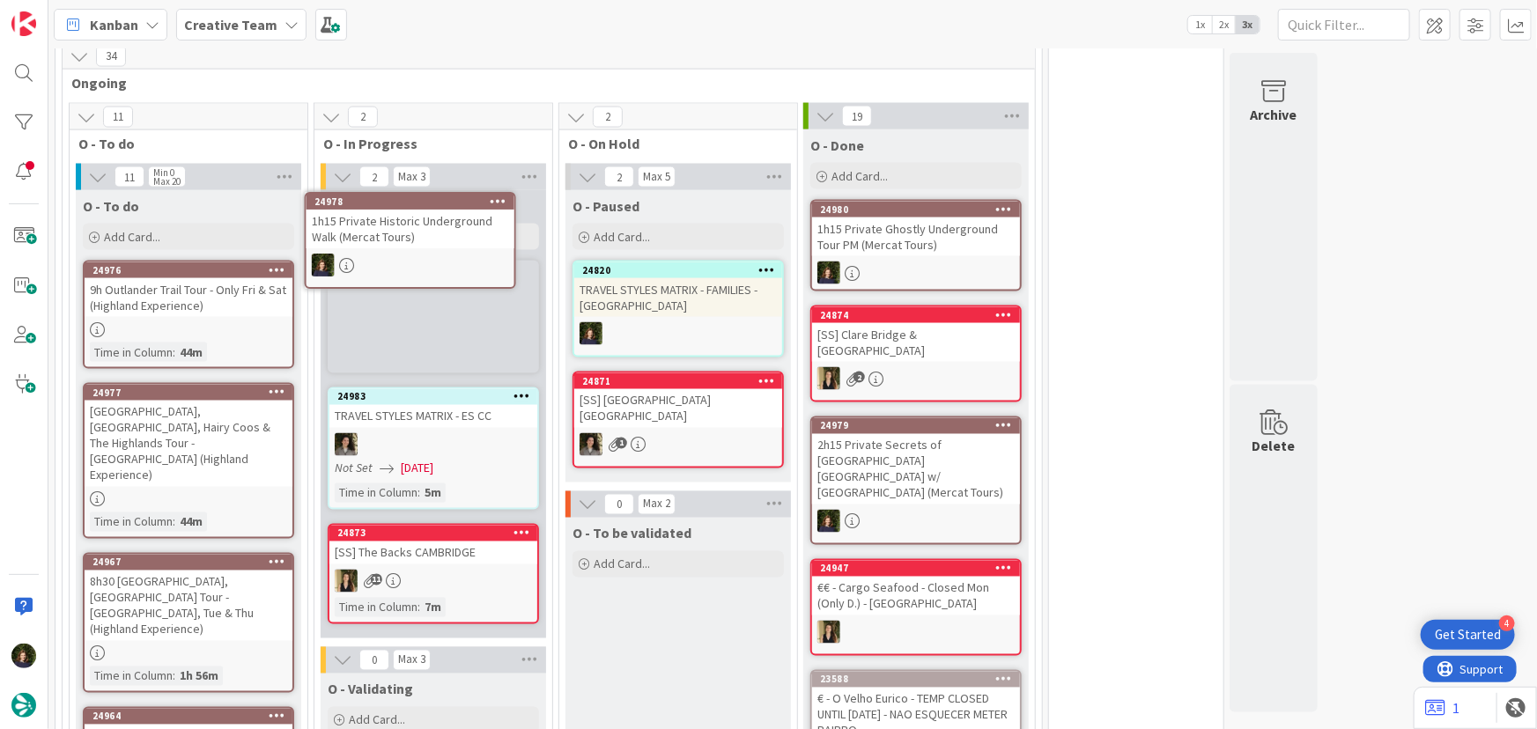
scroll to position [1330, 0]
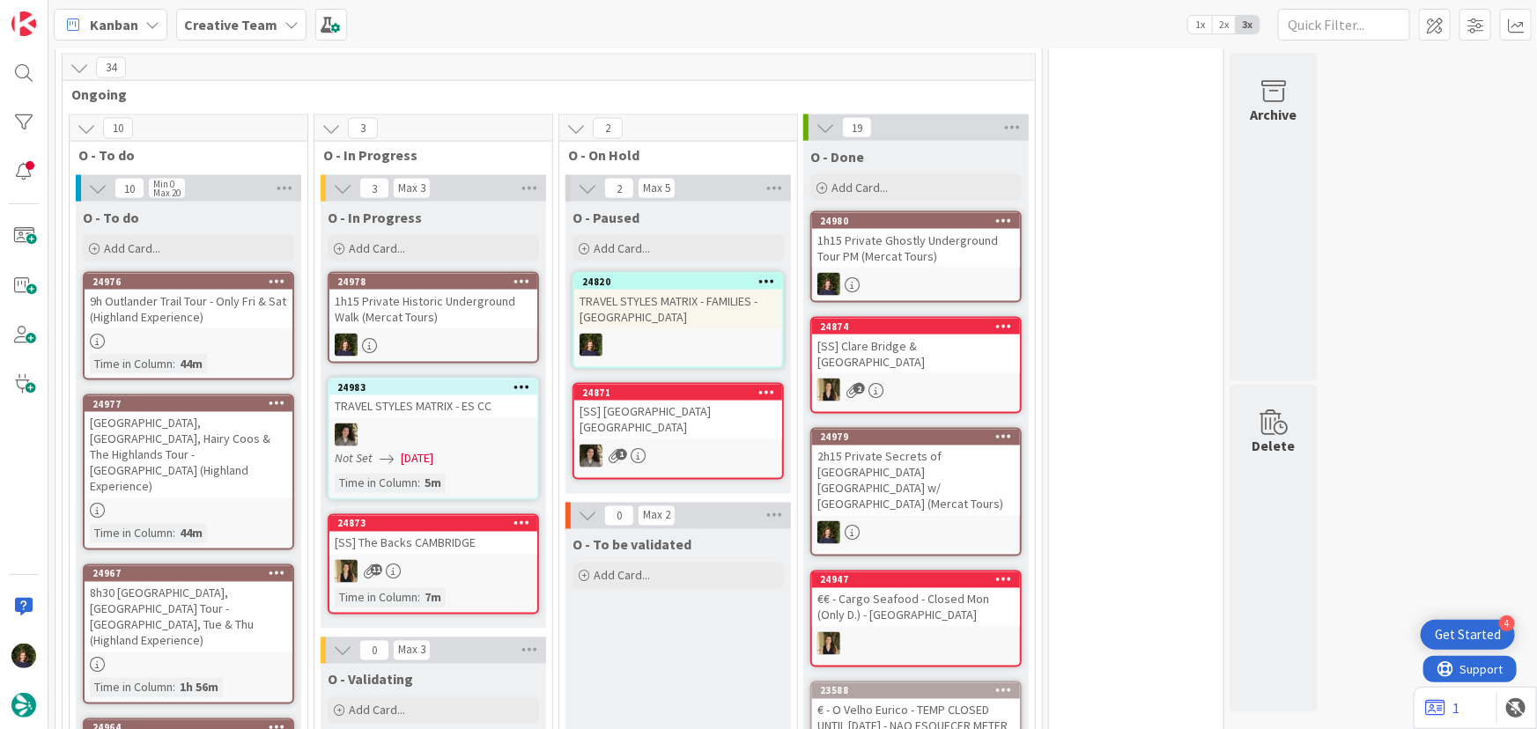
click at [445, 299] on div "1h15 Private Historic Underground Walk (Mercat Tours)" at bounding box center [433, 309] width 208 height 39
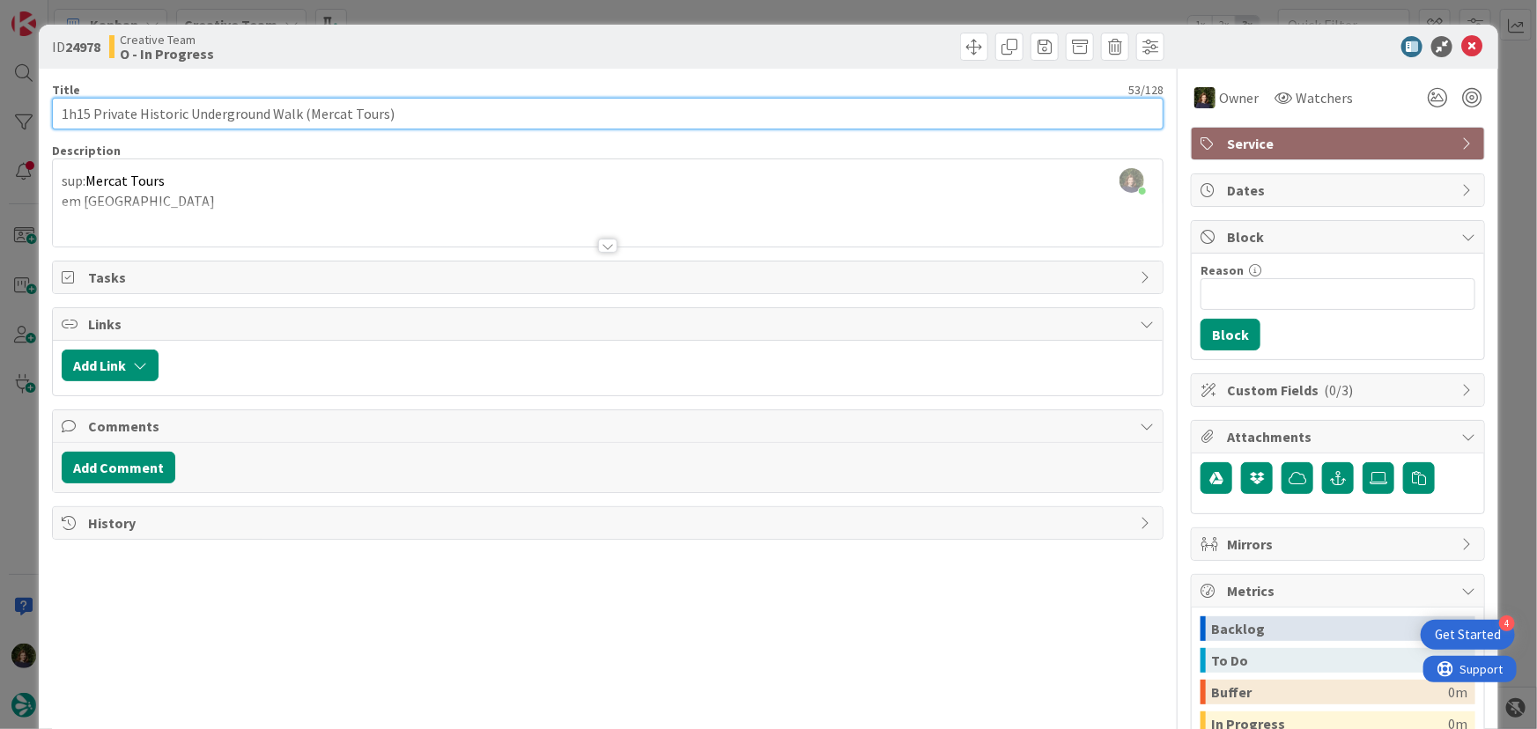
drag, startPoint x: 57, startPoint y: 114, endPoint x: 416, endPoint y: 115, distance: 358.4
click at [416, 115] on input "1h15 Private Historic Underground Walk (Mercat Tours)" at bounding box center [608, 114] width 1112 height 32
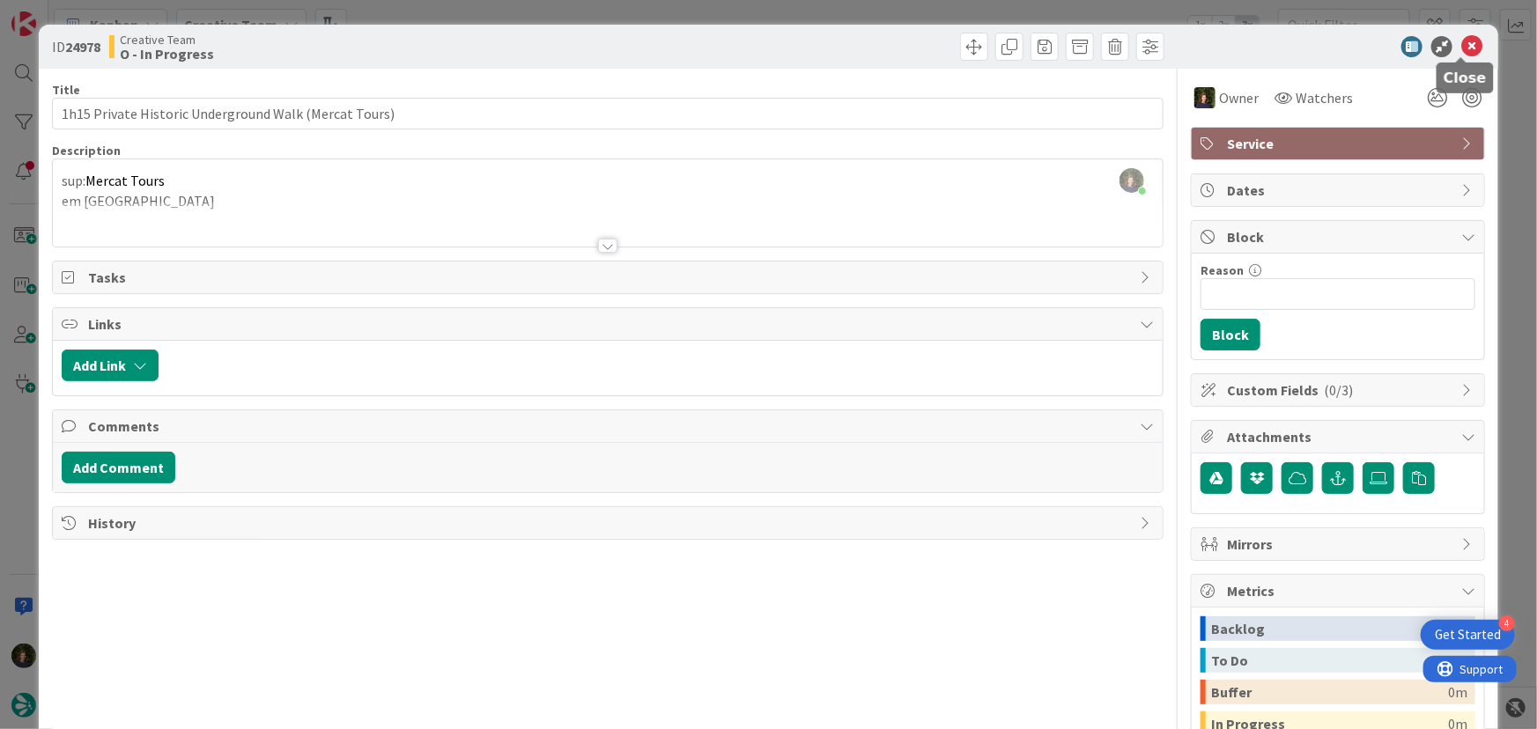
click at [1462, 47] on icon at bounding box center [1471, 46] width 21 height 21
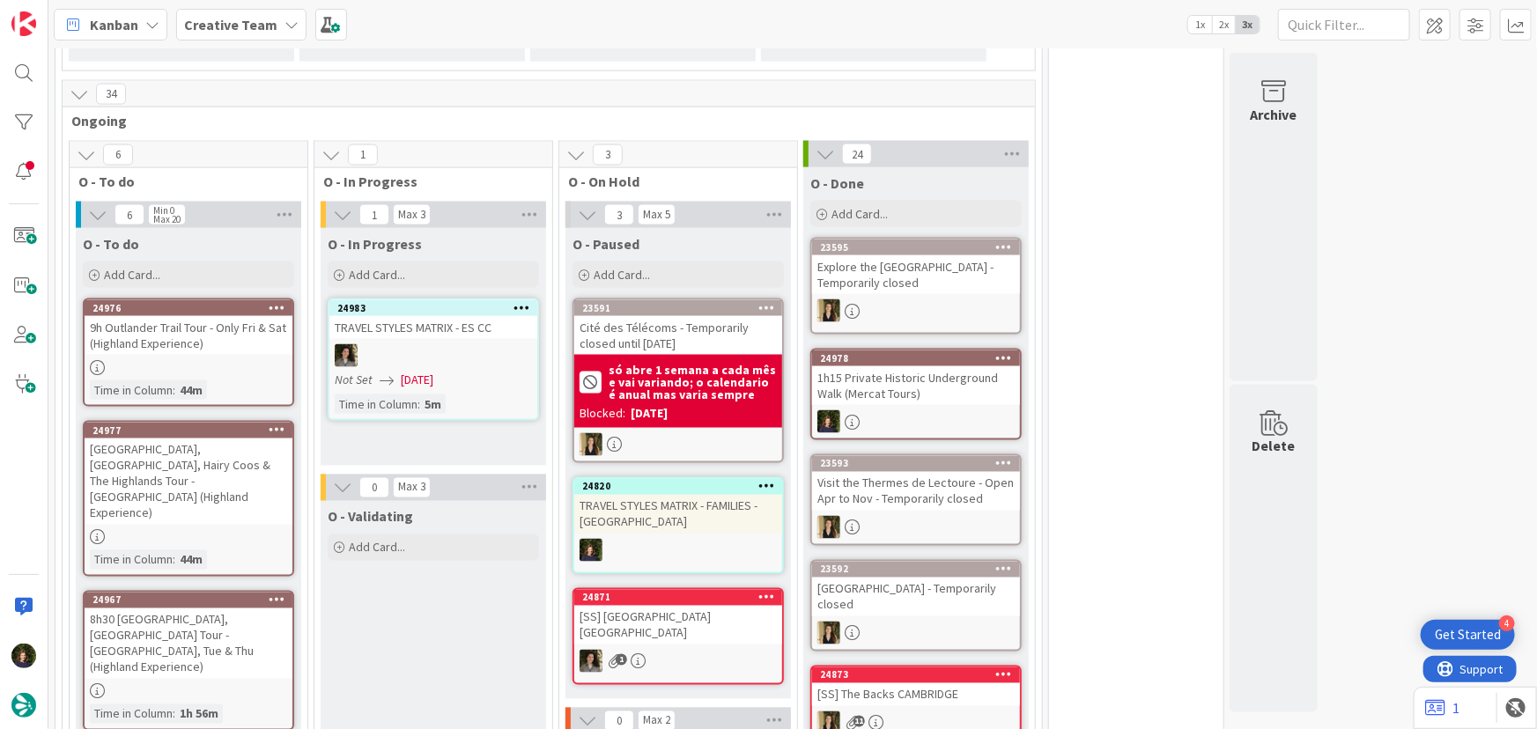
drag, startPoint x: 227, startPoint y: 27, endPoint x: 227, endPoint y: 43, distance: 15.9
click at [227, 27] on b "Creative Team" at bounding box center [230, 25] width 93 height 18
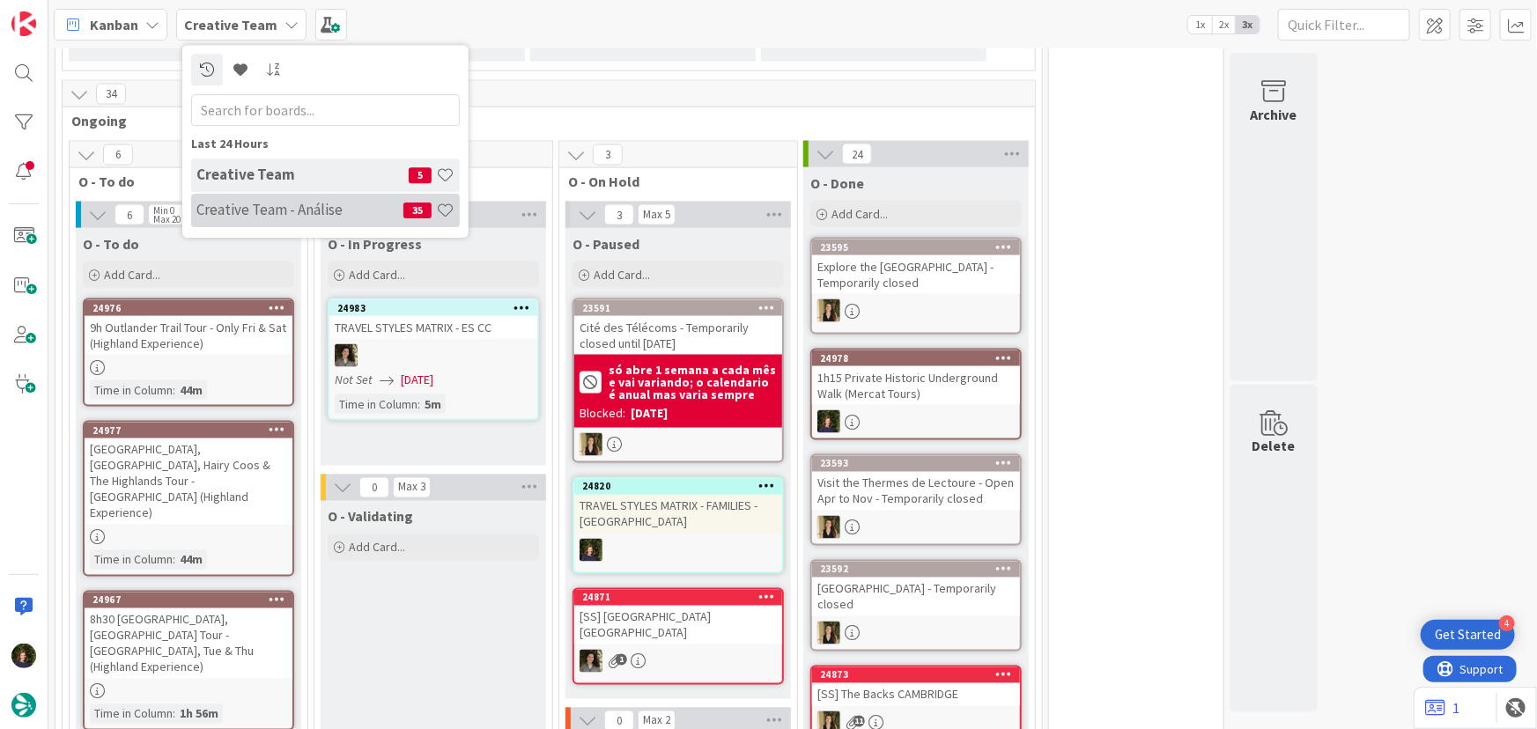
click at [218, 216] on h4 "Creative Team - Análise" at bounding box center [299, 210] width 207 height 18
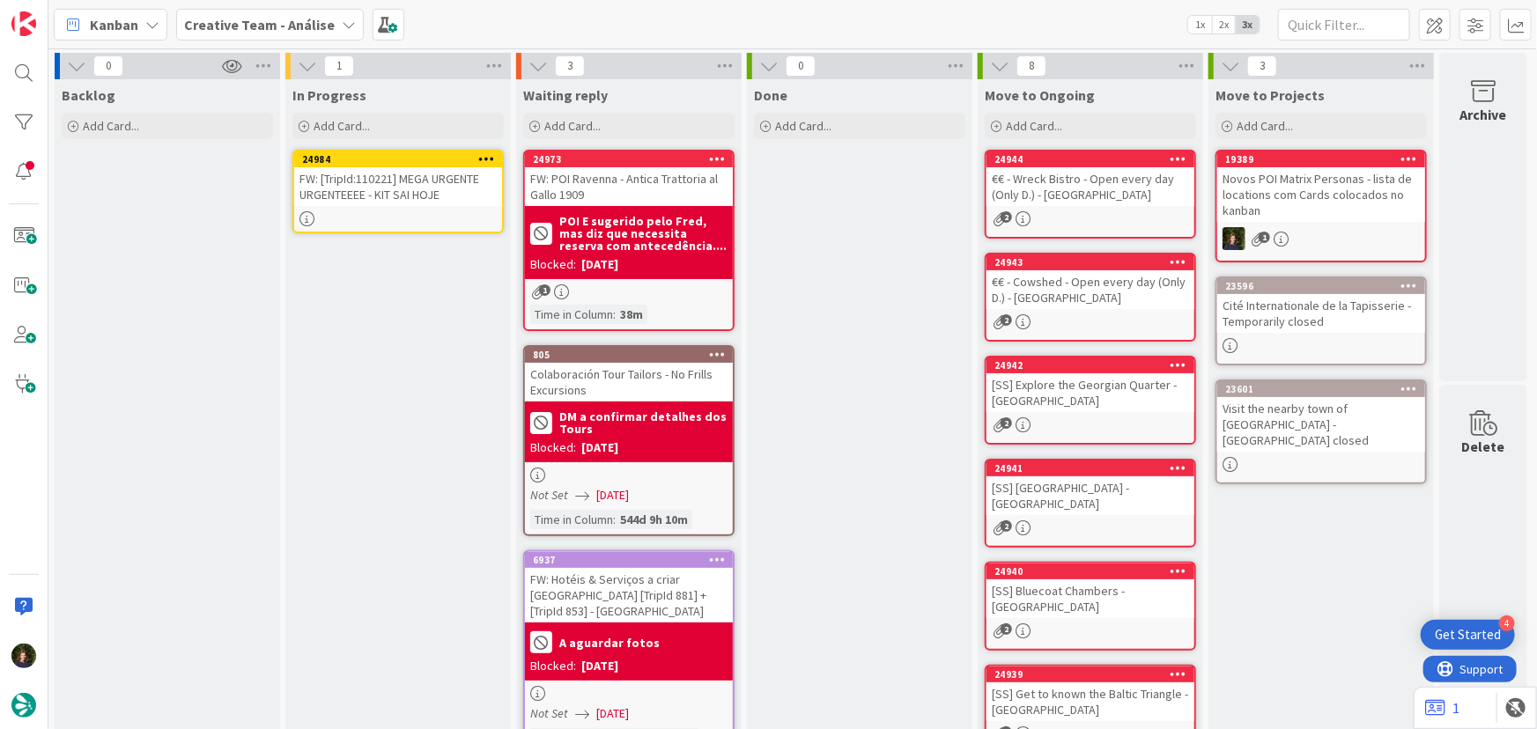
click at [485, 159] on icon at bounding box center [486, 158] width 17 height 12
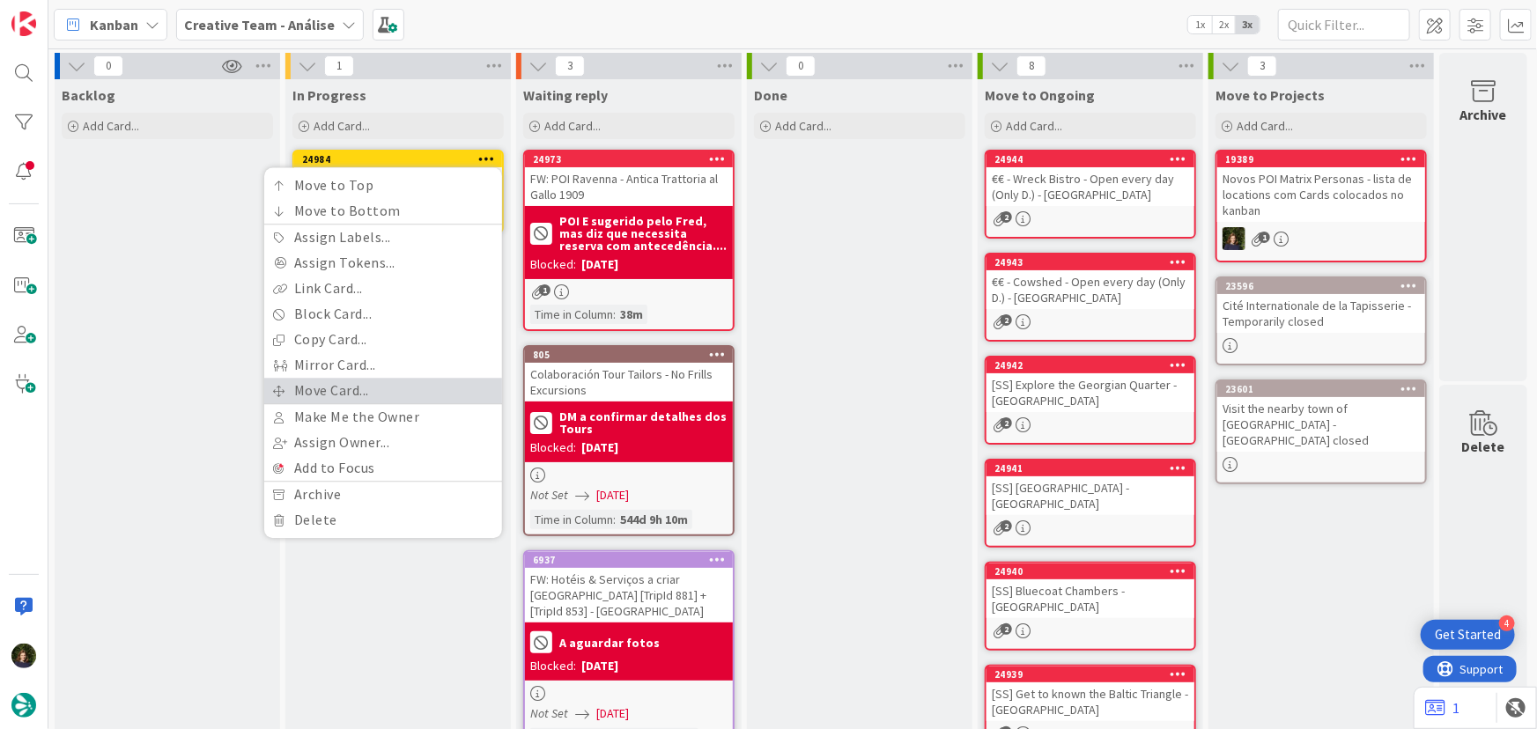
click at [416, 386] on link "Move Card..." at bounding box center [383, 391] width 238 height 26
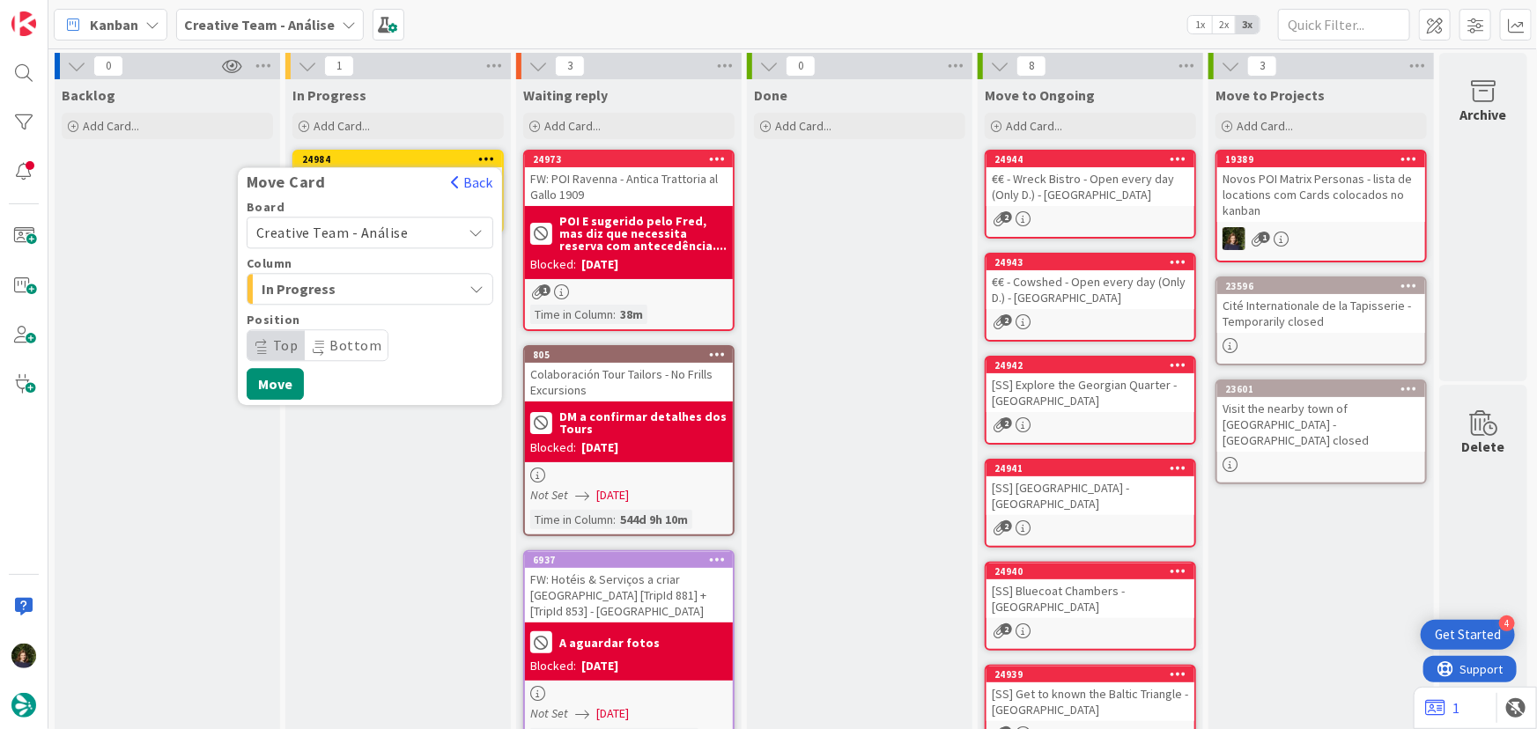
click at [395, 234] on span "Creative Team - Análise" at bounding box center [332, 233] width 152 height 18
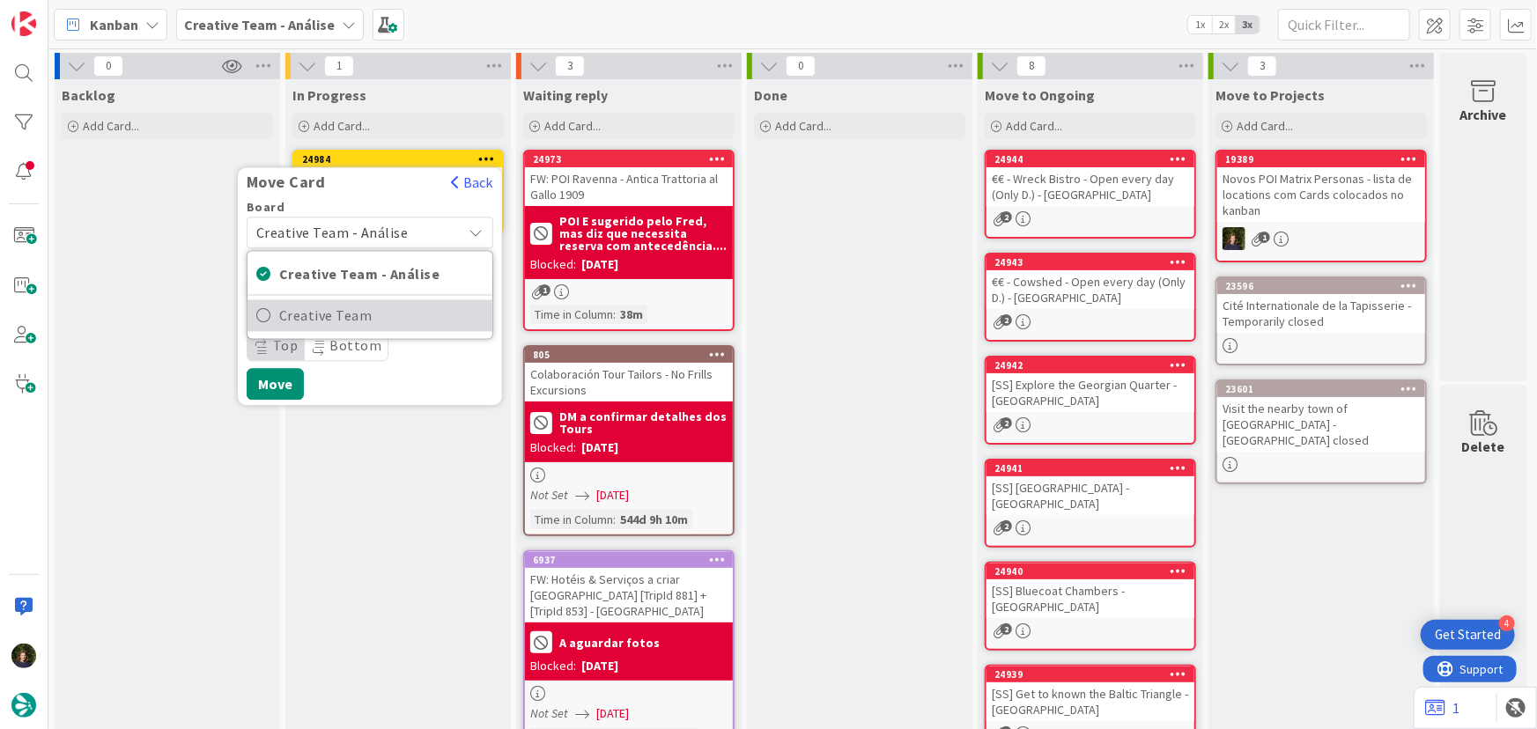
click at [390, 312] on span "Creative Team" at bounding box center [381, 316] width 204 height 26
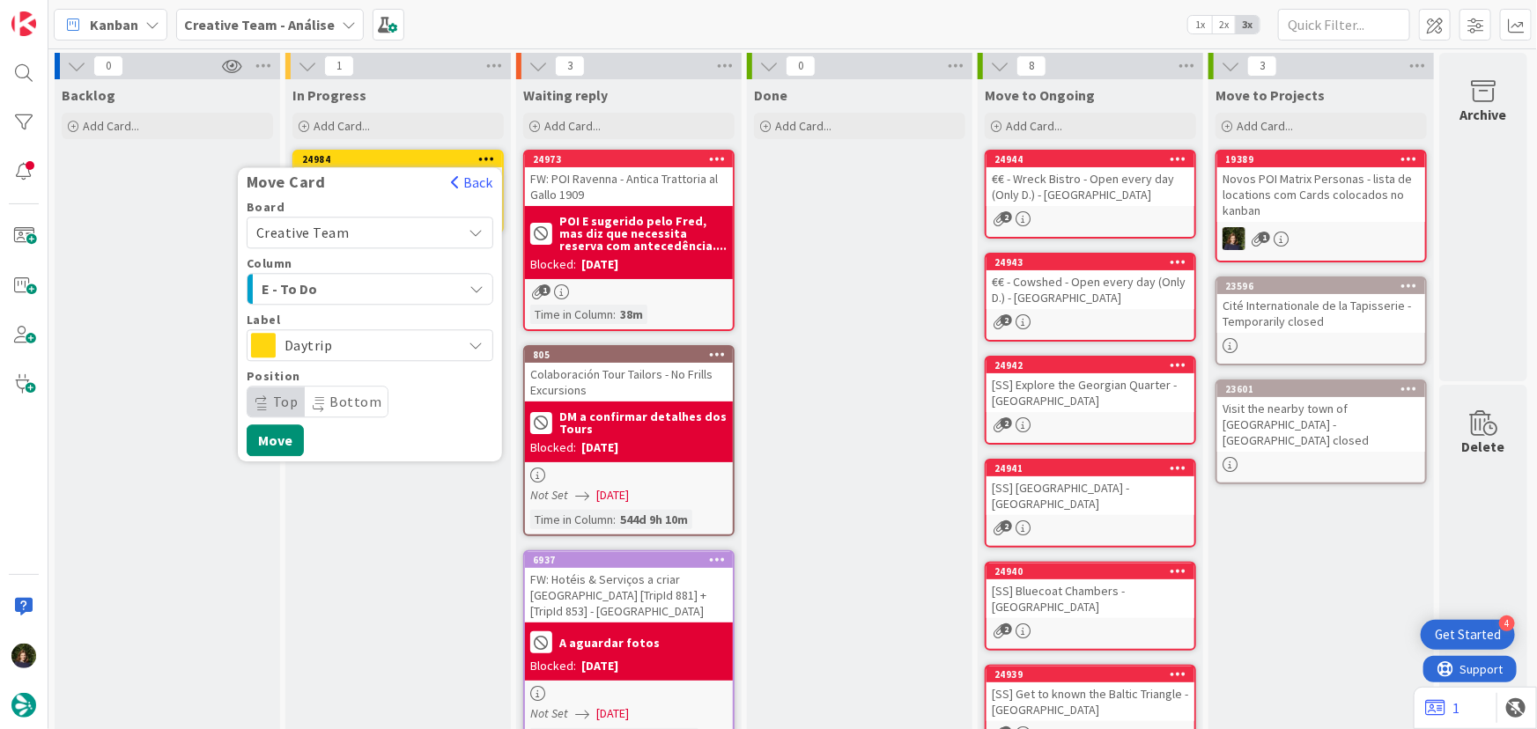
click at [382, 292] on span "E - To Do" at bounding box center [328, 288] width 132 height 23
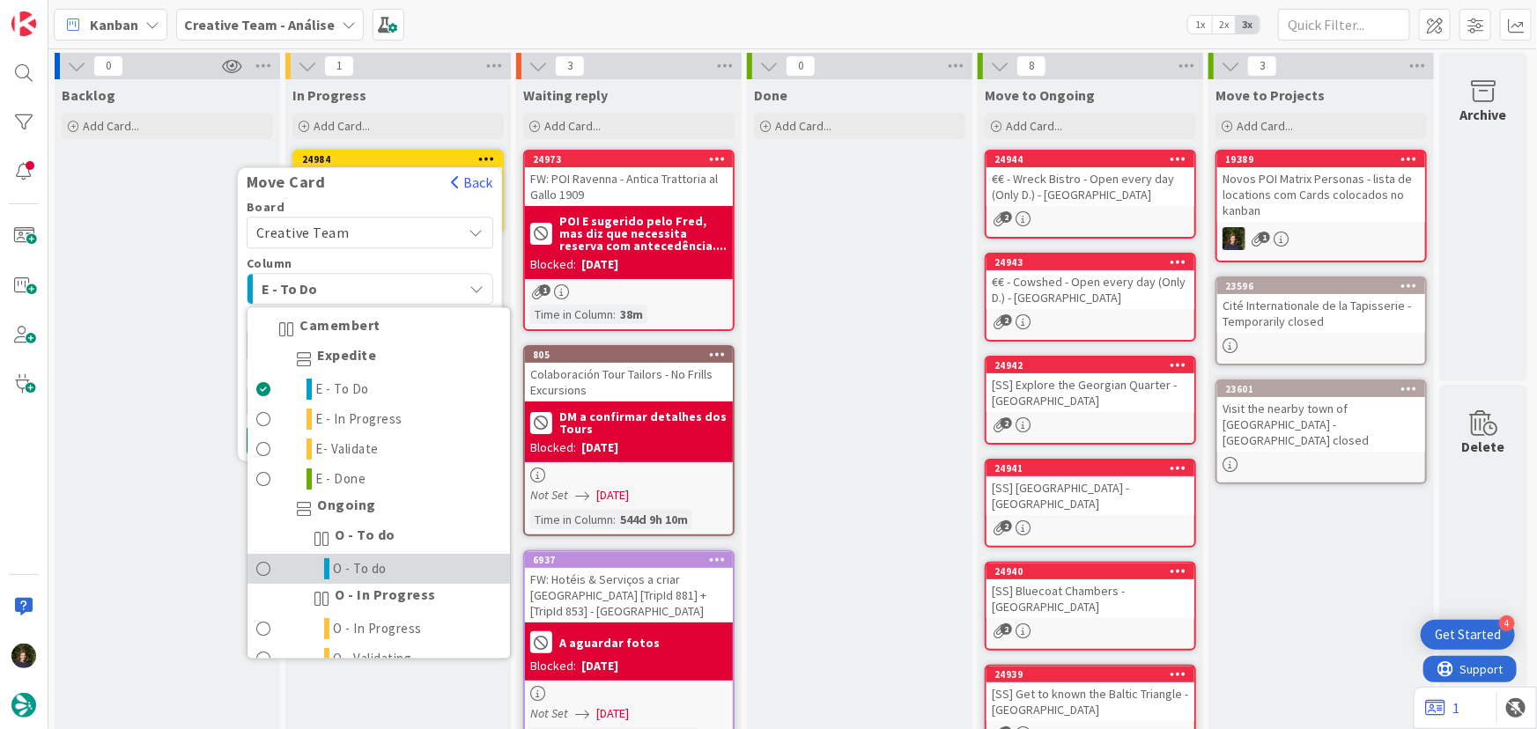
click at [411, 564] on link "O - To do" at bounding box center [378, 570] width 262 height 30
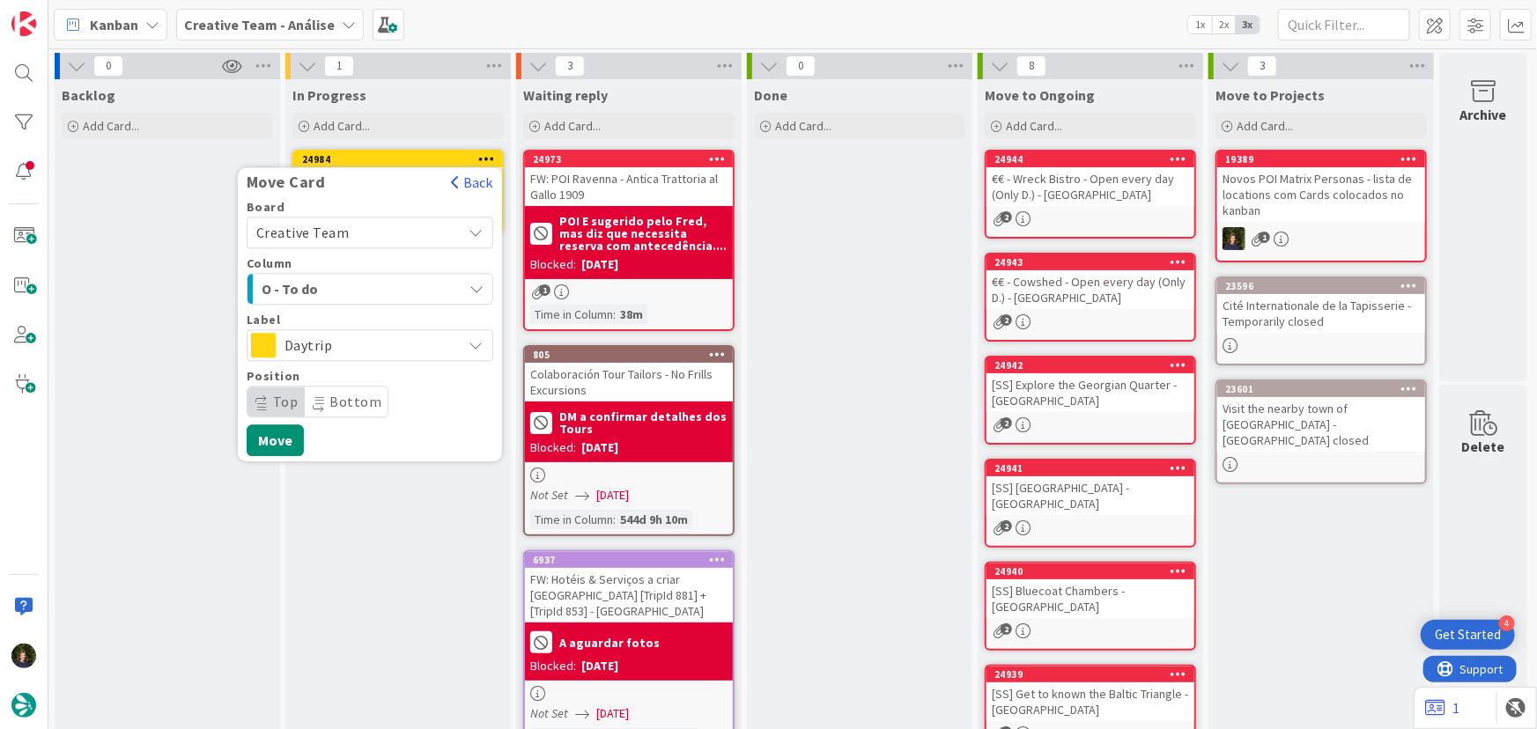
click at [343, 348] on span "Daytrip" at bounding box center [368, 345] width 169 height 25
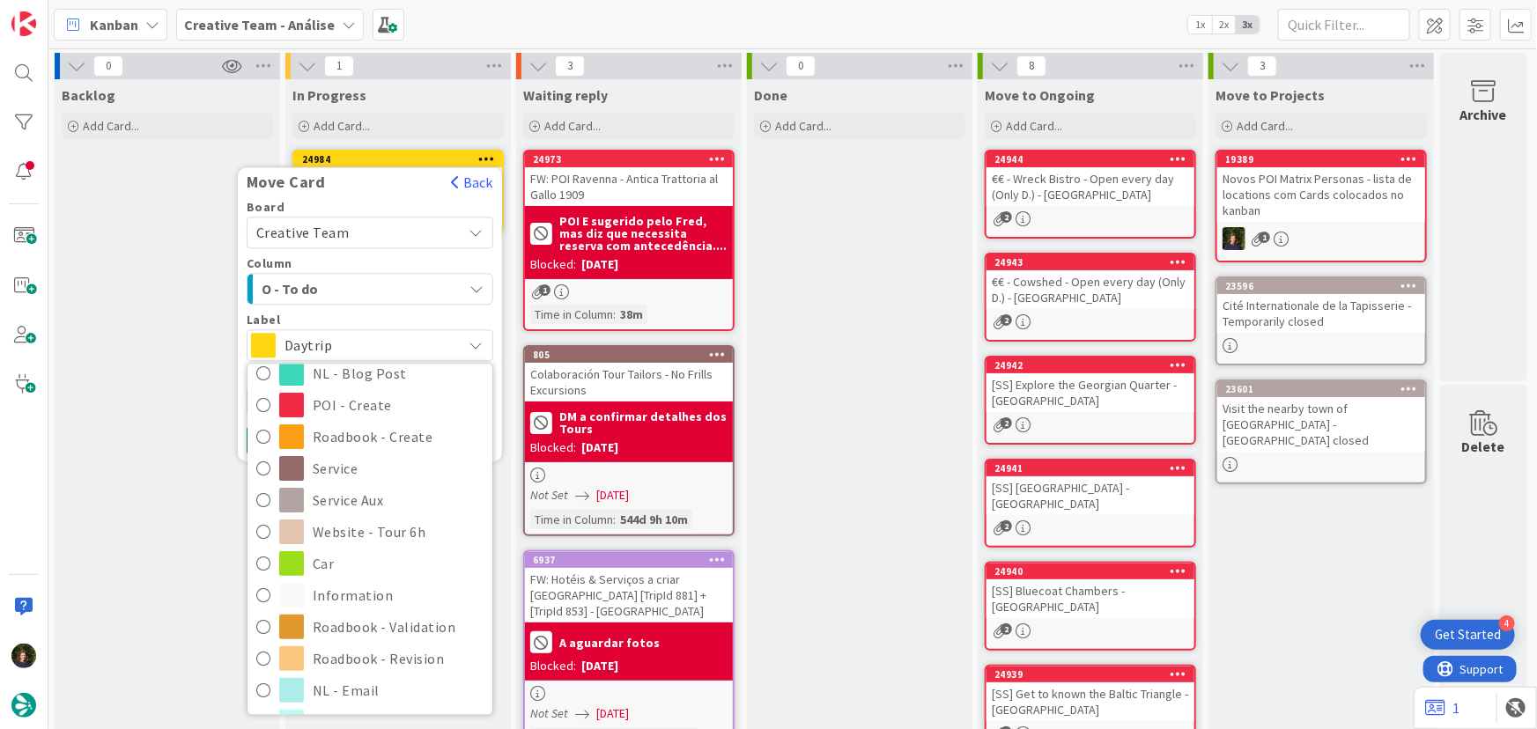
scroll to position [240, 0]
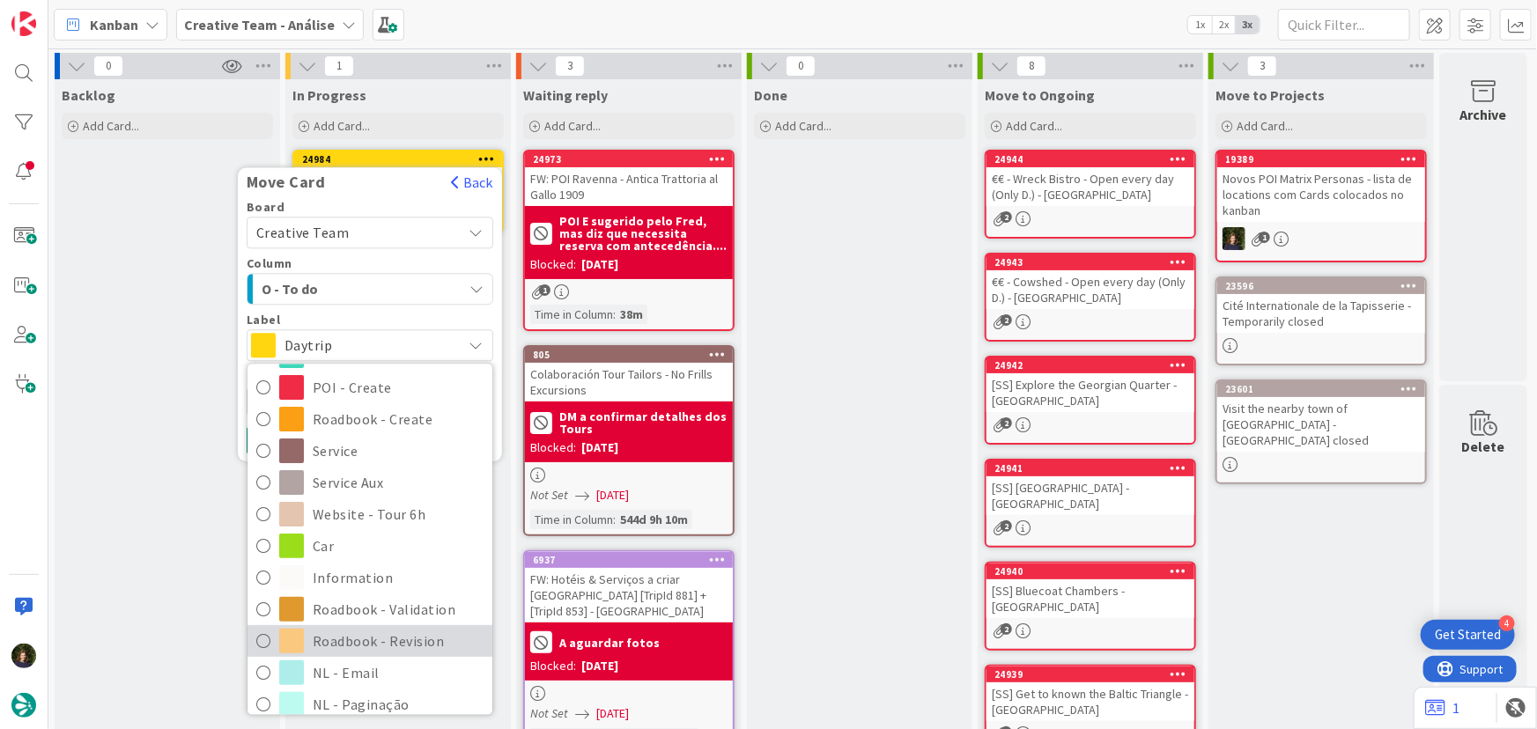
click at [398, 637] on span "Roadbook - Revision" at bounding box center [398, 641] width 171 height 26
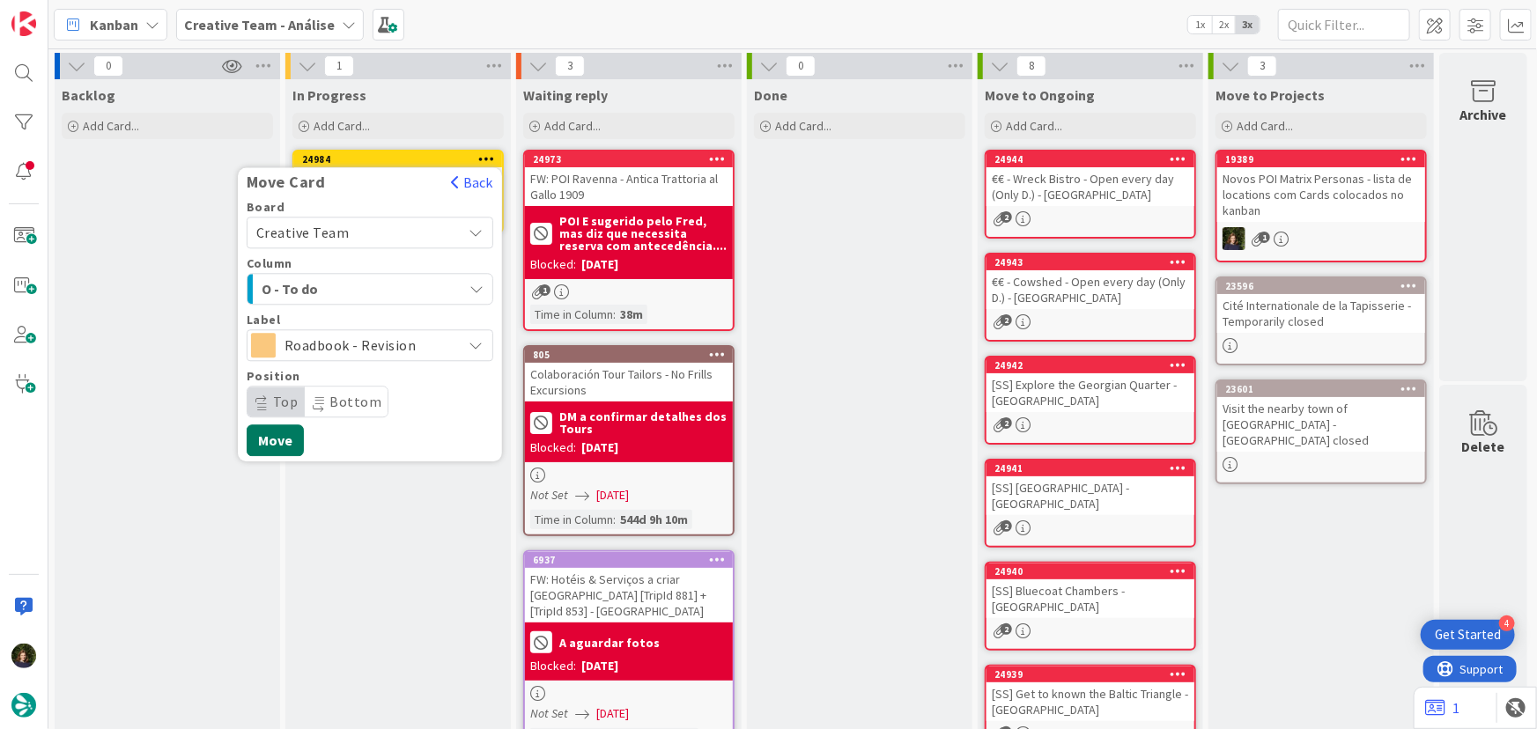
click at [260, 445] on button "Move" at bounding box center [275, 440] width 57 height 32
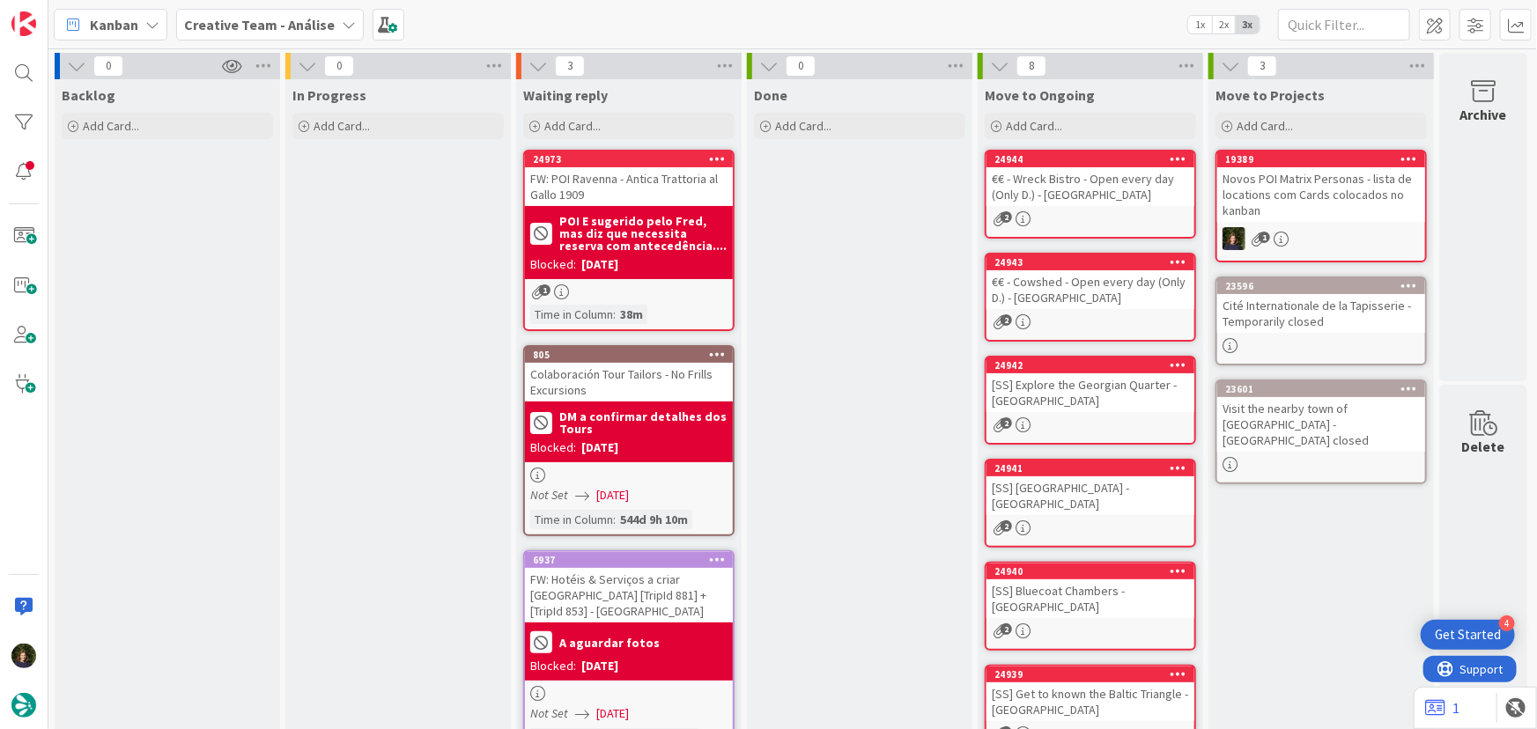
click at [276, 28] on b "Creative Team - Análise" at bounding box center [259, 25] width 151 height 18
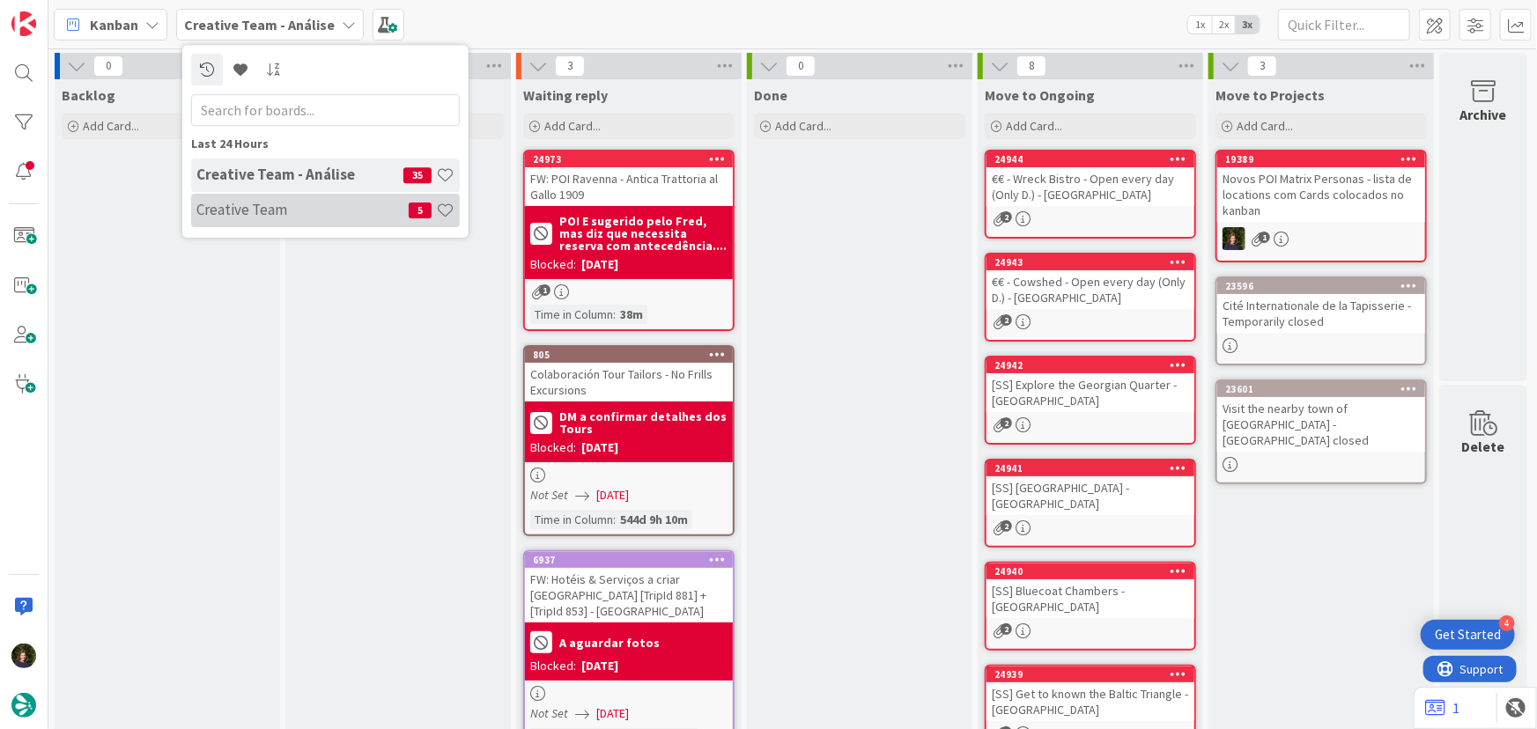
click at [273, 212] on h4 "Creative Team" at bounding box center [302, 210] width 212 height 18
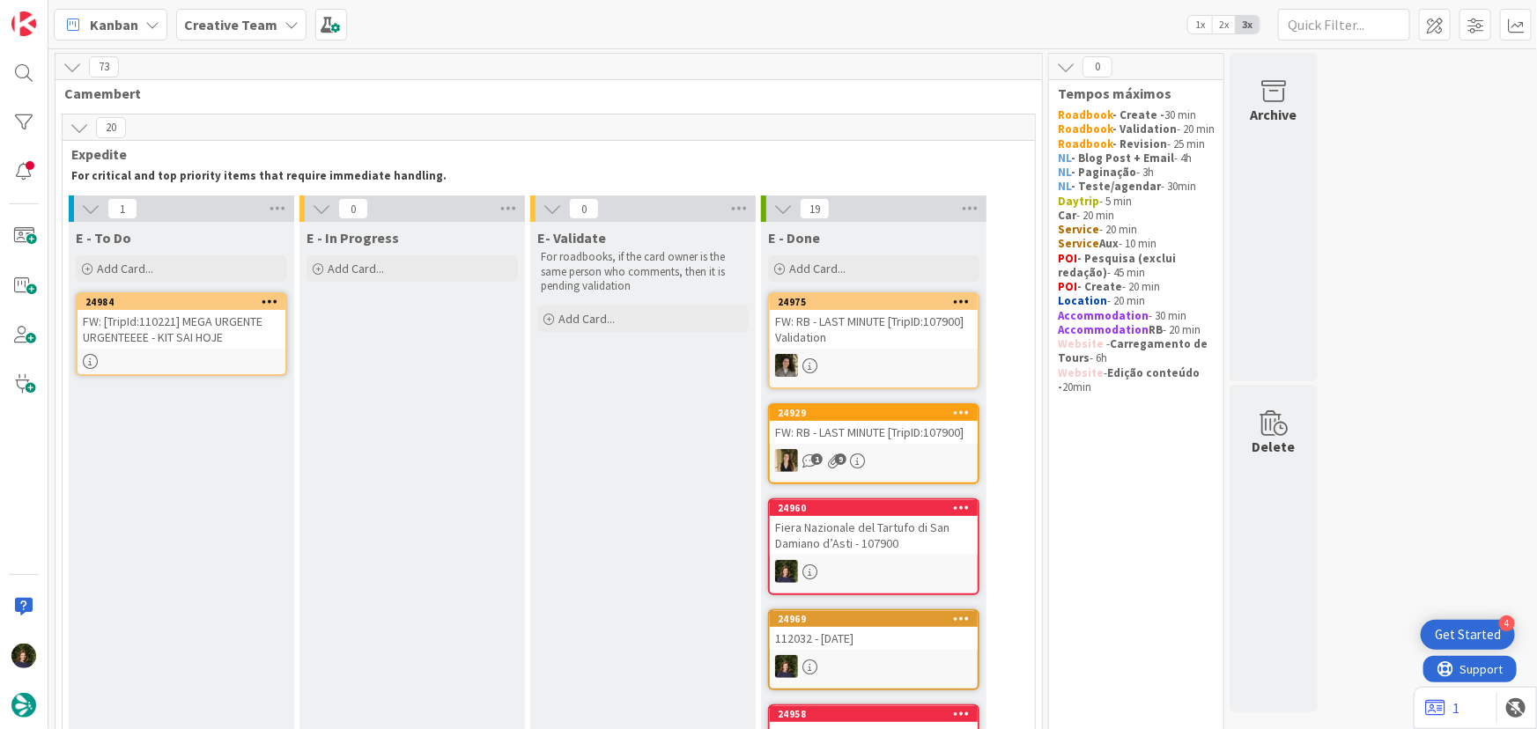
click at [191, 313] on div "FW: [TripId:110221] MEGA URGENTE URGENTEEEE - KIT SAI HOJE" at bounding box center [181, 329] width 208 height 39
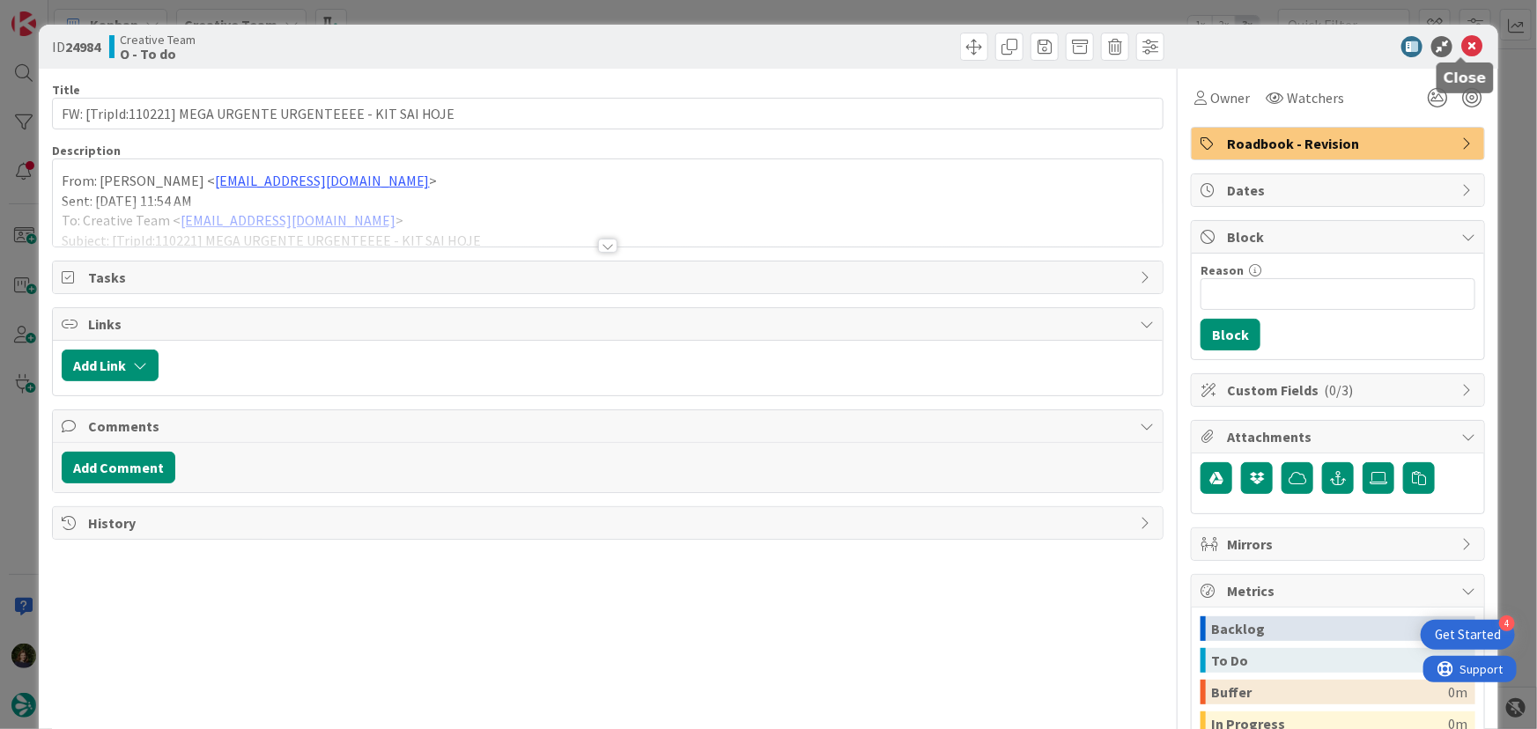
click at [1462, 51] on icon at bounding box center [1471, 46] width 21 height 21
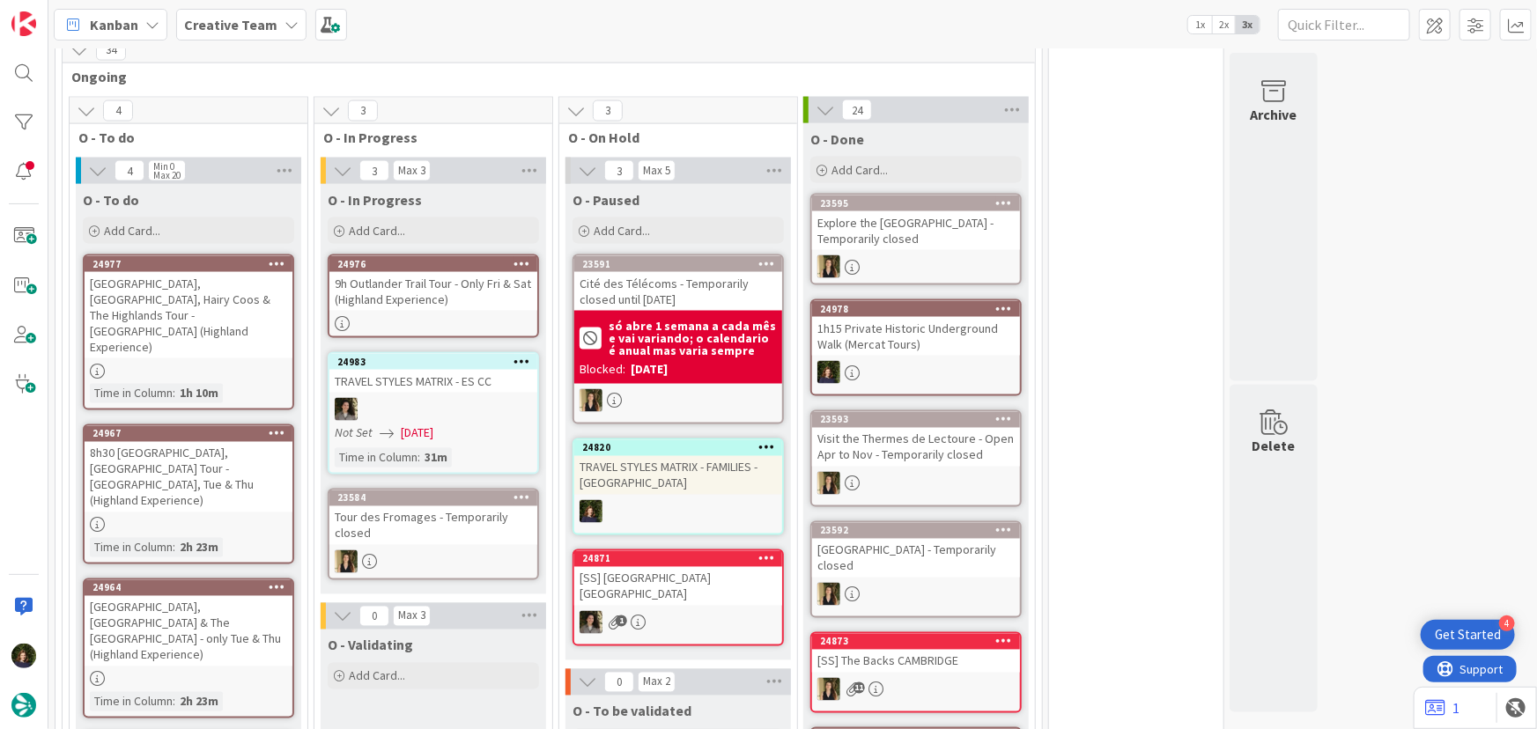
scroll to position [1344, 0]
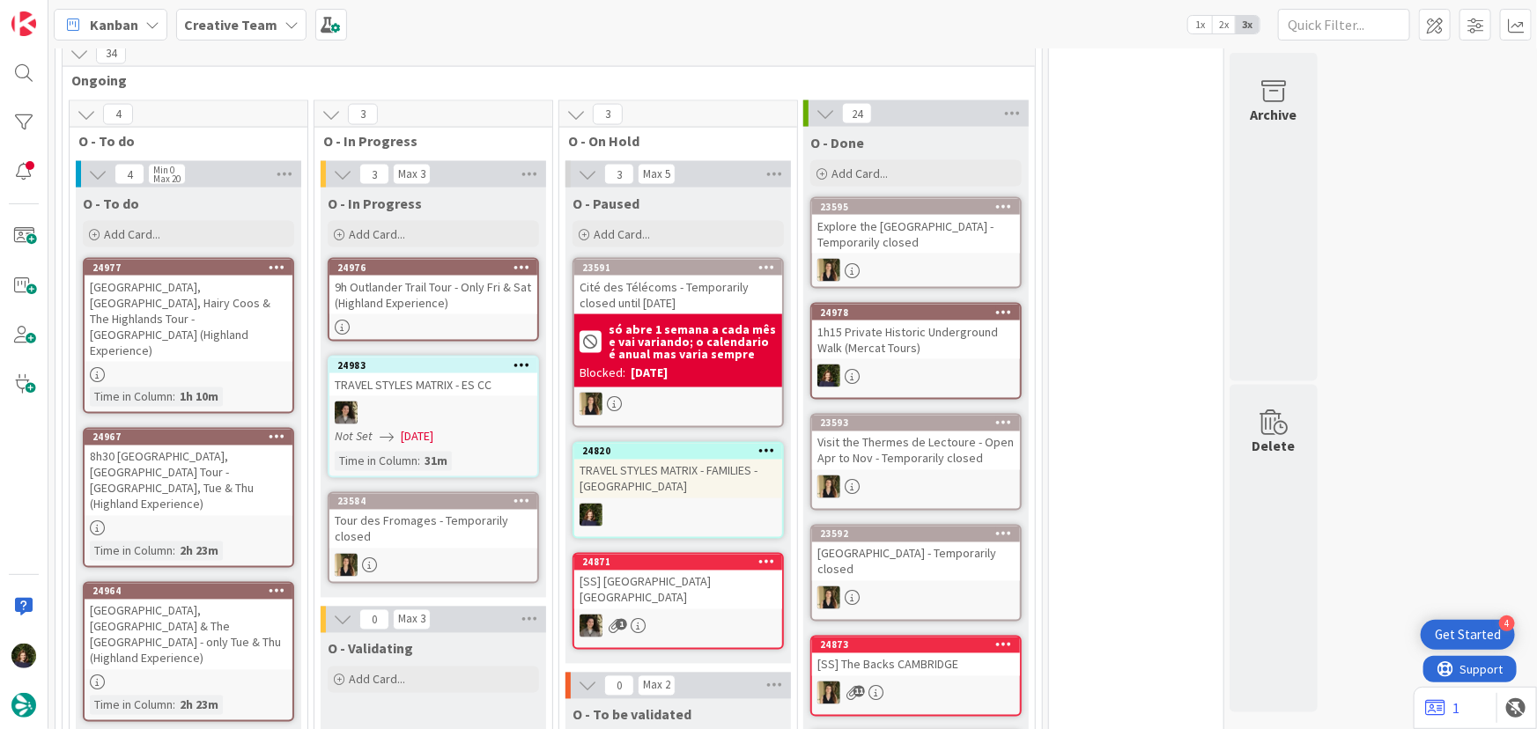
click at [413, 284] on div "9h Outlander Trail Tour - Only Fri & Sat (Highland Experience)" at bounding box center [433, 295] width 208 height 39
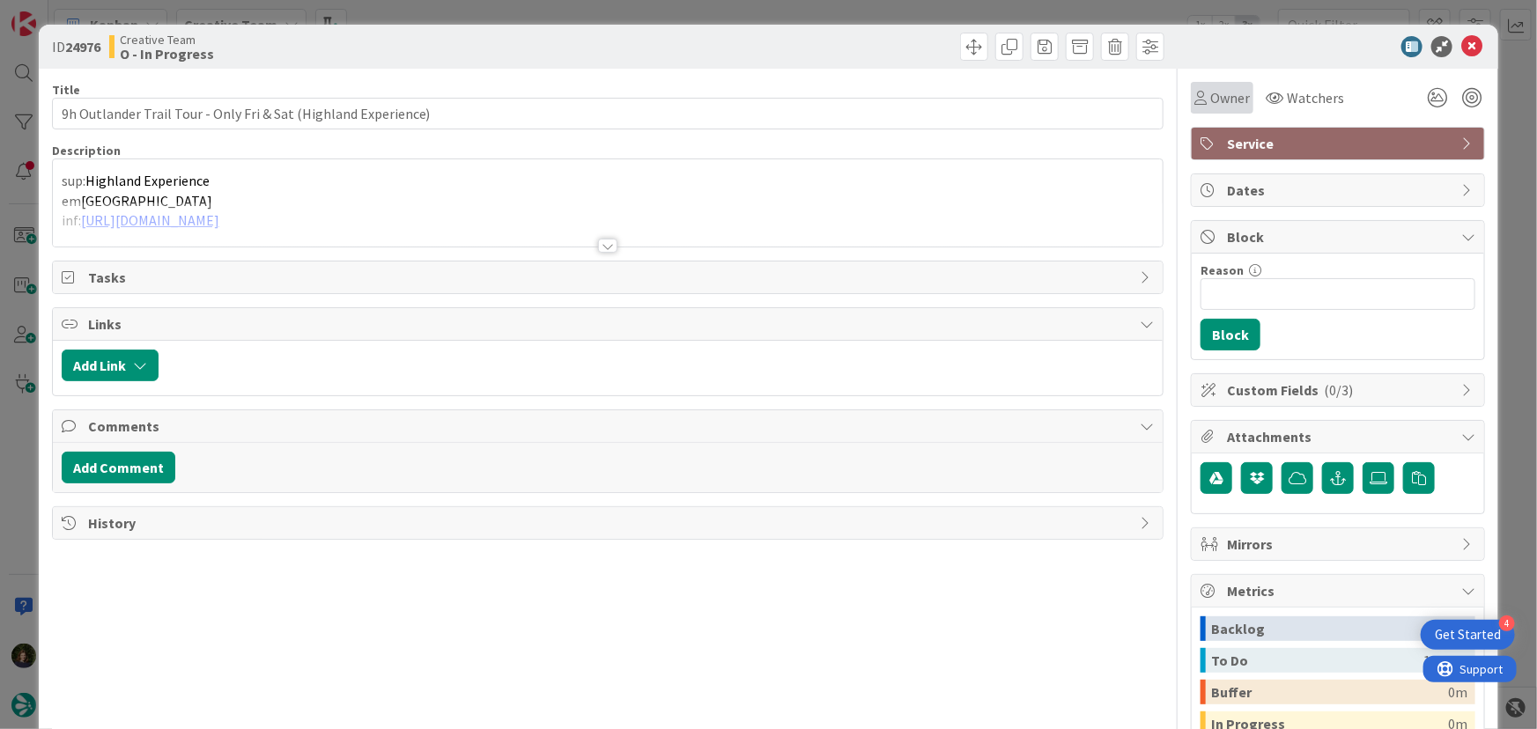
click at [1233, 100] on span "Owner" at bounding box center [1230, 97] width 40 height 21
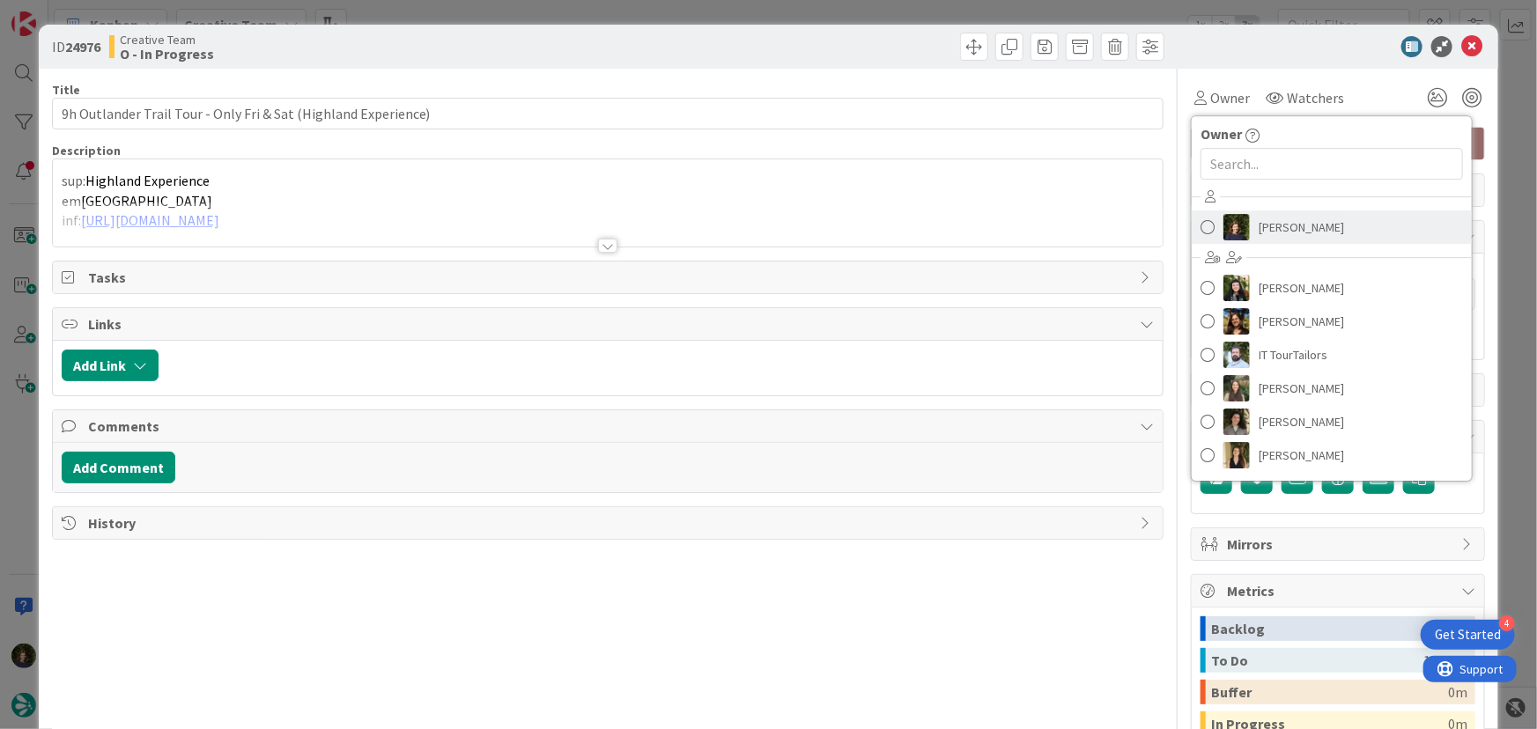
click at [1274, 225] on span "[PERSON_NAME]" at bounding box center [1300, 227] width 85 height 26
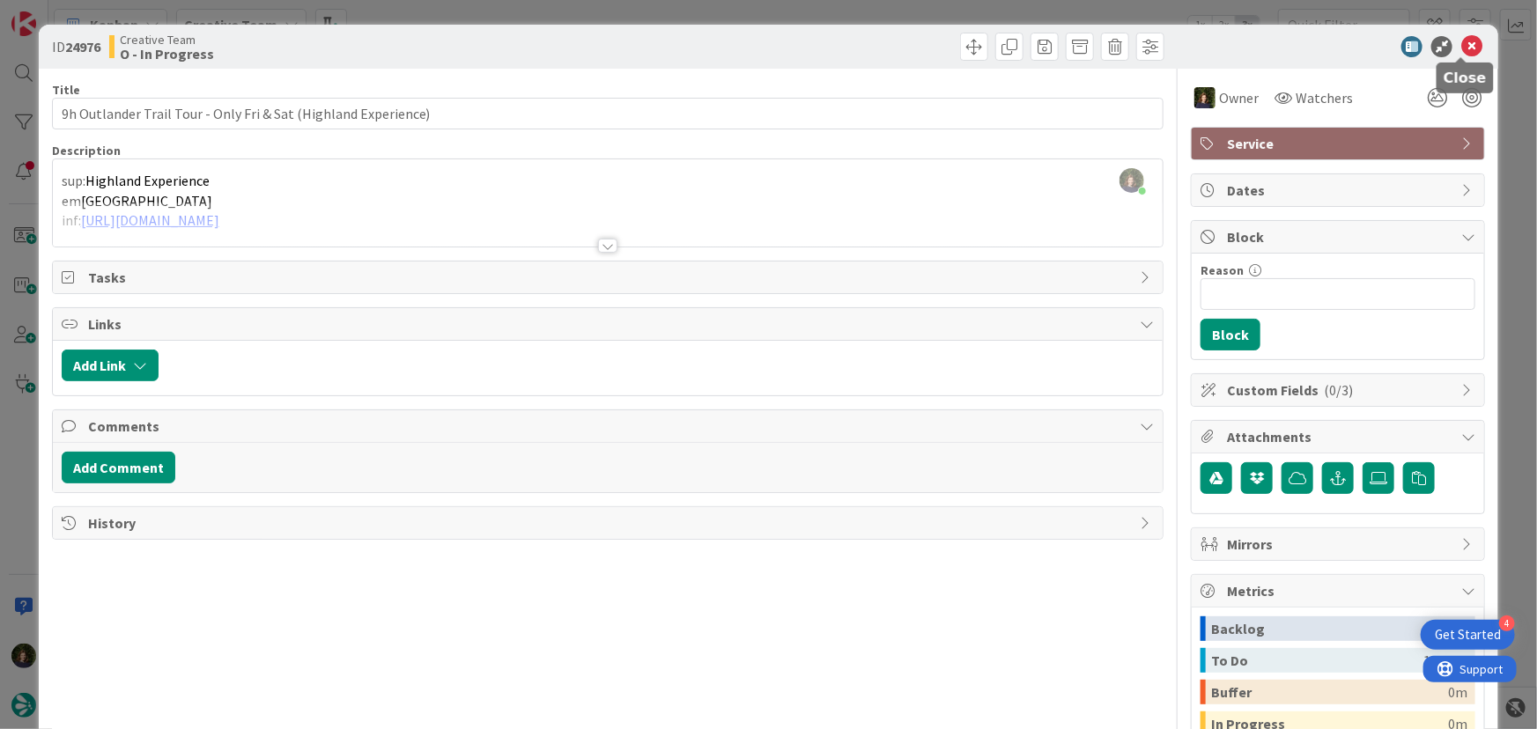
click at [1461, 49] on icon at bounding box center [1471, 46] width 21 height 21
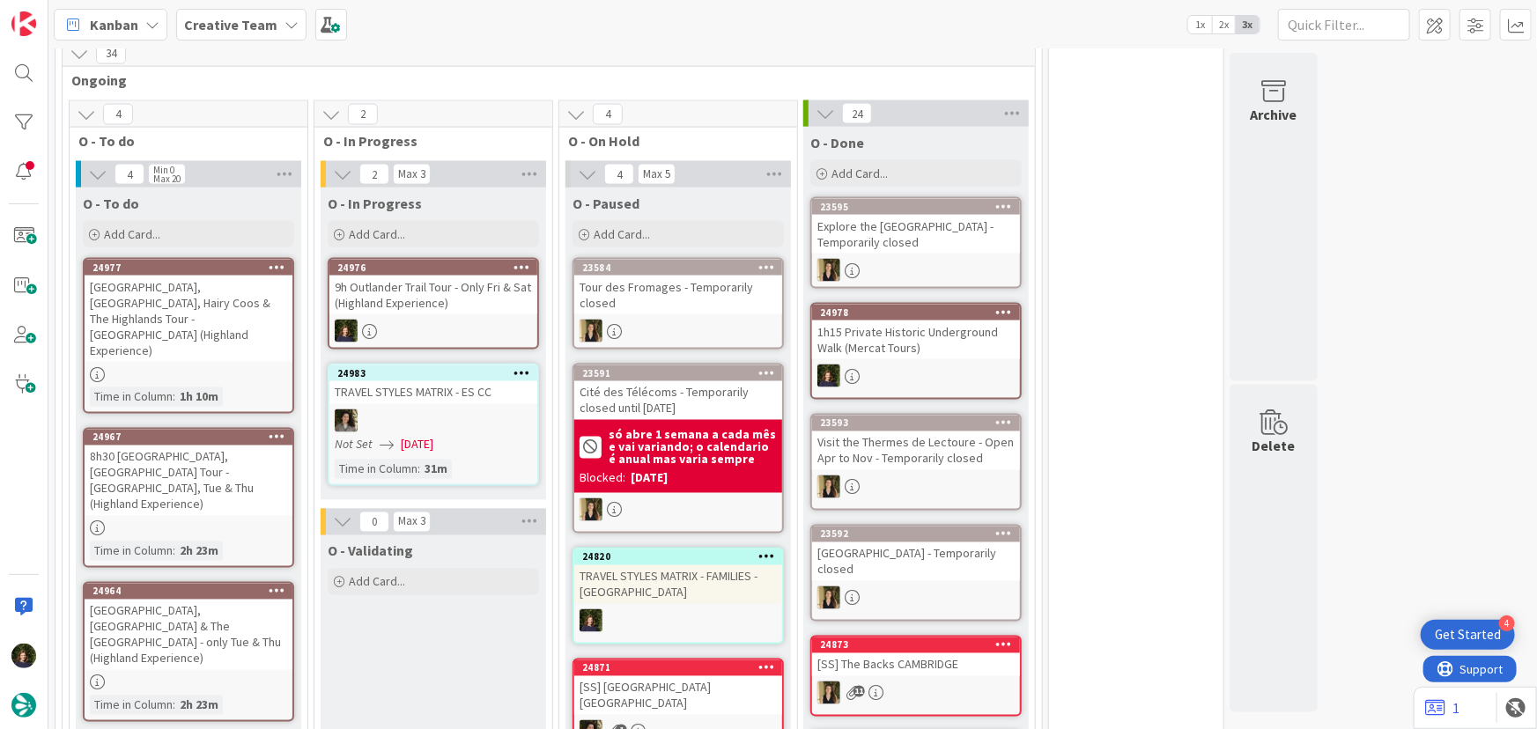
click at [253, 29] on b "Creative Team" at bounding box center [230, 25] width 93 height 18
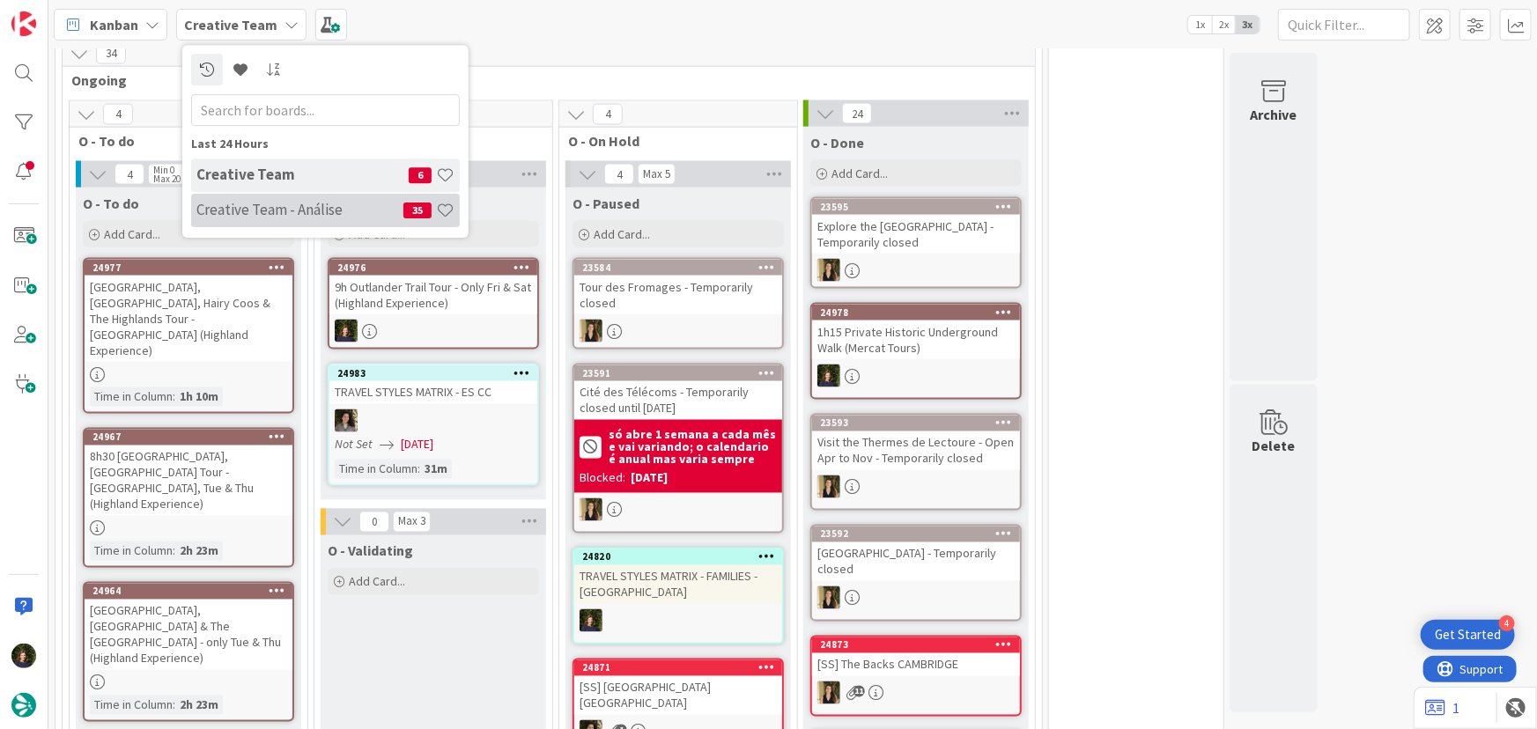
click at [248, 214] on h4 "Creative Team - Análise" at bounding box center [299, 210] width 207 height 18
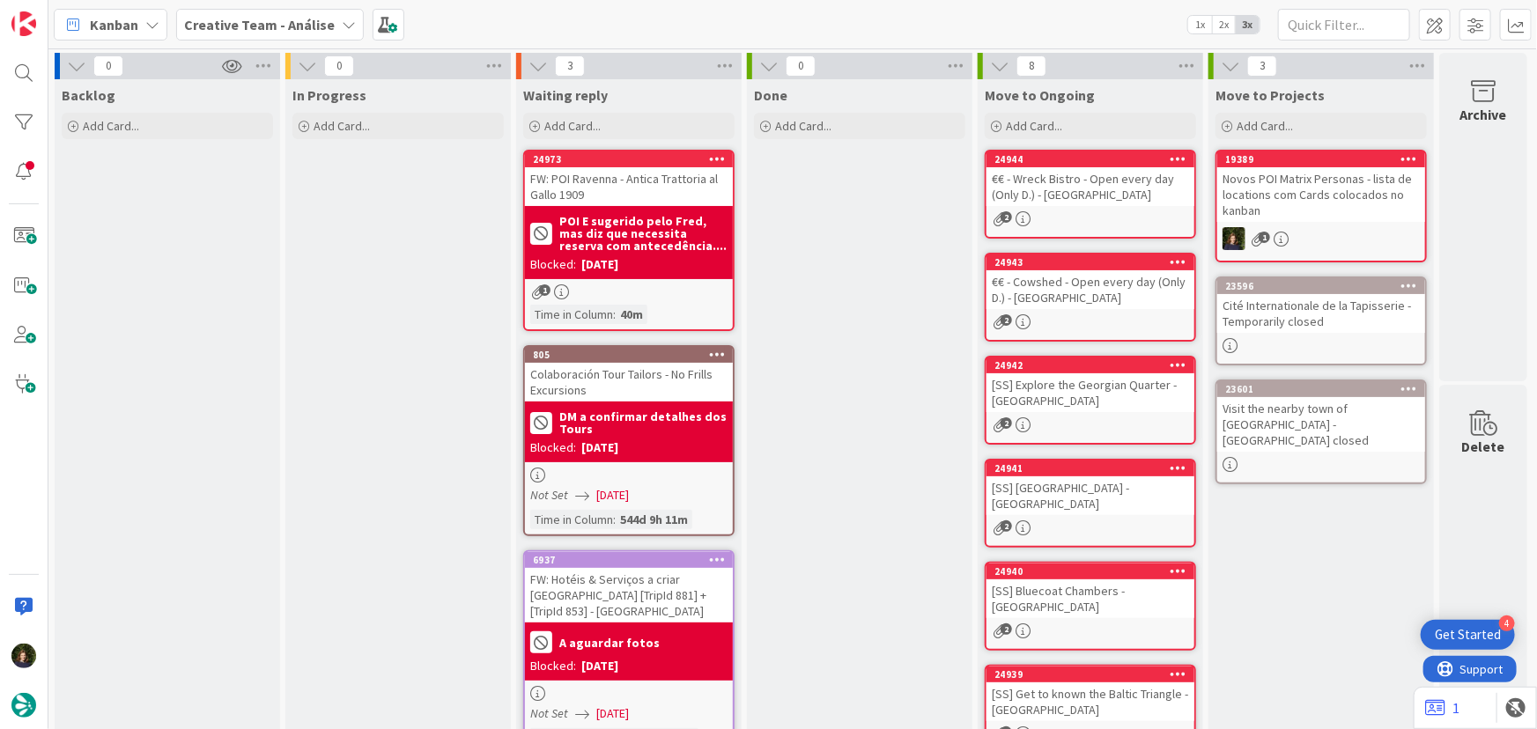
click at [222, 20] on b "Creative Team - Análise" at bounding box center [259, 25] width 151 height 18
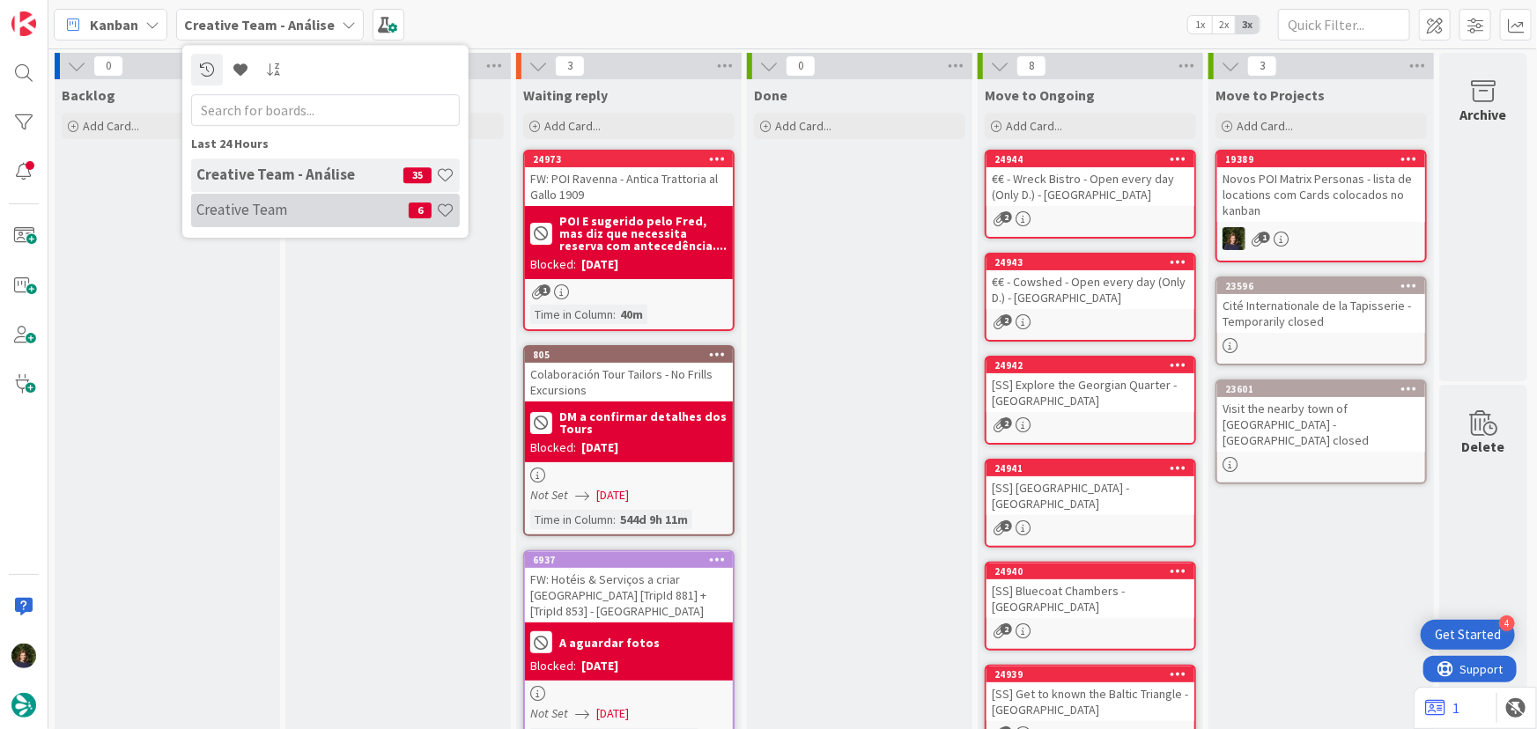
click at [203, 199] on div "Creative Team 6" at bounding box center [325, 210] width 269 height 33
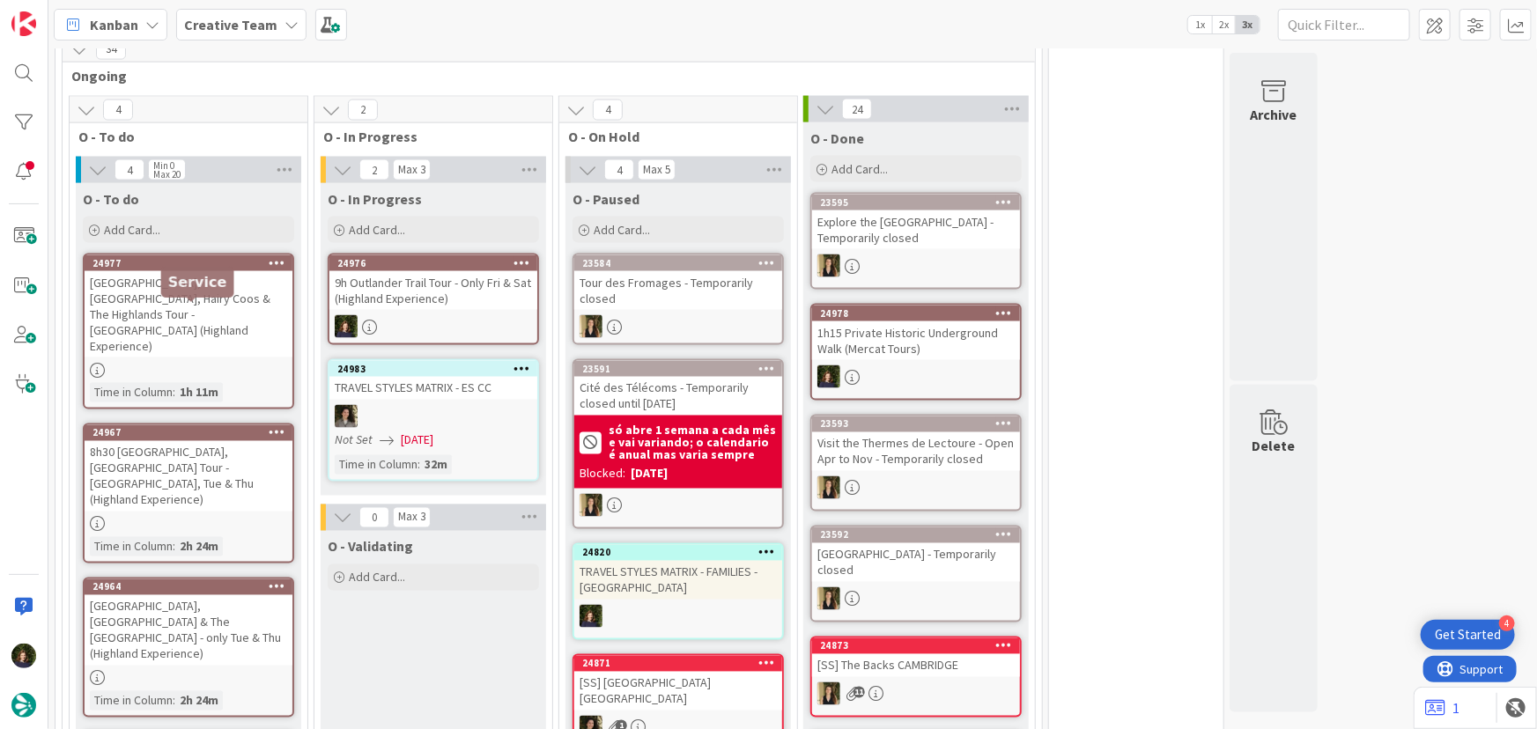
scroll to position [1441, 0]
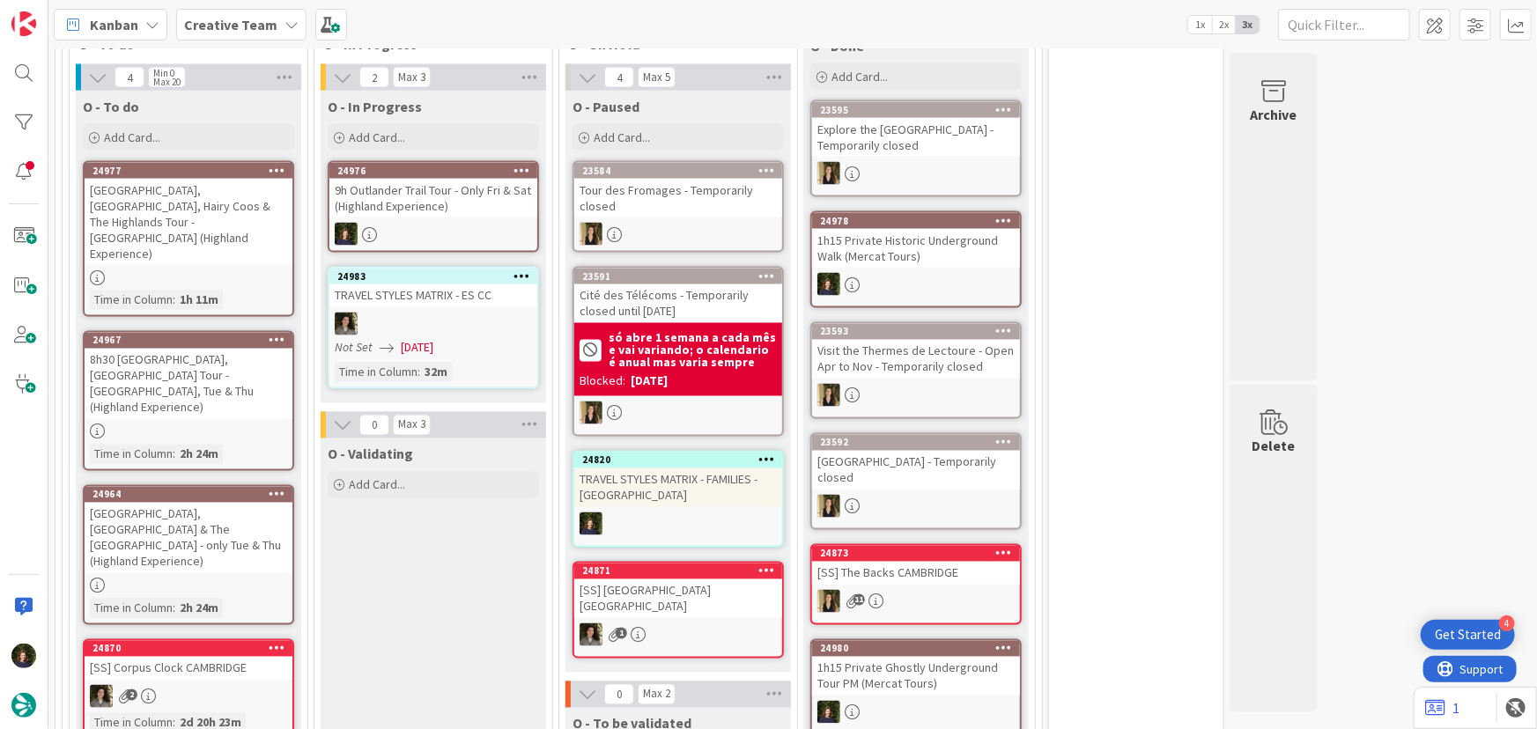
click at [462, 179] on div "9h Outlander Trail Tour - Only Fri & Sat (Highland Experience)" at bounding box center [433, 198] width 208 height 39
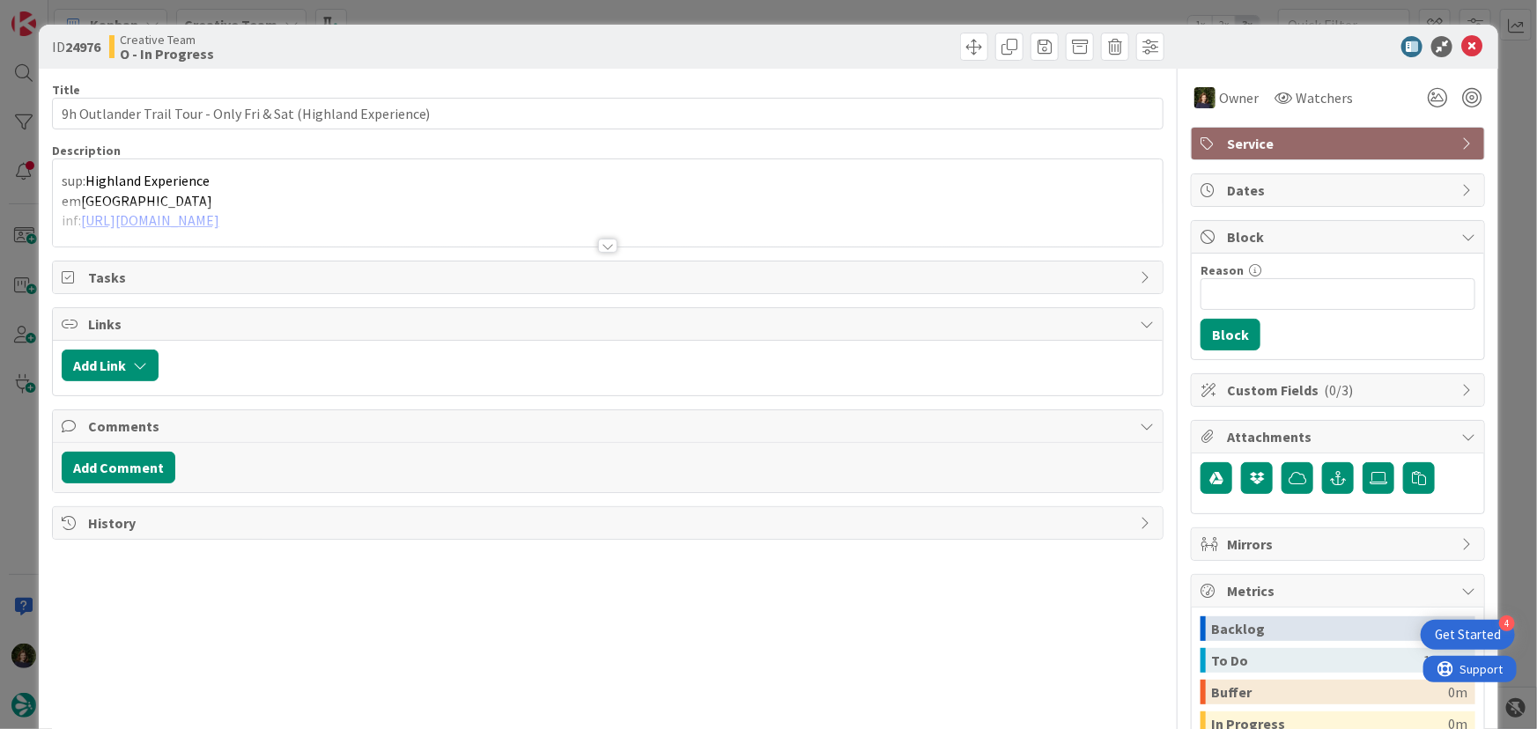
click at [781, 213] on div at bounding box center [608, 224] width 1110 height 45
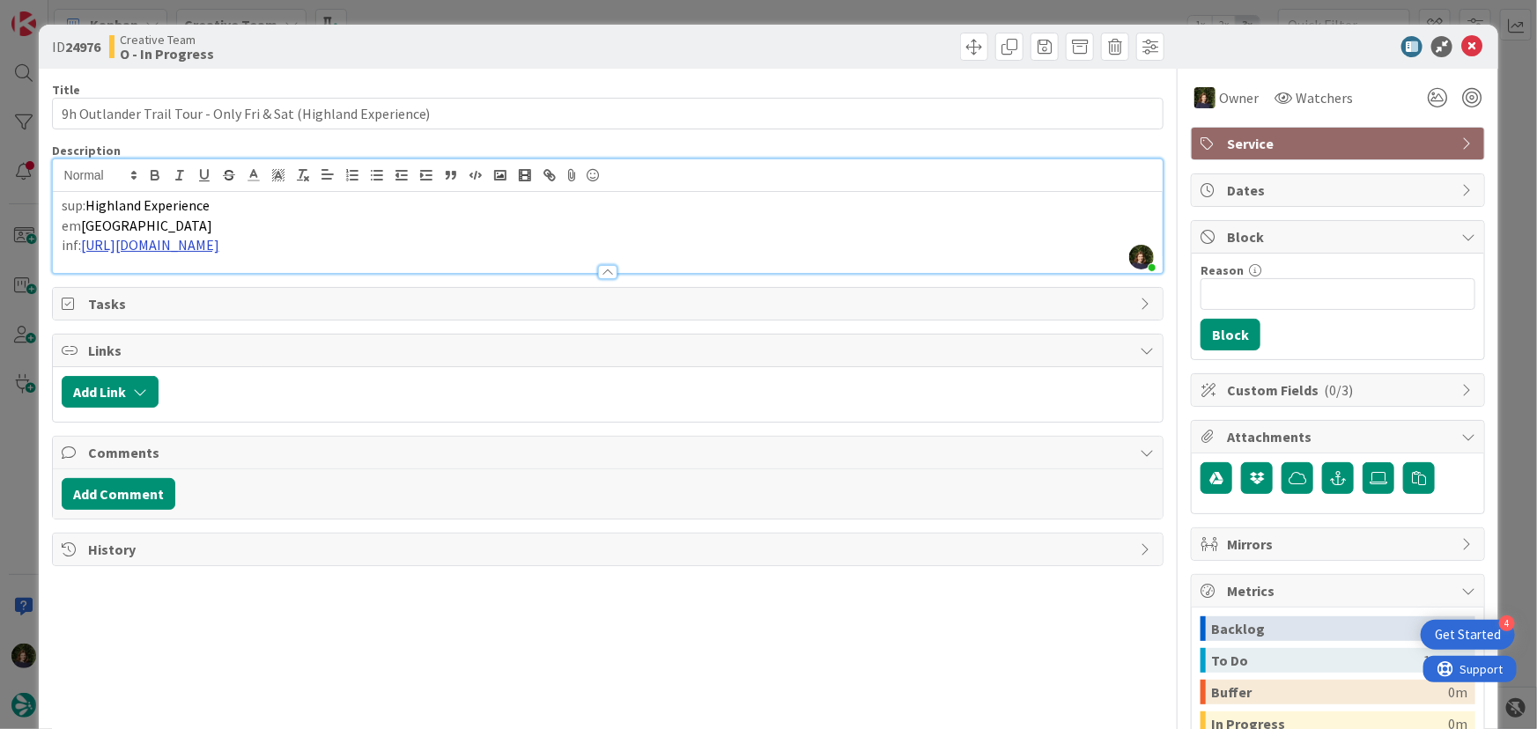
click at [219, 247] on link "[URL][DOMAIN_NAME]" at bounding box center [150, 245] width 138 height 18
click at [361, 271] on link "[URL][DOMAIN_NAME]" at bounding box center [329, 279] width 121 height 23
click at [750, 229] on p "em [GEOGRAPHIC_DATA]" at bounding box center [608, 226] width 1093 height 20
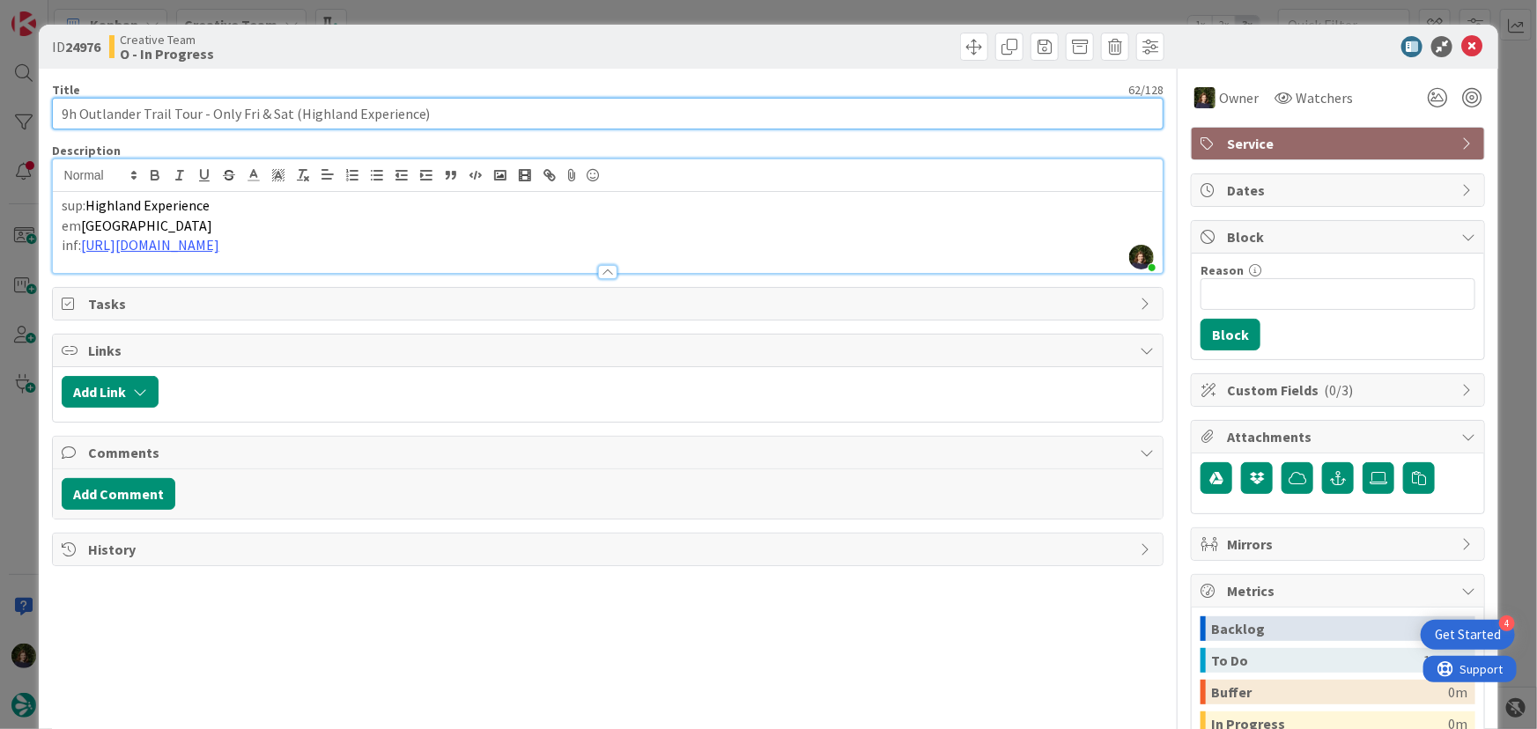
drag, startPoint x: 56, startPoint y: 118, endPoint x: 199, endPoint y: 106, distance: 143.2
click at [199, 106] on input "9h Outlander Trail Tour - Only Fri & Sat (Highland Experience)" at bounding box center [608, 114] width 1112 height 32
drag, startPoint x: 453, startPoint y: 114, endPoint x: 30, endPoint y: 109, distance: 422.7
click at [30, 109] on div "ID 24976 Creative Team O - In Progress Title 62 / 128 9h Outlander Trail Tour -…" at bounding box center [768, 364] width 1537 height 729
click at [164, 122] on input "9h Outlander Trail Tour - Only Fri & Sat (Highland Experience)" at bounding box center [608, 114] width 1112 height 32
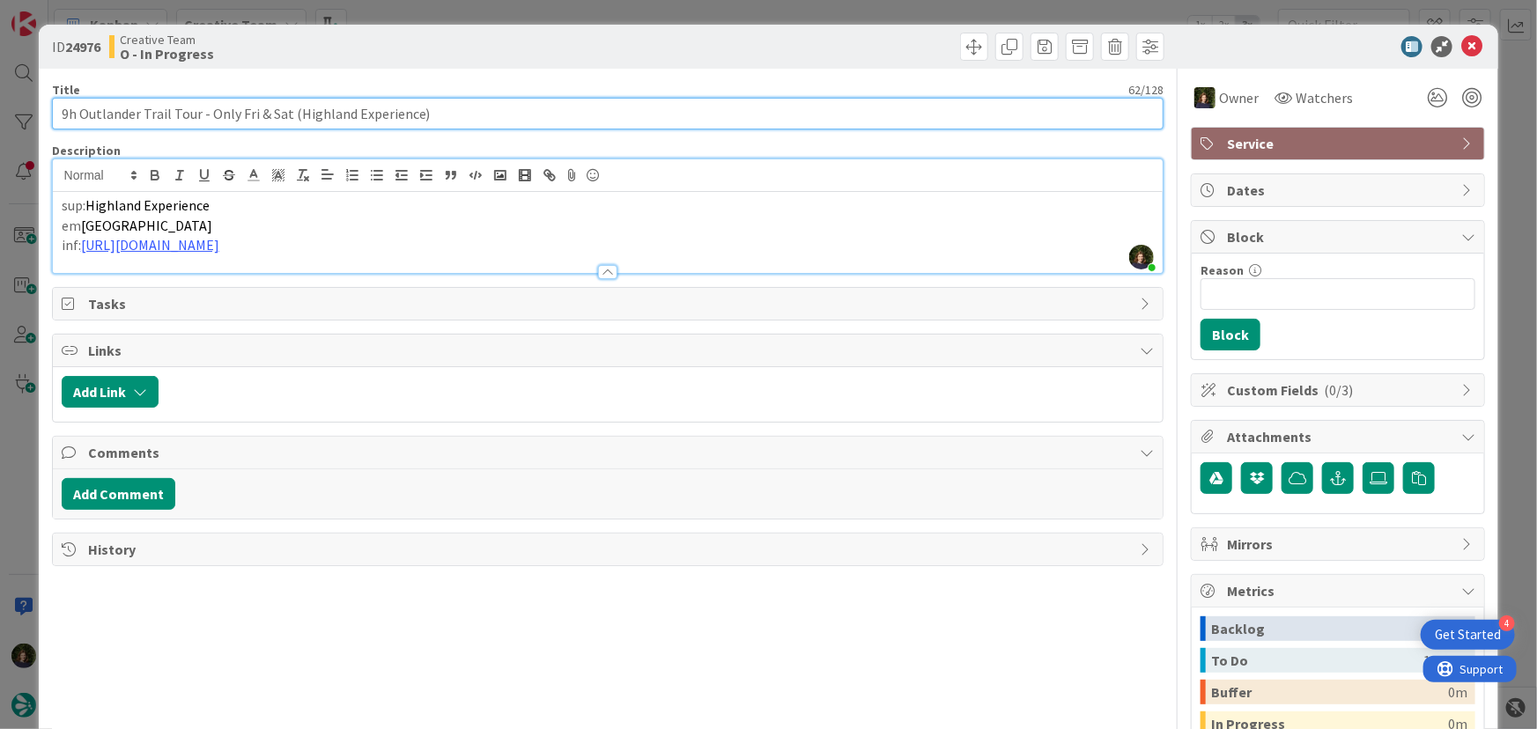
drag, startPoint x: 61, startPoint y: 115, endPoint x: 198, endPoint y: 119, distance: 137.4
click at [198, 119] on input "9h Outlander Trail Tour - Only Fri & Sat (Highland Experience)" at bounding box center [608, 114] width 1112 height 32
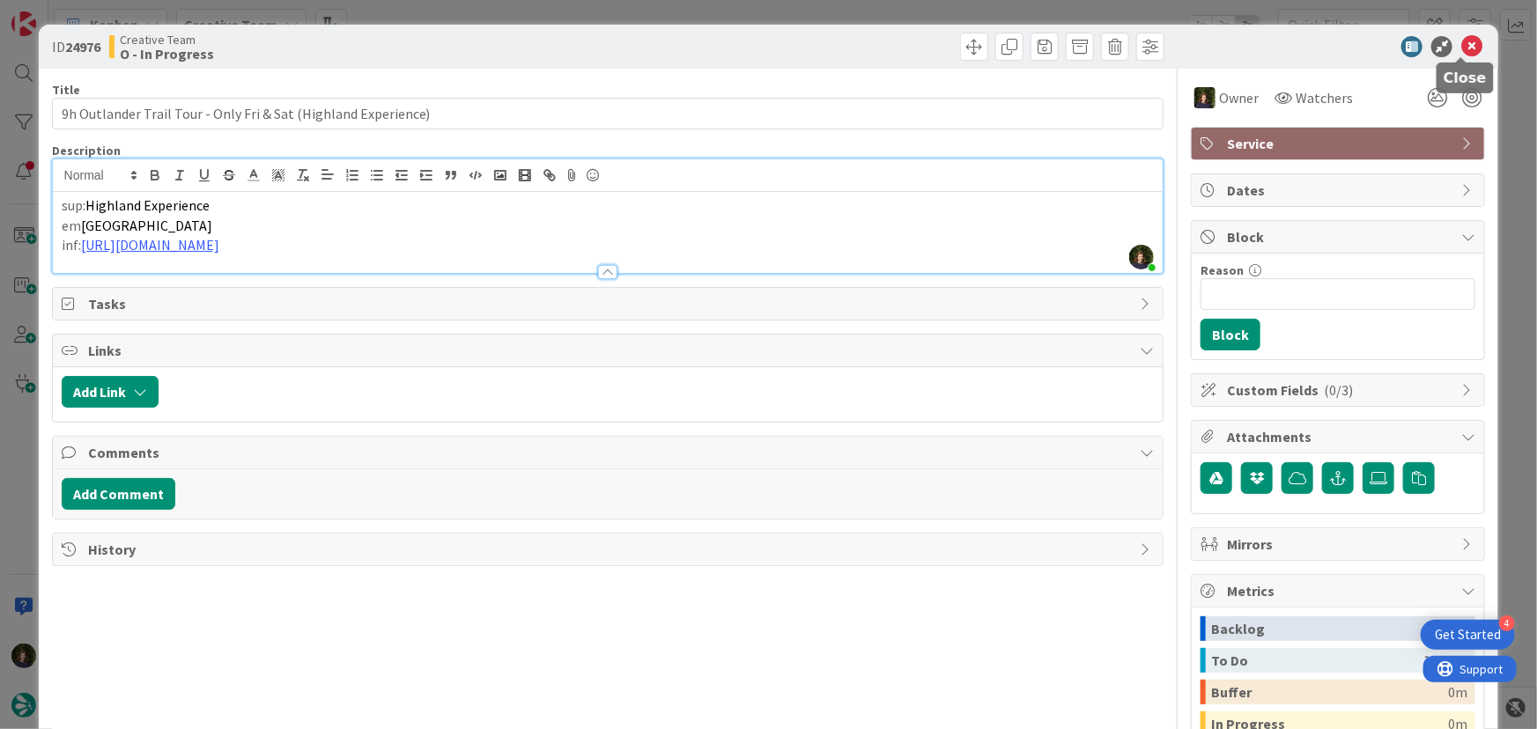
click at [1461, 44] on icon at bounding box center [1471, 46] width 21 height 21
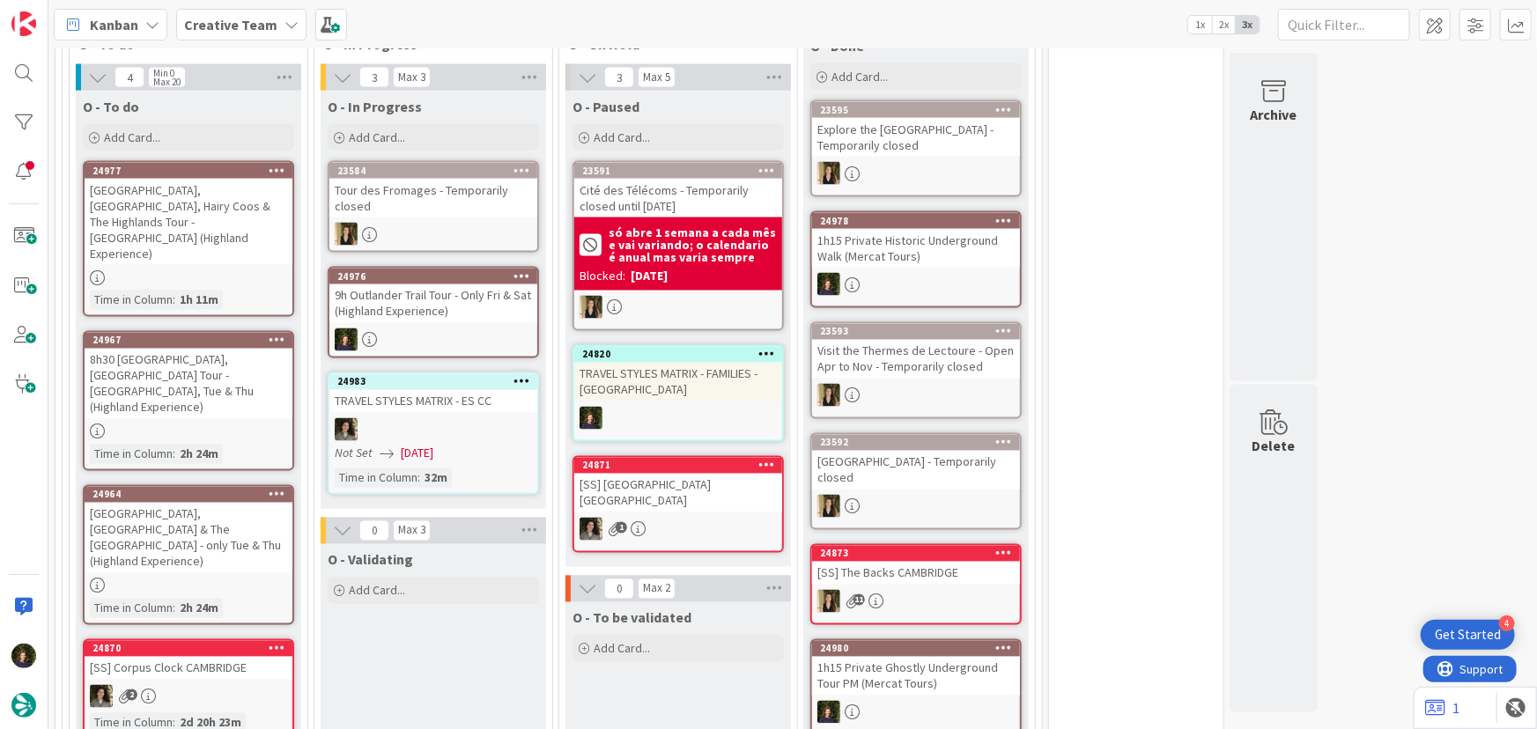
click at [224, 26] on b "Creative Team" at bounding box center [230, 25] width 93 height 18
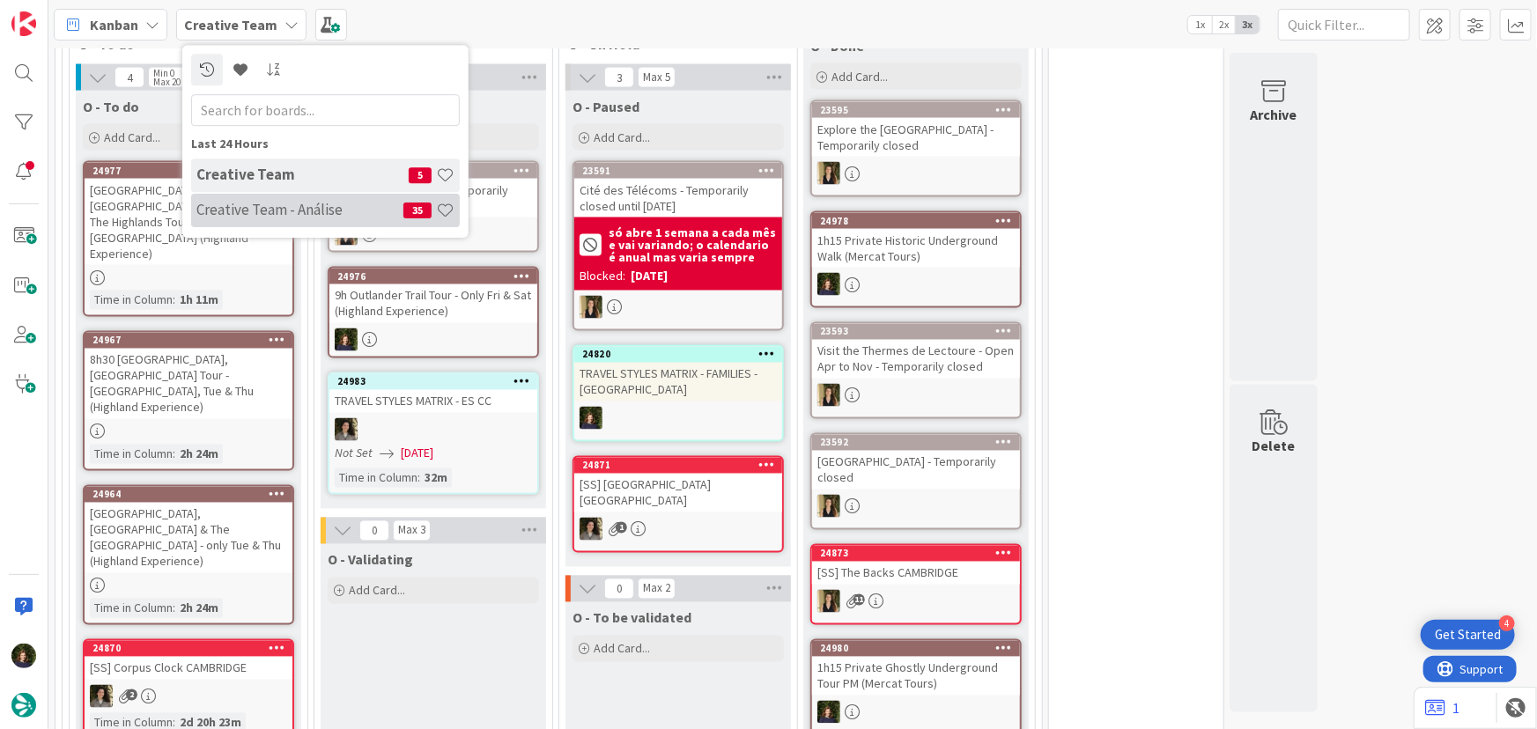
click at [227, 212] on h4 "Creative Team - Análise" at bounding box center [299, 210] width 207 height 18
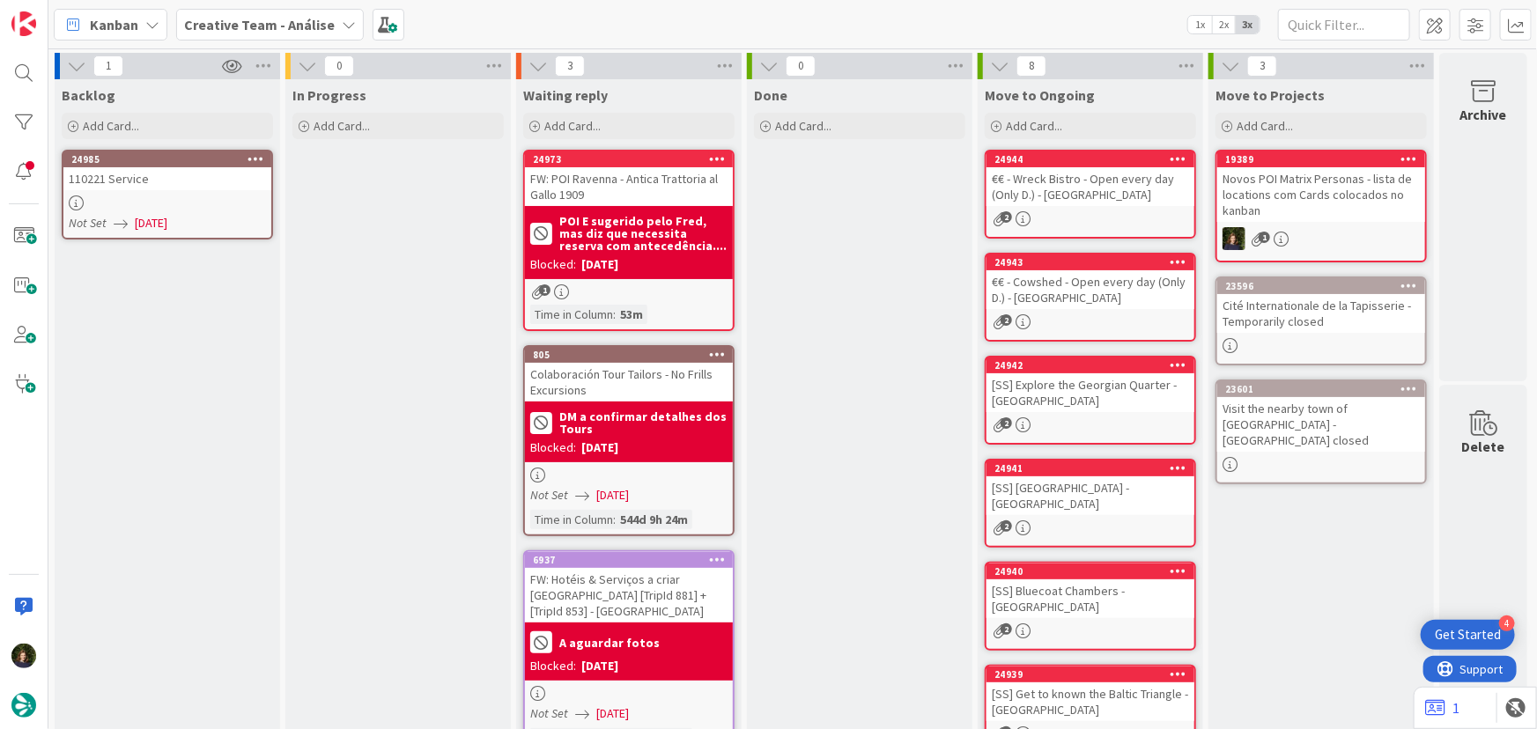
click at [141, 191] on div "24985 110221 Service Not Set [DATE]" at bounding box center [167, 195] width 211 height 90
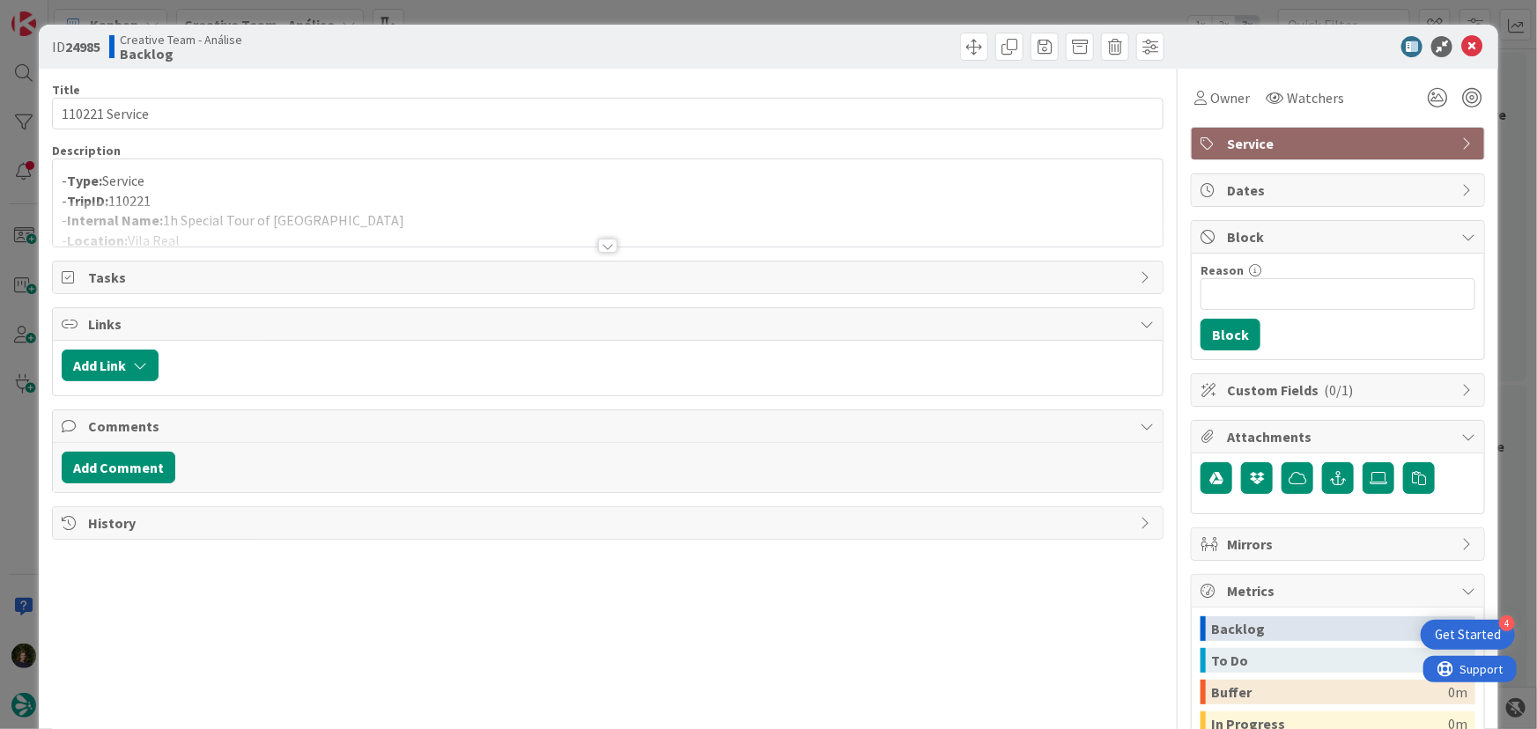
click at [601, 247] on div at bounding box center [607, 246] width 19 height 14
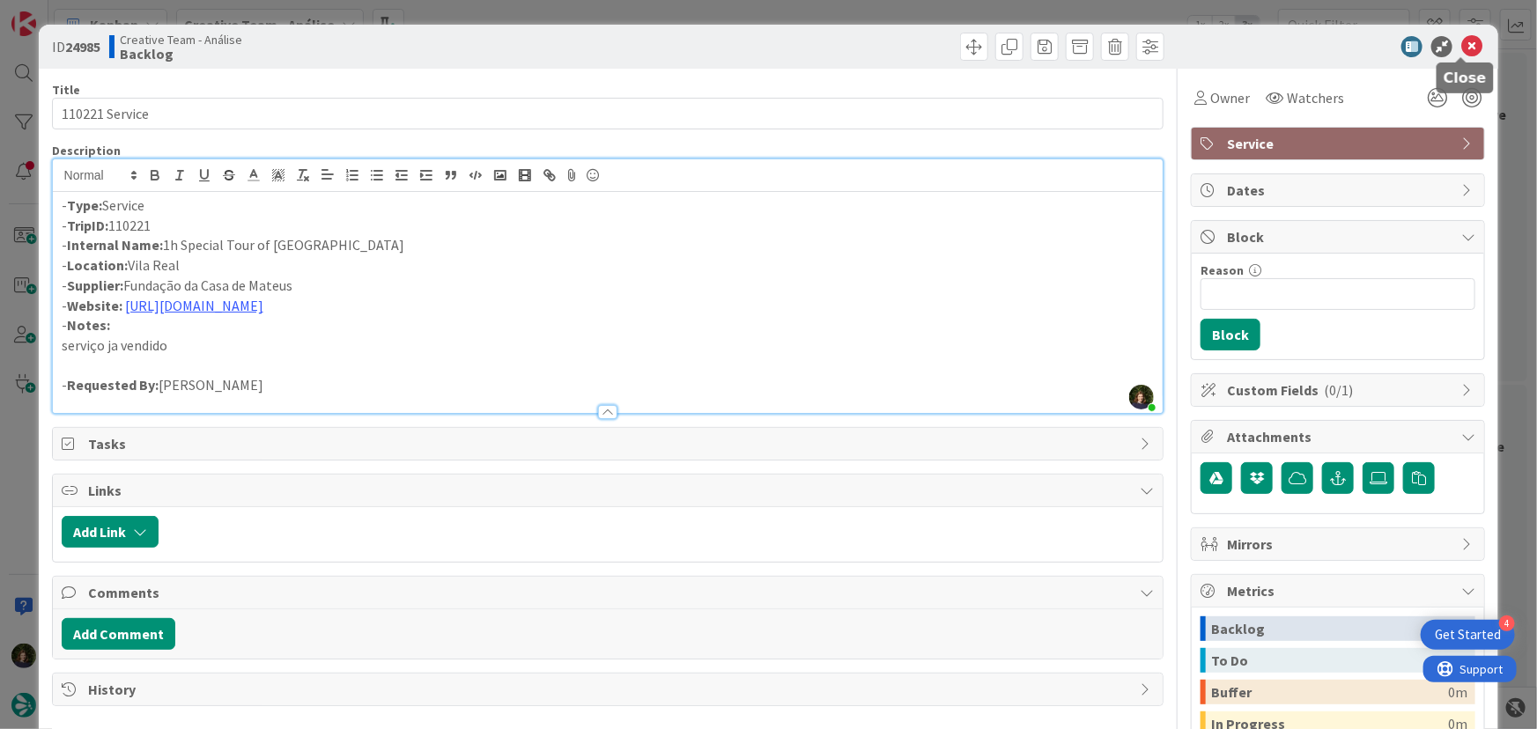
click at [1464, 46] on icon at bounding box center [1471, 46] width 21 height 21
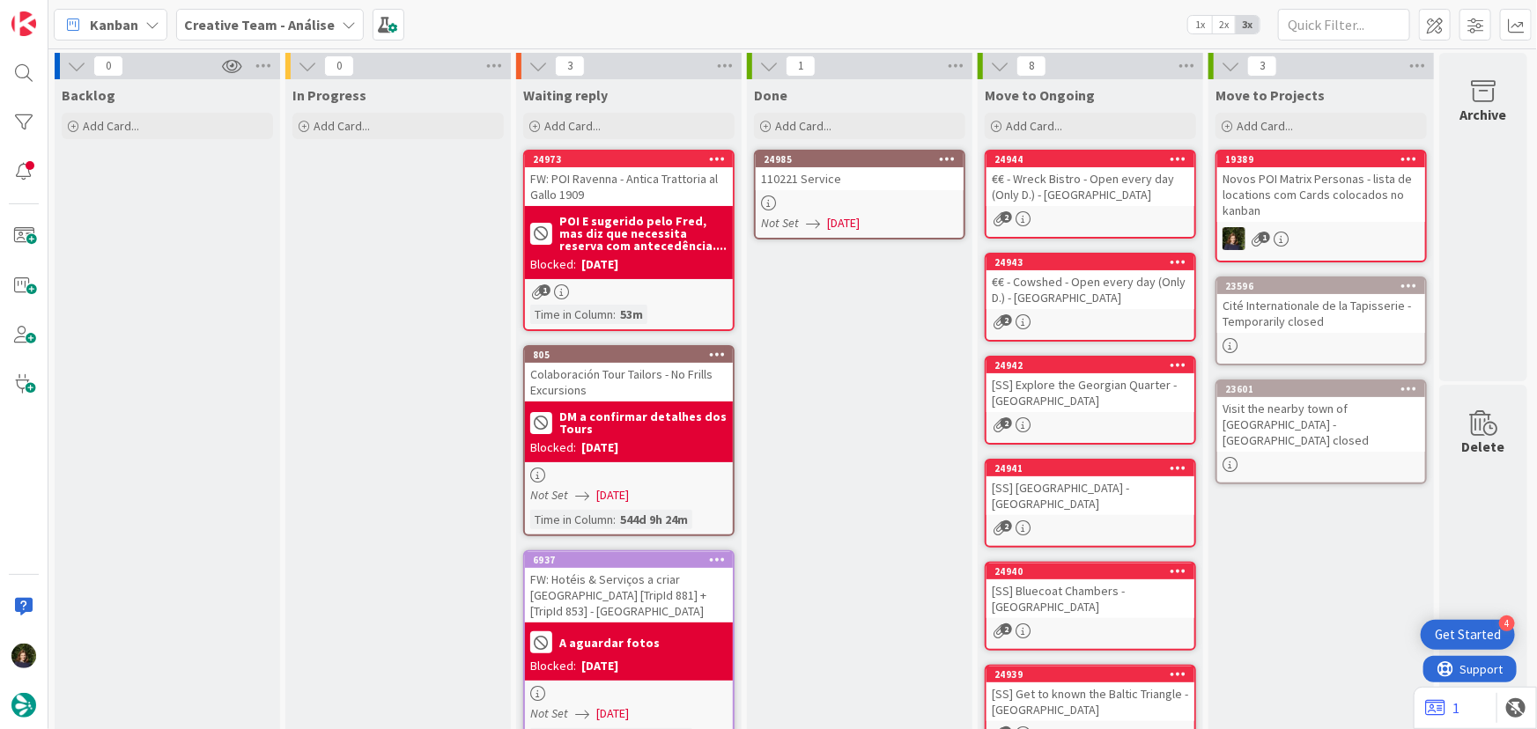
click at [828, 200] on div at bounding box center [860, 202] width 208 height 15
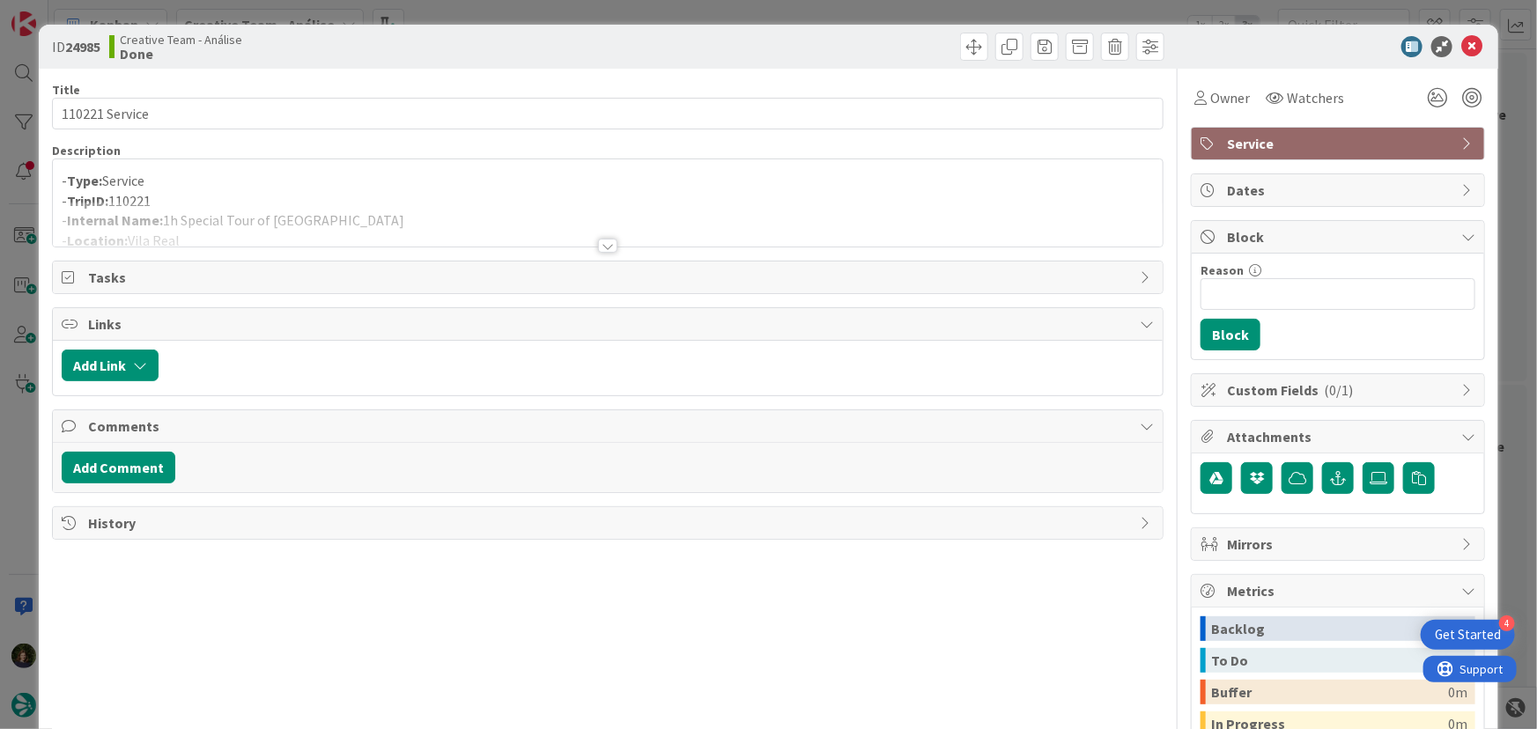
click at [270, 228] on div at bounding box center [608, 224] width 1110 height 45
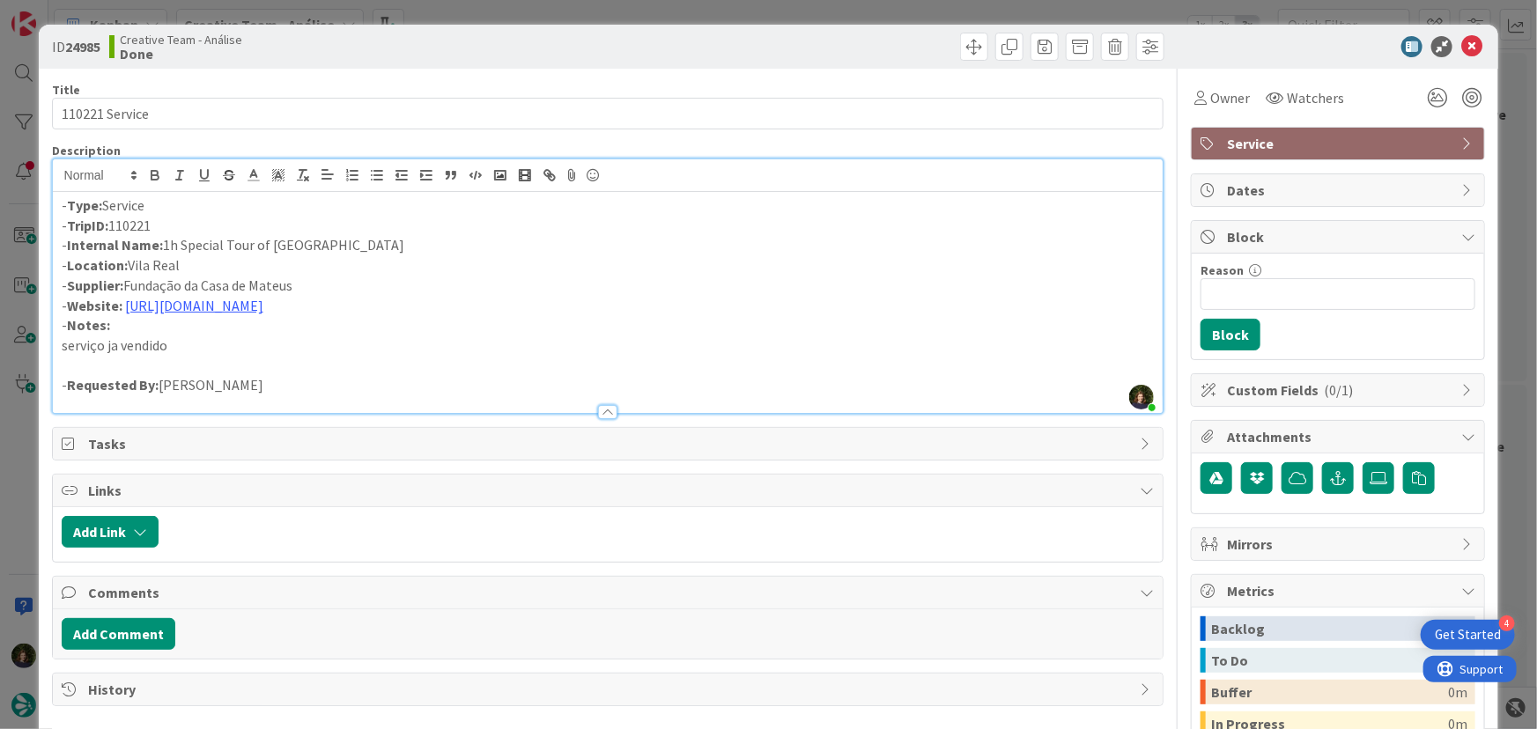
drag, startPoint x: 165, startPoint y: 246, endPoint x: 388, endPoint y: 246, distance: 223.7
click at [388, 246] on p "- Internal Name: 1h Special Tour of [GEOGRAPHIC_DATA]" at bounding box center [608, 245] width 1093 height 20
copy p "1h Special Tour of [GEOGRAPHIC_DATA]"
click at [1469, 41] on icon at bounding box center [1471, 46] width 21 height 21
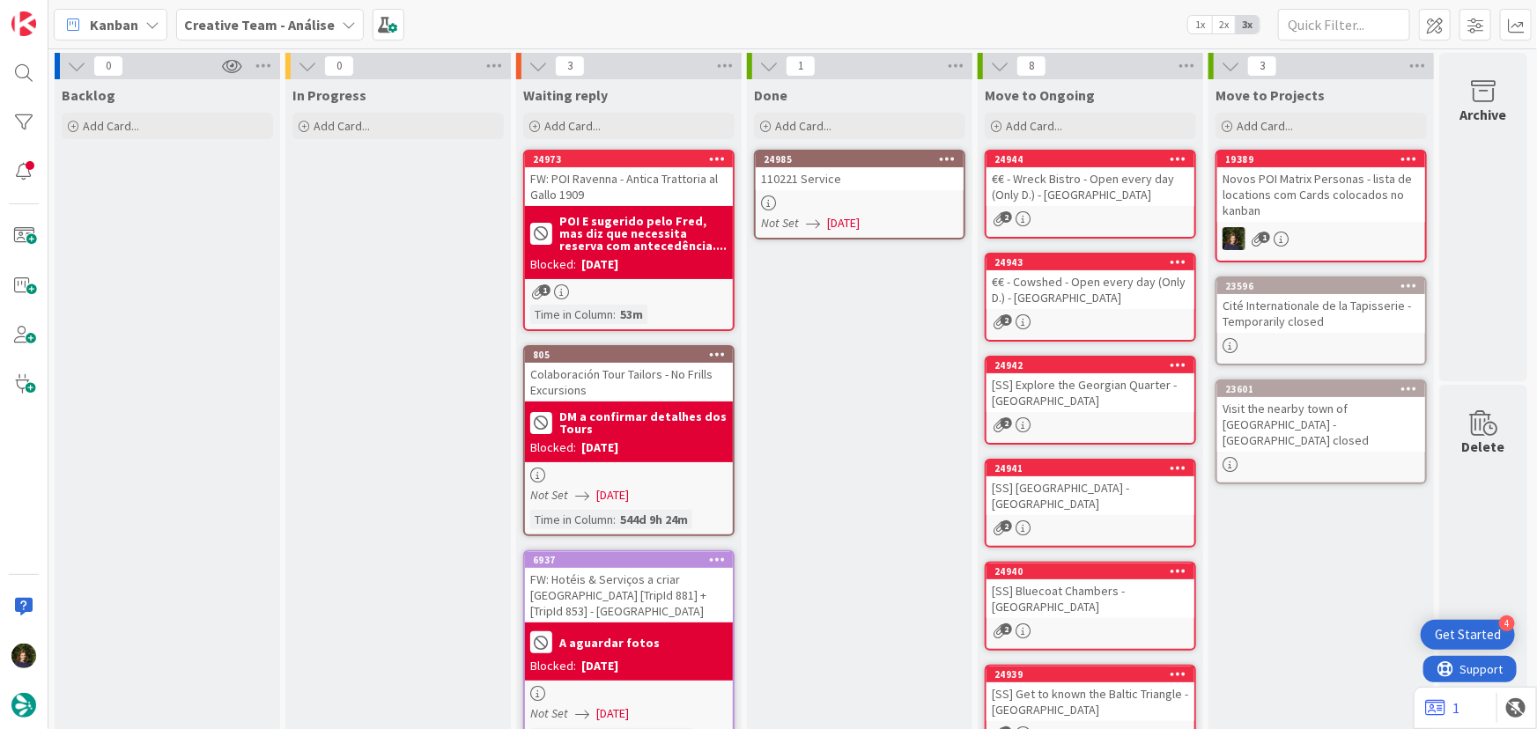
click at [954, 158] on icon at bounding box center [948, 158] width 17 height 12
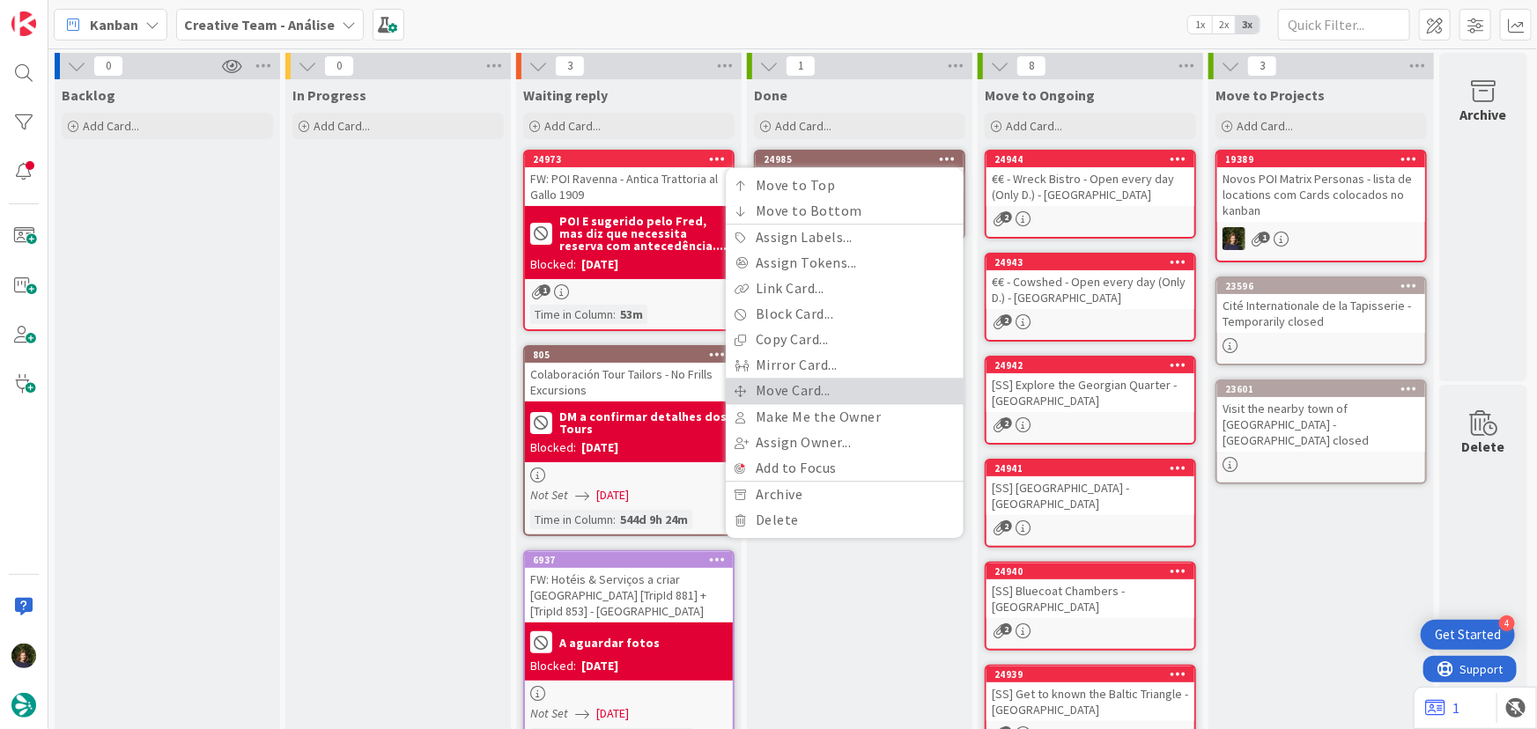
click at [892, 387] on link "Move Card..." at bounding box center [845, 391] width 238 height 26
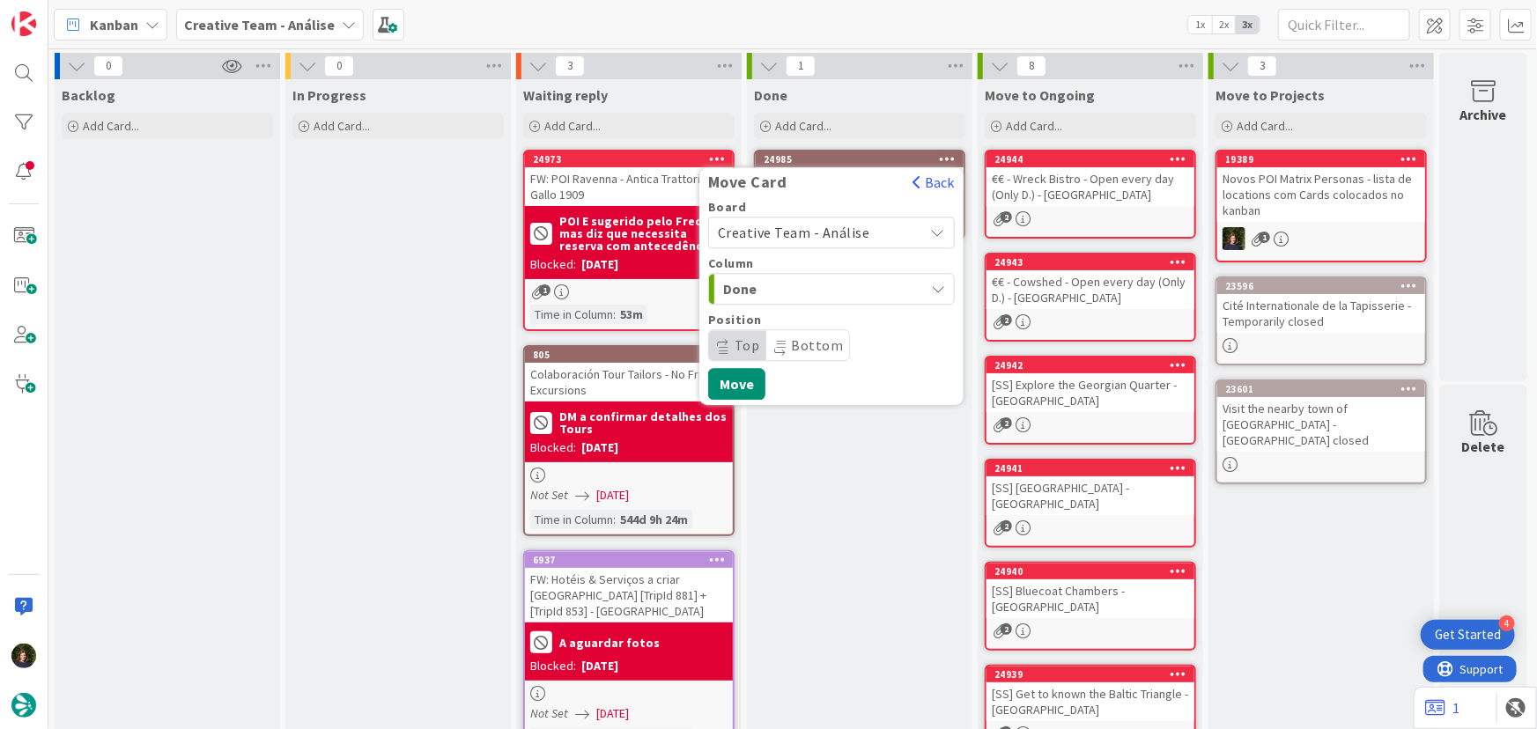
click at [846, 224] on span "Creative Team - Análise" at bounding box center [794, 233] width 152 height 18
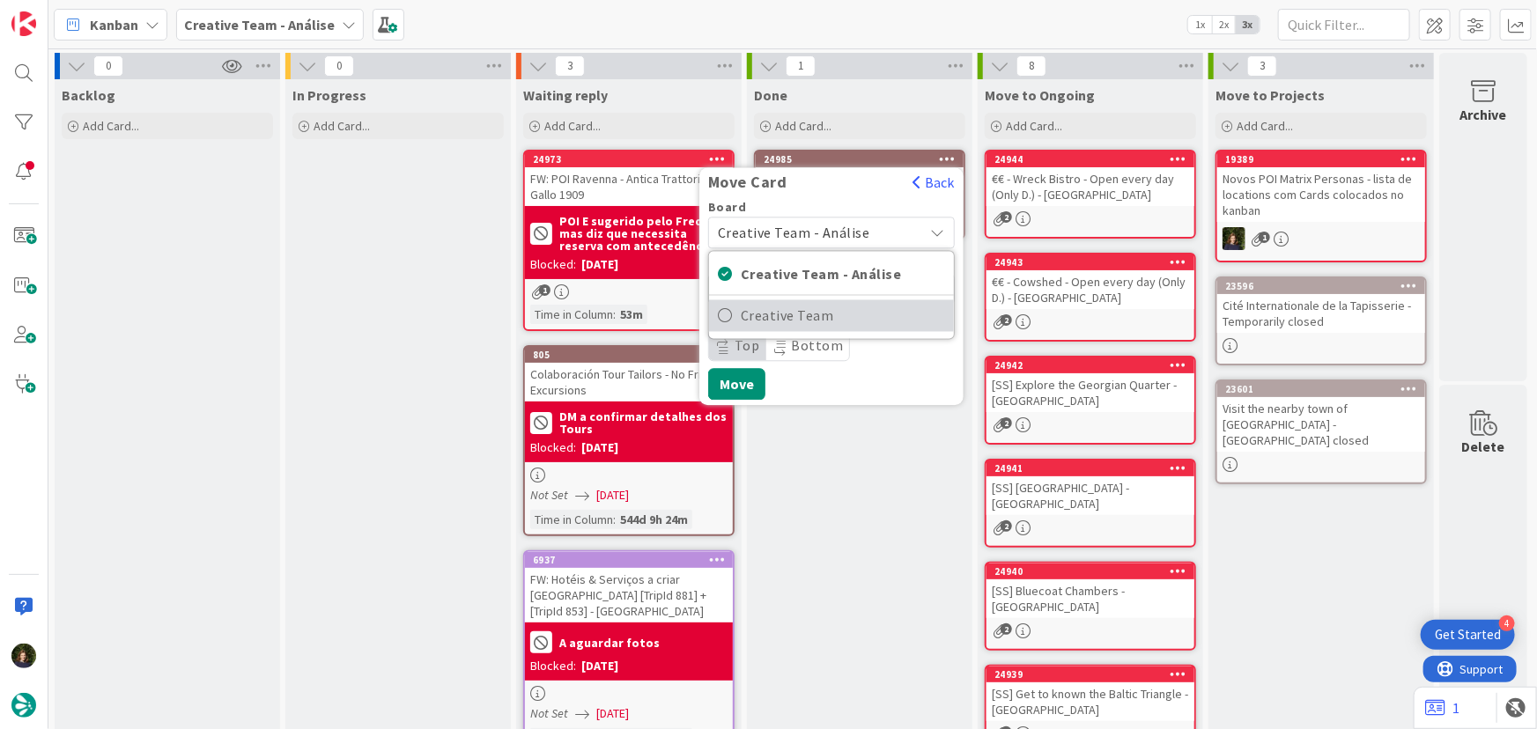
click at [880, 321] on span "Creative Team" at bounding box center [843, 316] width 204 height 26
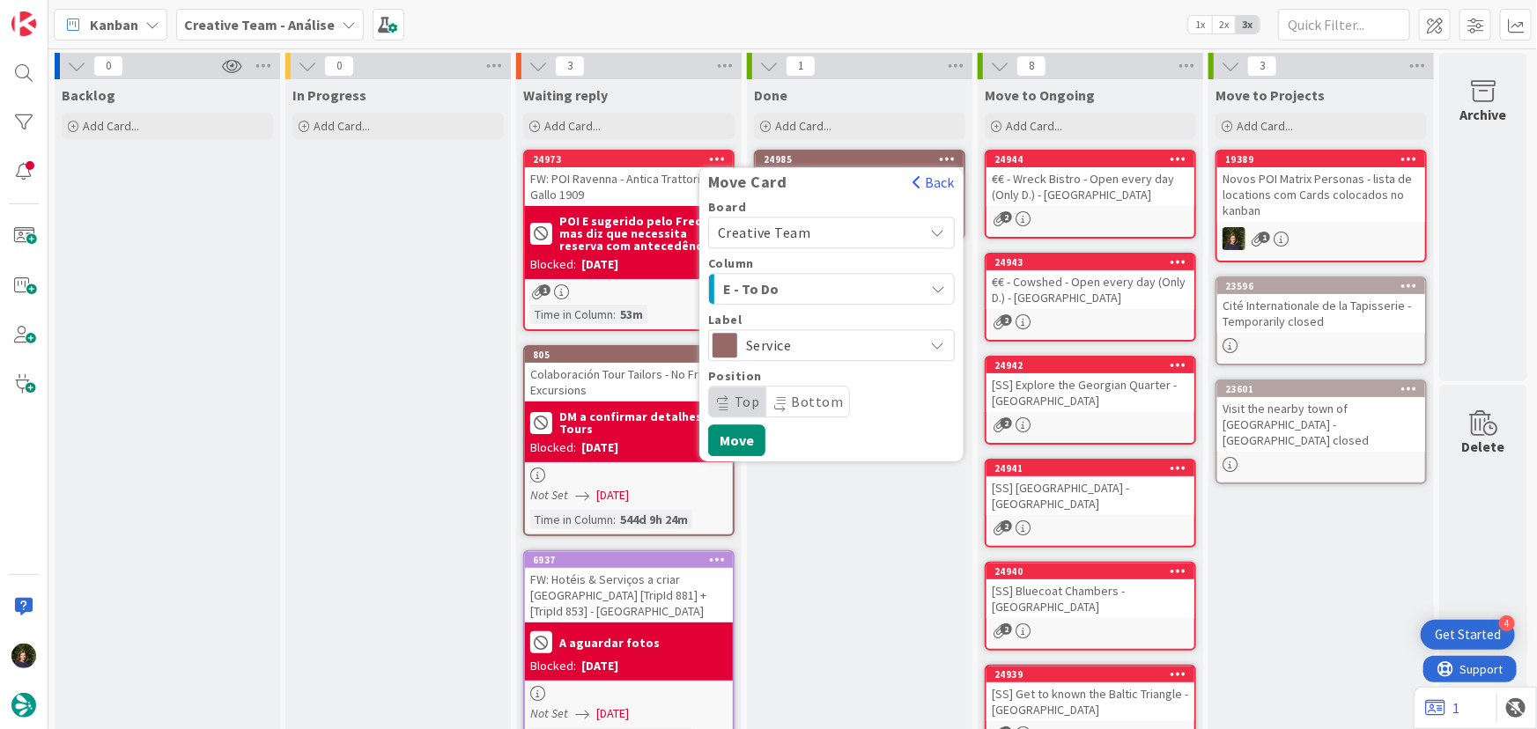
click at [836, 288] on span "E - To Do" at bounding box center [789, 288] width 132 height 23
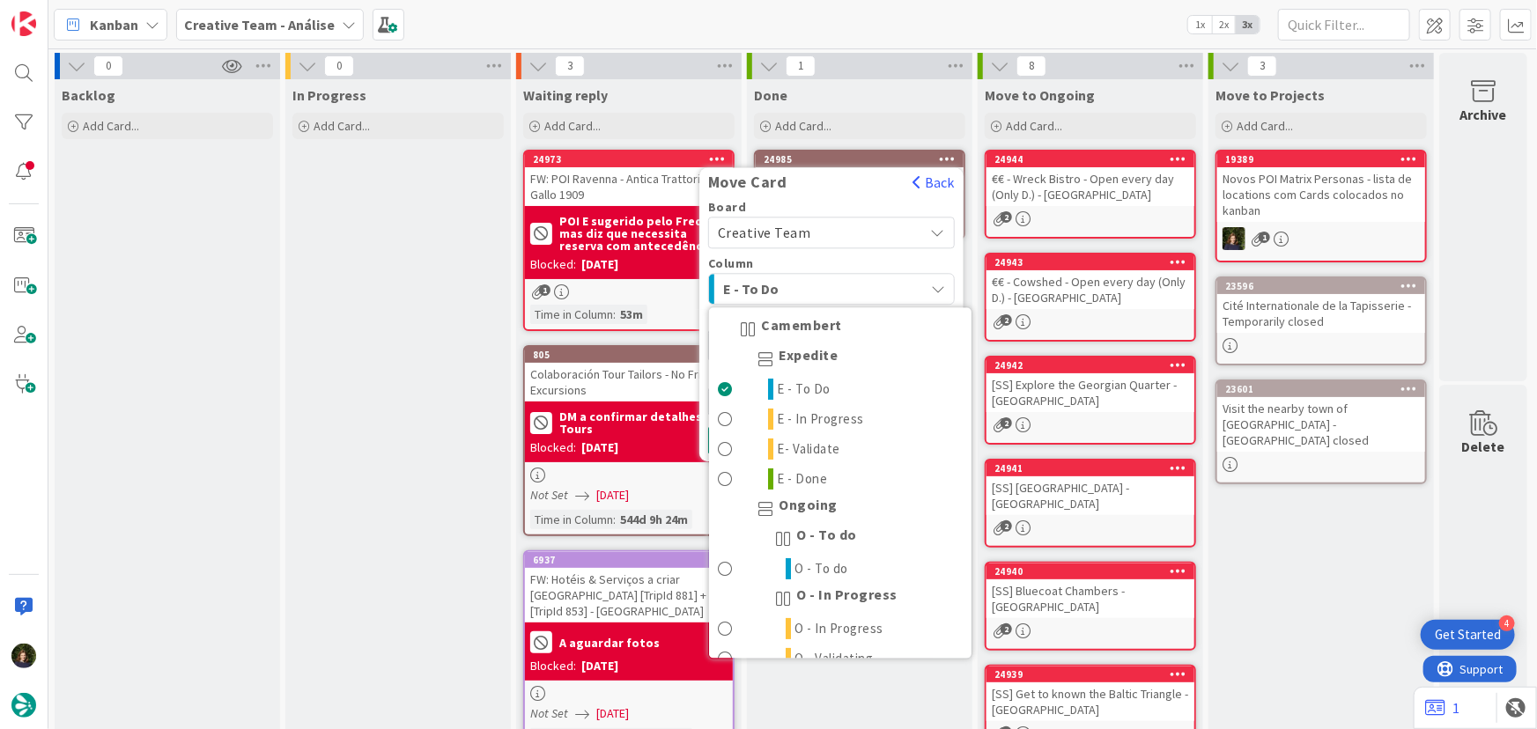
click at [836, 288] on span "E - To Do" at bounding box center [789, 288] width 132 height 23
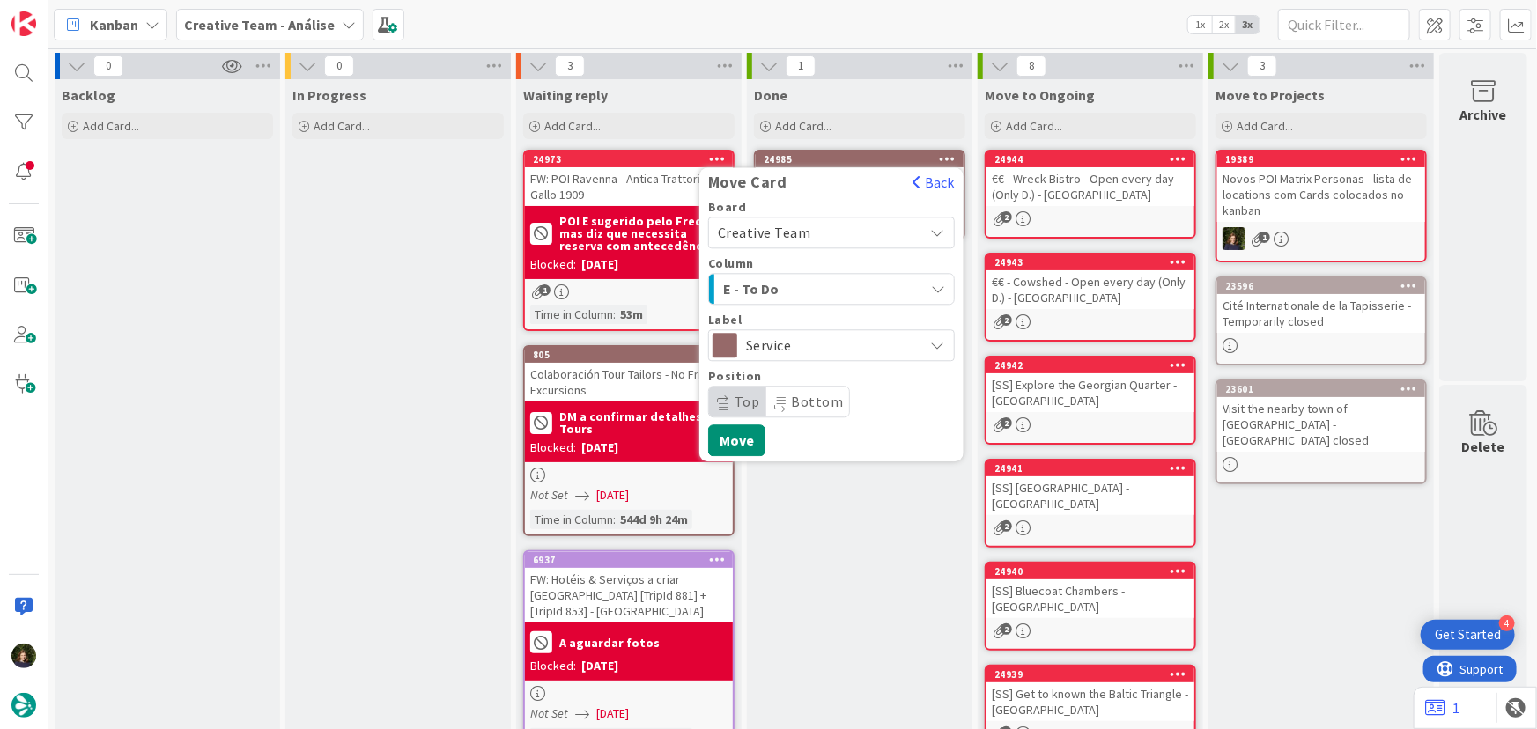
click at [836, 288] on span "E - To Do" at bounding box center [789, 288] width 132 height 23
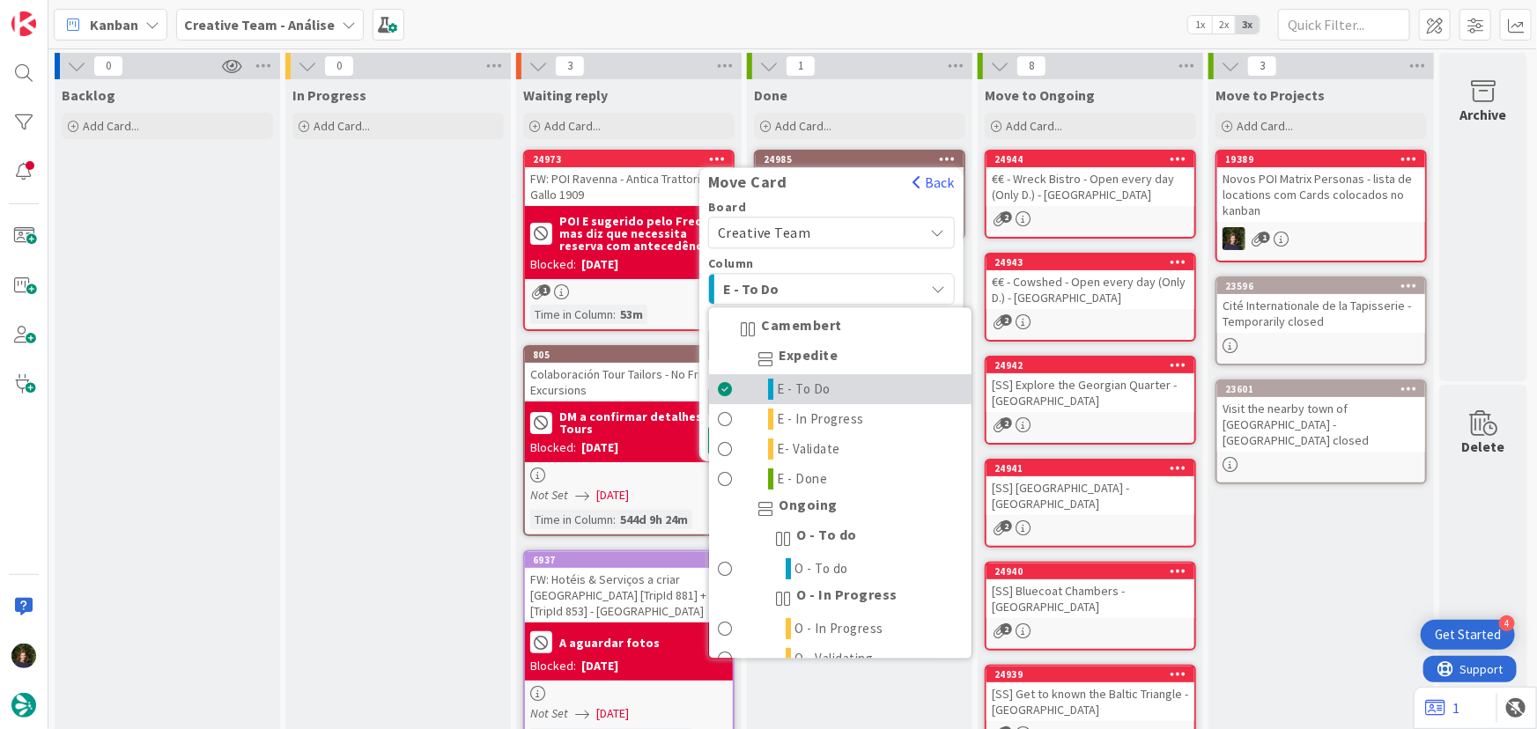
click at [845, 390] on link "E - To Do" at bounding box center [840, 390] width 262 height 30
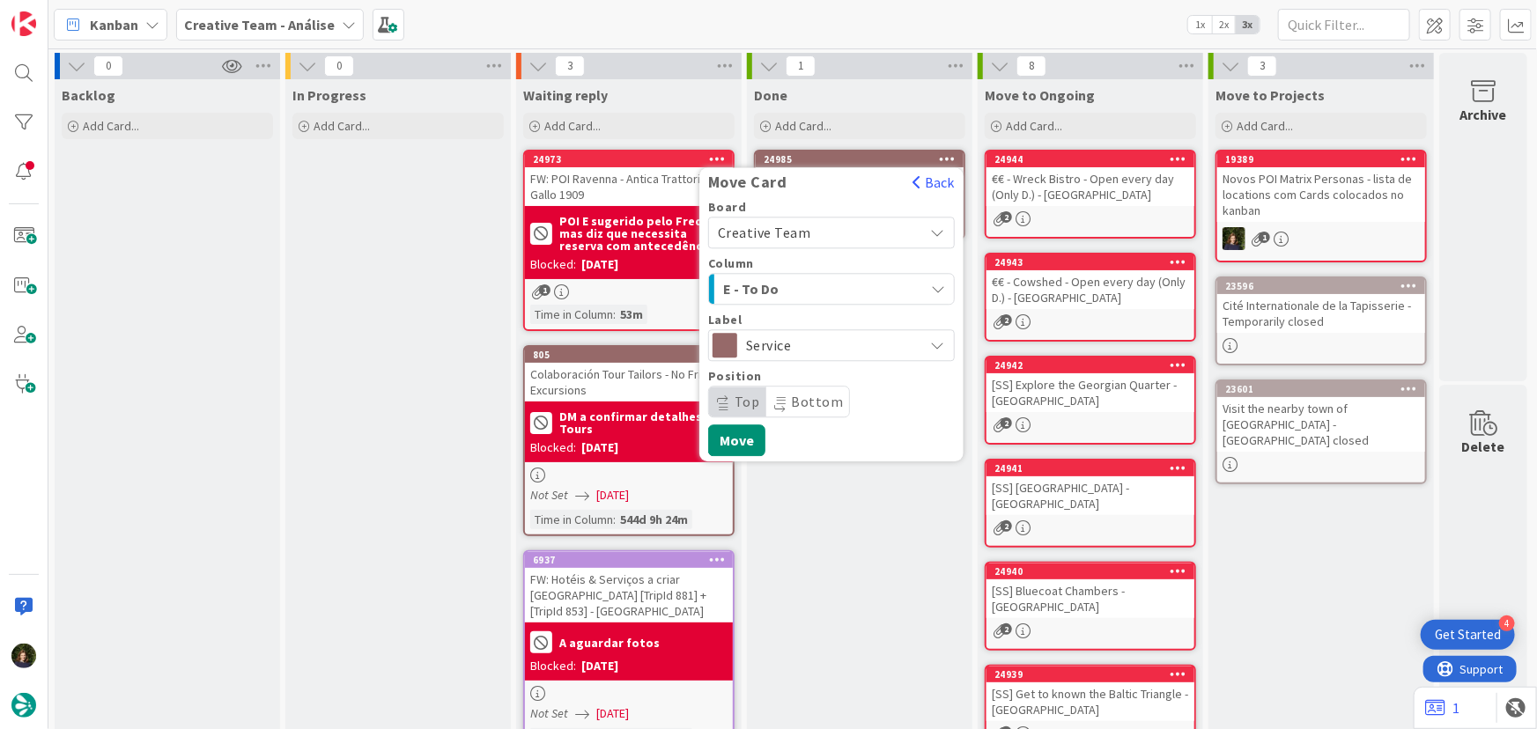
click at [855, 99] on div "Done" at bounding box center [859, 95] width 211 height 18
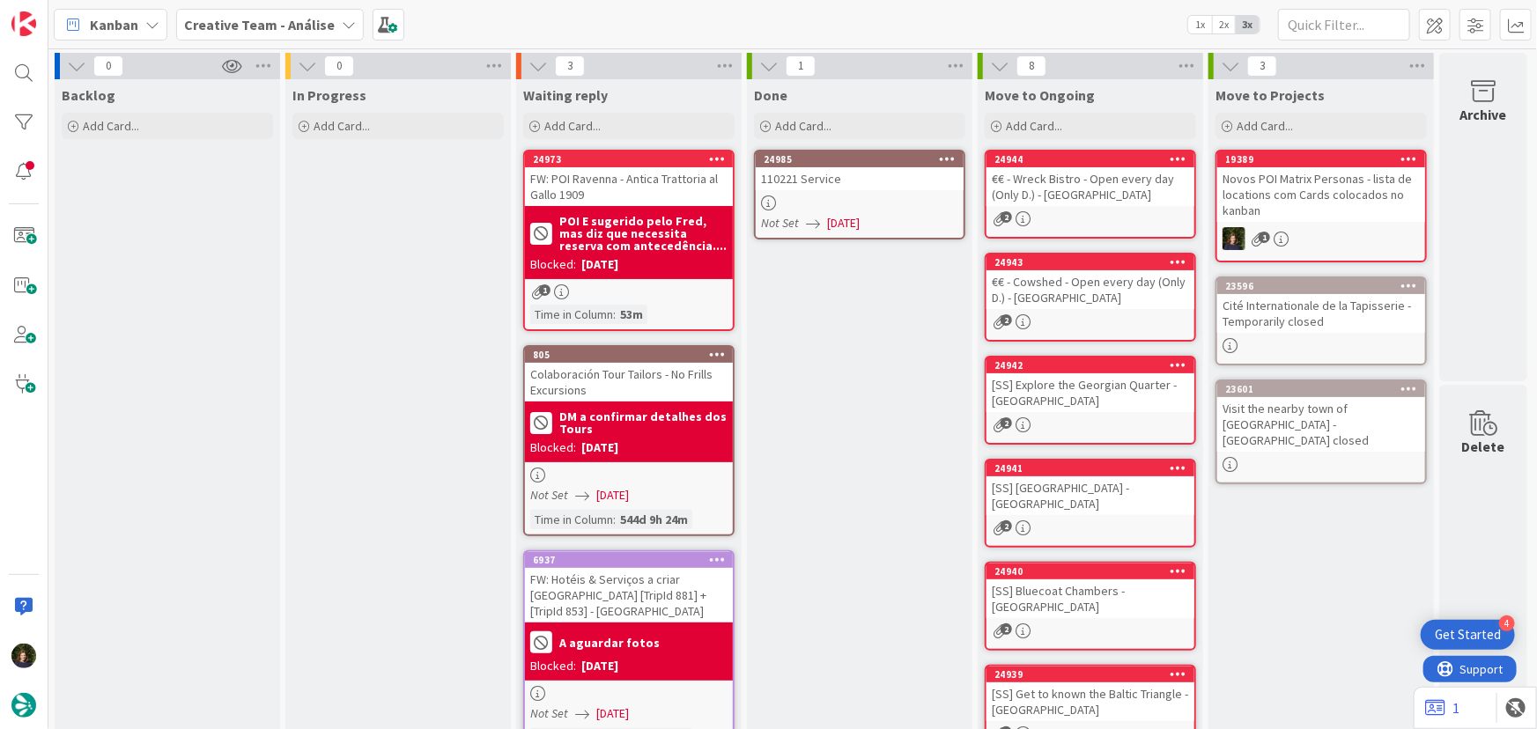
click at [832, 195] on div at bounding box center [860, 202] width 208 height 15
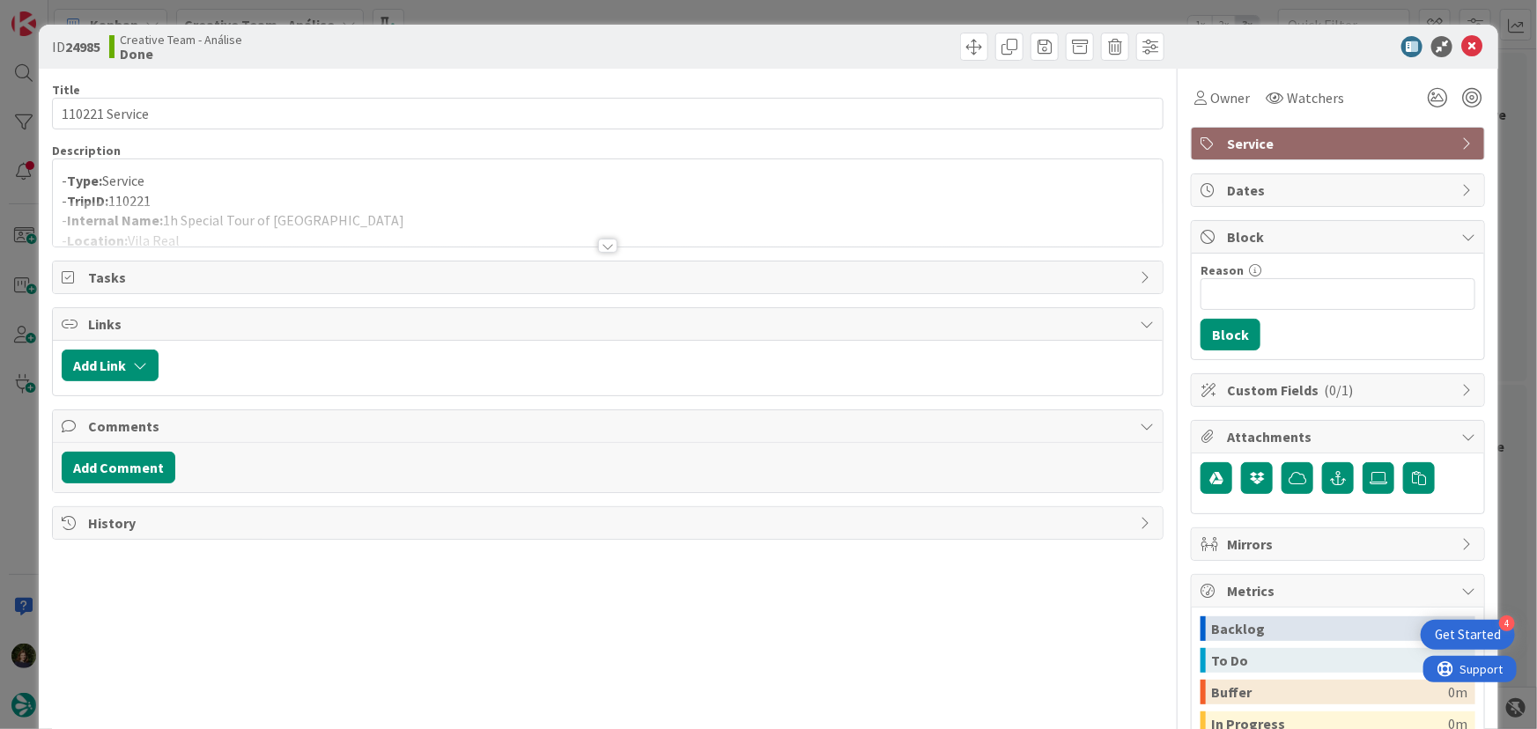
click at [308, 230] on div at bounding box center [608, 224] width 1110 height 45
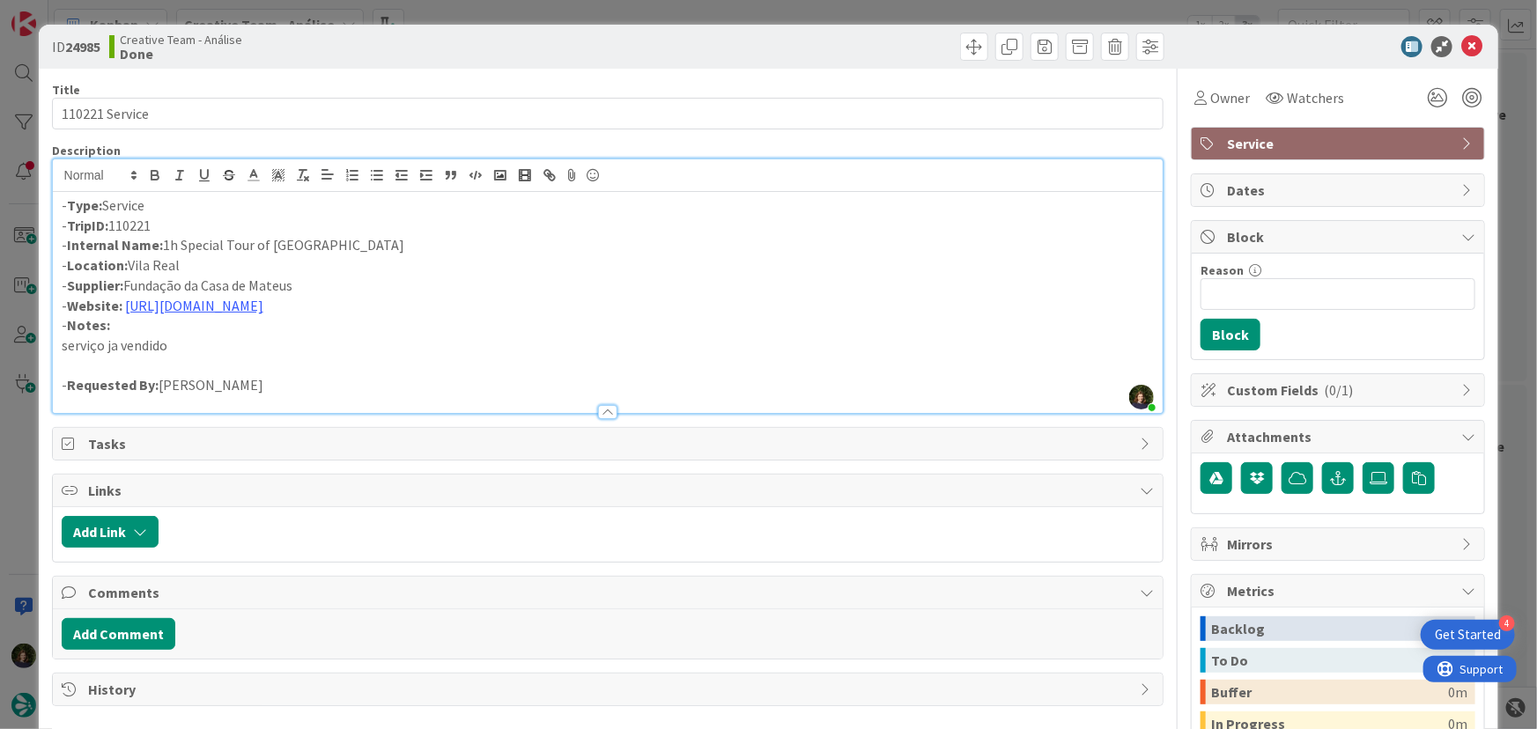
drag, startPoint x: 162, startPoint y: 244, endPoint x: 380, endPoint y: 246, distance: 217.5
click at [395, 246] on p "- Internal Name: 1h Special Tour of [GEOGRAPHIC_DATA]" at bounding box center [608, 245] width 1093 height 20
copy p "1h Special Tour of [GEOGRAPHIC_DATA]"
click at [1468, 49] on icon at bounding box center [1471, 46] width 21 height 21
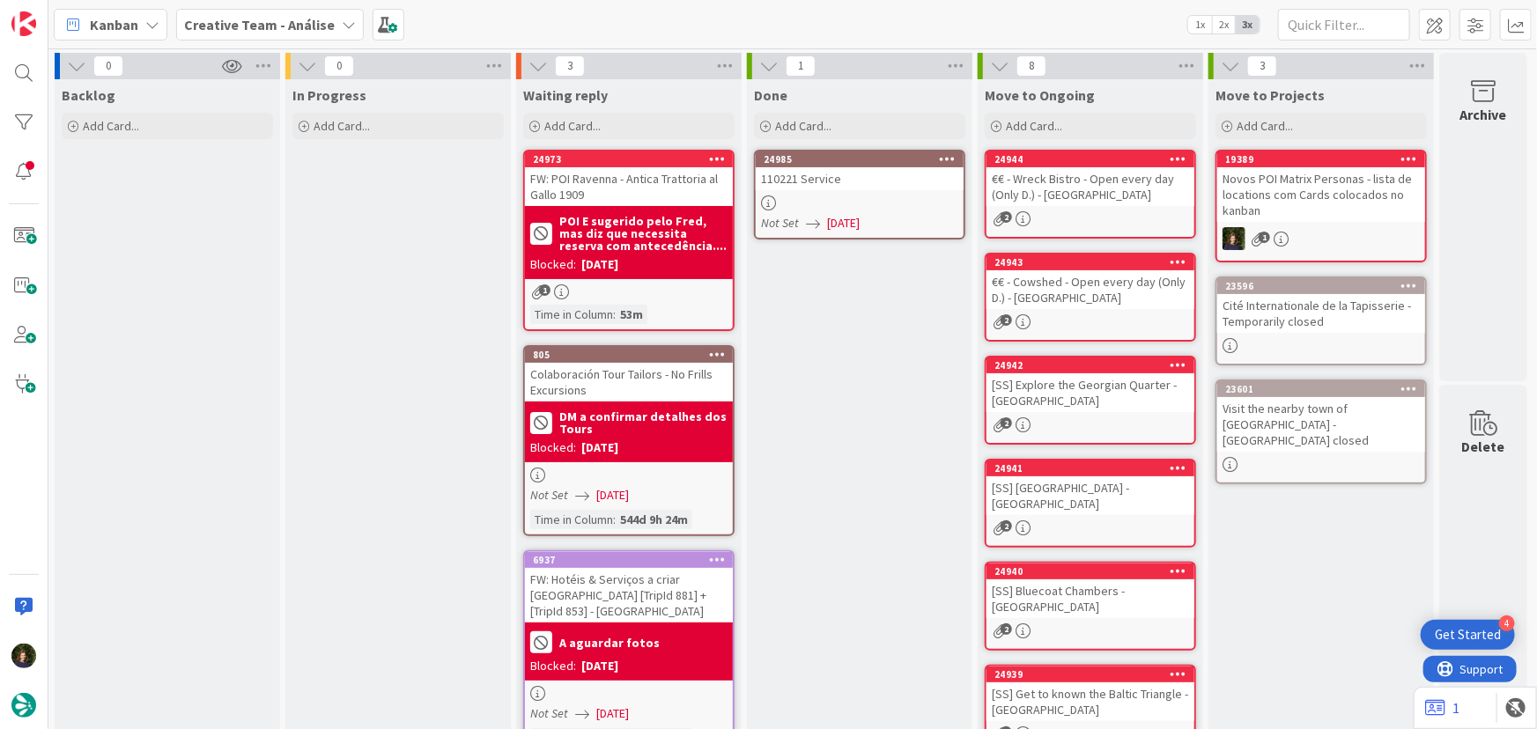
click at [217, 26] on b "Creative Team - Análise" at bounding box center [259, 25] width 151 height 18
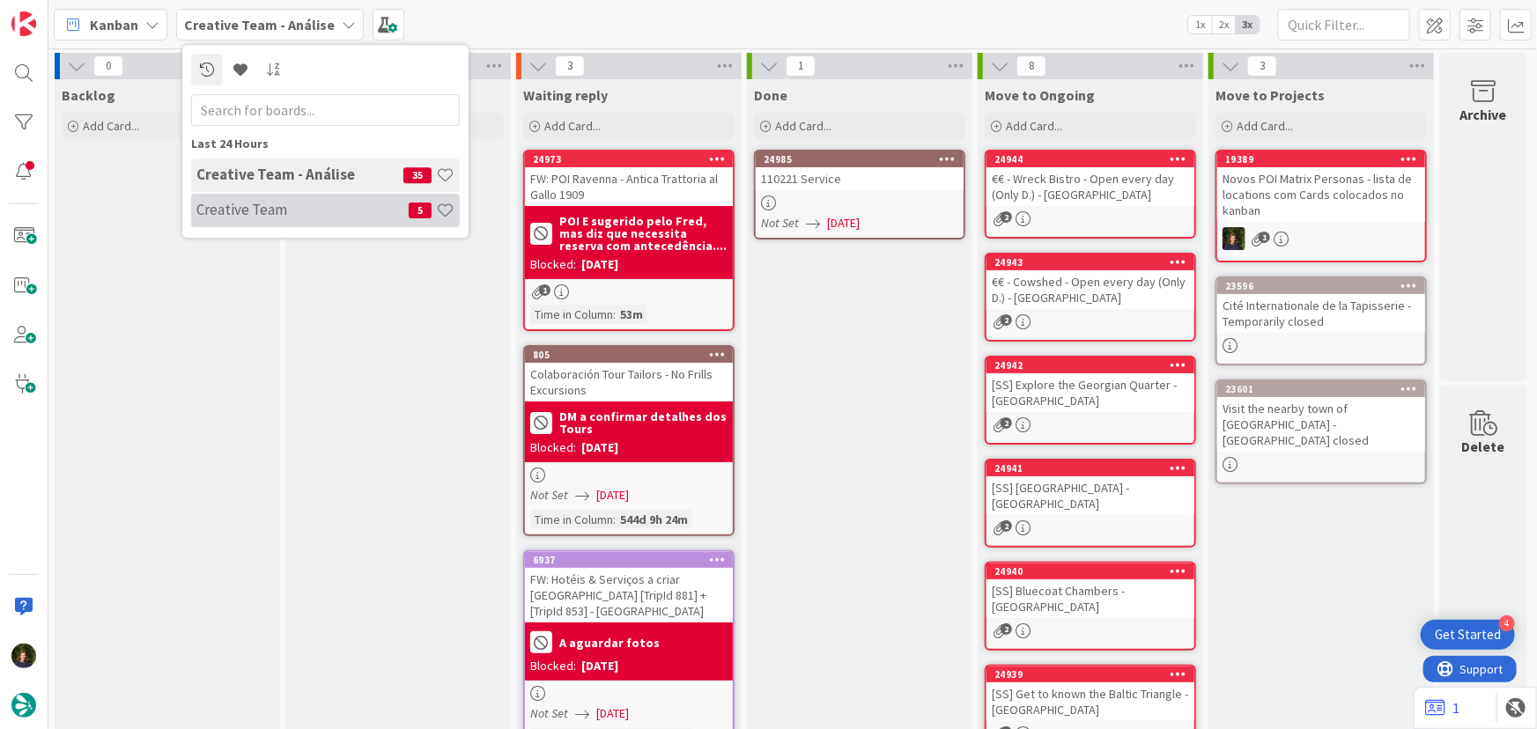
click at [225, 212] on h4 "Creative Team" at bounding box center [302, 210] width 212 height 18
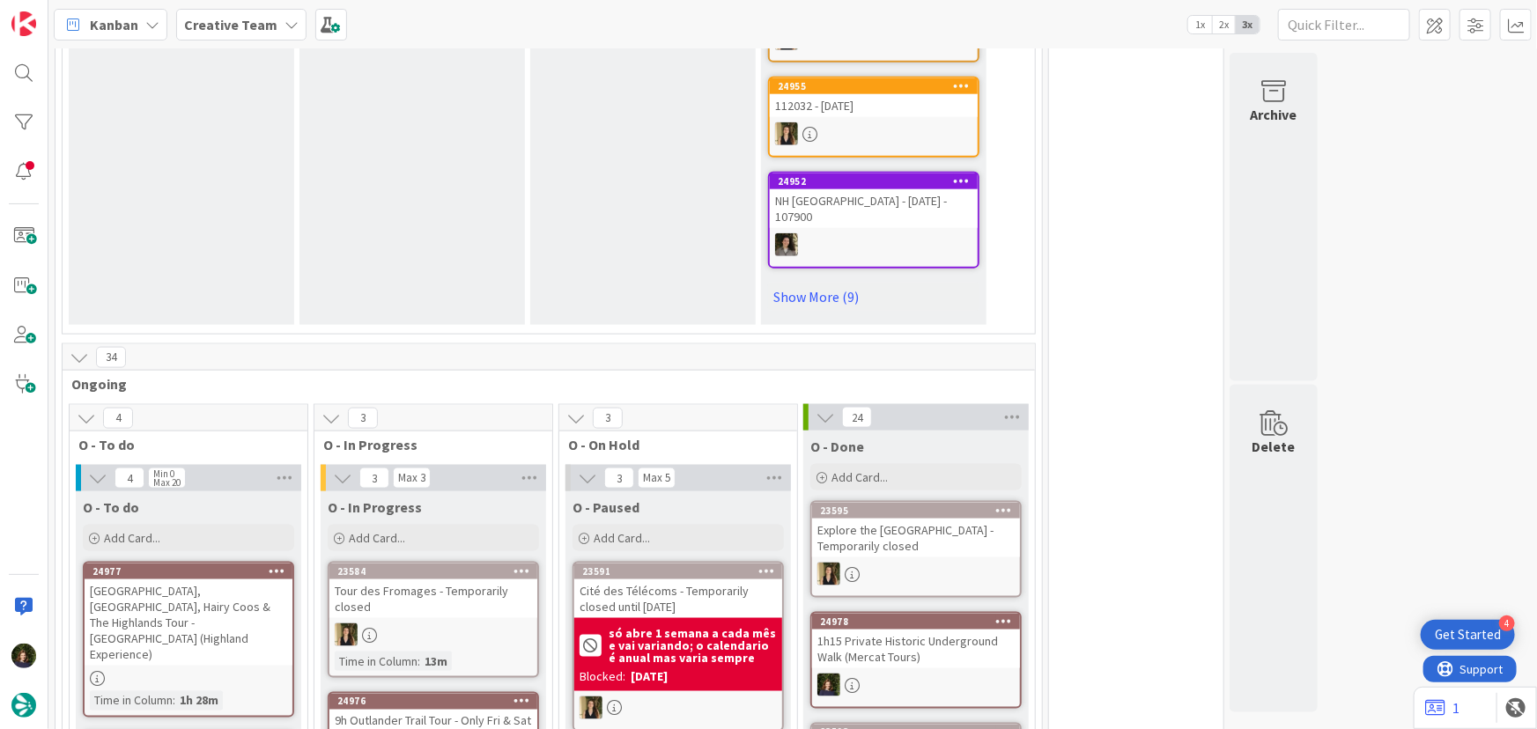
scroll to position [1280, 0]
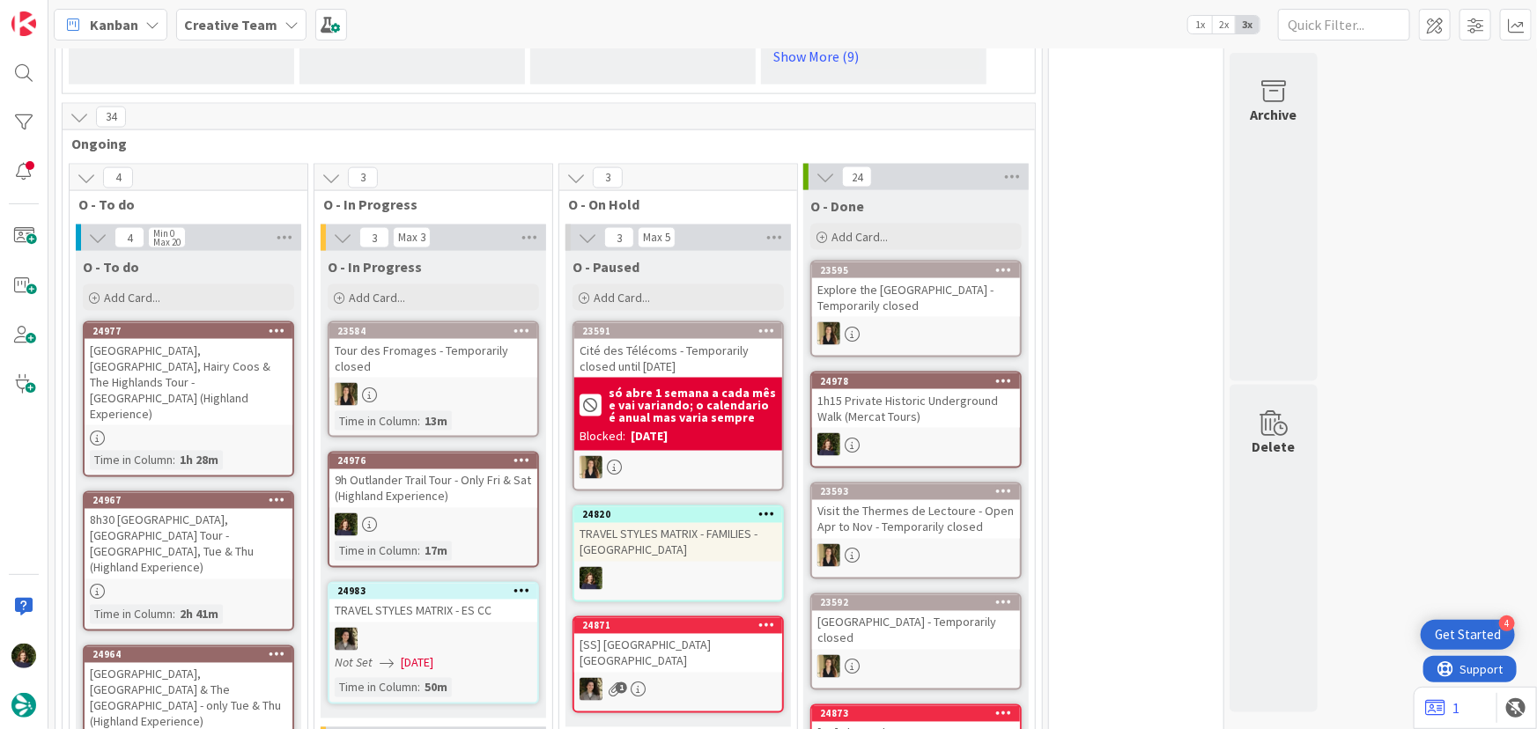
click at [409, 476] on div "9h Outlander Trail Tour - Only Fri & Sat (Highland Experience)" at bounding box center [433, 488] width 208 height 39
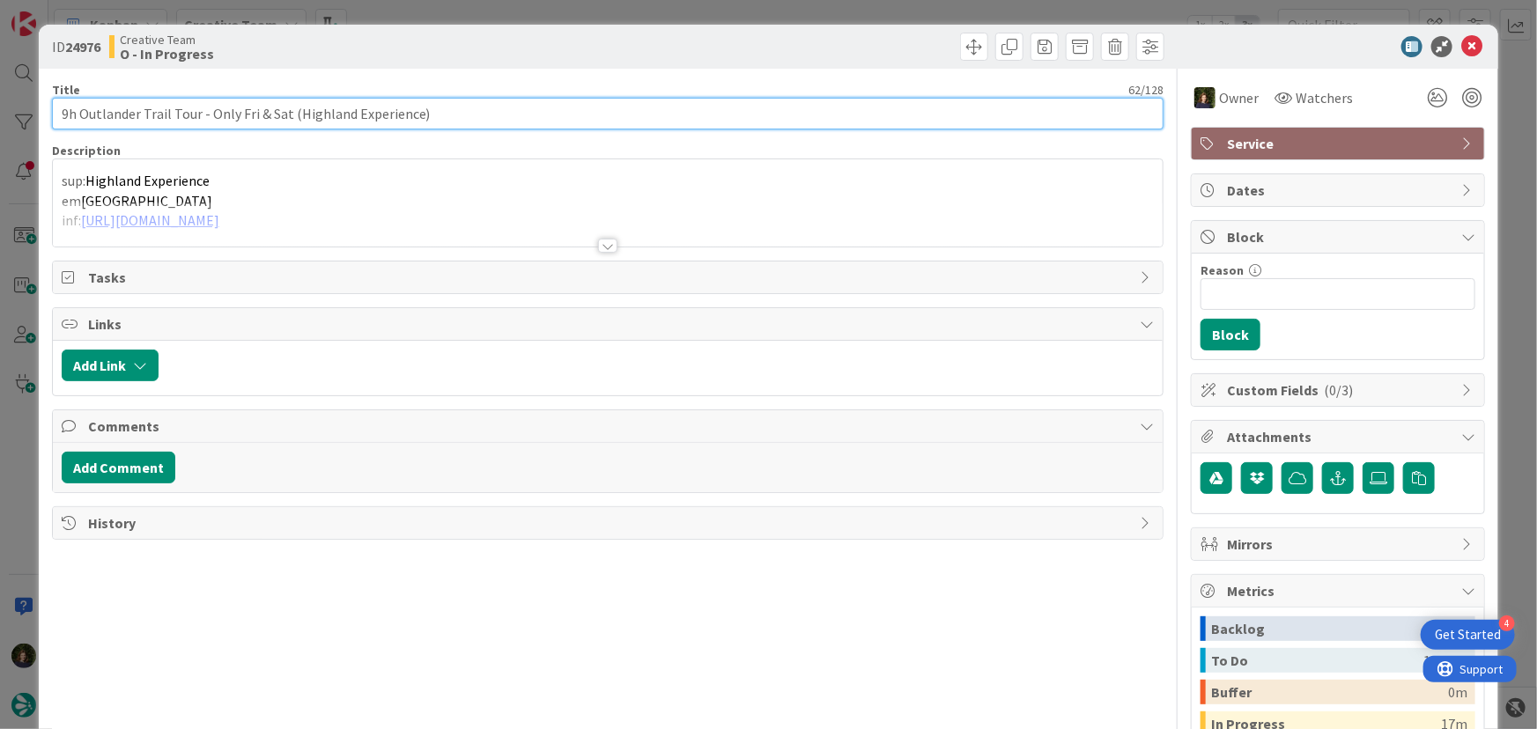
click at [173, 103] on input "9h Outlander Trail Tour - Only Fri & Sat (Highland Experience)" at bounding box center [608, 114] width 1112 height 32
click at [166, 114] on input "9h Outlander Trail Tour - Only Fri & Sat (Highland Experience)" at bounding box center [608, 114] width 1112 height 32
click at [108, 114] on input "9h Outlander Trail Tour - Only Fri & Sat (Highland Experience)" at bounding box center [608, 114] width 1112 height 32
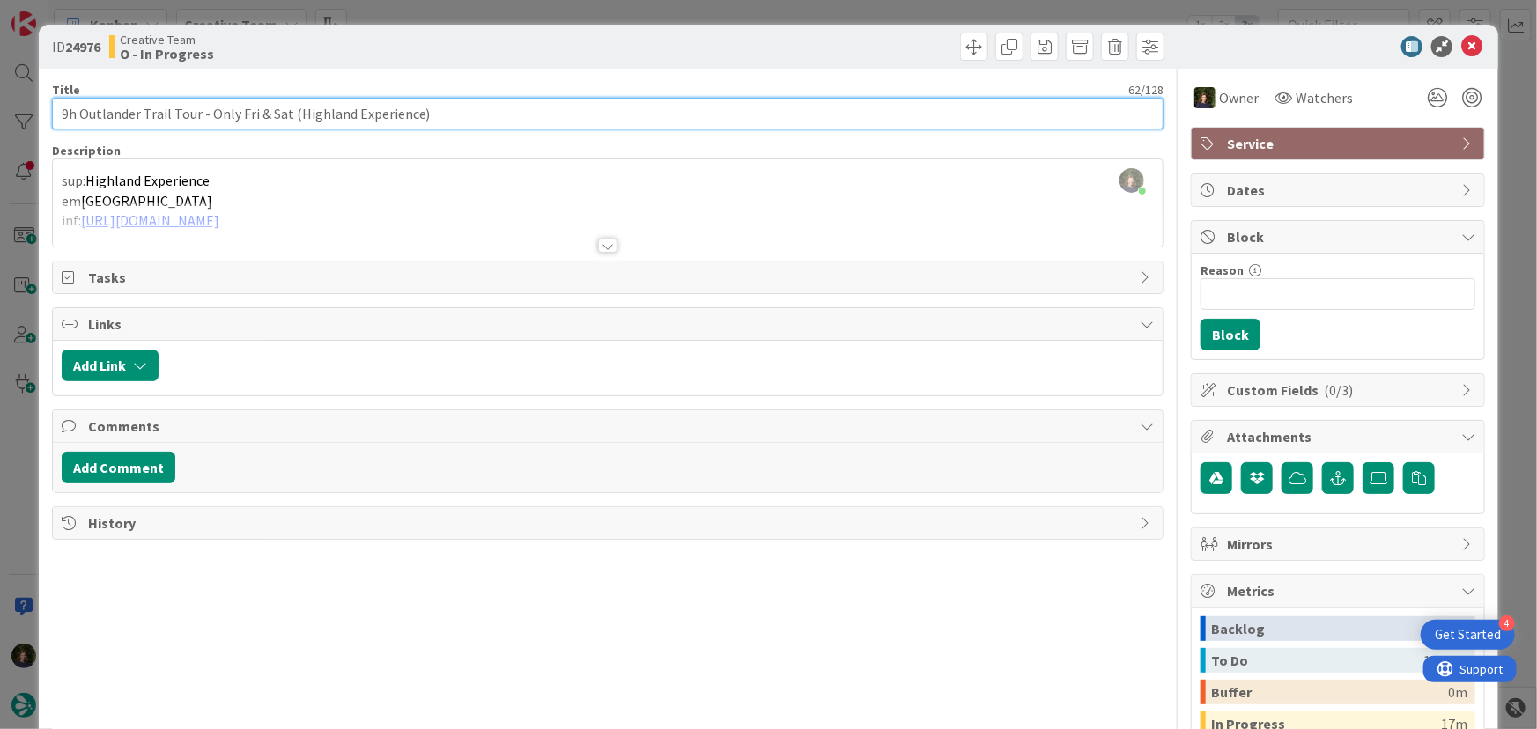
click at [55, 114] on input "9h Outlander Trail Tour - Only Fri & Sat (Highland Experience)" at bounding box center [608, 114] width 1112 height 32
drag, startPoint x: 55, startPoint y: 114, endPoint x: 193, endPoint y: 115, distance: 138.3
click at [193, 115] on input "9h Outlander Trail Tour - Only Fri & Sat (Highland Experience)" at bounding box center [608, 114] width 1112 height 32
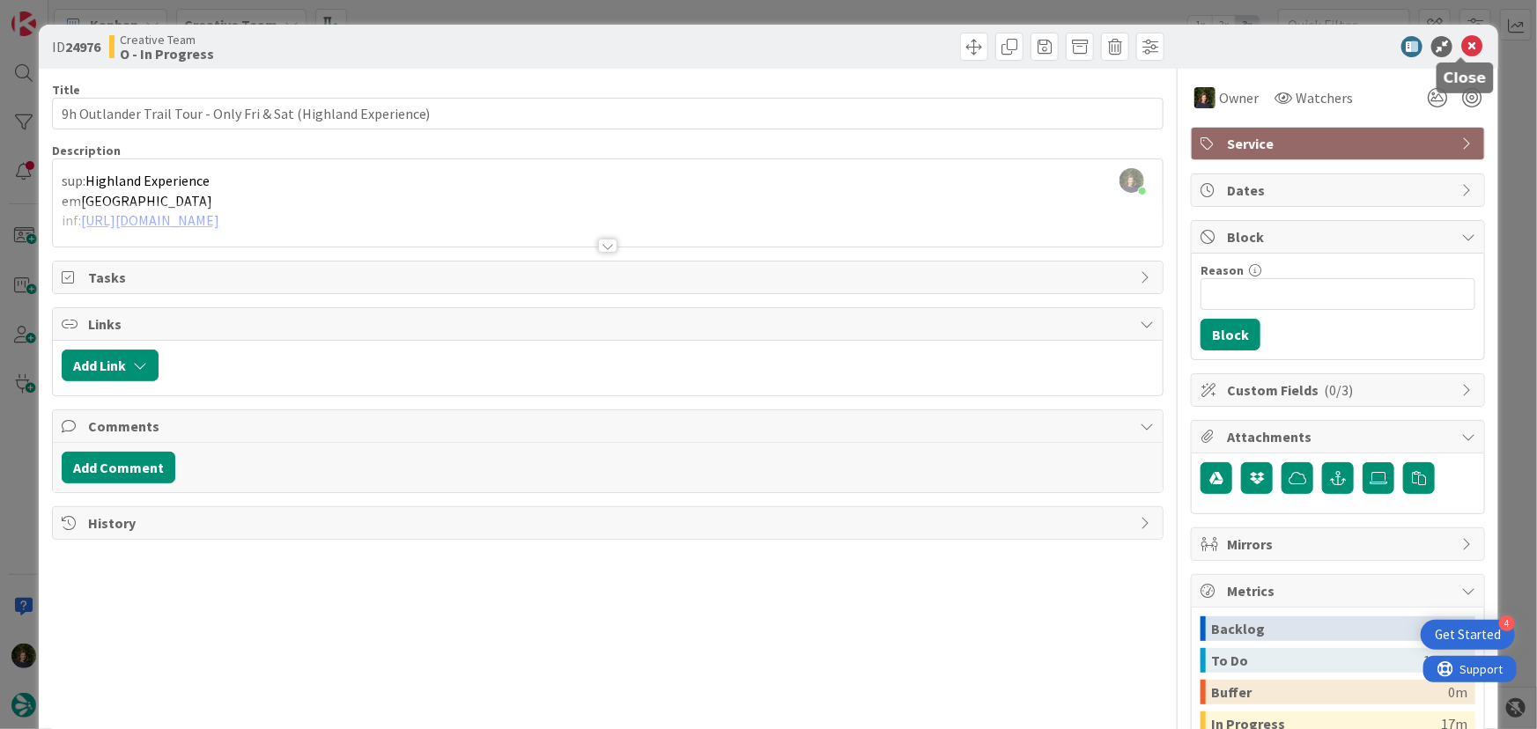
click at [1461, 46] on icon at bounding box center [1471, 46] width 21 height 21
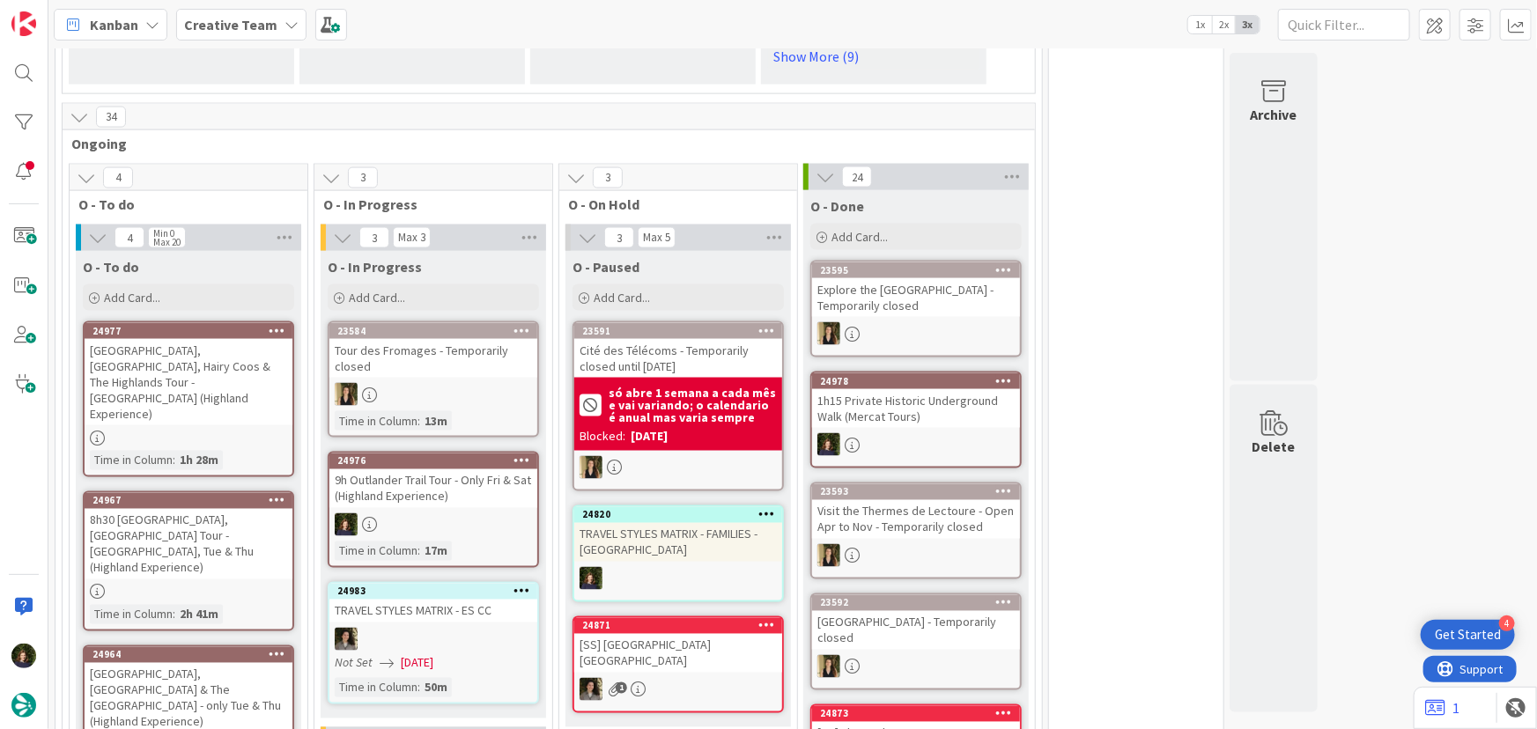
click at [266, 31] on b "Creative Team" at bounding box center [230, 25] width 93 height 18
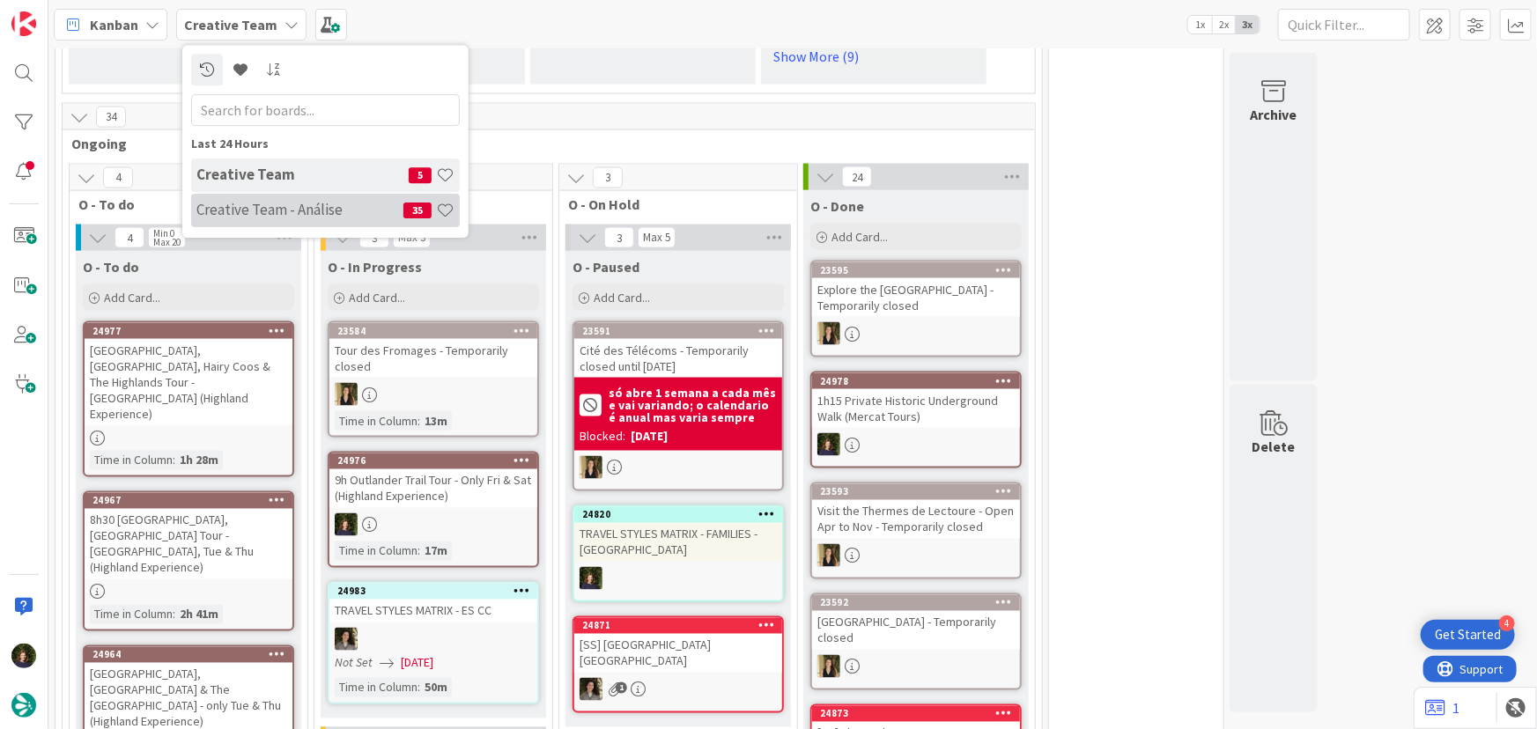
click at [254, 203] on h4 "Creative Team - Análise" at bounding box center [299, 210] width 207 height 18
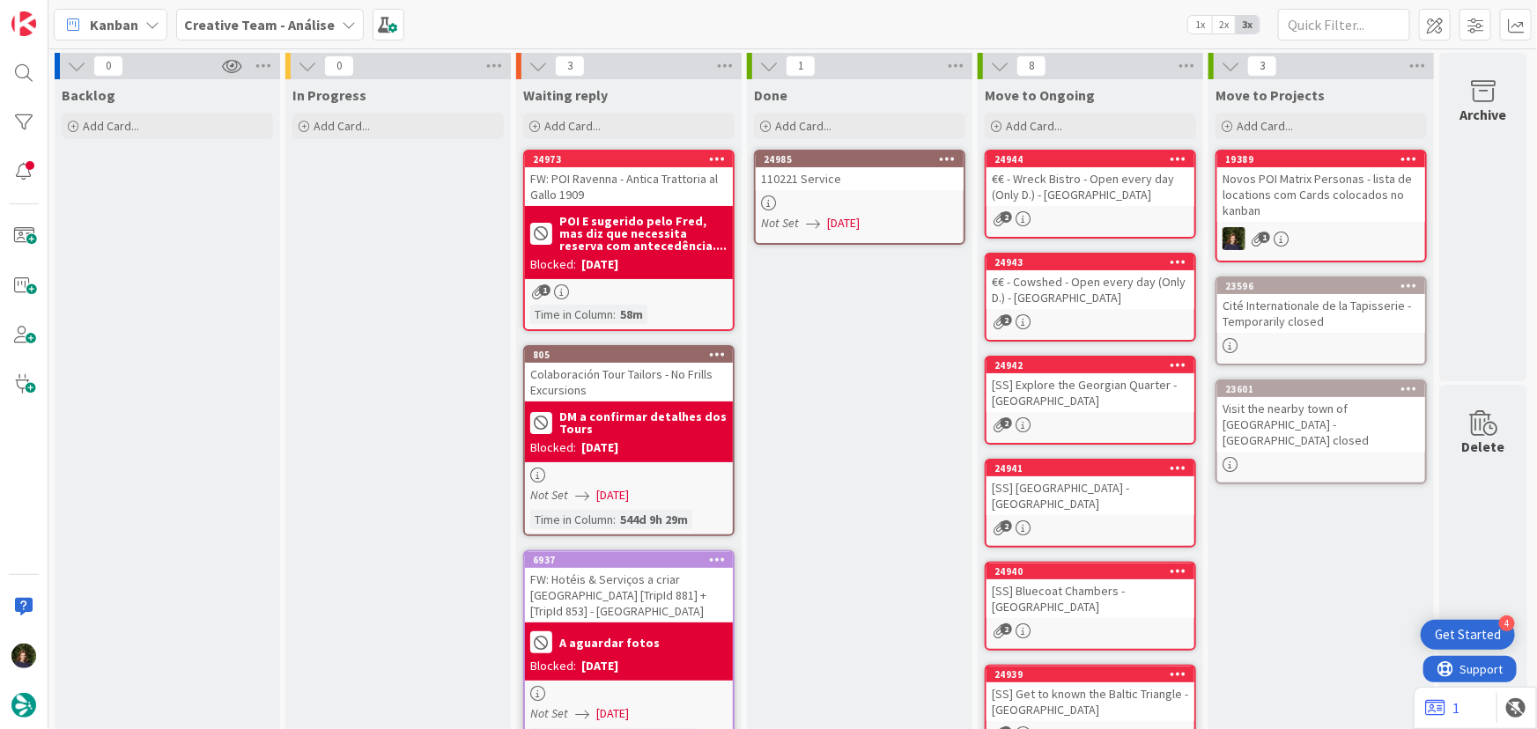
click at [947, 157] on icon at bounding box center [948, 158] width 17 height 12
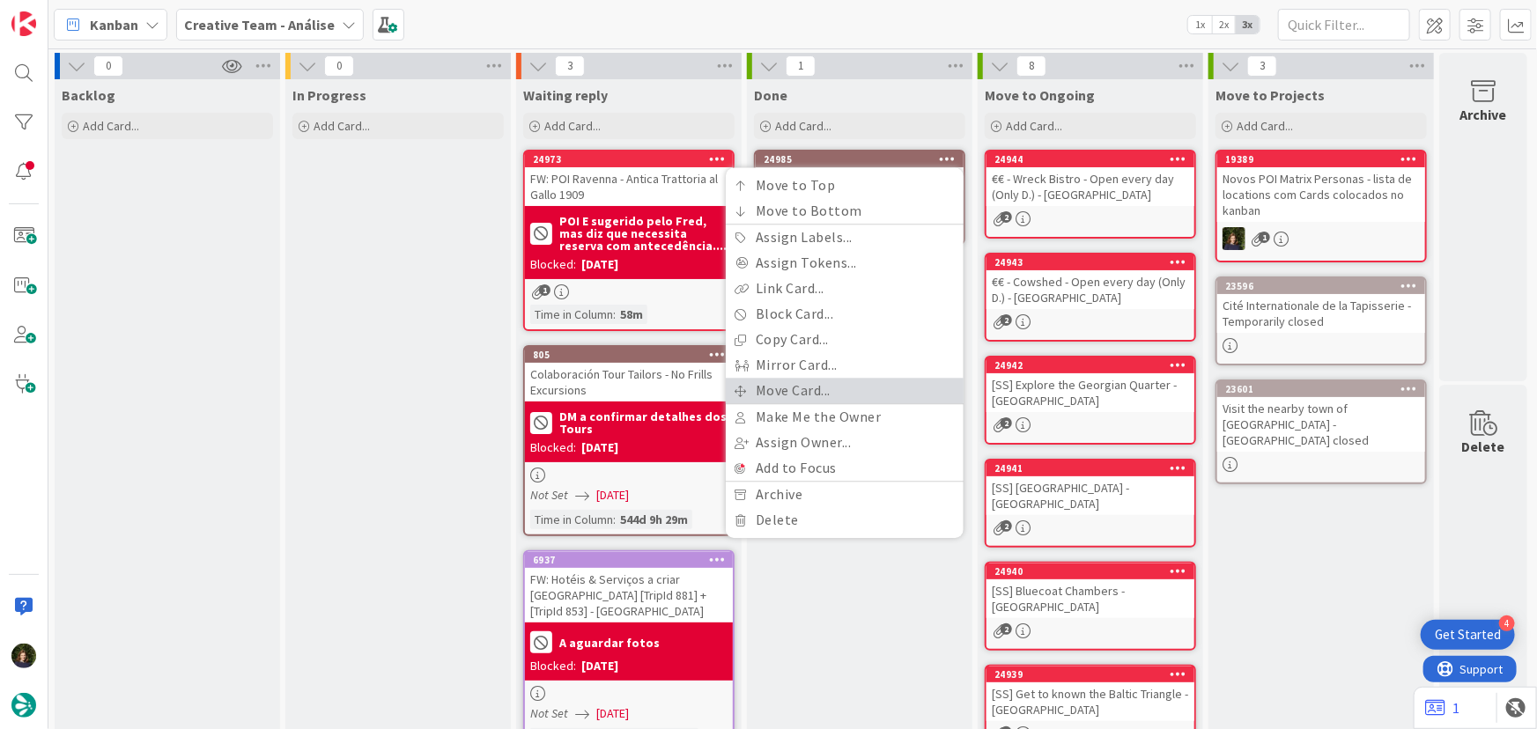
click at [889, 390] on link "Move Card..." at bounding box center [845, 391] width 238 height 26
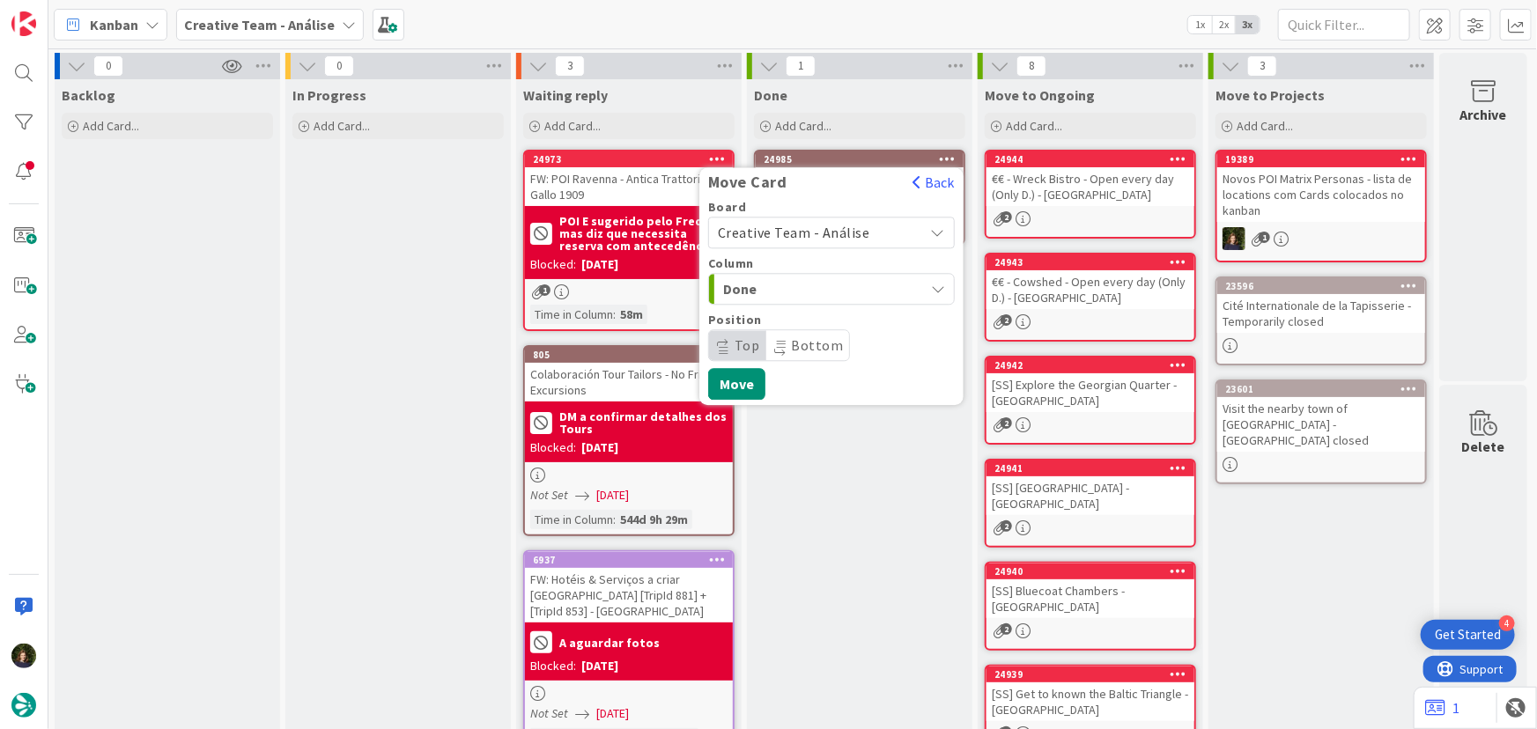
click at [856, 231] on span "Creative Team - Análise" at bounding box center [794, 233] width 152 height 18
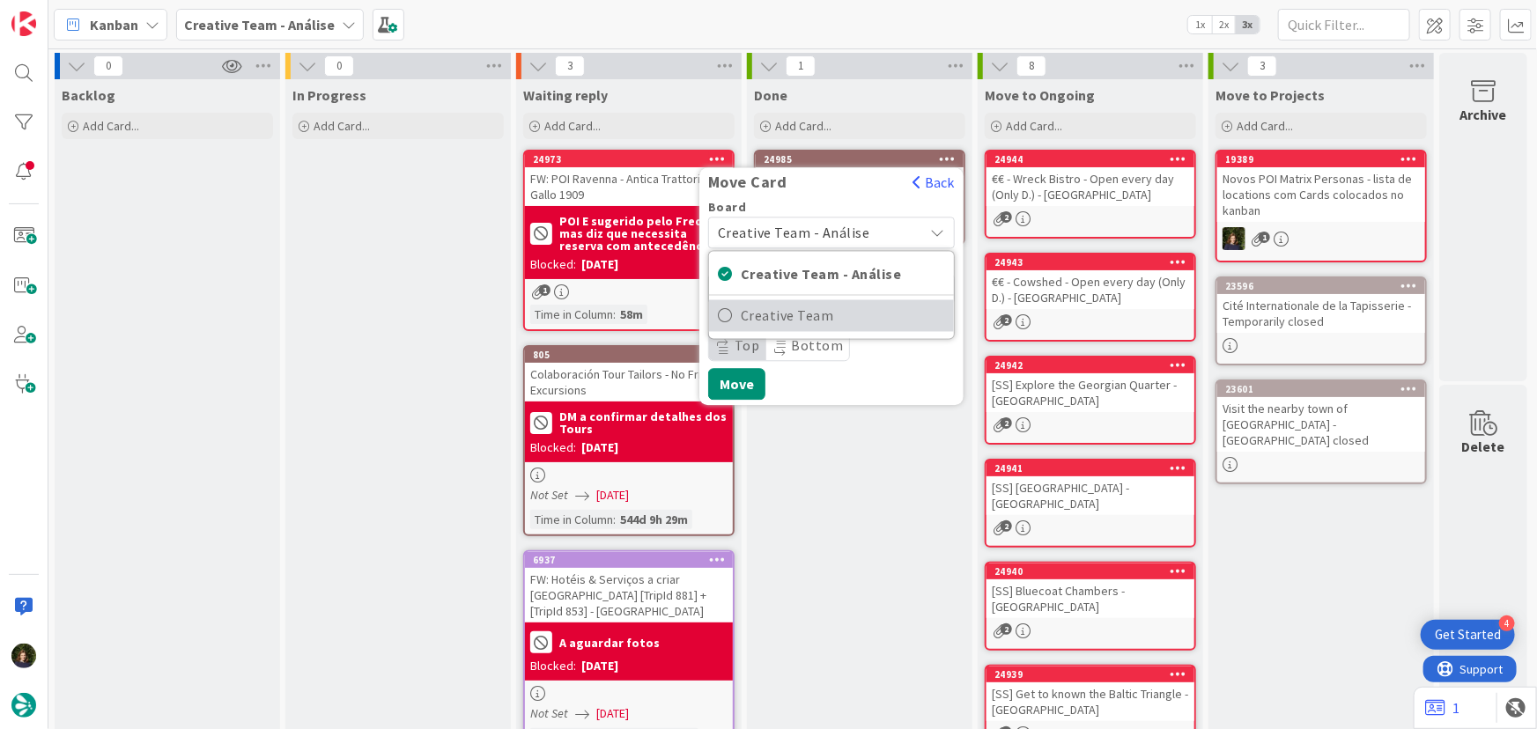
click at [860, 326] on span "Creative Team" at bounding box center [843, 316] width 204 height 26
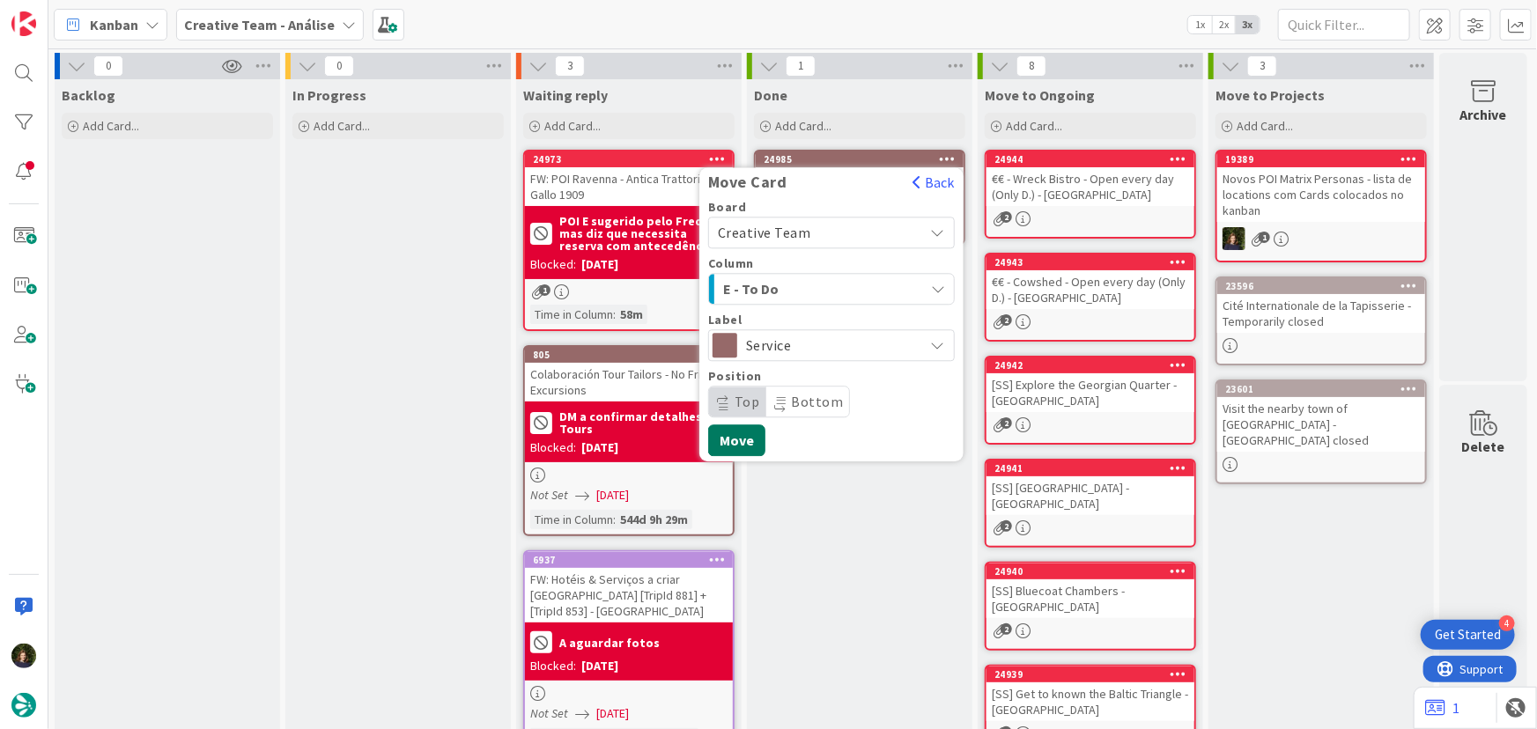
click at [732, 440] on button "Move" at bounding box center [736, 440] width 57 height 32
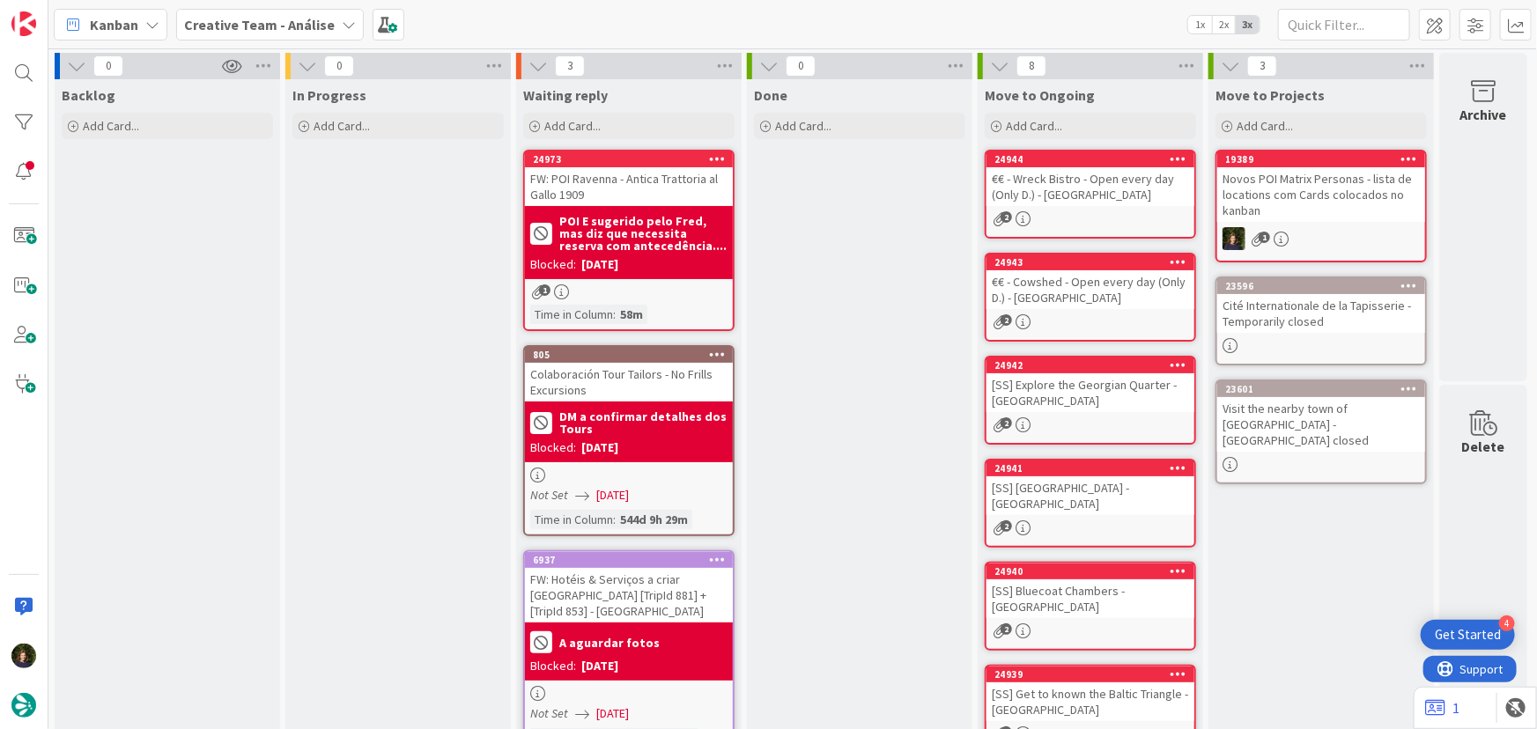
click at [278, 22] on b "Creative Team - Análise" at bounding box center [259, 25] width 151 height 18
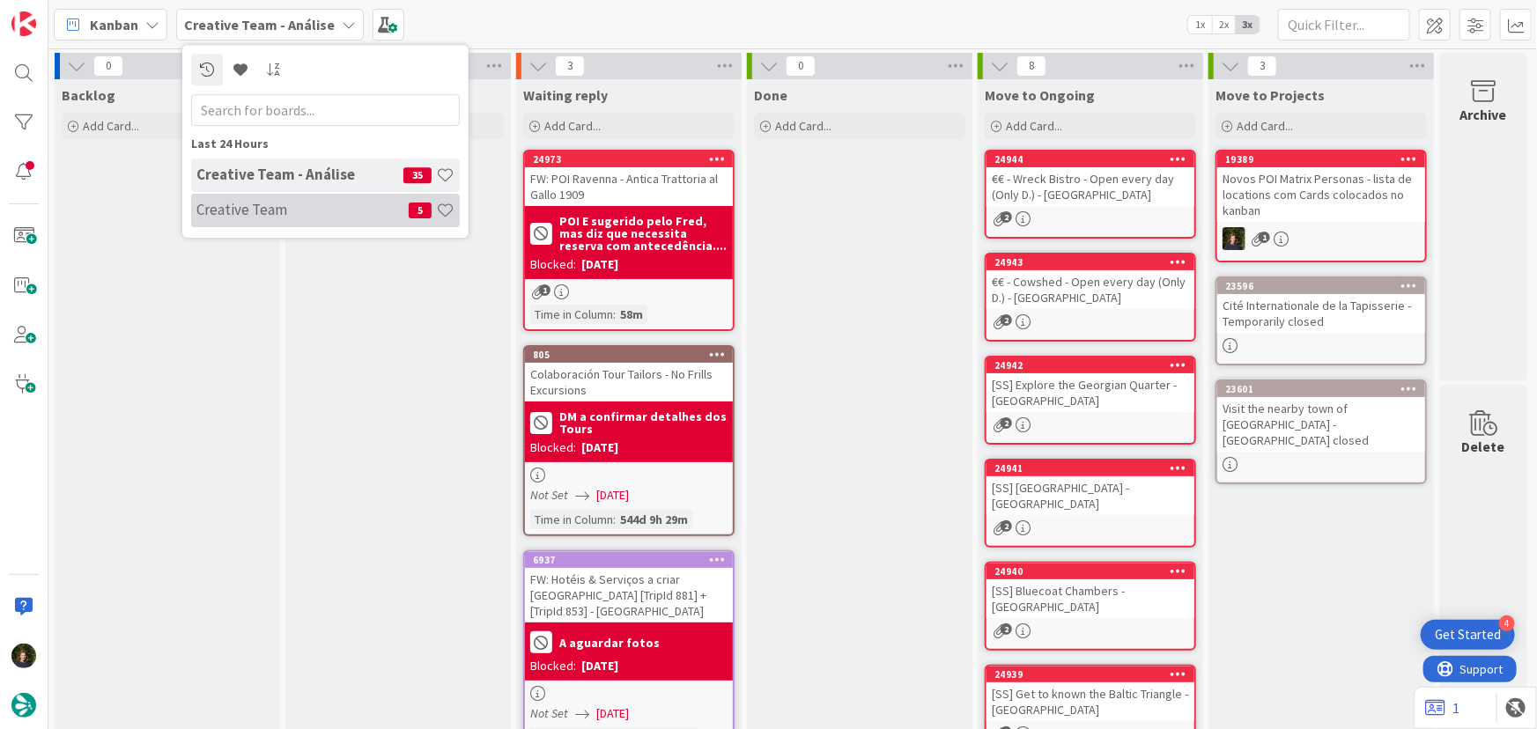
click at [282, 210] on h4 "Creative Team" at bounding box center [302, 210] width 212 height 18
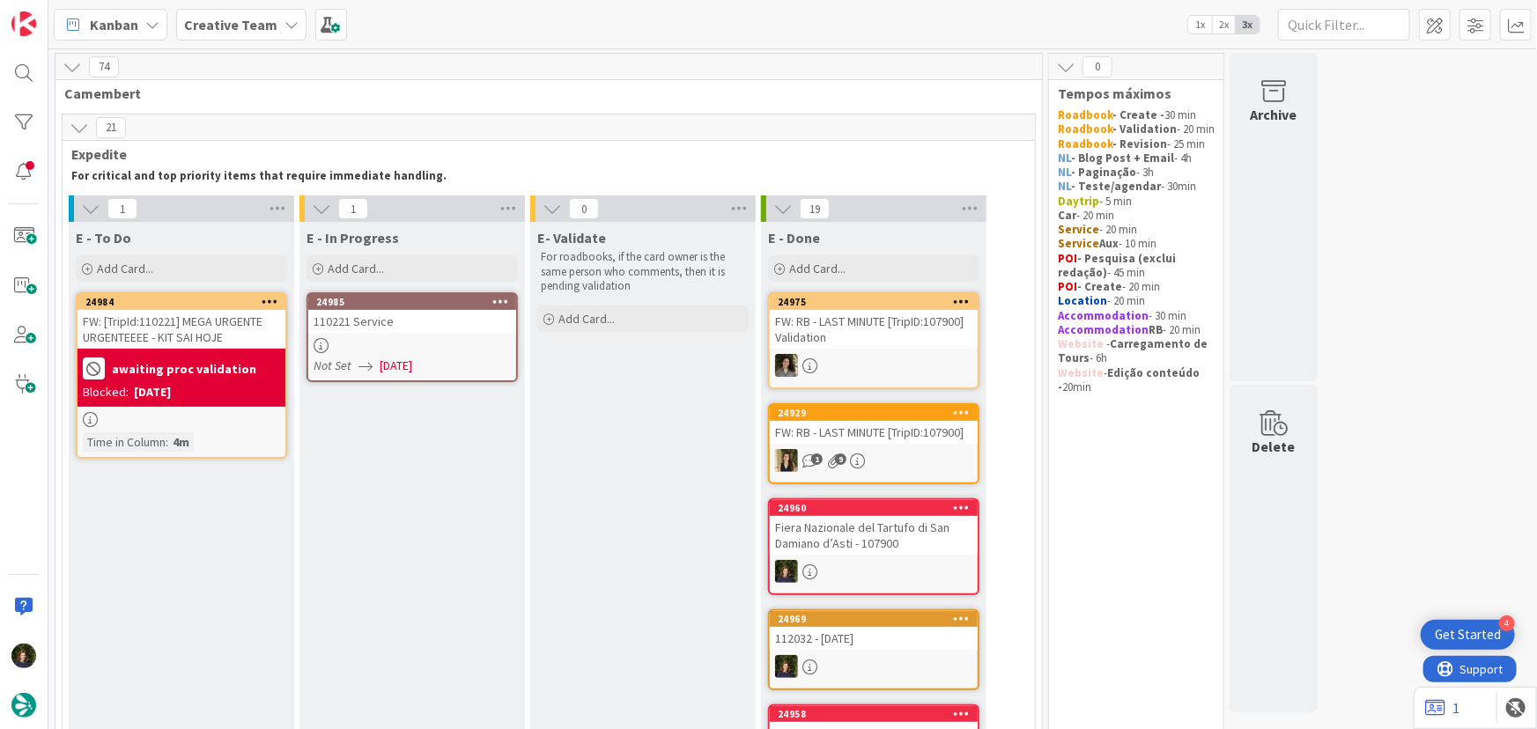
click at [381, 319] on div "110221 Service" at bounding box center [412, 321] width 208 height 23
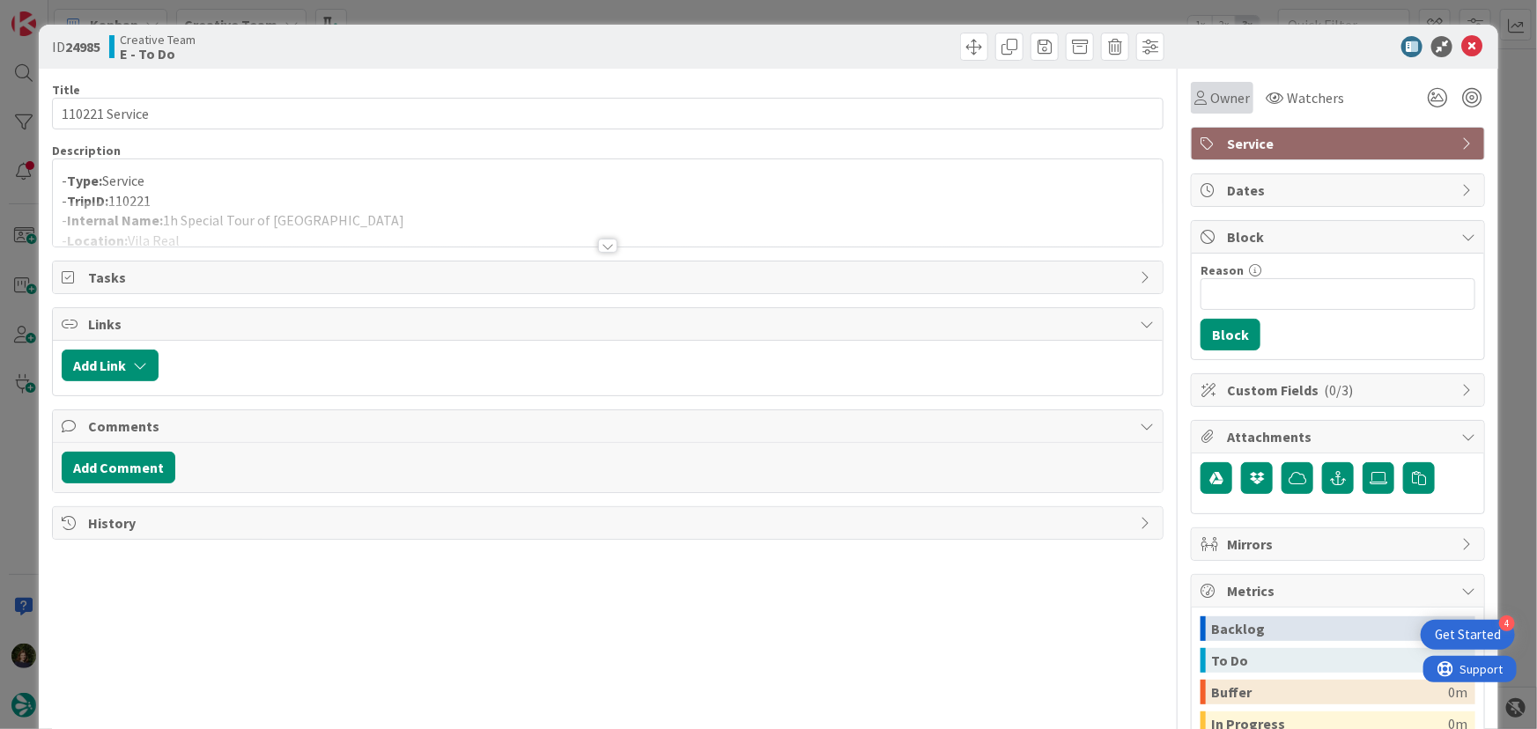
click at [1227, 95] on span "Owner" at bounding box center [1230, 97] width 40 height 21
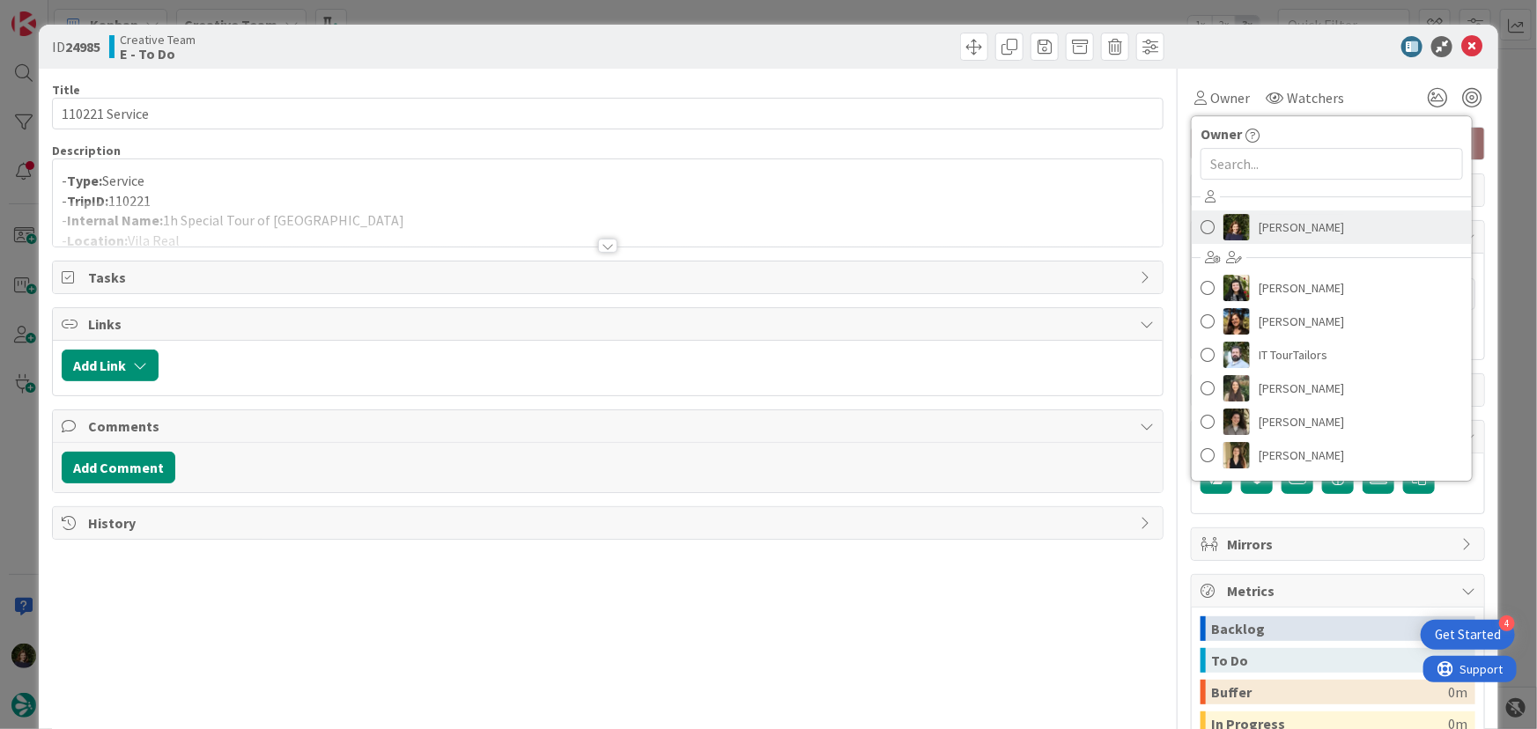
click at [1281, 232] on span "[PERSON_NAME]" at bounding box center [1300, 227] width 85 height 26
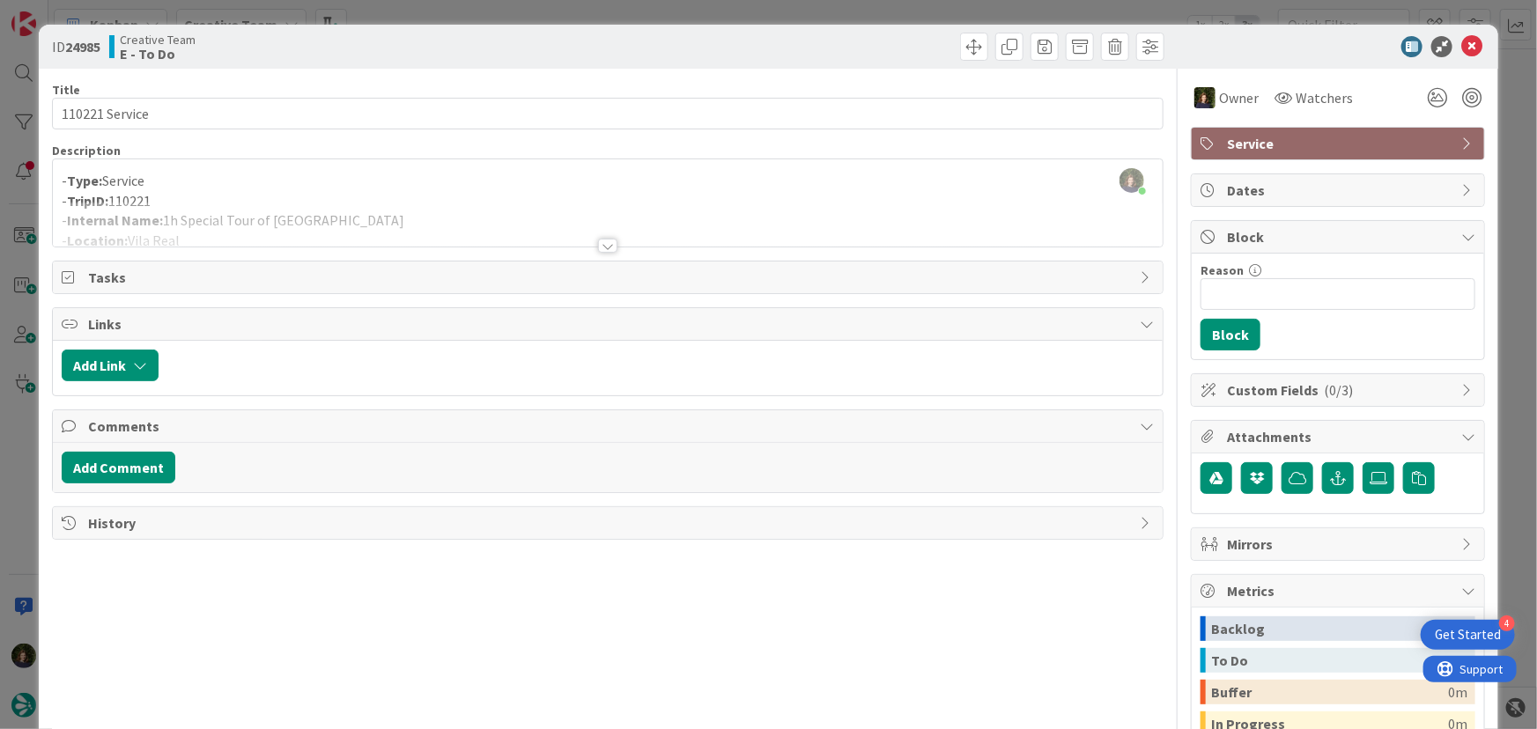
click at [598, 247] on div at bounding box center [607, 246] width 19 height 14
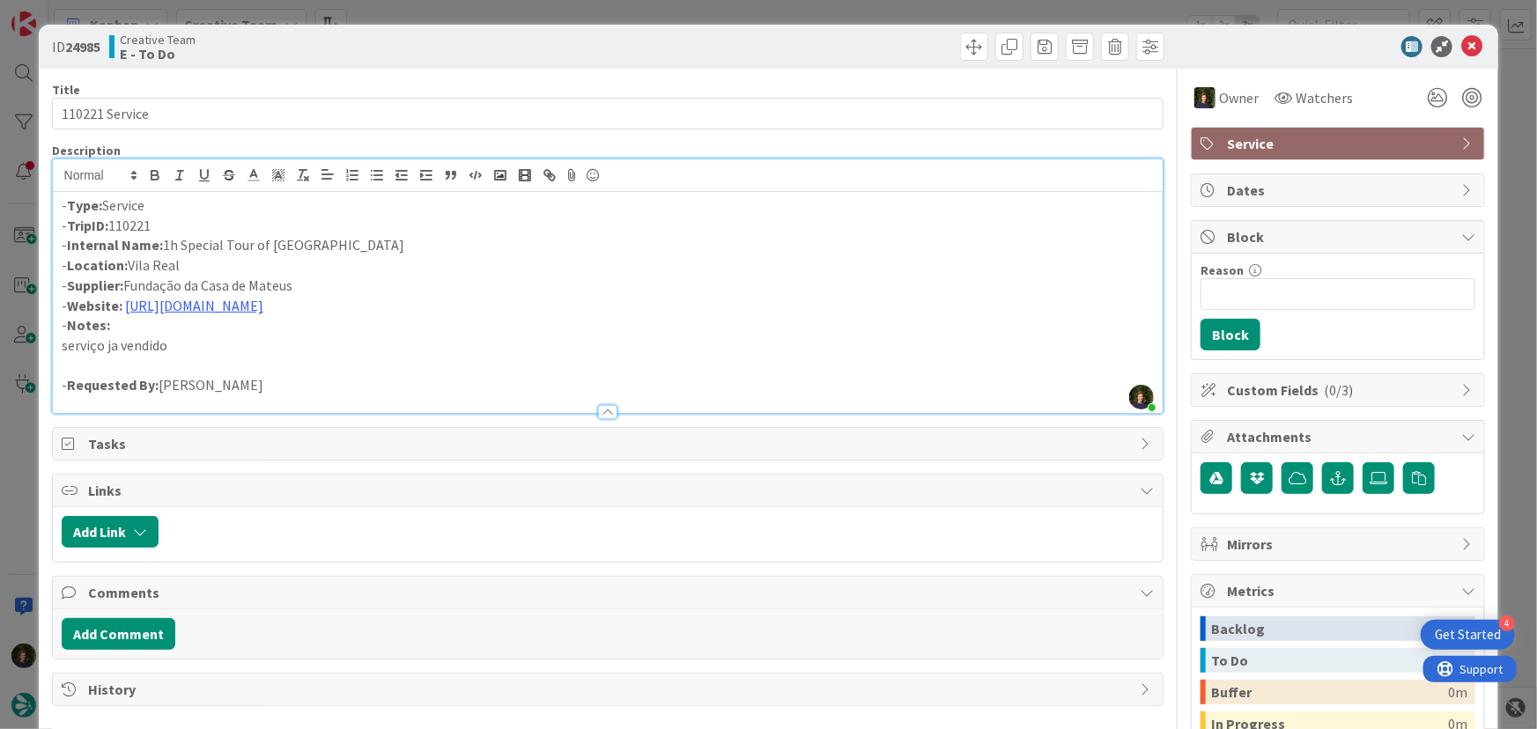
drag, startPoint x: 164, startPoint y: 247, endPoint x: 378, endPoint y: 243, distance: 214.0
click at [378, 243] on p "- Internal Name: 1h Special Tour of [GEOGRAPHIC_DATA]" at bounding box center [608, 245] width 1093 height 20
copy p "1h Special Tour of [GEOGRAPHIC_DATA]"
click at [1461, 52] on icon at bounding box center [1471, 46] width 21 height 21
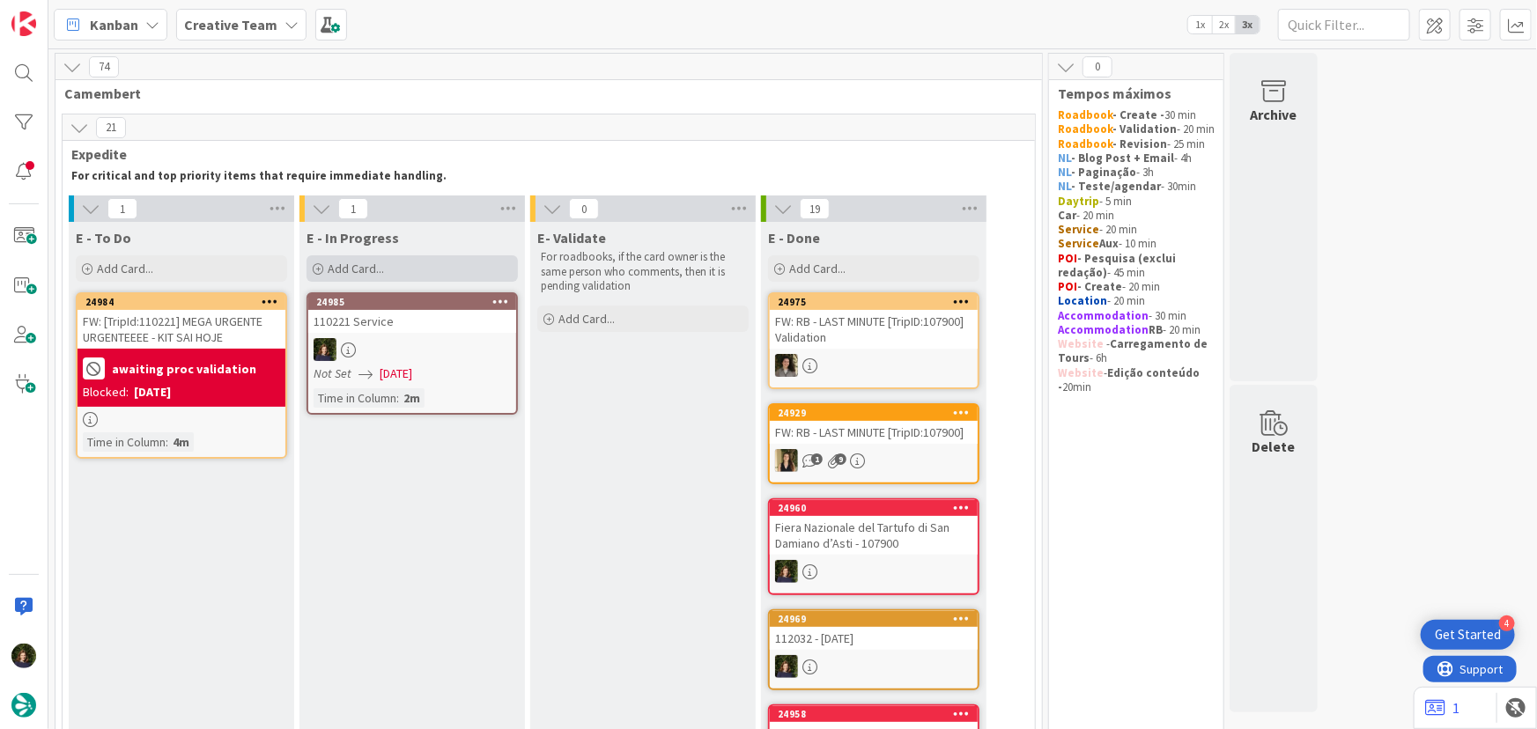
click at [349, 274] on div "Add Card..." at bounding box center [411, 268] width 211 height 26
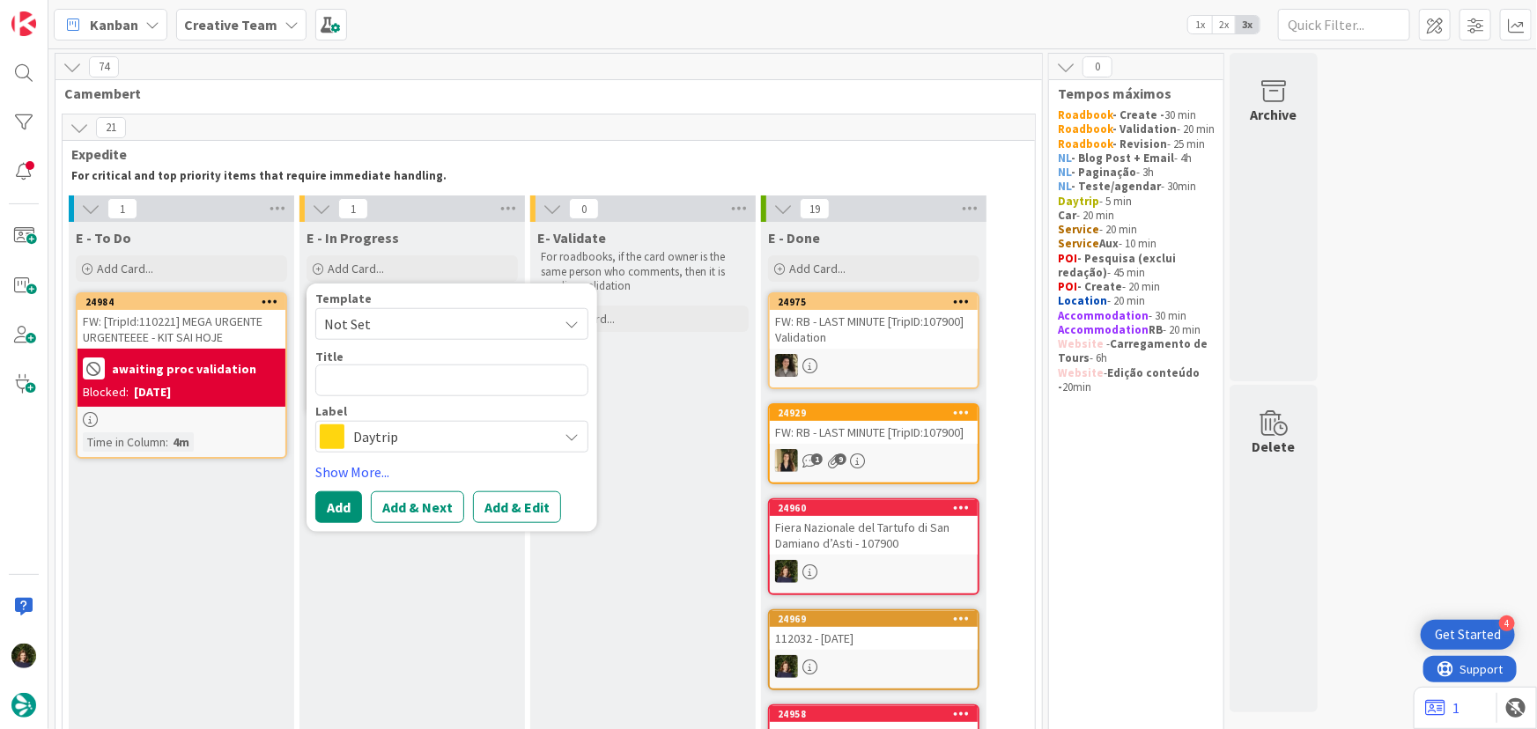
type textarea "x"
type textarea "S"
type textarea "x"
type textarea "Su"
type textarea "x"
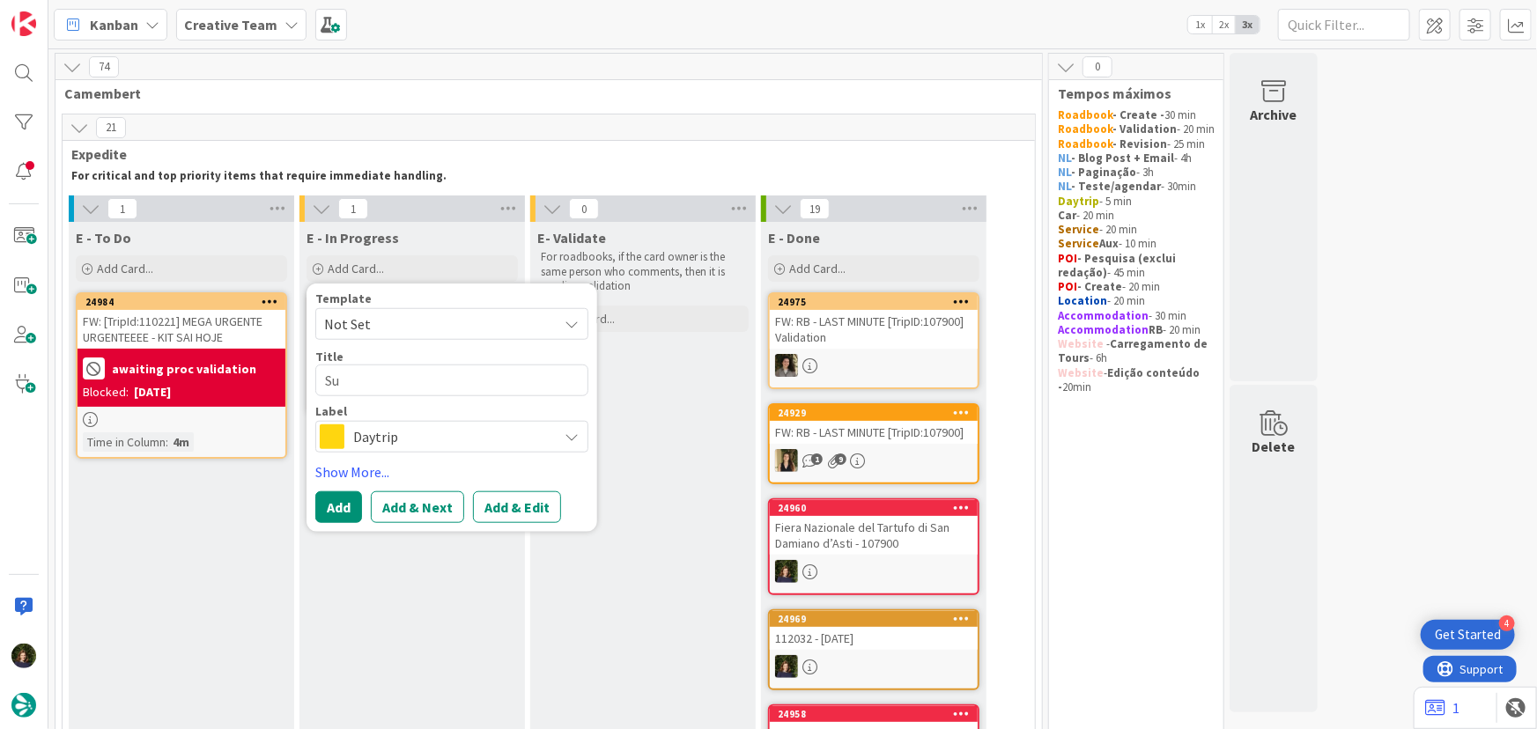
type textarea "Sup"
type textarea "x"
type textarea "Supp"
type textarea "x"
type textarea "Suppl"
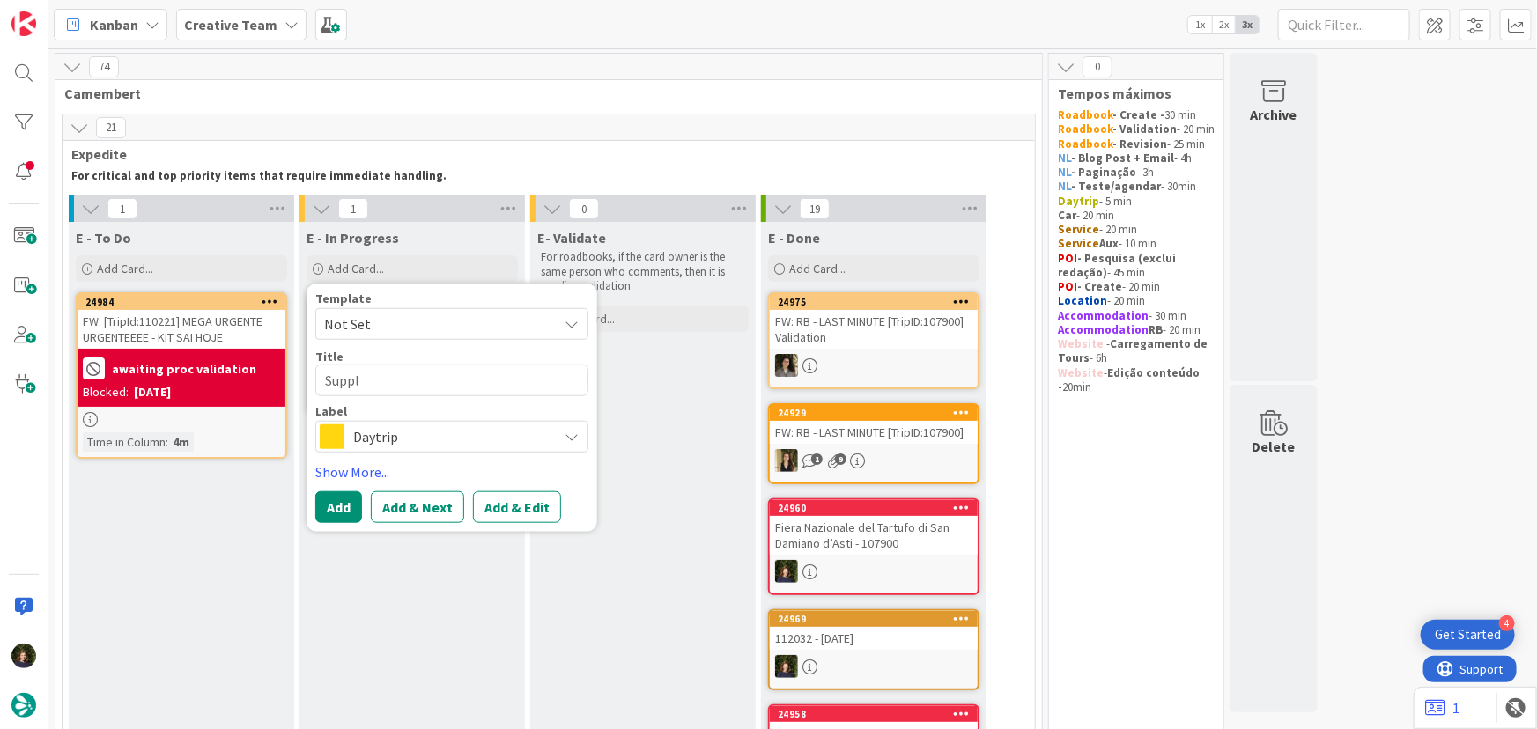
type textarea "x"
type textarea "Suppli"
type textarea "x"
type textarea "Supplie"
type textarea "x"
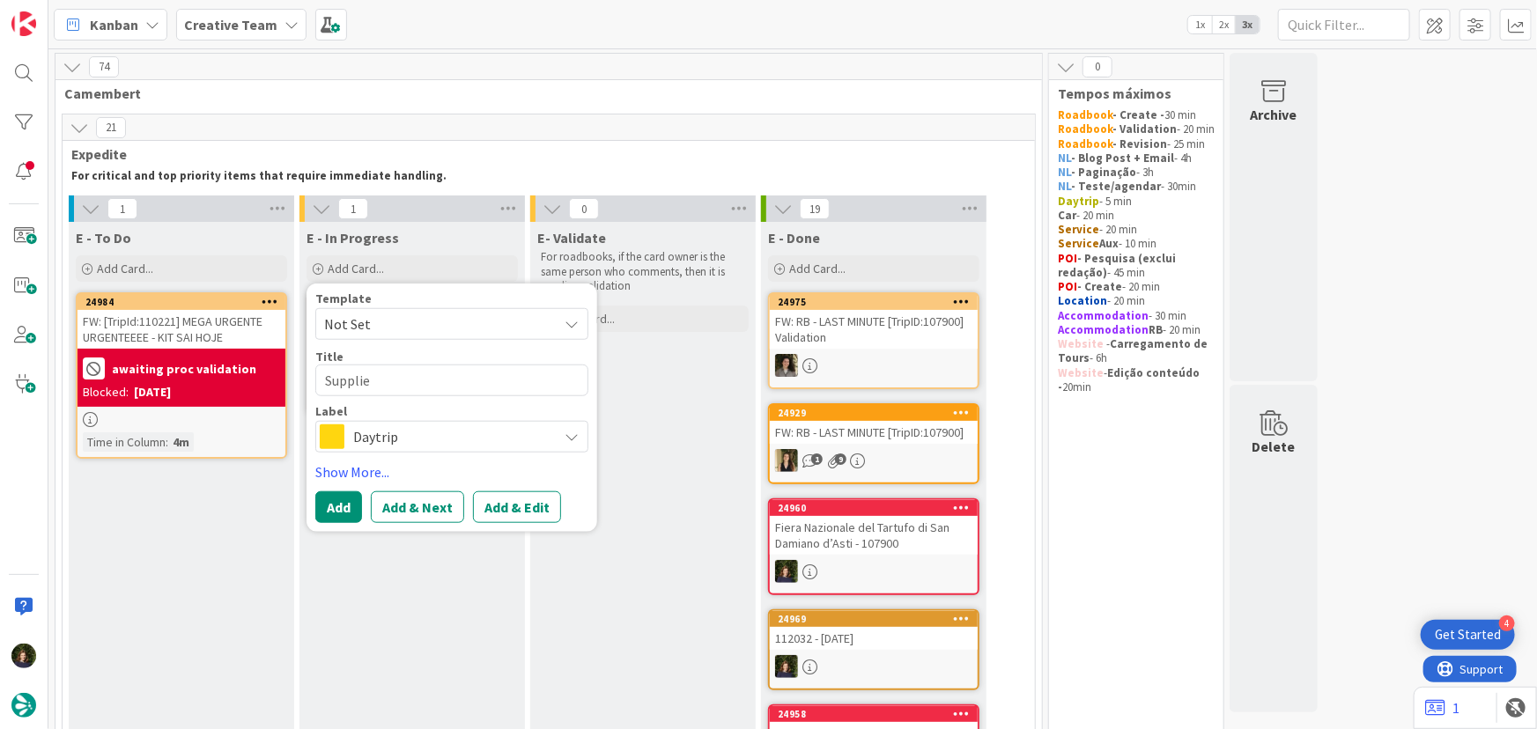
type textarea "Supplier"
type textarea "x"
type textarea "Supplier M"
type textarea "x"
type textarea "Supplier [PERSON_NAME]"
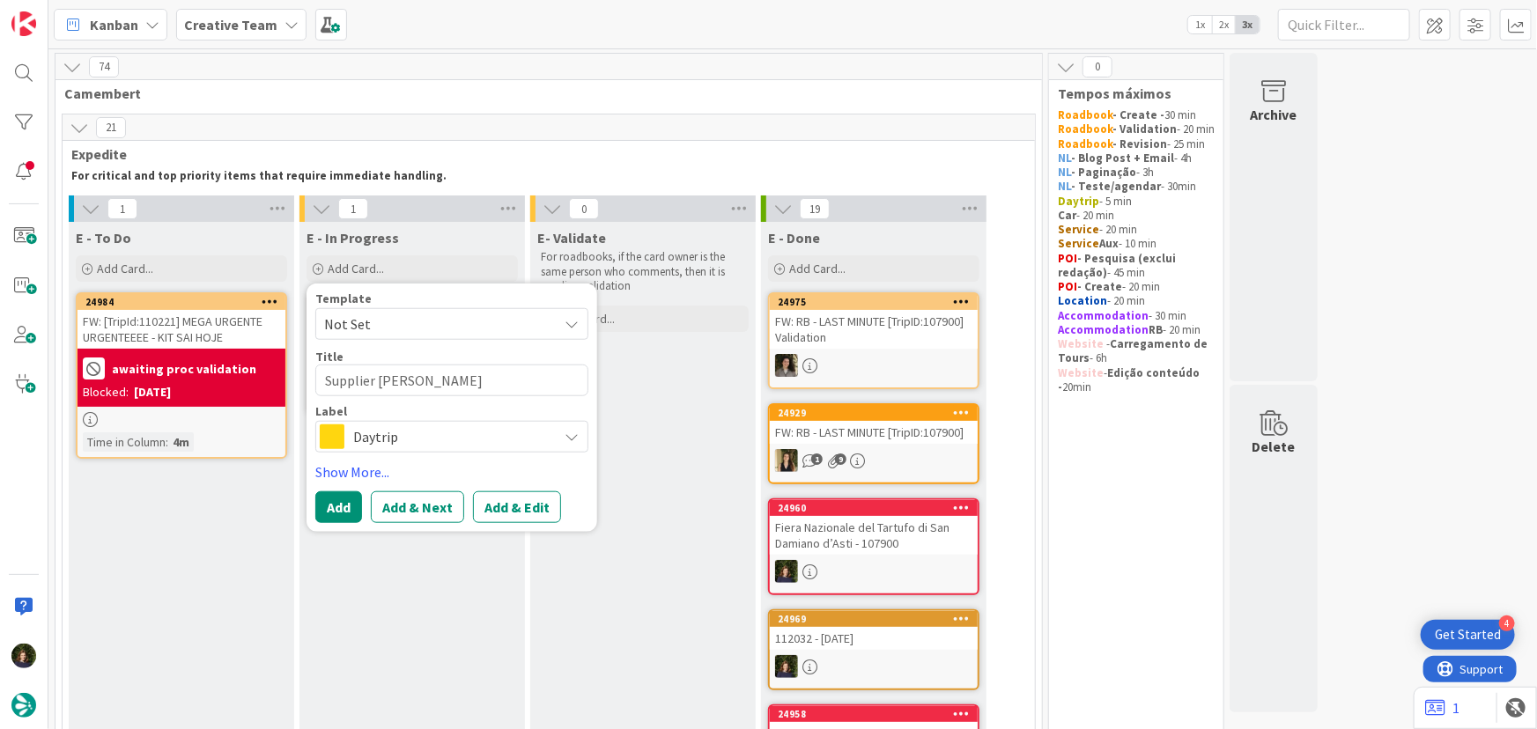
type textarea "x"
type textarea "Supplier Mat"
type textarea "x"
type textarea "Supplier Mate"
type textarea "x"
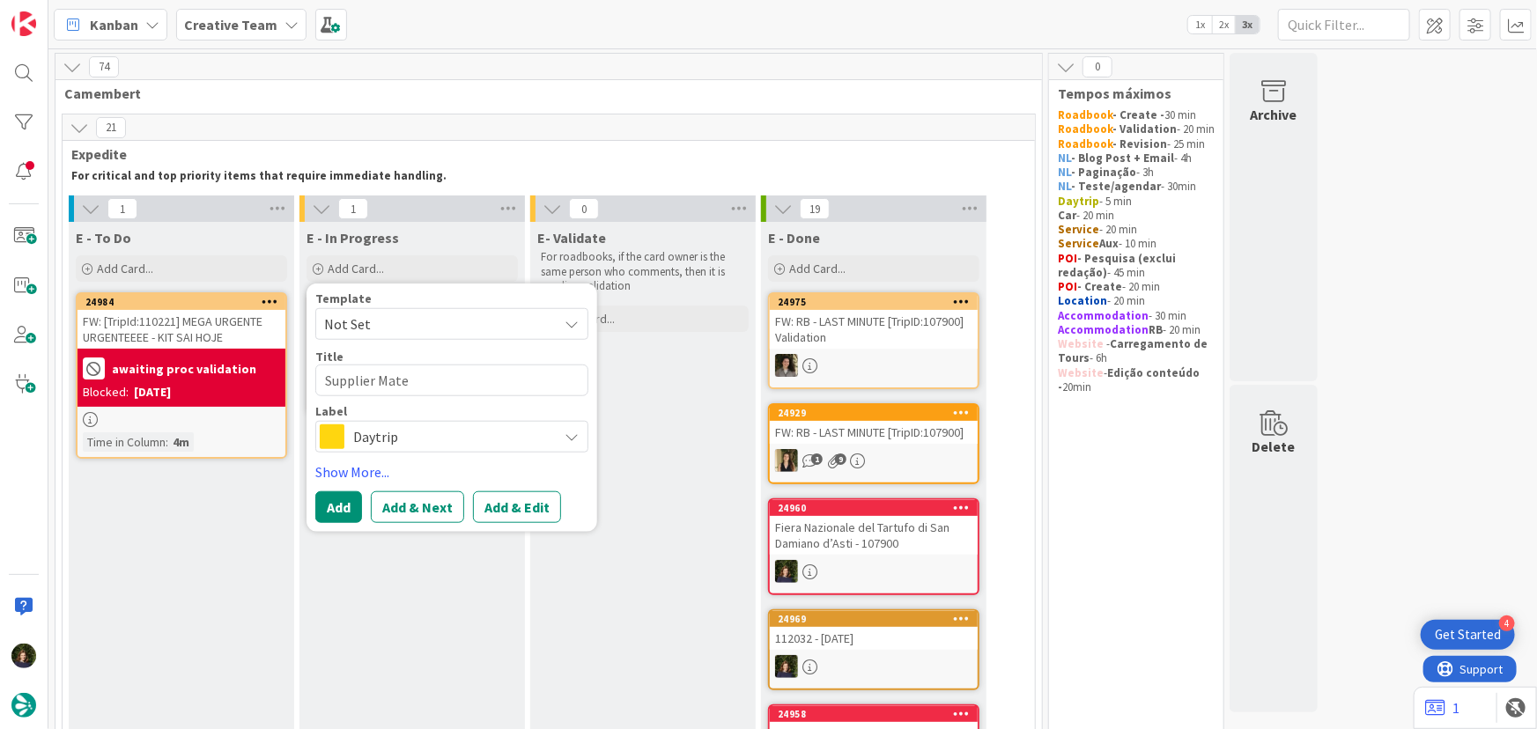
type textarea "Supplier Mateu"
type textarea "x"
type textarea "Supplier Mateus"
click at [427, 436] on span "Daytrip" at bounding box center [450, 436] width 195 height 25
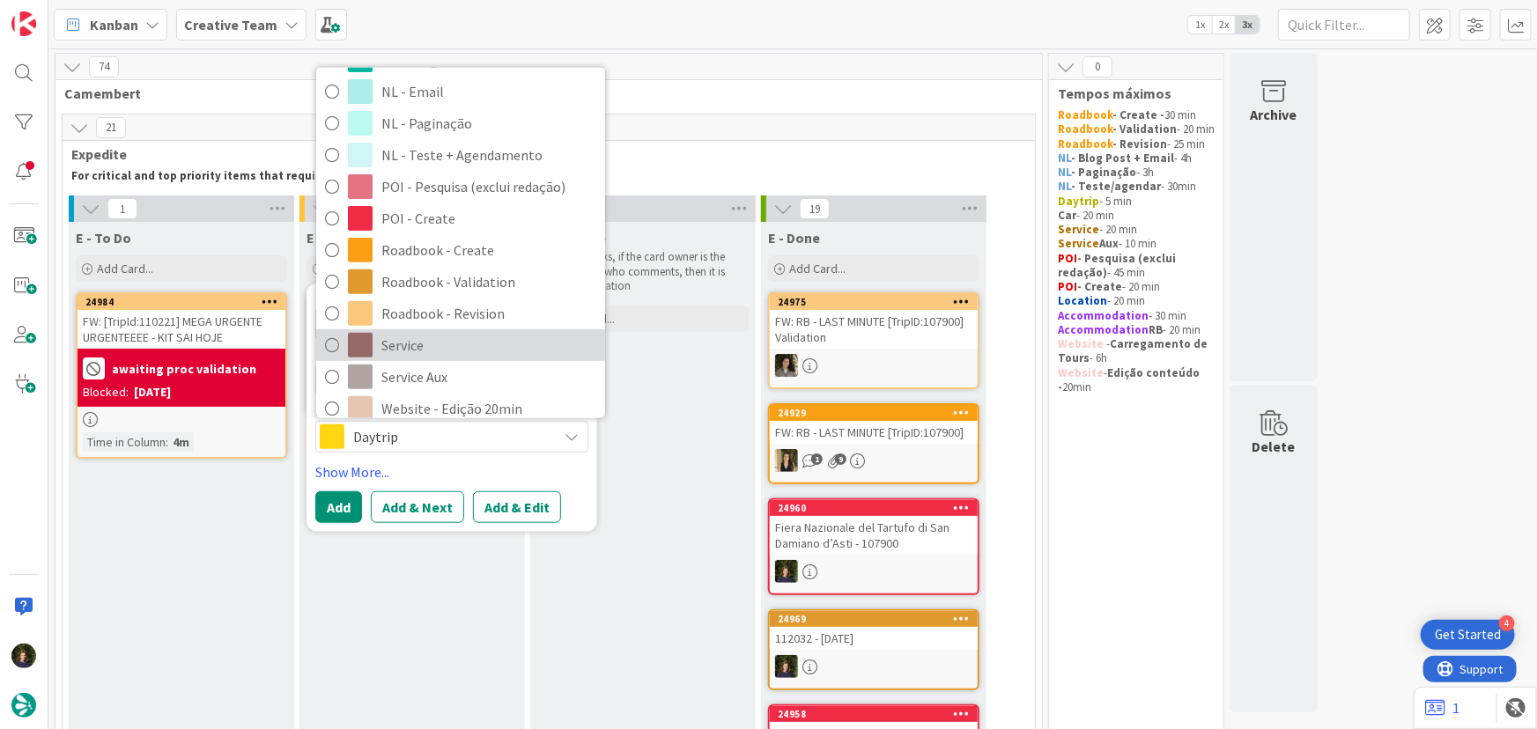
scroll to position [240, 0]
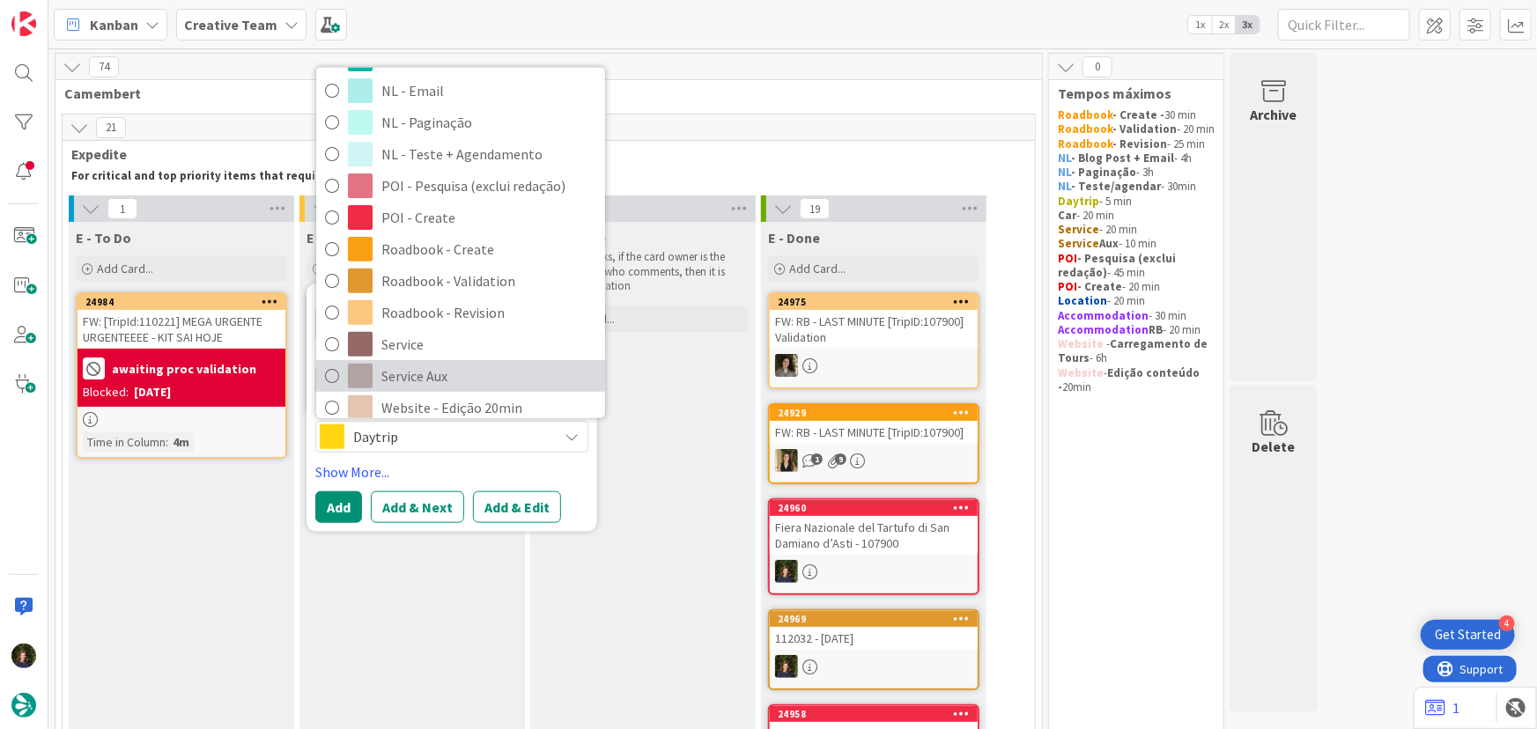
click at [432, 384] on span "Service Aux" at bounding box center [488, 376] width 215 height 26
type textarea "x"
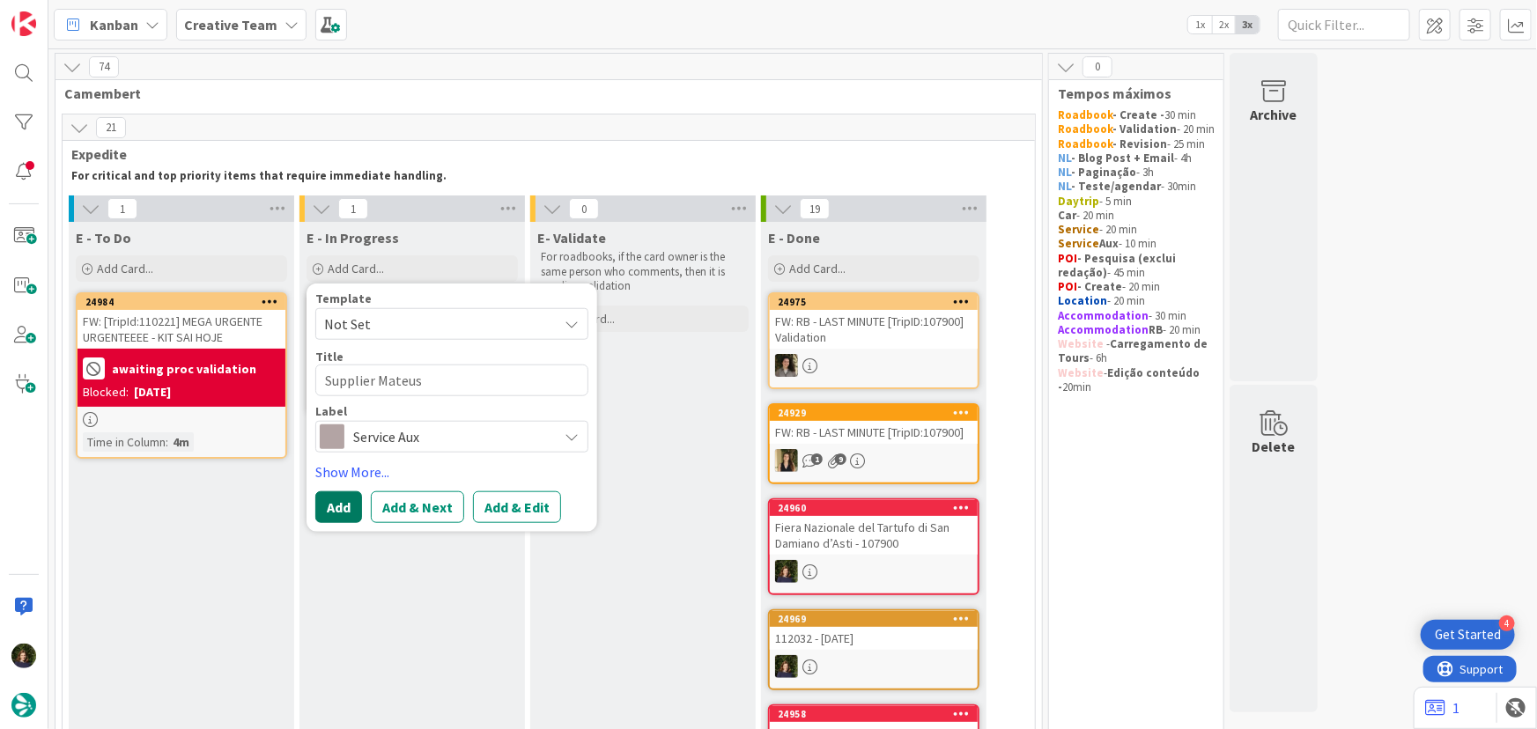
click at [343, 513] on button "Add" at bounding box center [338, 507] width 47 height 32
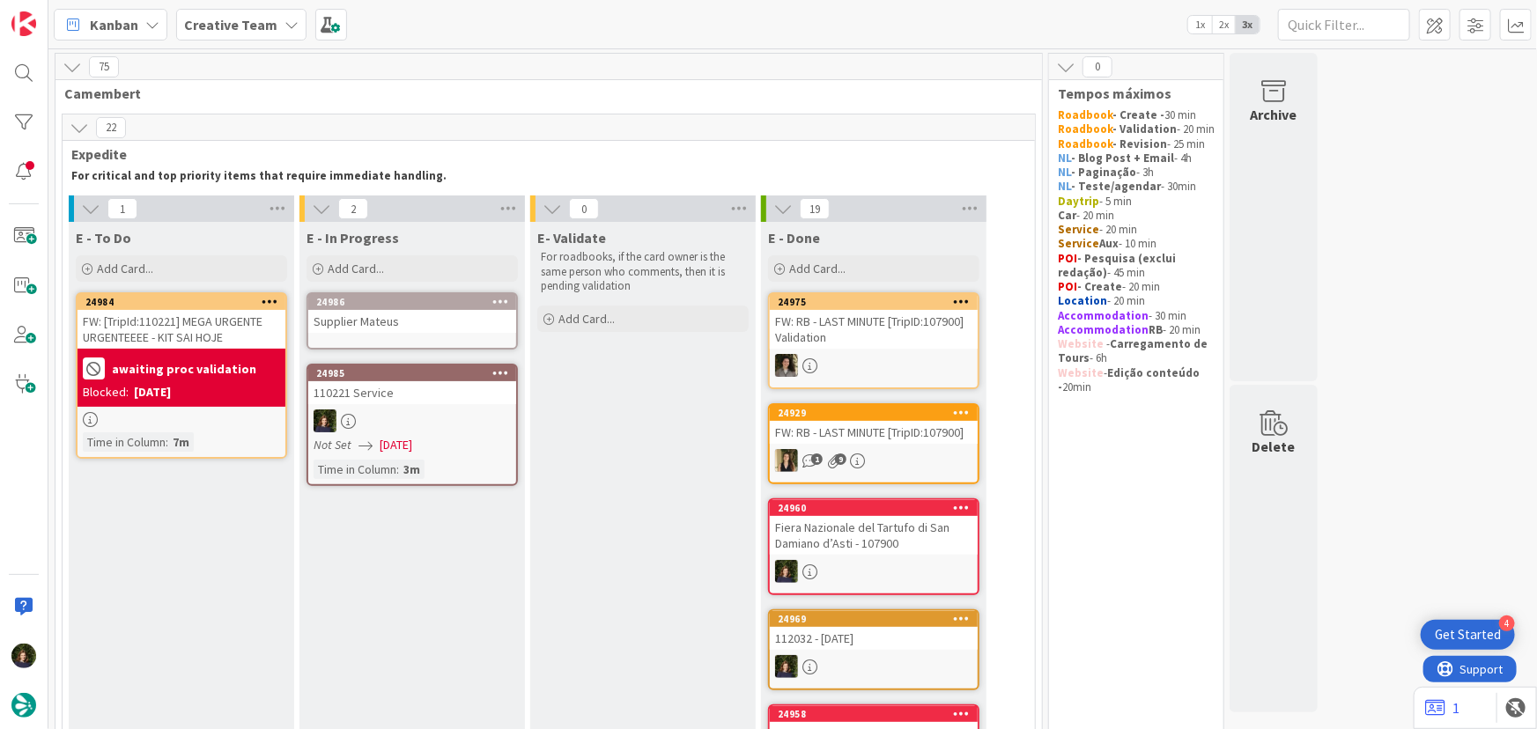
click at [374, 339] on div "24986 Supplier Mateus" at bounding box center [411, 320] width 211 height 57
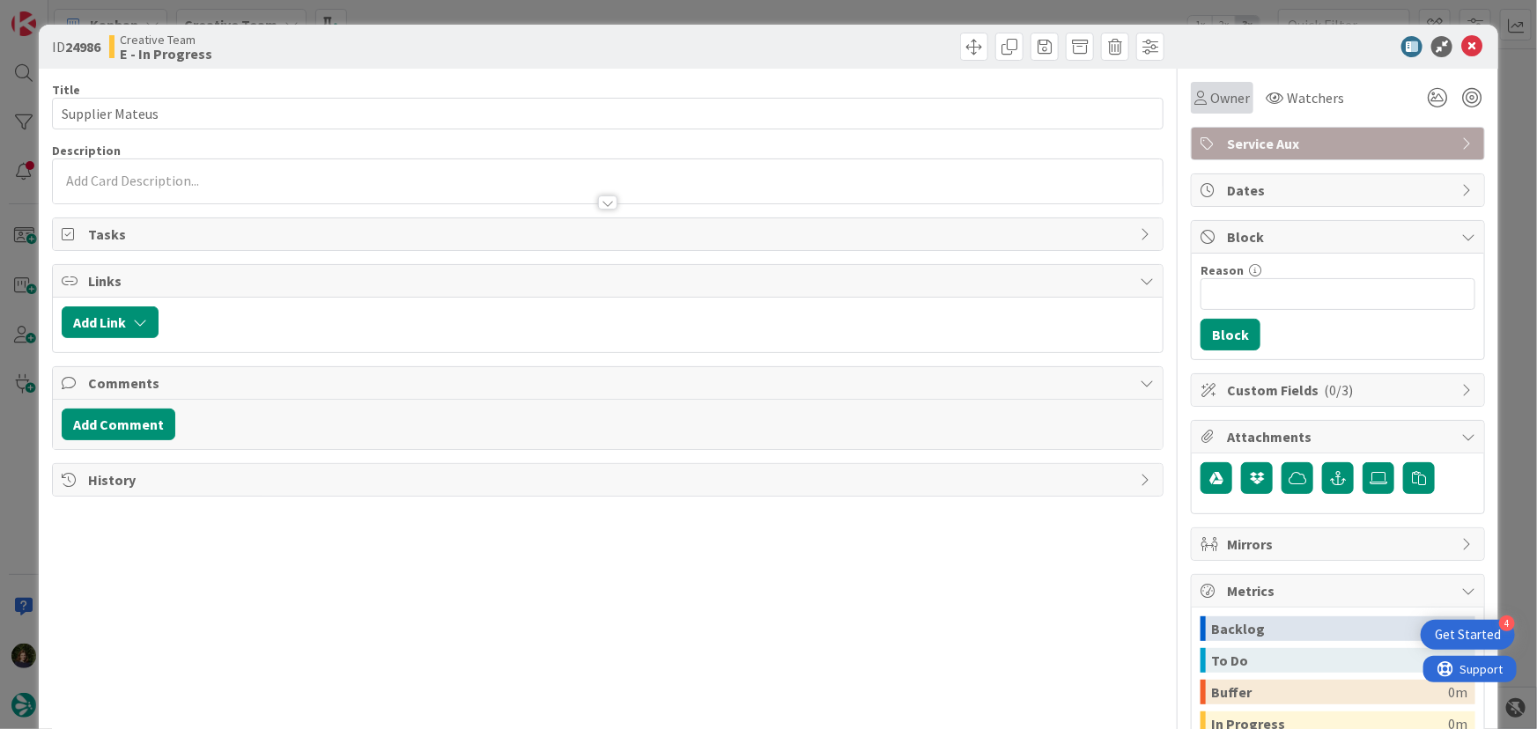
click at [1212, 100] on span "Owner" at bounding box center [1230, 97] width 40 height 21
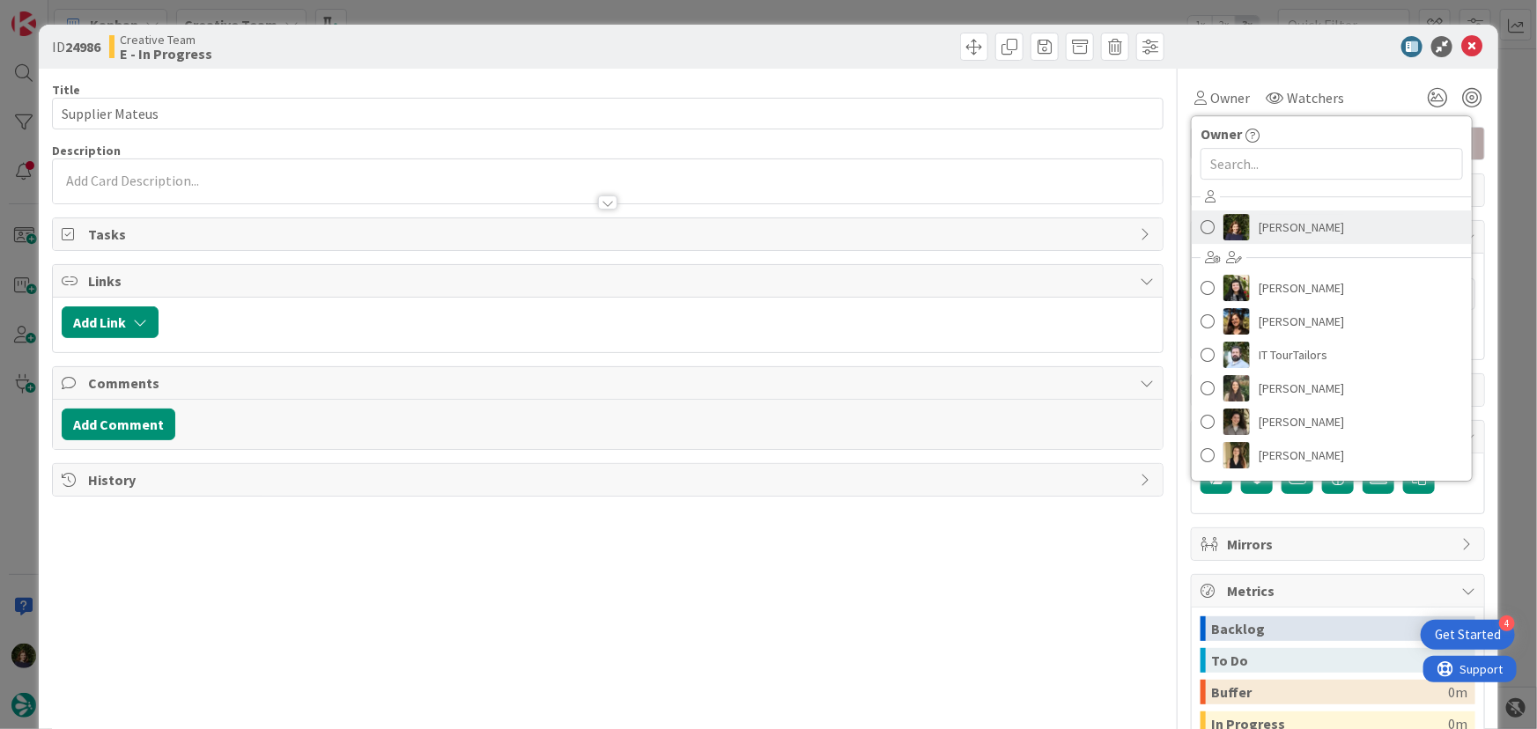
click at [1283, 225] on span "[PERSON_NAME]" at bounding box center [1300, 227] width 85 height 26
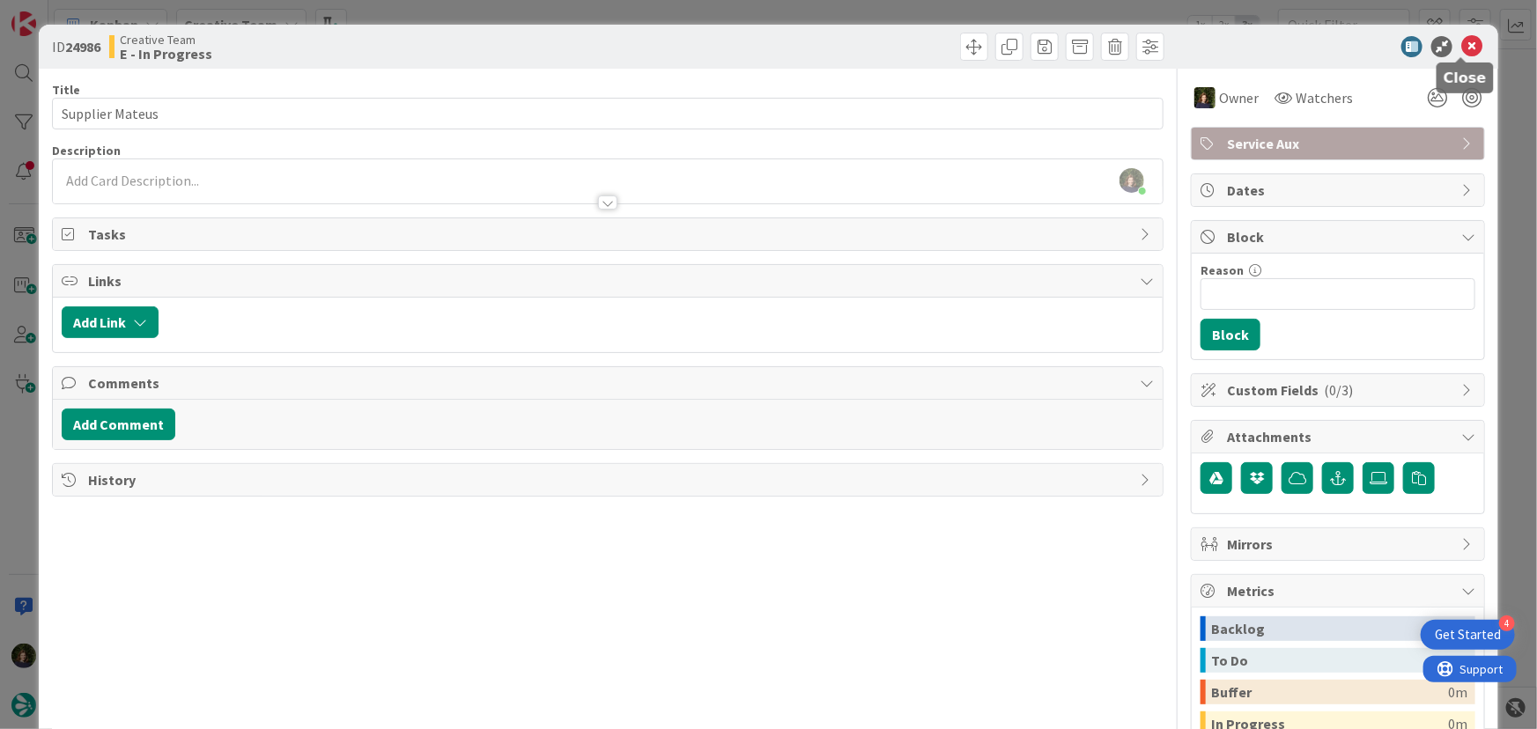
click at [1462, 44] on icon at bounding box center [1471, 46] width 21 height 21
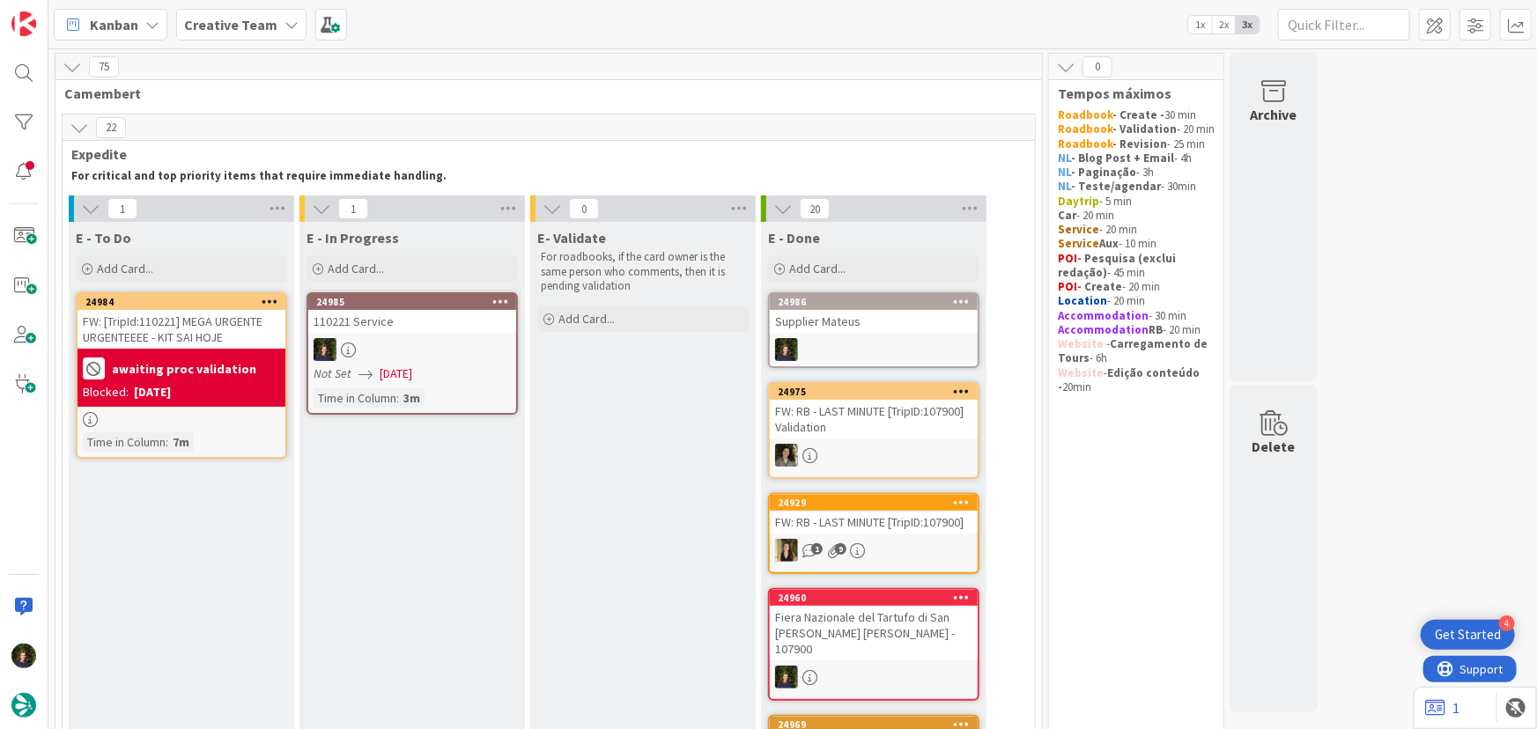
click at [405, 334] on div "24985 110221 Service Not Set 13/10/2025 Time in Column : 3m" at bounding box center [411, 353] width 211 height 122
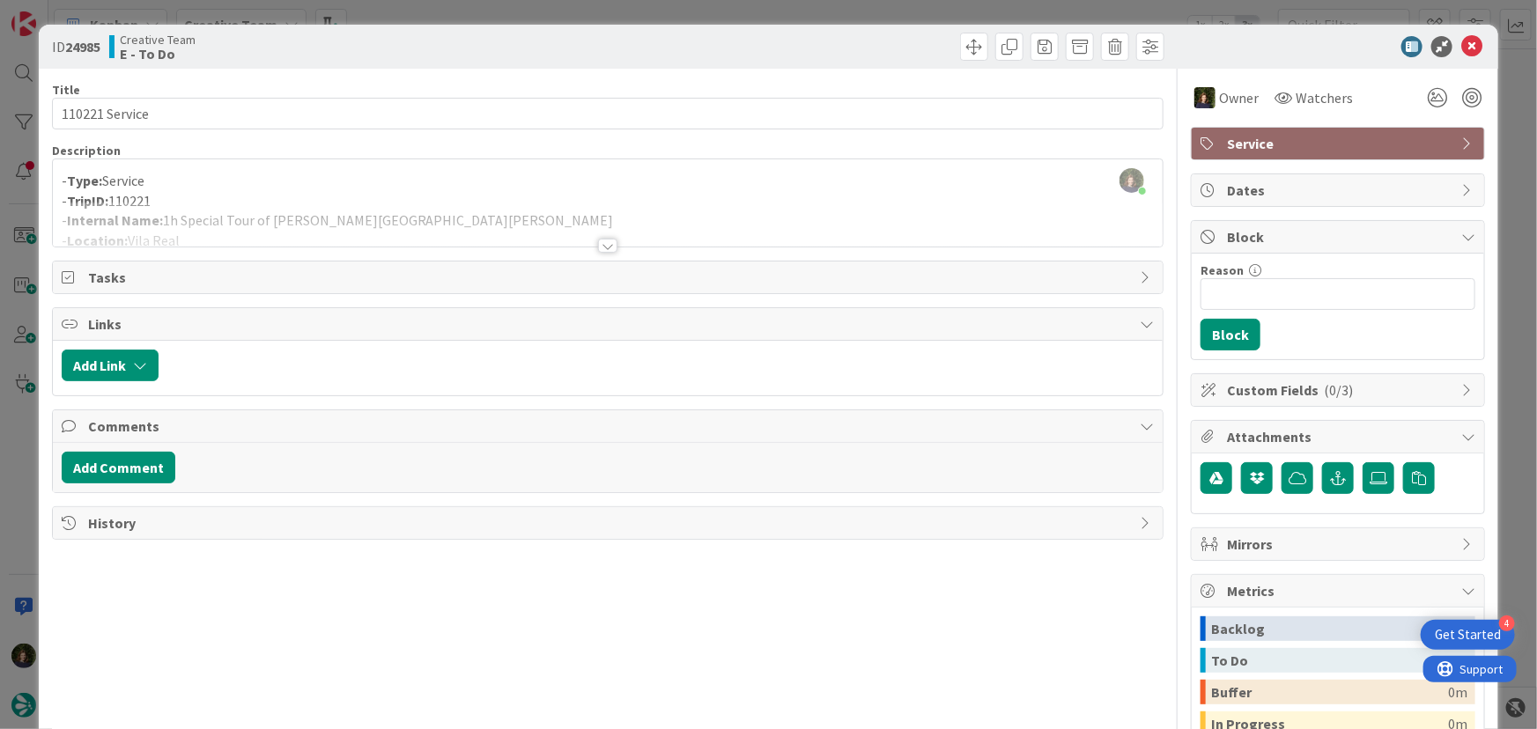
drag, startPoint x: 271, startPoint y: 215, endPoint x: 262, endPoint y: 222, distance: 11.3
click at [272, 213] on div at bounding box center [608, 224] width 1110 height 45
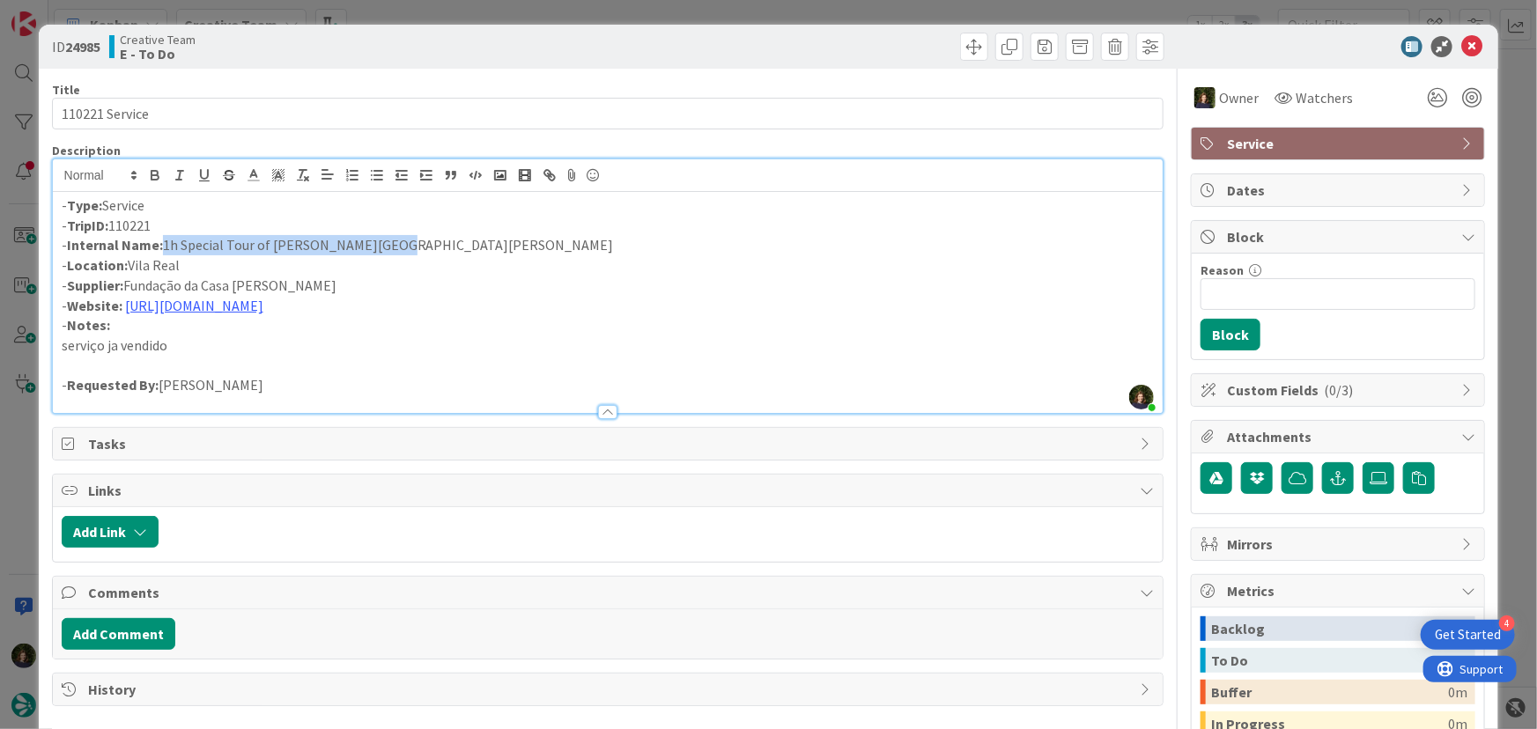
drag, startPoint x: 159, startPoint y: 243, endPoint x: 382, endPoint y: 246, distance: 223.7
click at [382, 246] on p "- Internal Name: 1h Special Tour of [GEOGRAPHIC_DATA]" at bounding box center [608, 245] width 1093 height 20
copy p "1h Special Tour of [GEOGRAPHIC_DATA]"
click at [263, 305] on link "[URL][DOMAIN_NAME]" at bounding box center [194, 306] width 138 height 18
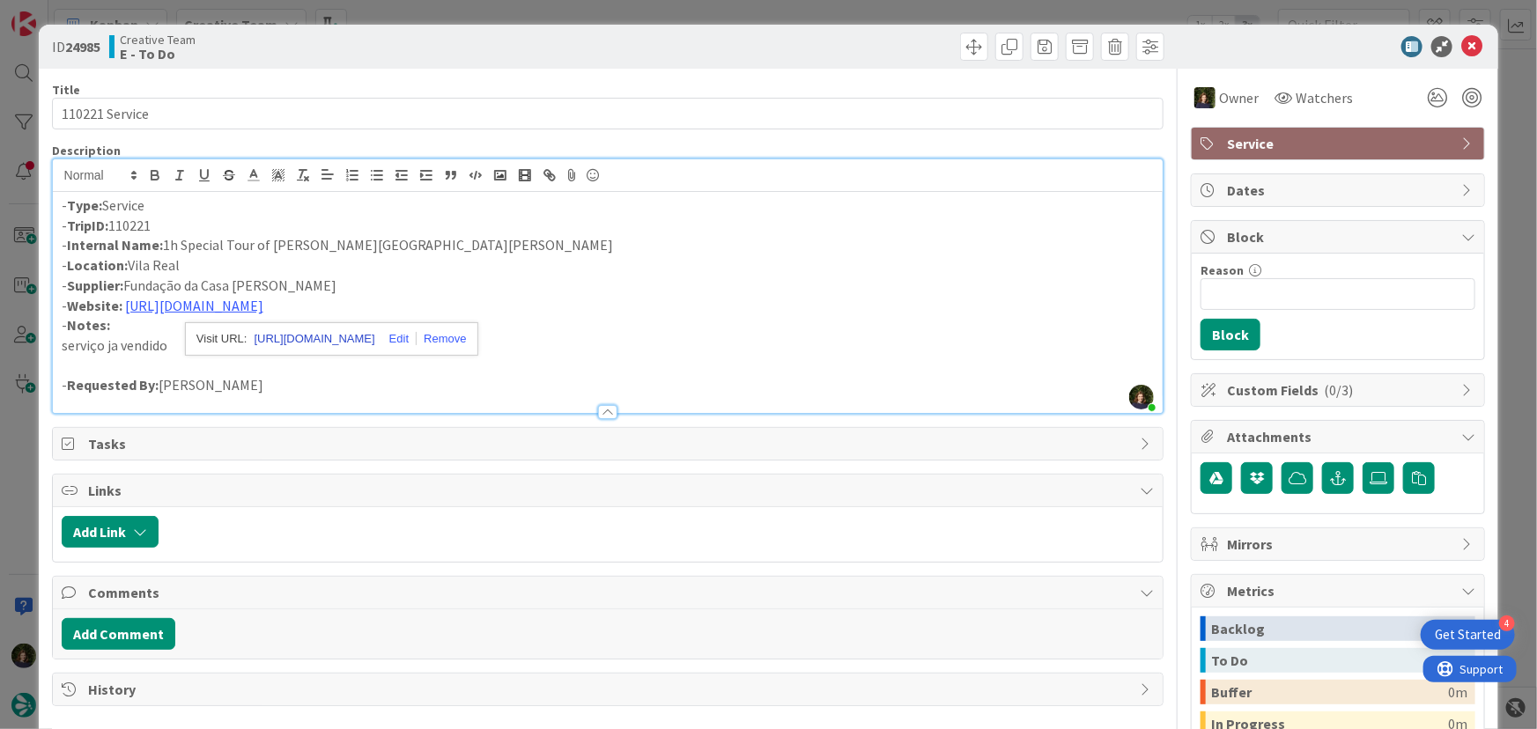
click at [301, 343] on link "https://www.casademateus.pt/en/visitas-e-provas/mateus-special-guided-visit" at bounding box center [314, 339] width 121 height 23
drag, startPoint x: 164, startPoint y: 248, endPoint x: 375, endPoint y: 247, distance: 211.4
click at [375, 247] on p "- Internal Name: 1h Special Tour of [GEOGRAPHIC_DATA]" at bounding box center [608, 245] width 1093 height 20
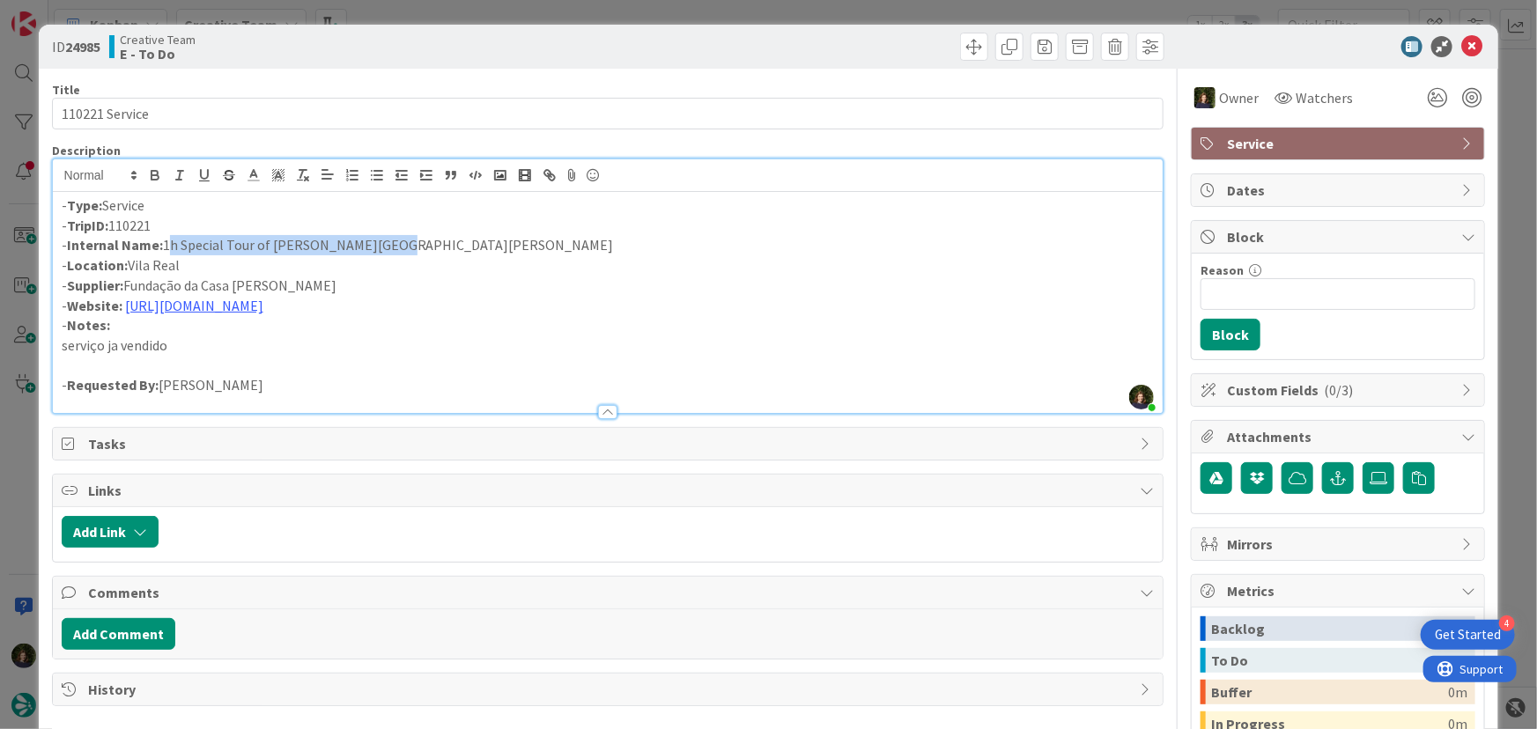
copy p "1h Special Tour of [GEOGRAPHIC_DATA]"
click at [1461, 46] on icon at bounding box center [1471, 46] width 21 height 21
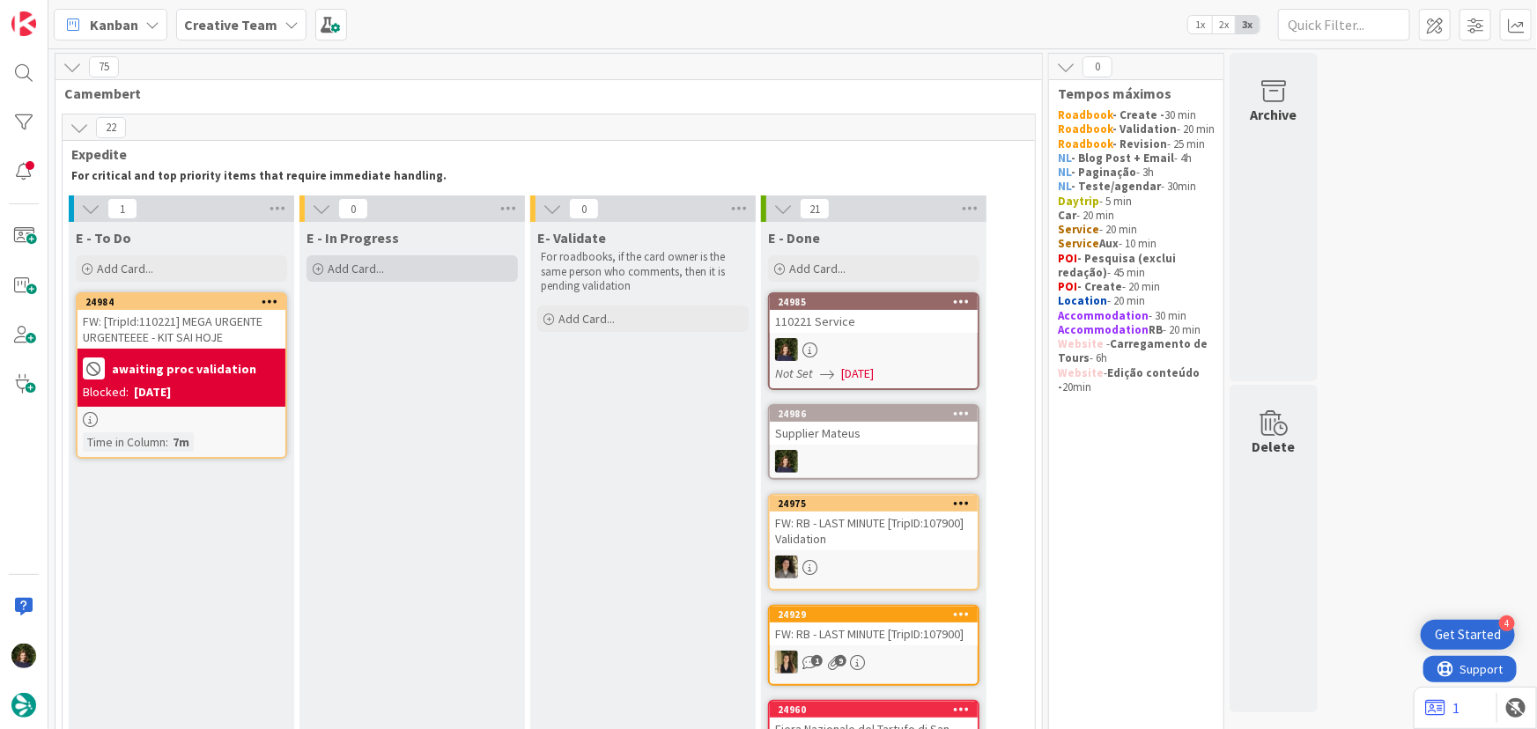
click at [407, 272] on div "Add Card..." at bounding box center [411, 268] width 211 height 26
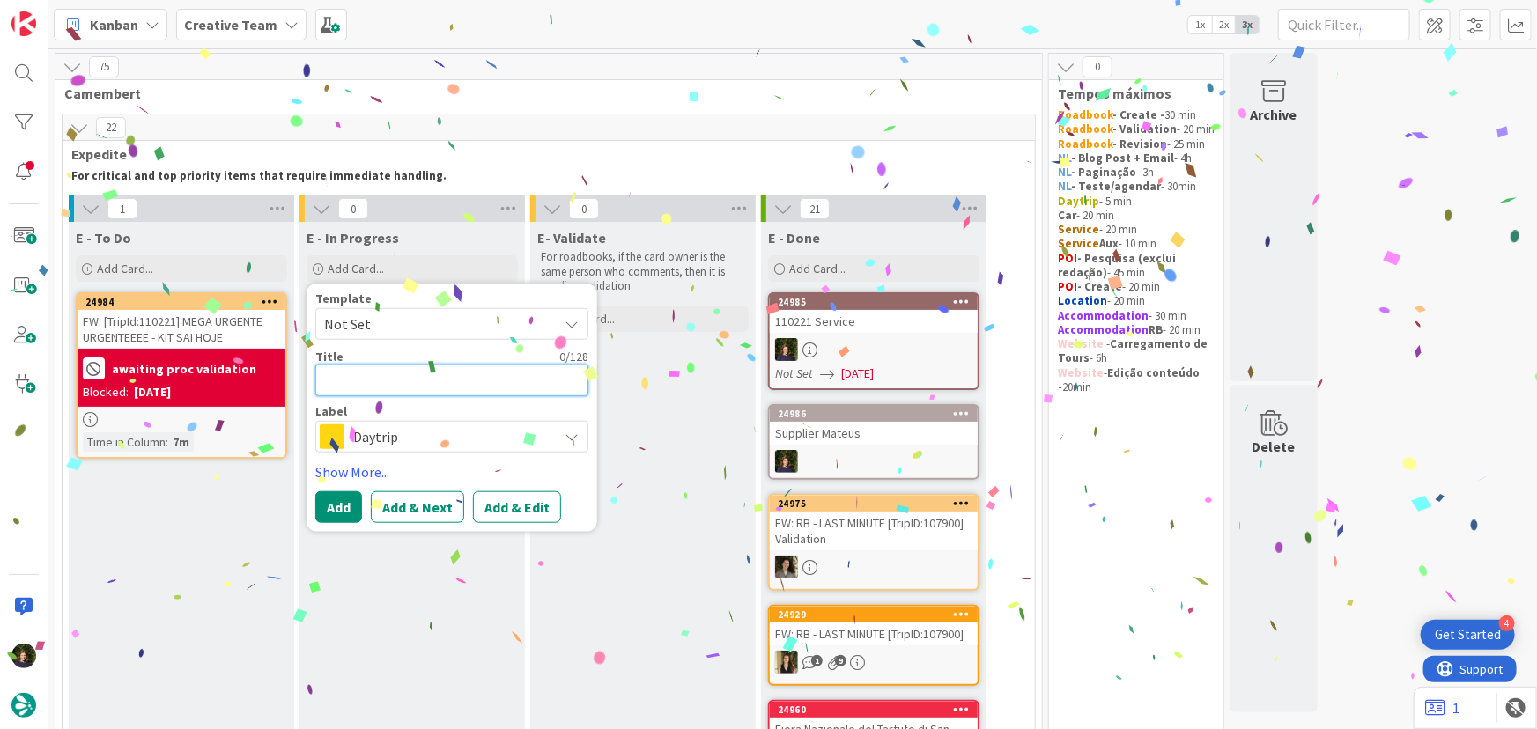
type textarea "G"
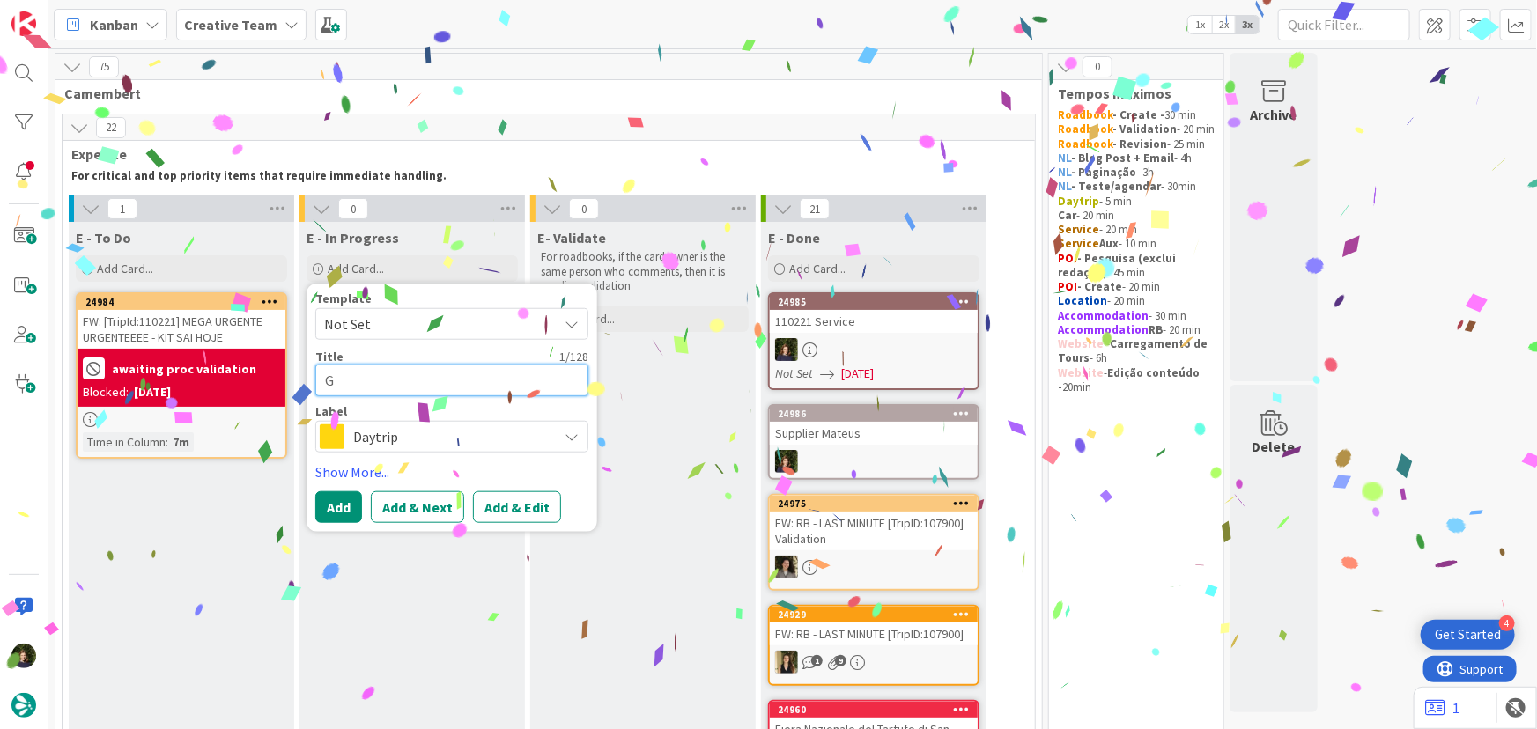
type textarea "x"
type textarea "GP"
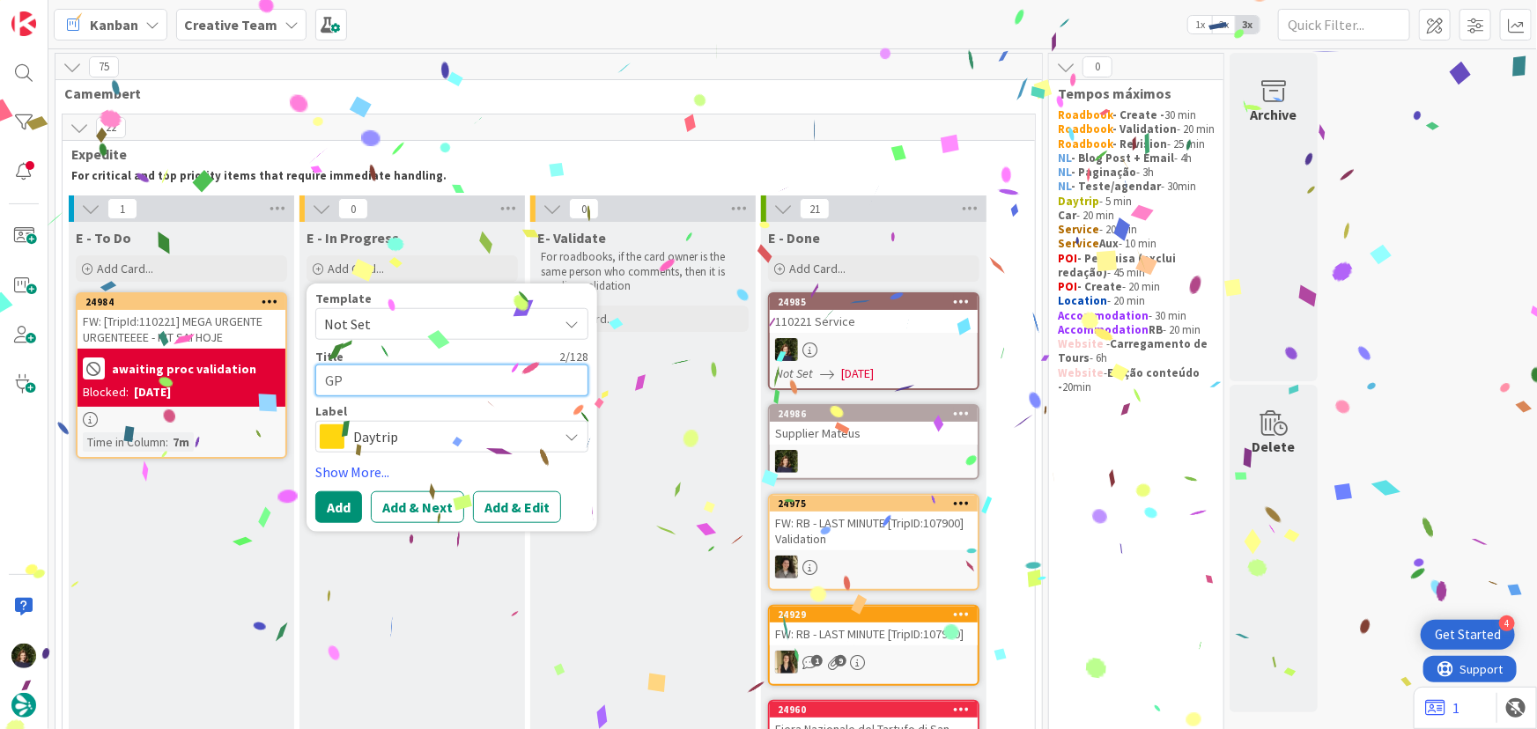
type textarea "x"
type textarea "GPS"
type textarea "x"
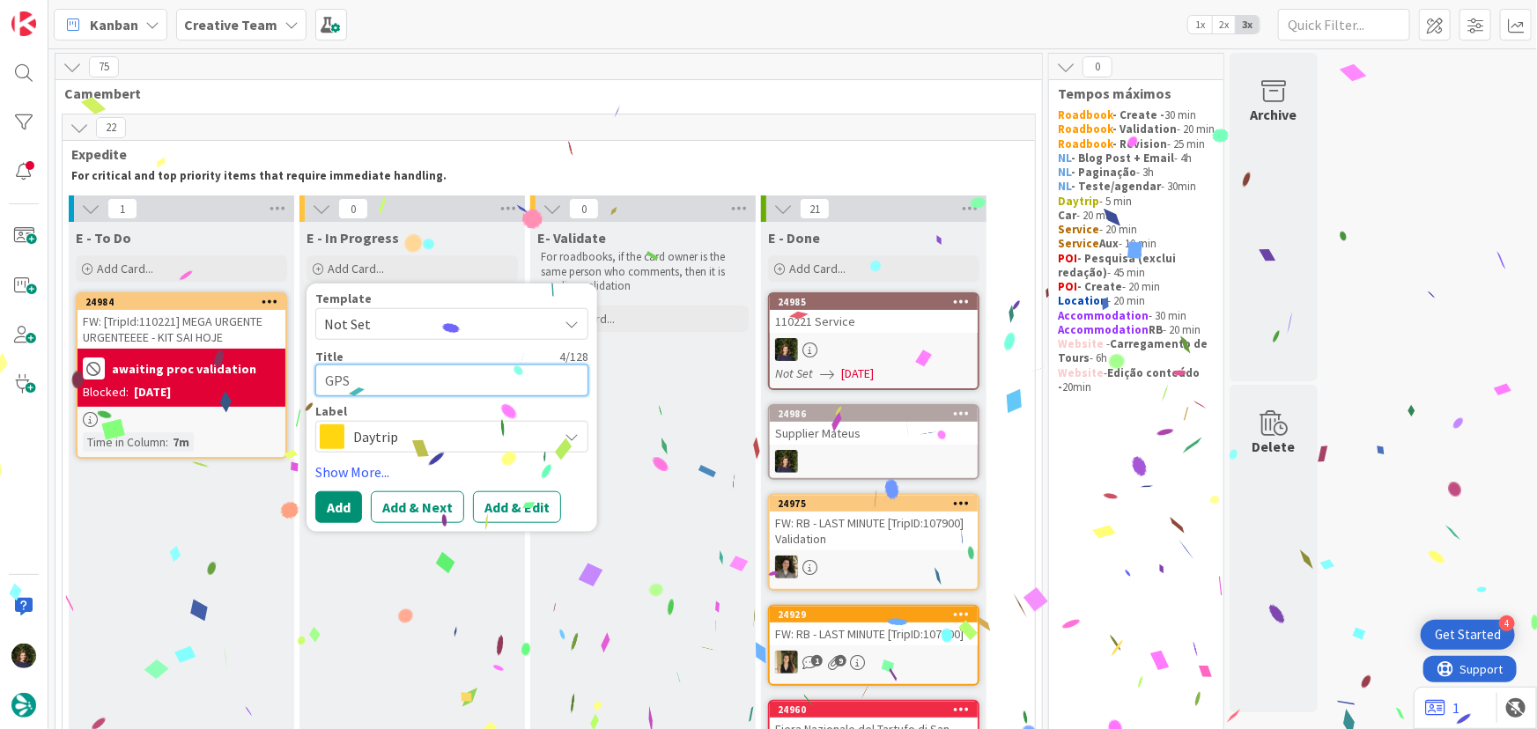
type textarea "GPS P"
type textarea "x"
type textarea "GPS PO"
type textarea "x"
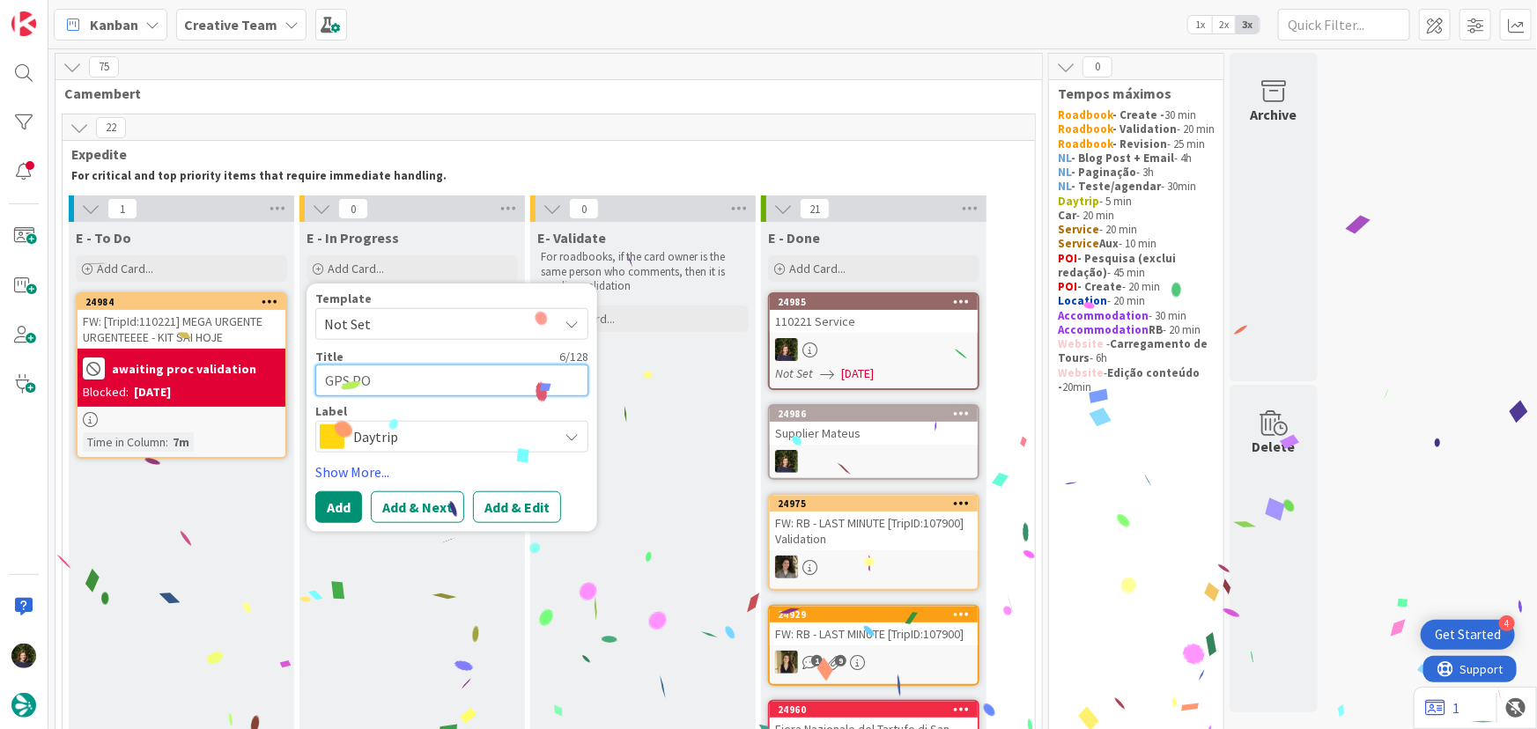
type textarea "GPS POi"
type textarea "x"
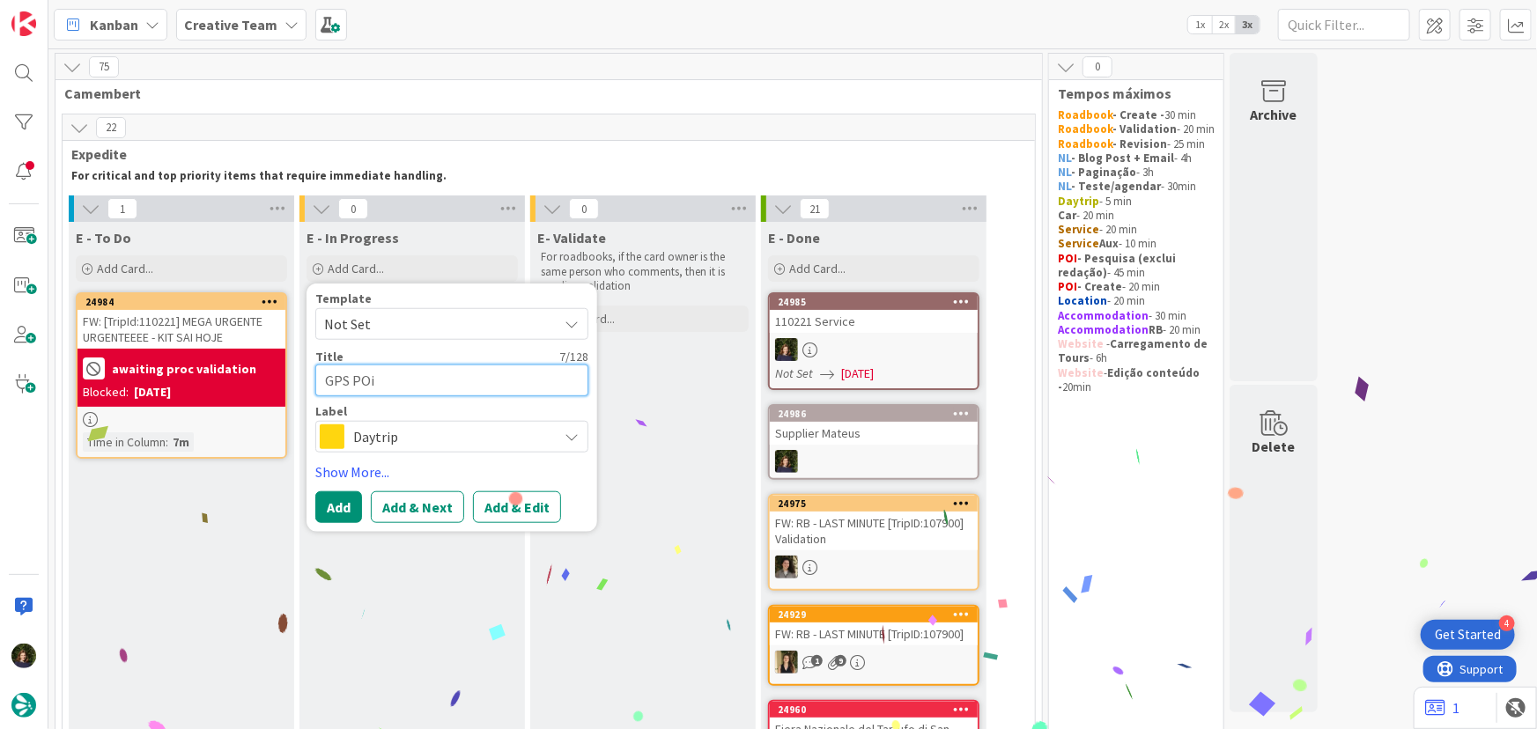
type textarea "GPS POin"
type textarea "x"
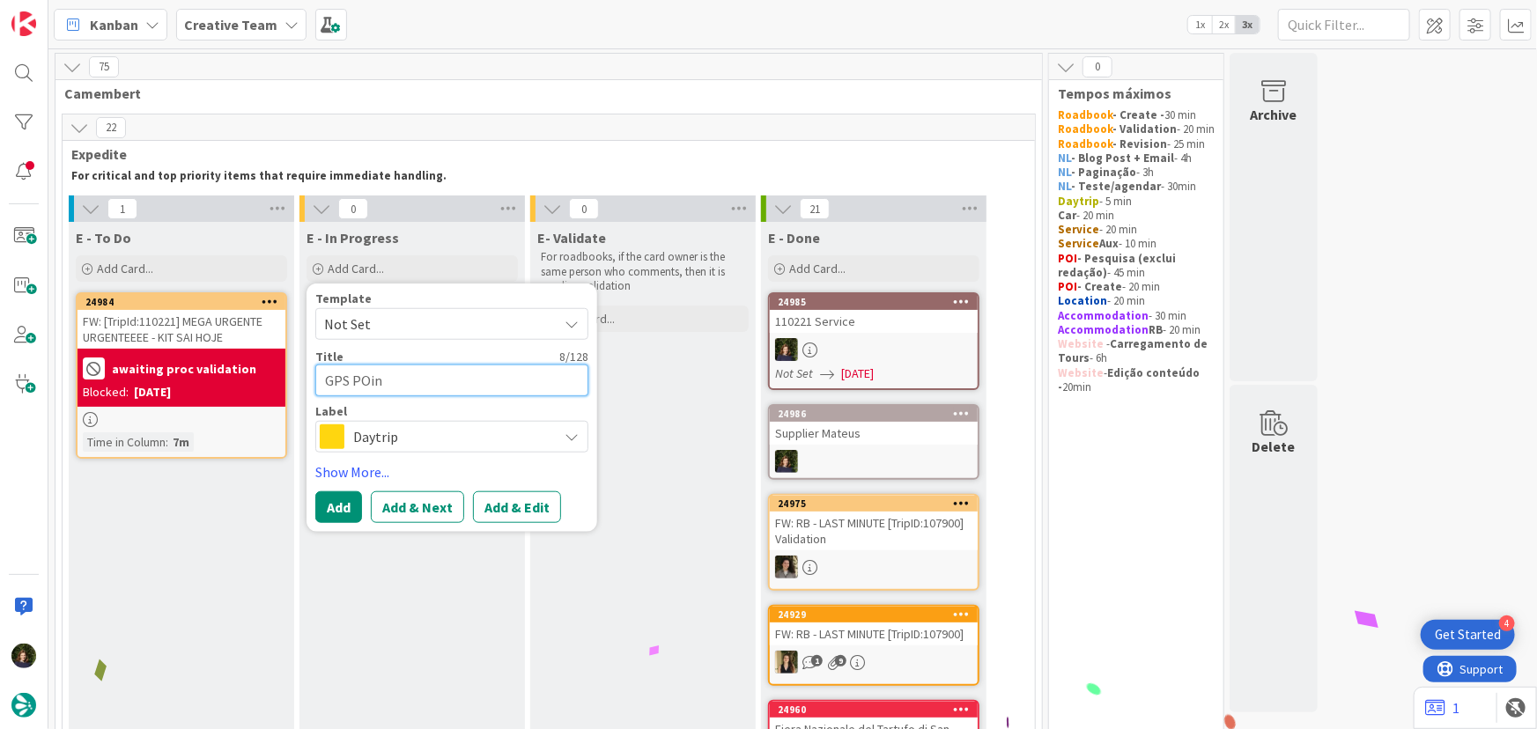
type textarea "GPS POint"
type textarea "x"
type textarea "GPS POint"
click at [431, 434] on span "Daytrip" at bounding box center [450, 436] width 195 height 25
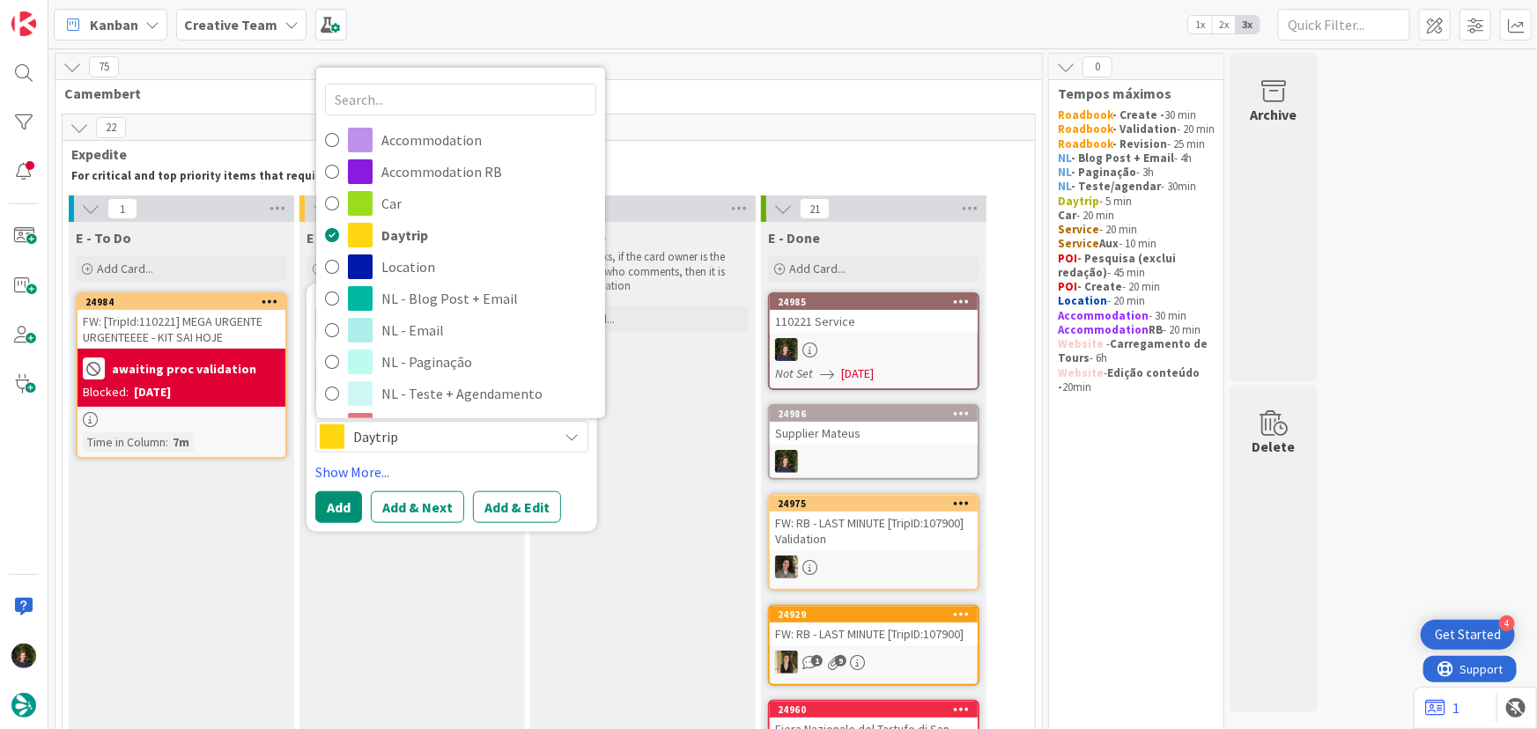
click at [429, 602] on span "Service Aux" at bounding box center [488, 615] width 215 height 26
type textarea "x"
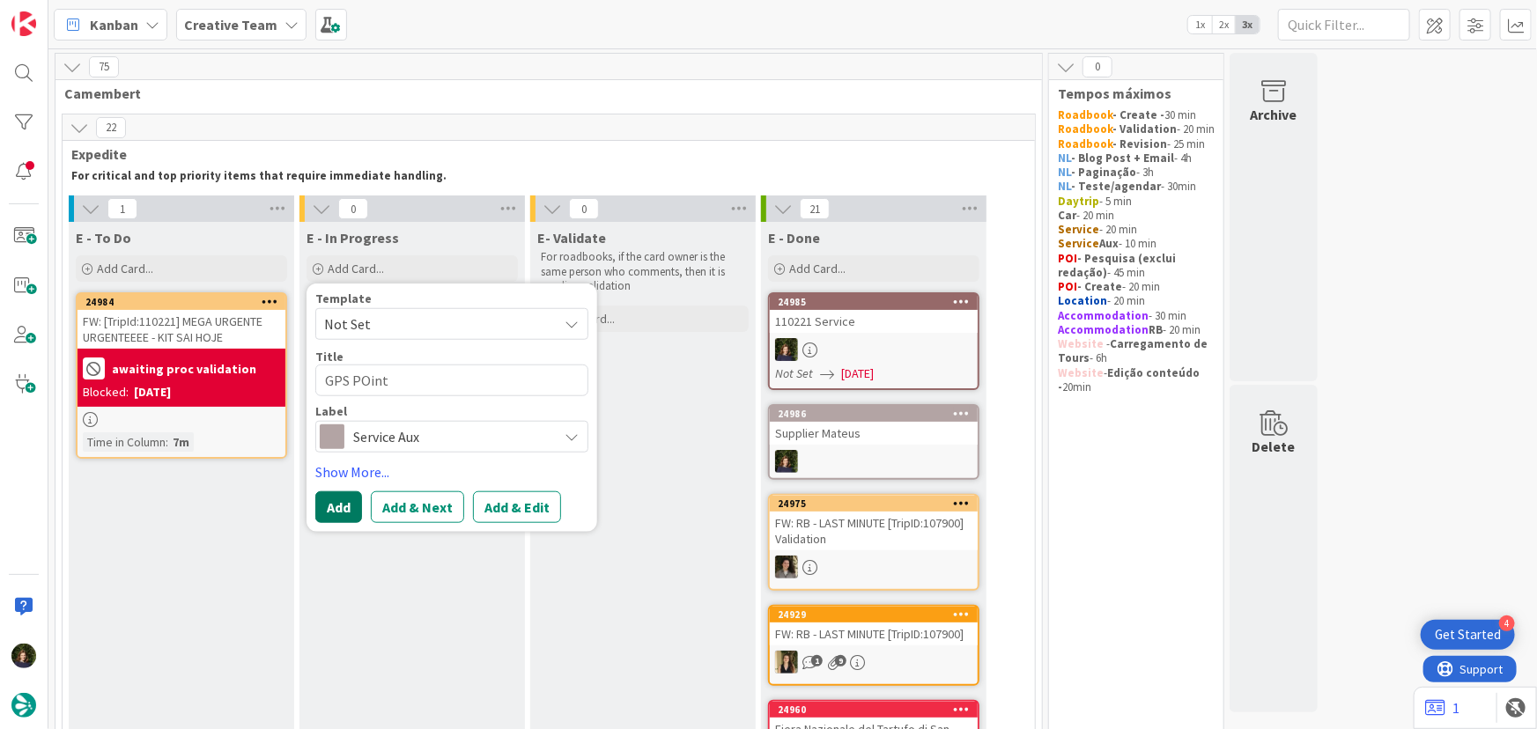
click at [327, 512] on button "Add" at bounding box center [338, 507] width 47 height 32
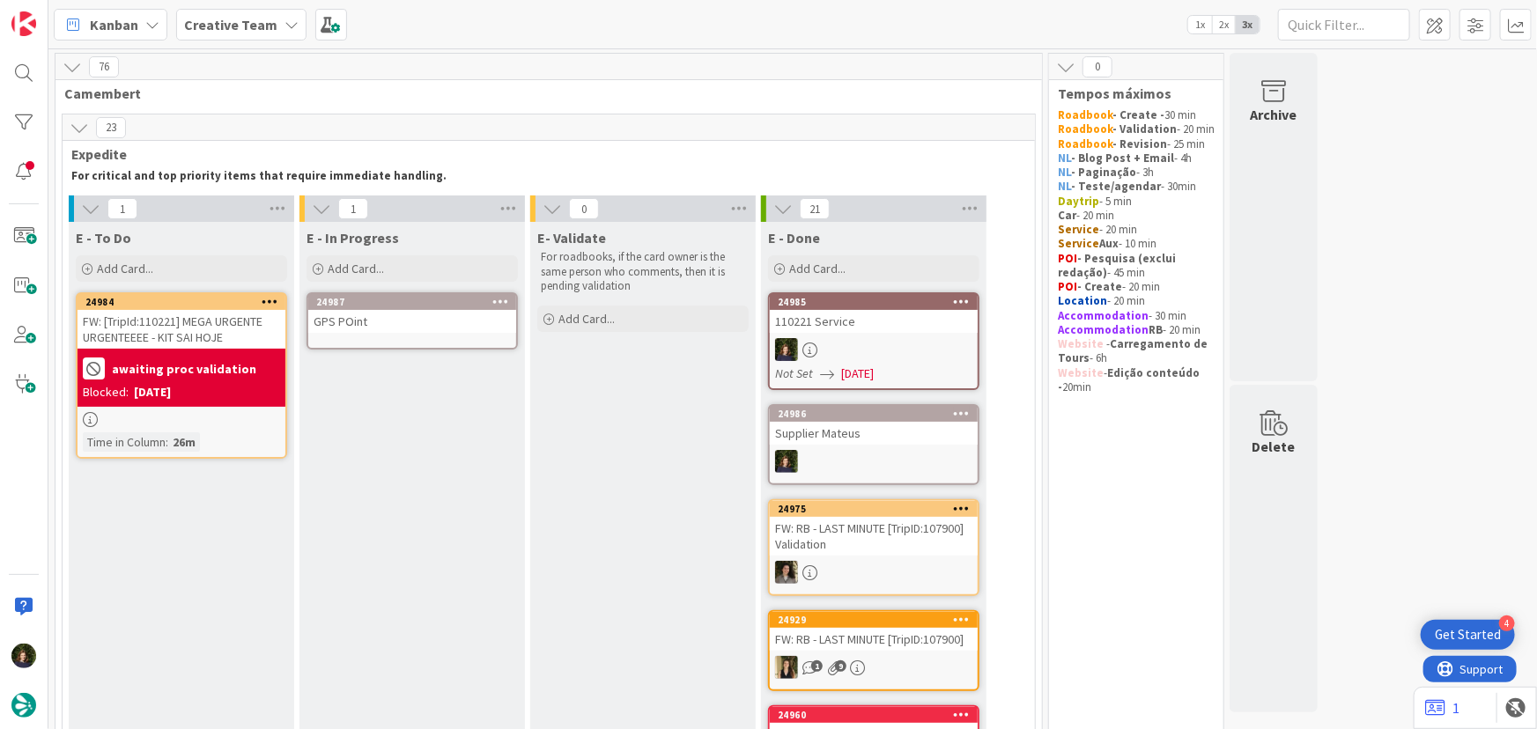
click at [387, 326] on div "GPS POint" at bounding box center [412, 321] width 208 height 23
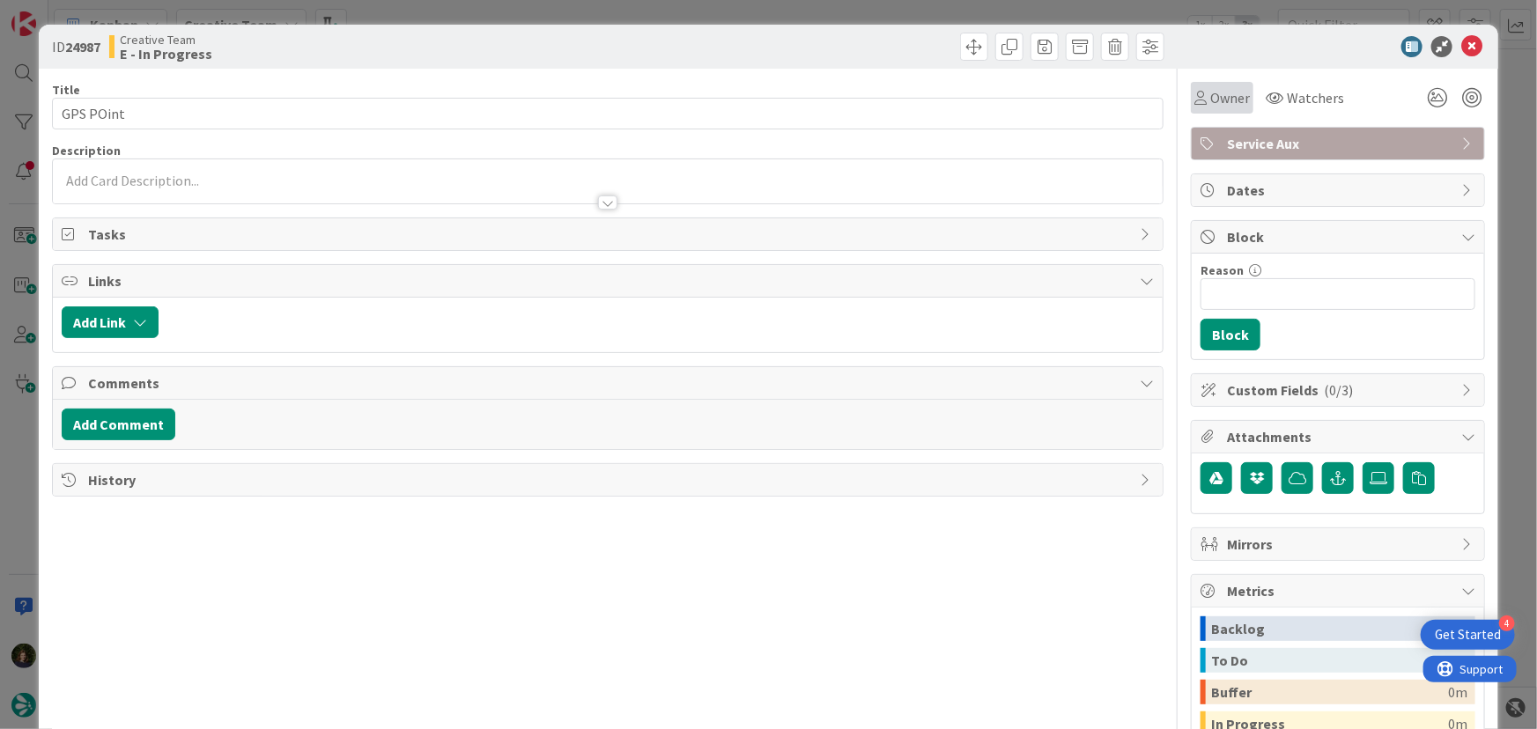
click at [1212, 96] on span "Owner" at bounding box center [1230, 97] width 40 height 21
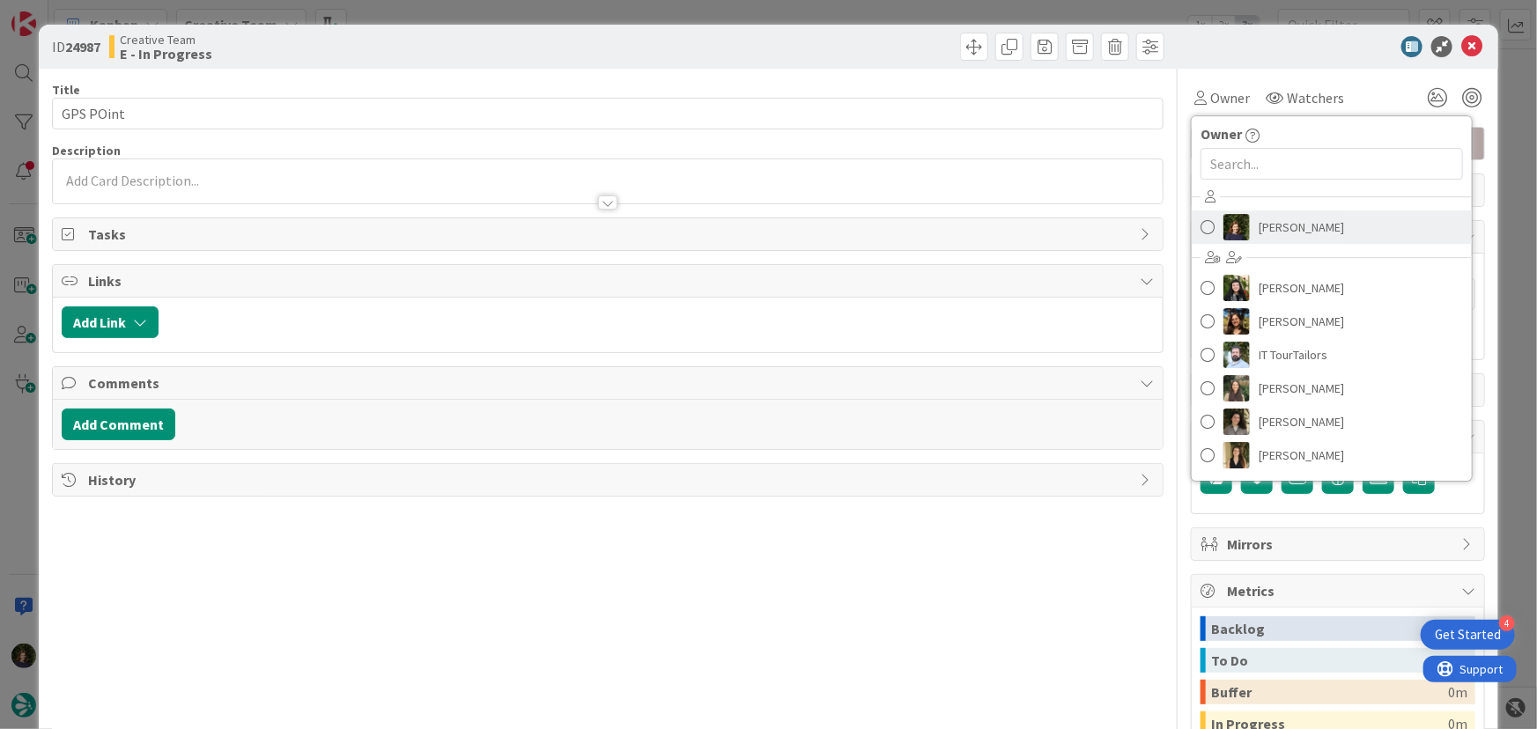
click at [1276, 219] on span "[PERSON_NAME]" at bounding box center [1300, 227] width 85 height 26
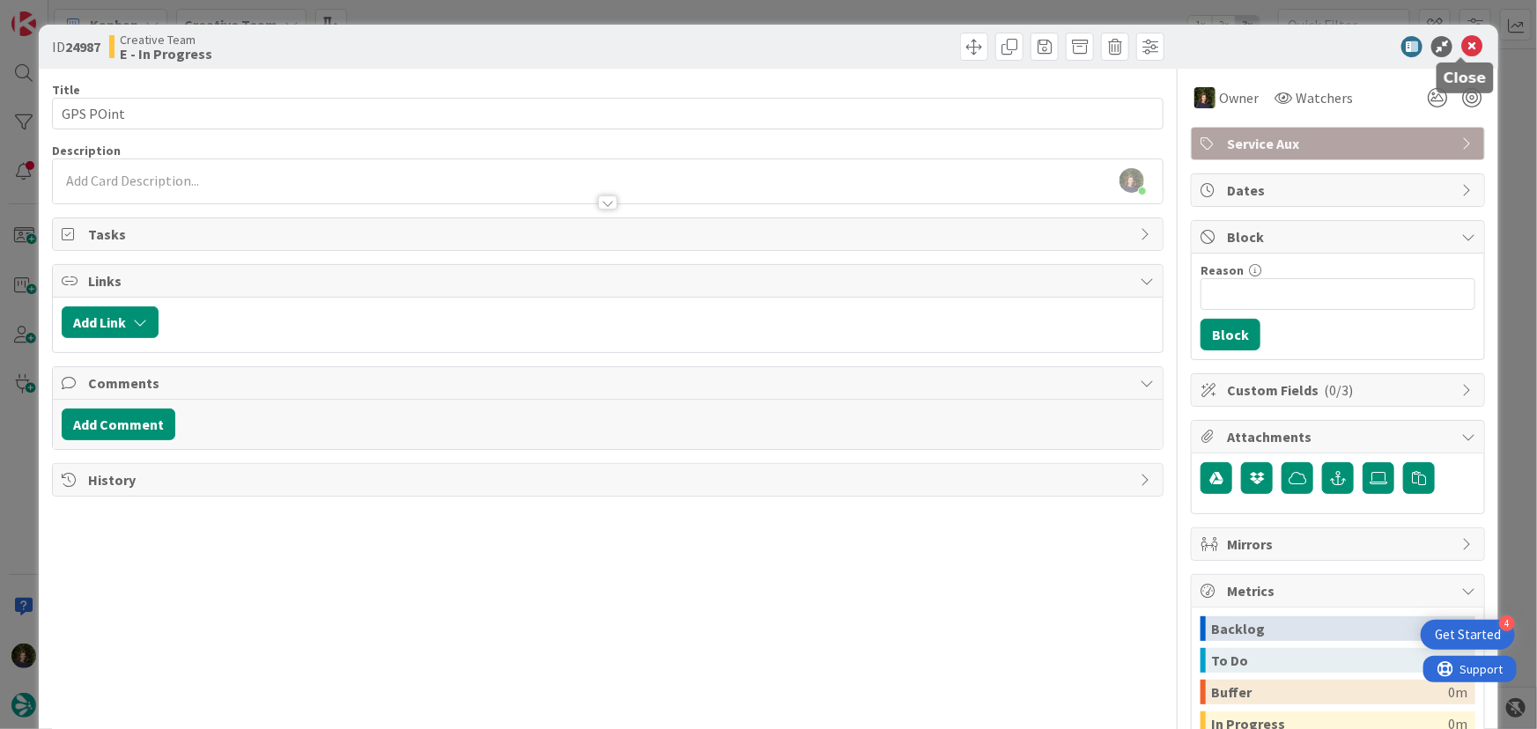
click at [1461, 41] on icon at bounding box center [1471, 46] width 21 height 21
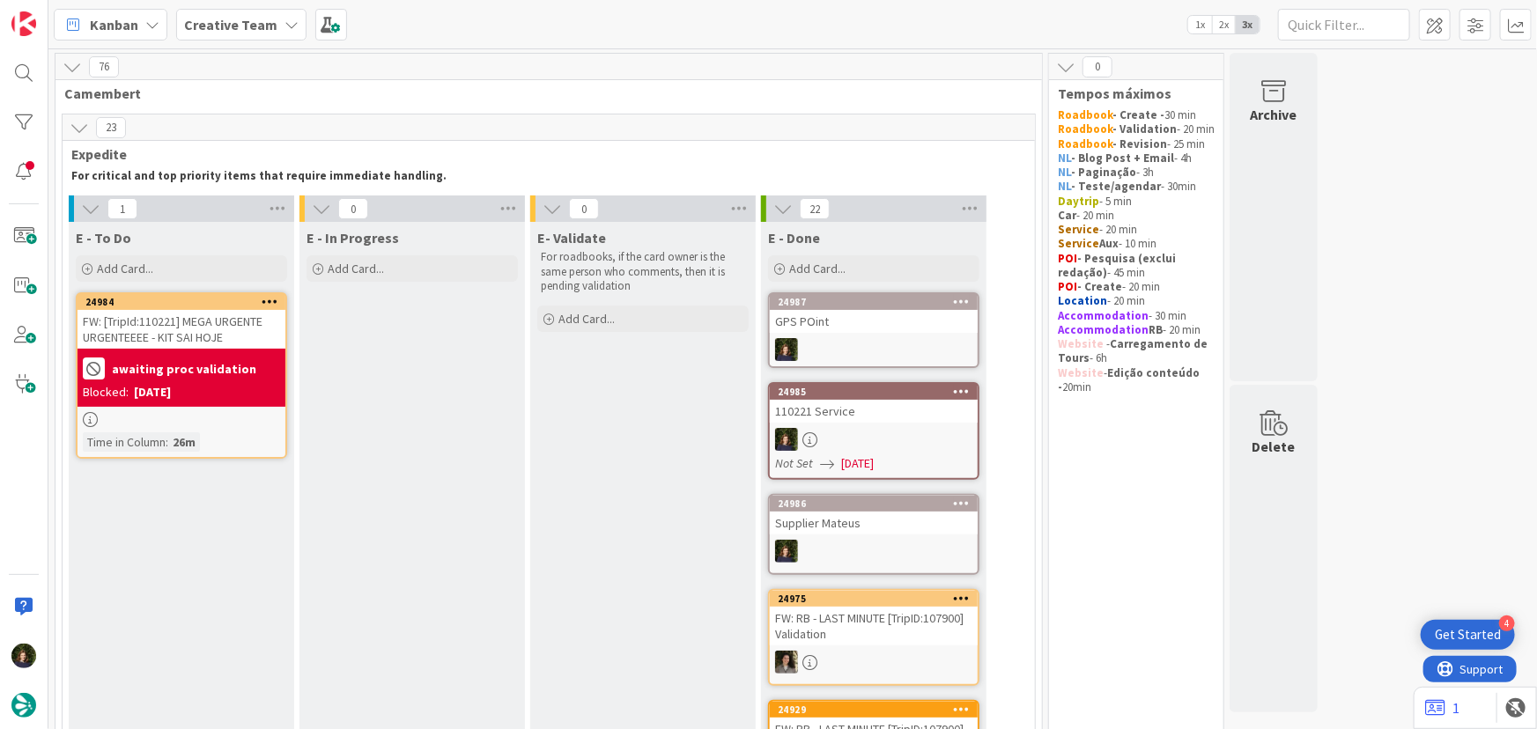
click at [147, 384] on div "[DATE]" at bounding box center [152, 392] width 37 height 18
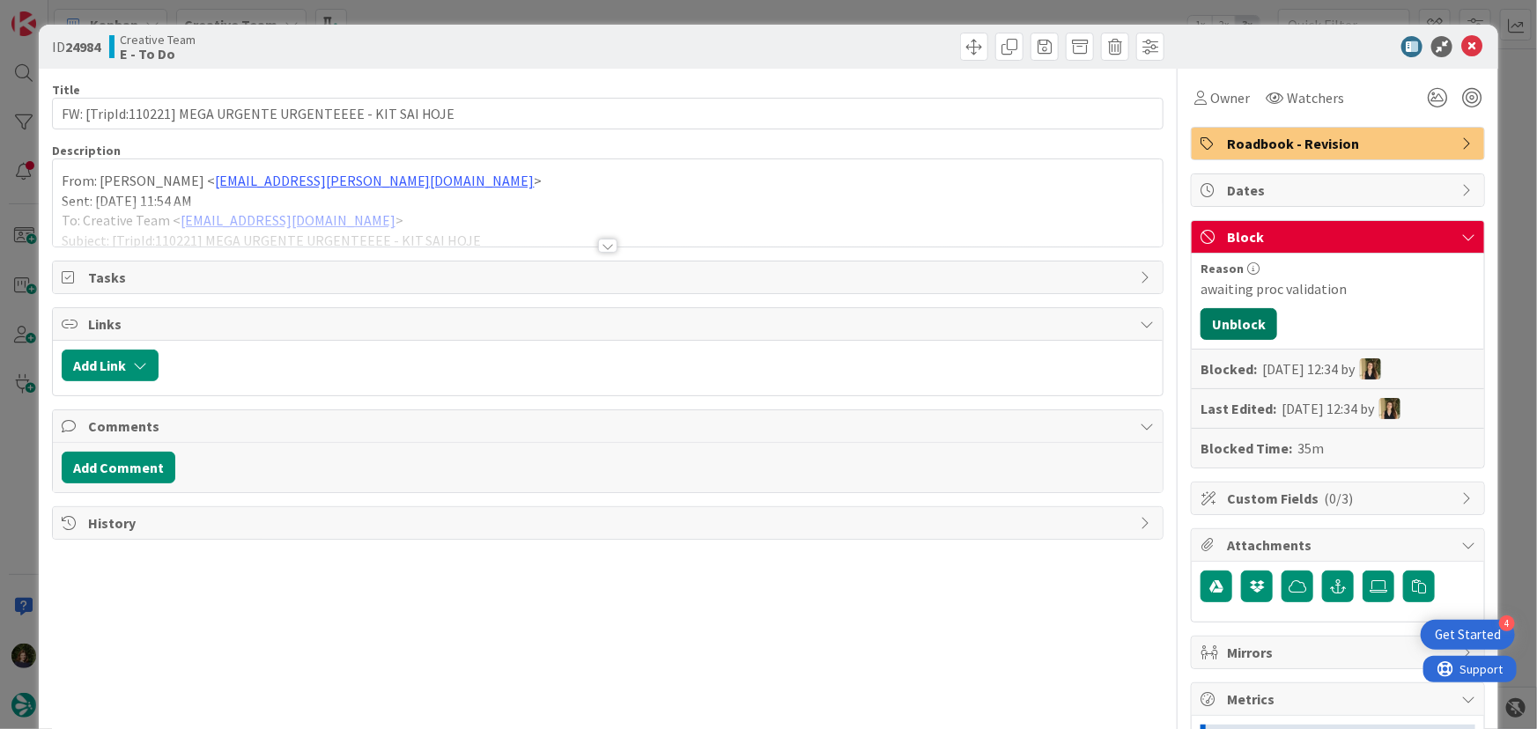
click at [1233, 331] on button "Unblock" at bounding box center [1238, 324] width 77 height 32
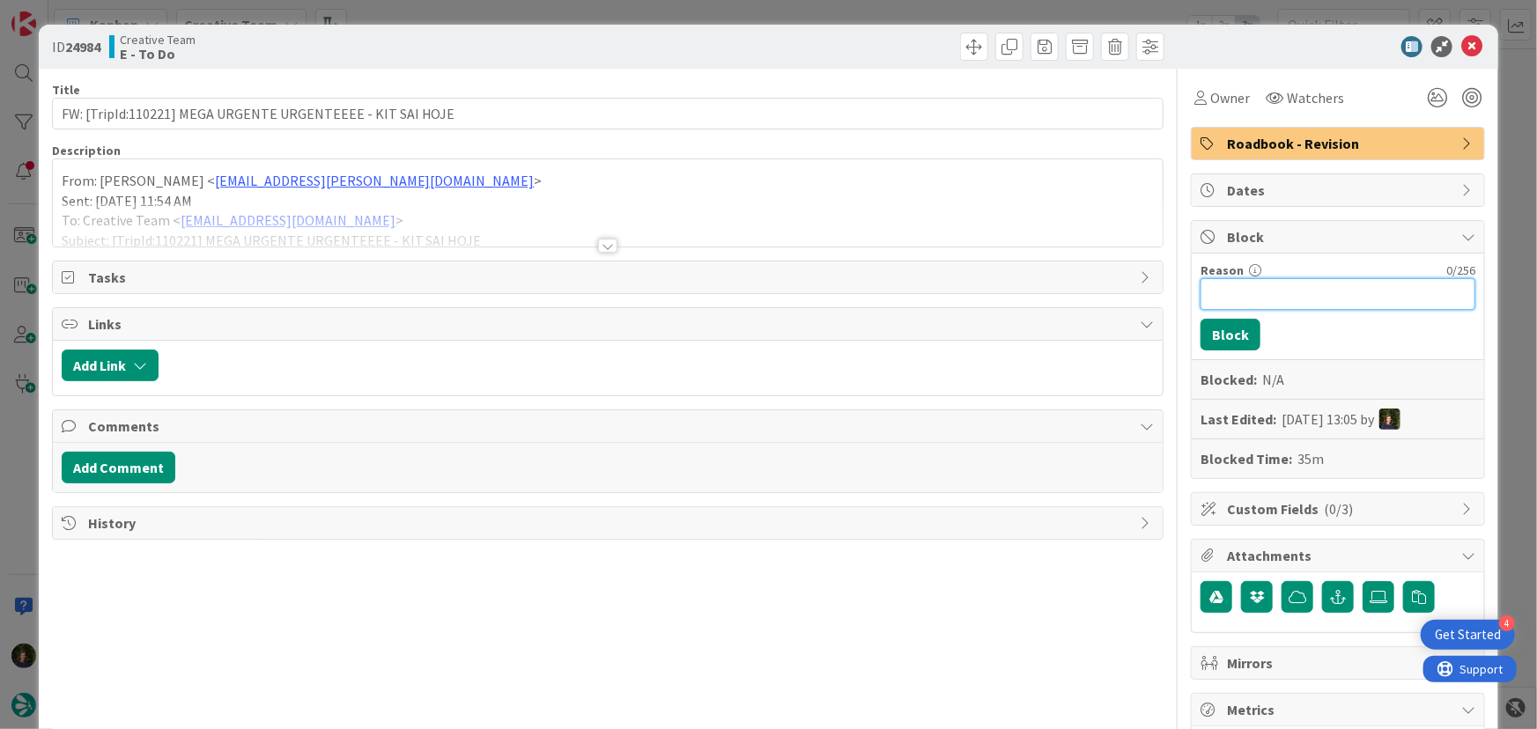
click at [1285, 290] on input "Reason" at bounding box center [1337, 294] width 275 height 32
type input "A aguardar que a Dâmaso coloque o service no price"
click at [1221, 337] on button "Block" at bounding box center [1230, 335] width 60 height 32
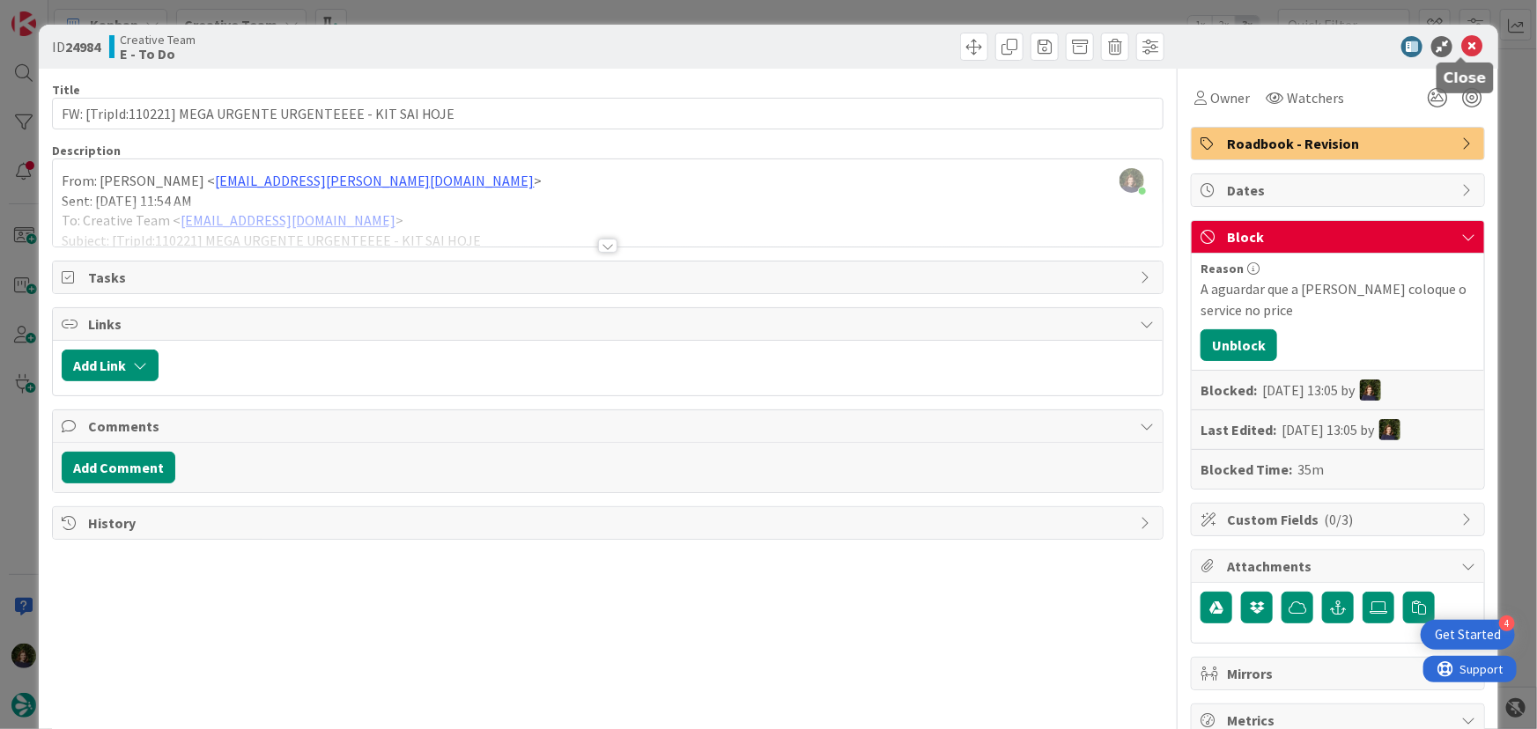
click at [1462, 45] on icon at bounding box center [1471, 46] width 21 height 21
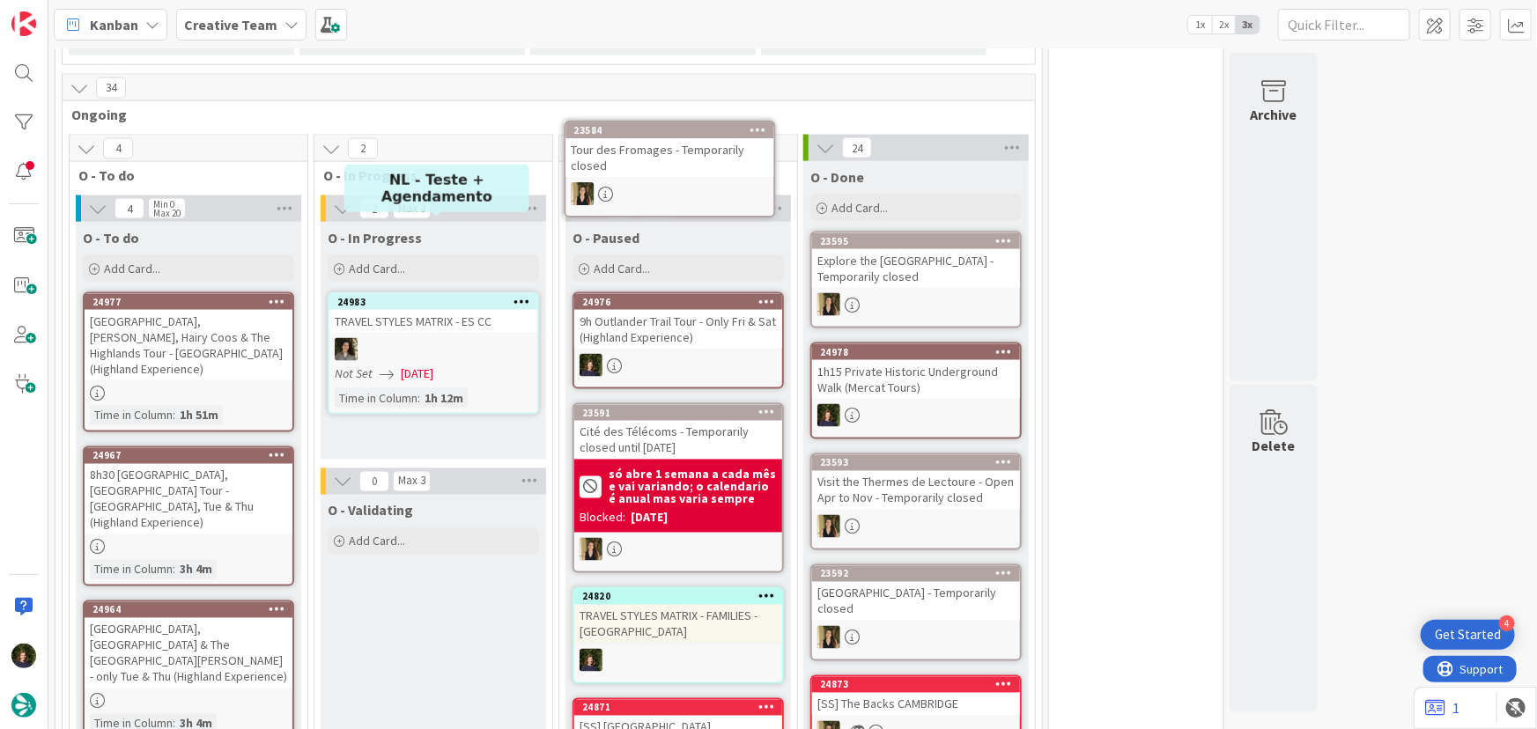
scroll to position [1295, 0]
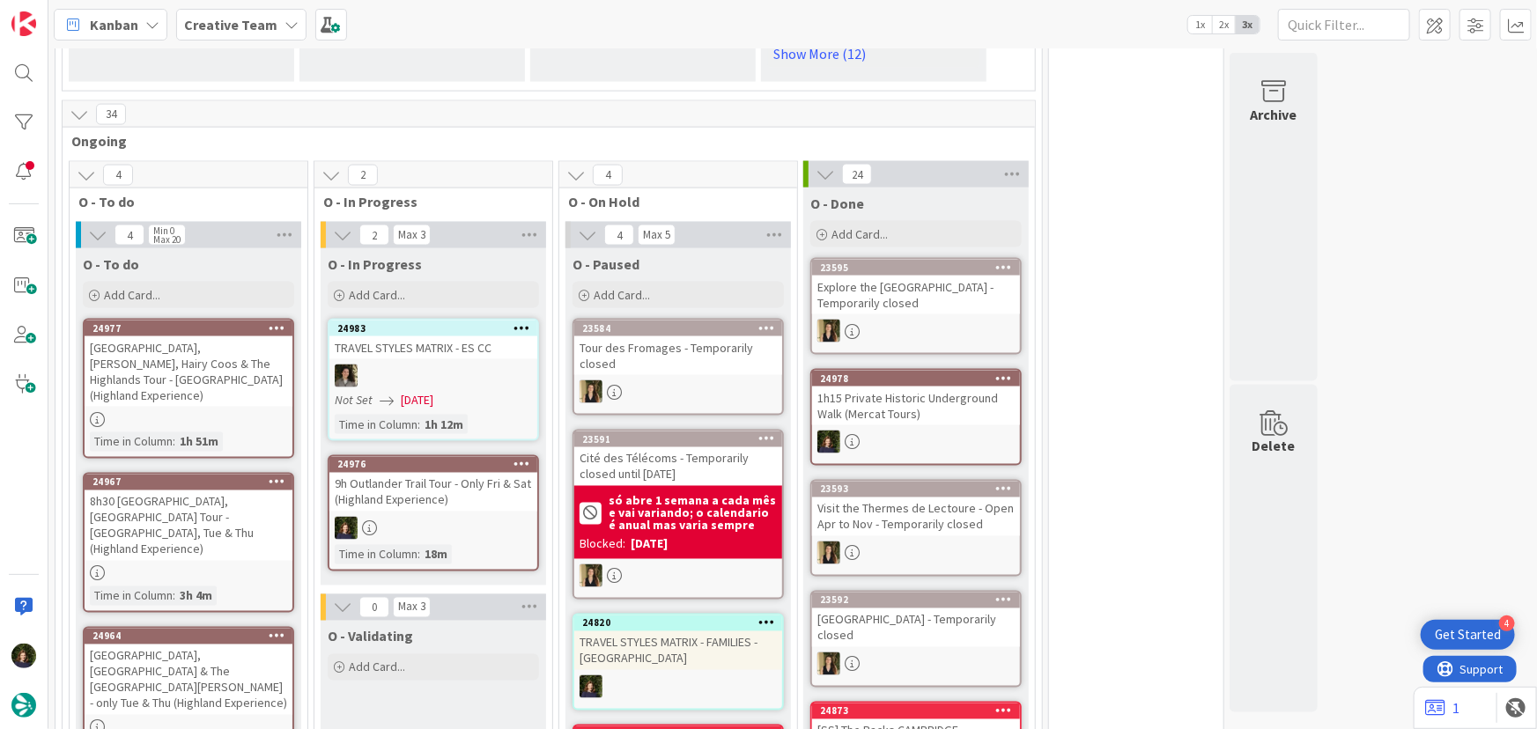
click at [436, 517] on div at bounding box center [433, 528] width 208 height 23
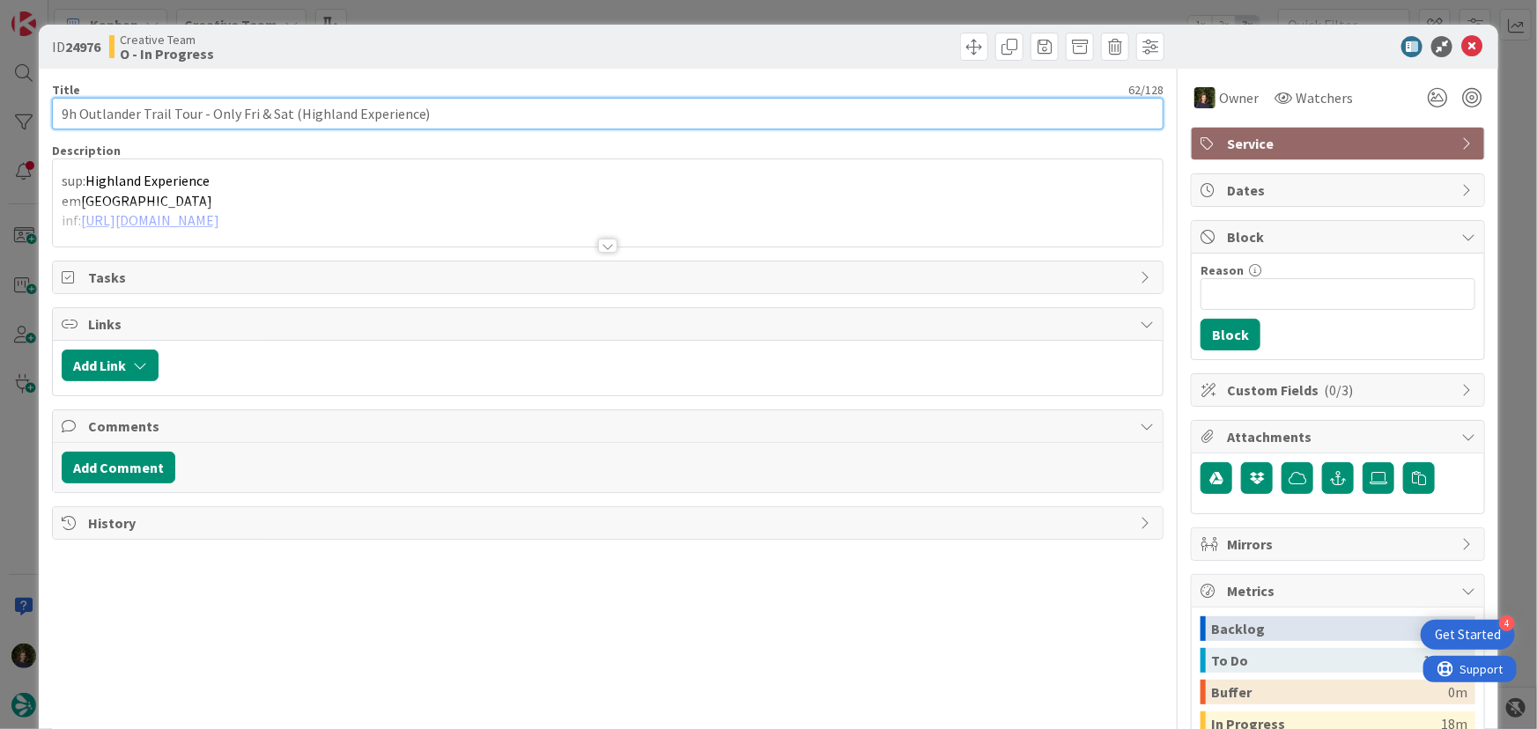
drag, startPoint x: 55, startPoint y: 114, endPoint x: 446, endPoint y: 123, distance: 392.0
click at [446, 123] on input "9h Outlander Trail Tour - Only Fri & Sat (Highland Experience)" at bounding box center [608, 114] width 1112 height 32
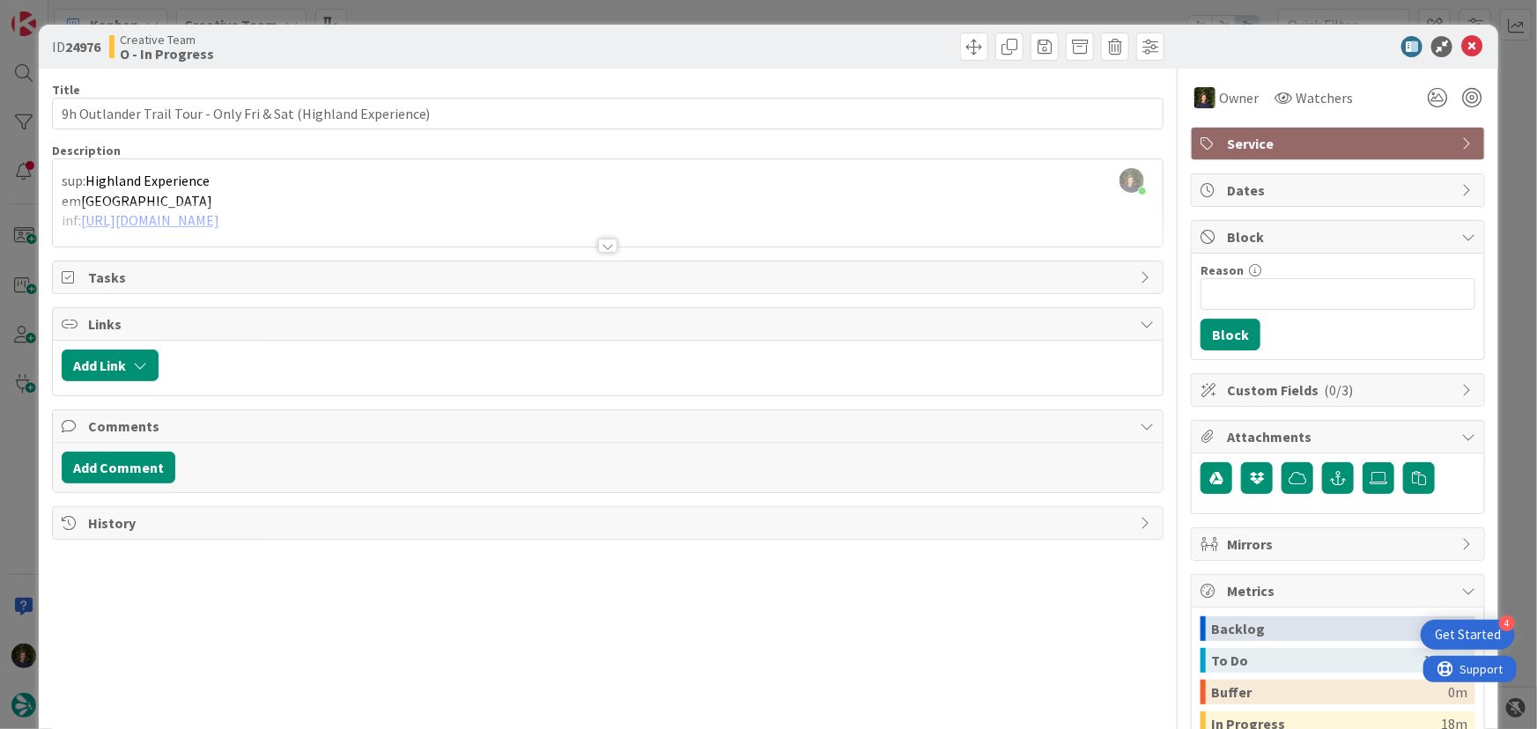
click at [286, 580] on div "Title 62 / 128 9h Outlander Trail Tour - Only Fri & Sat (Highland Experience) D…" at bounding box center [608, 488] width 1112 height 839
click at [1461, 44] on icon at bounding box center [1471, 46] width 21 height 21
